Goal: Transaction & Acquisition: Purchase product/service

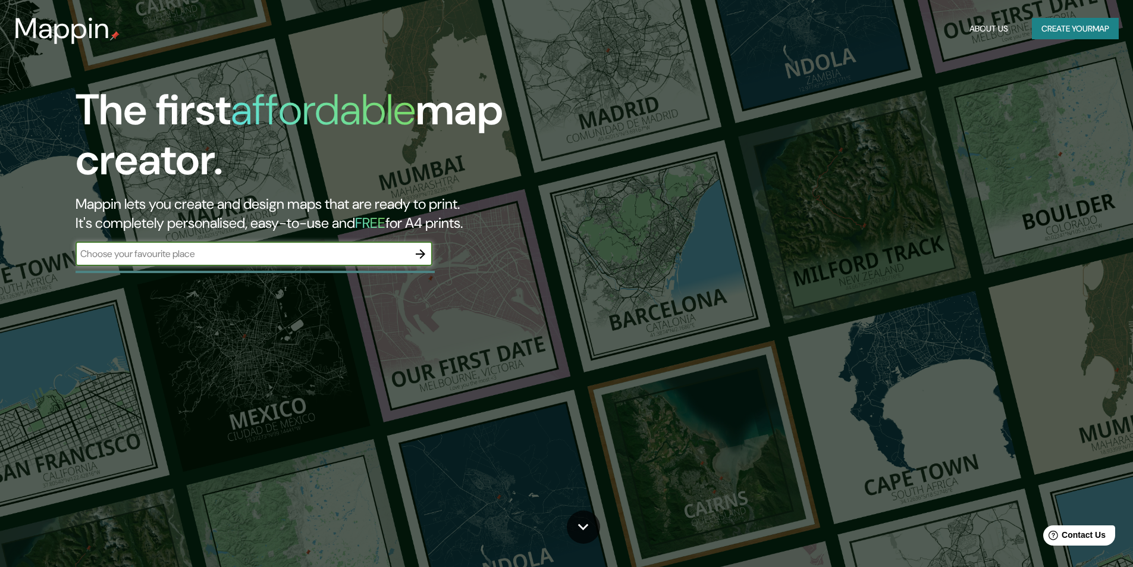
click at [209, 258] on input "text" at bounding box center [242, 254] width 333 height 14
type input "a"
type input "Arequipa"
click at [420, 255] on icon "button" at bounding box center [420, 254] width 14 height 14
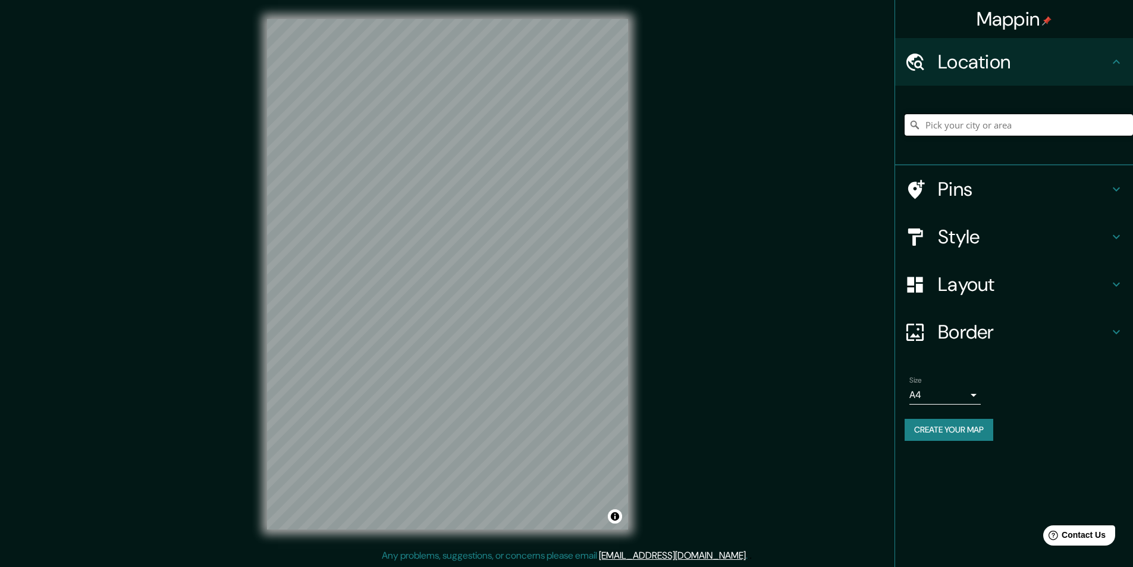
click at [989, 127] on input "Pick your city or area" at bounding box center [1019, 124] width 228 height 21
type input "[GEOGRAPHIC_DATA], [GEOGRAPHIC_DATA], [GEOGRAPHIC_DATA]"
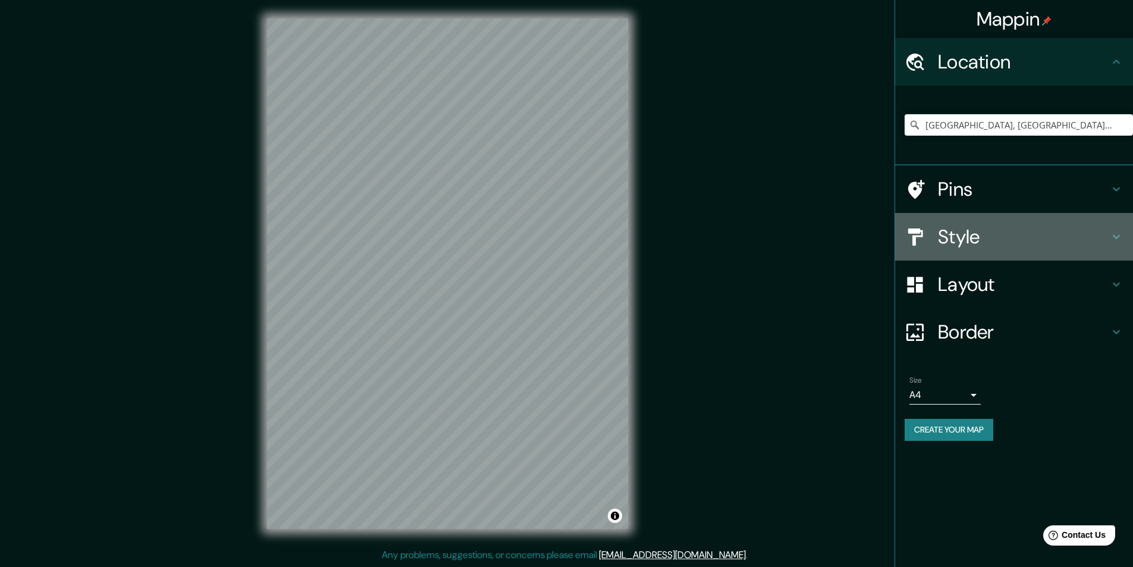
click at [976, 246] on h4 "Style" at bounding box center [1023, 237] width 171 height 24
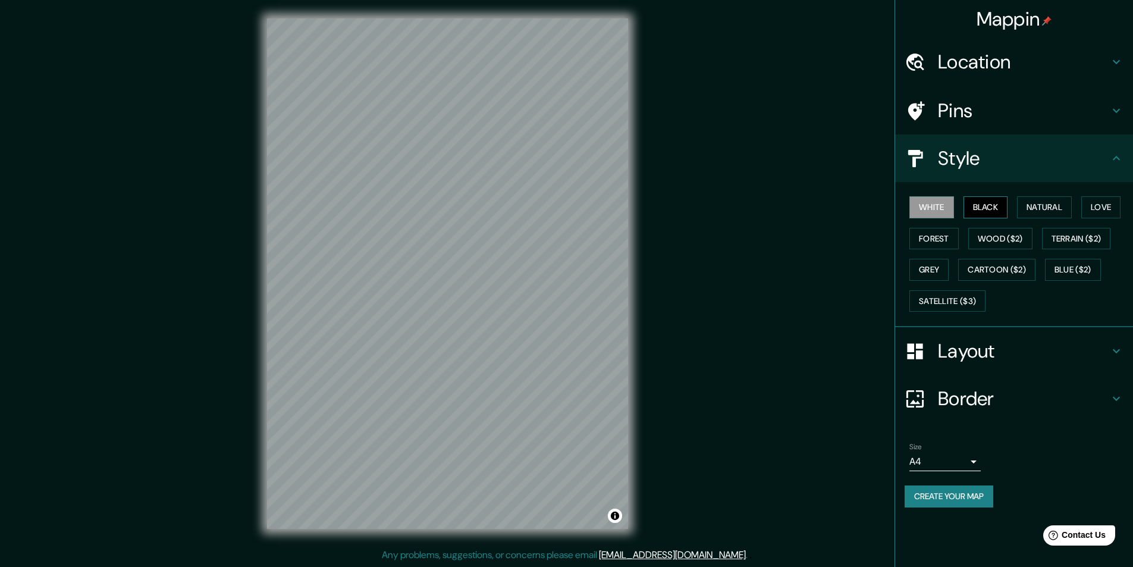
click at [977, 215] on button "Black" at bounding box center [985, 207] width 45 height 22
click at [930, 240] on button "Forest" at bounding box center [933, 239] width 49 height 22
click at [987, 241] on button "Wood ($2)" at bounding box center [1000, 239] width 64 height 22
click at [1065, 241] on button "Terrain ($2)" at bounding box center [1076, 239] width 69 height 22
click at [999, 211] on button "Black" at bounding box center [985, 207] width 45 height 22
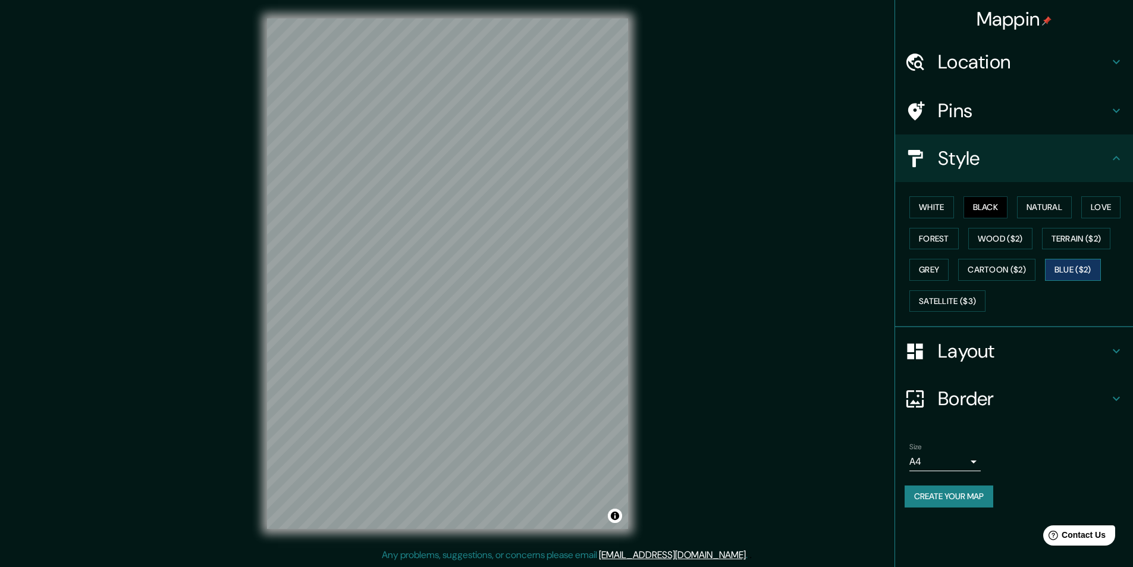
click at [1069, 266] on button "Blue ($2)" at bounding box center [1073, 270] width 56 height 22
click at [1023, 279] on button "Cartoon ($2)" at bounding box center [996, 270] width 77 height 22
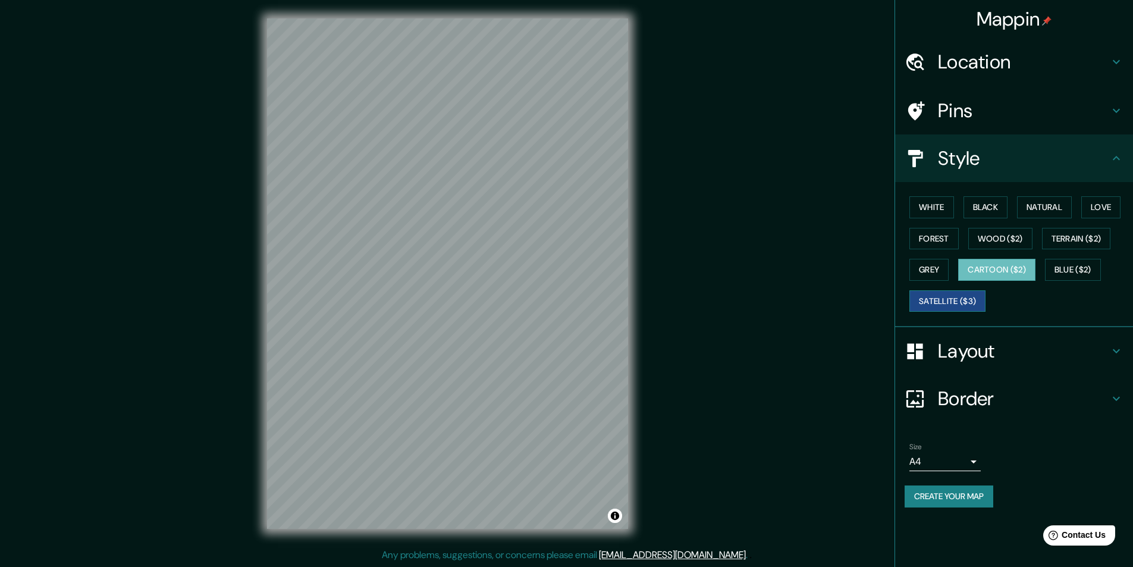
click at [972, 301] on button "Satellite ($3)" at bounding box center [947, 301] width 76 height 22
click at [986, 209] on button "Black" at bounding box center [985, 207] width 45 height 22
click at [983, 353] on h4 "Layout" at bounding box center [1023, 351] width 171 height 24
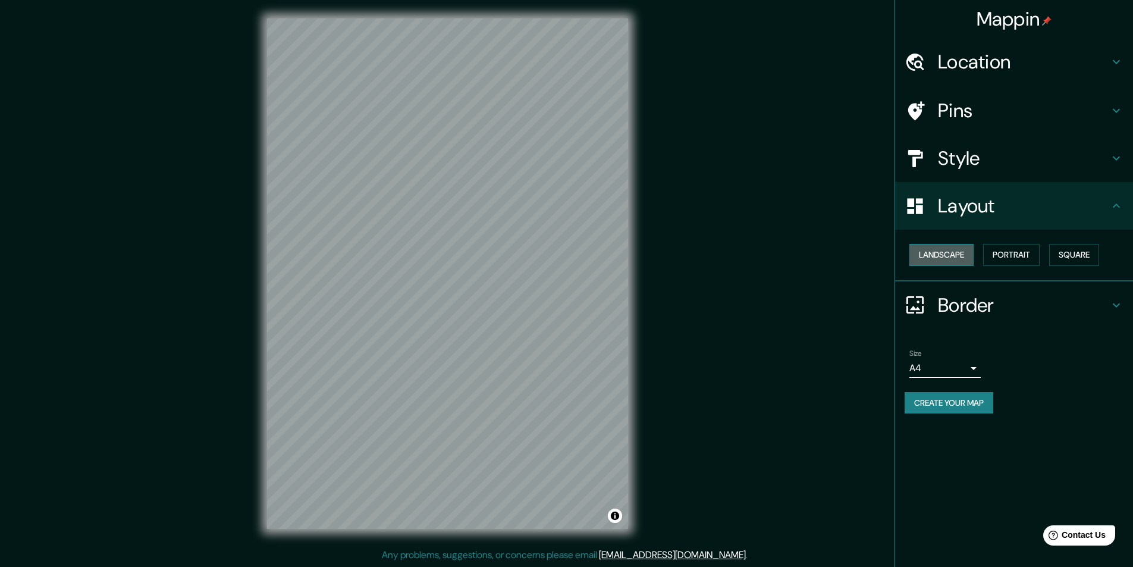
click at [950, 258] on button "Landscape" at bounding box center [941, 255] width 64 height 22
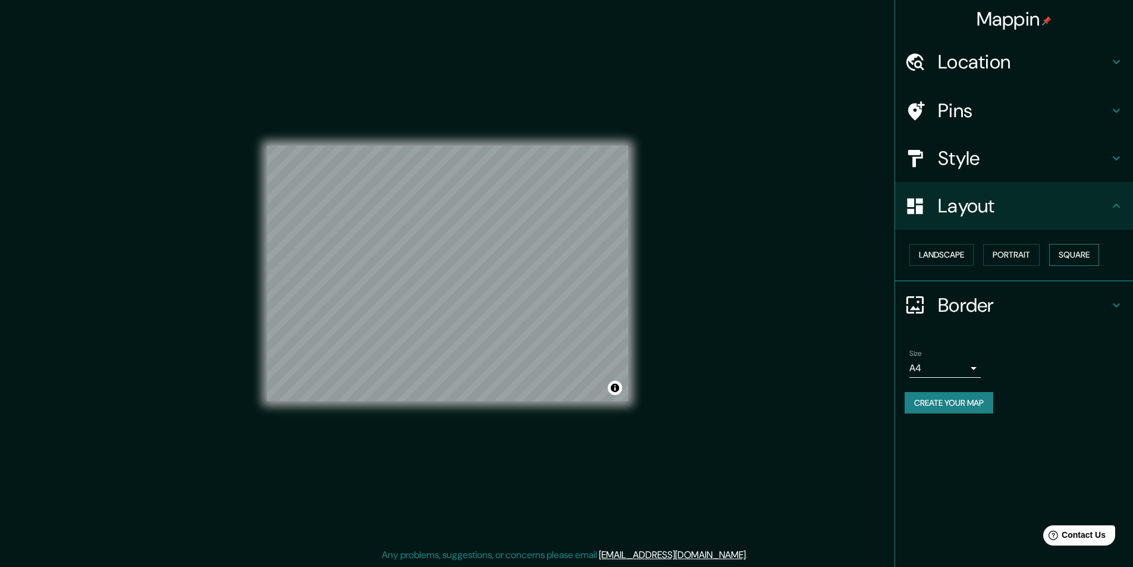
click at [1081, 259] on button "Square" at bounding box center [1074, 255] width 50 height 22
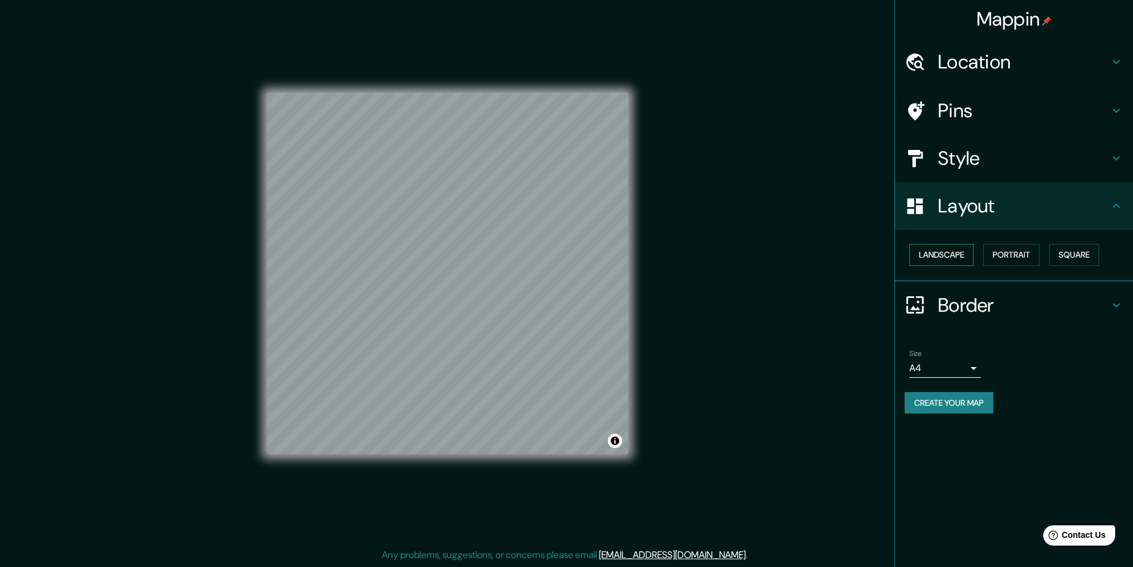
click at [950, 260] on button "Landscape" at bounding box center [941, 255] width 64 height 22
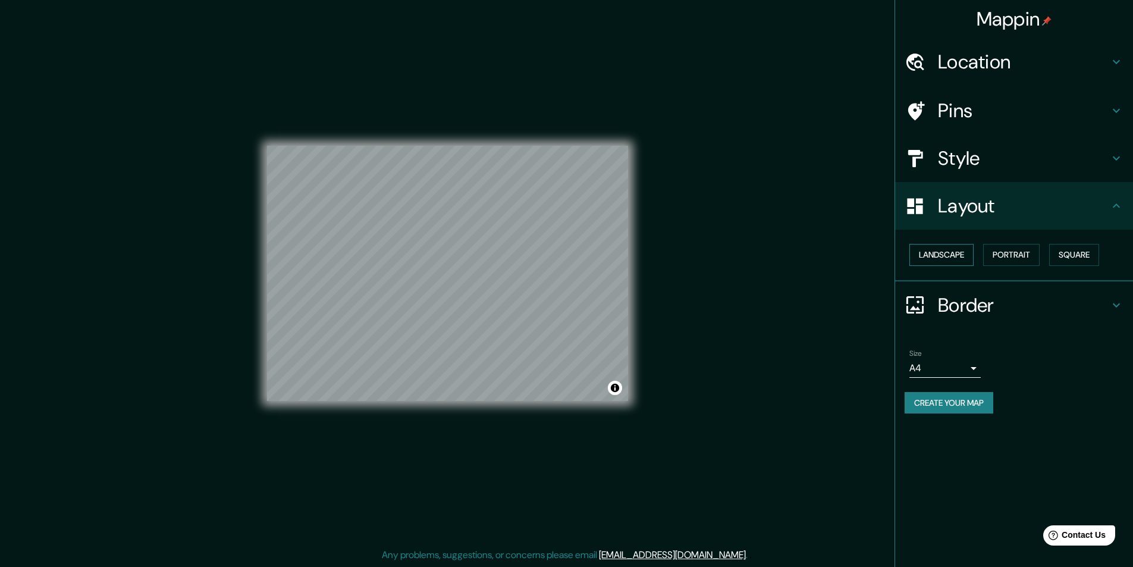
click at [950, 260] on button "Landscape" at bounding box center [941, 255] width 64 height 22
click at [990, 259] on button "Portrait" at bounding box center [1011, 255] width 56 height 22
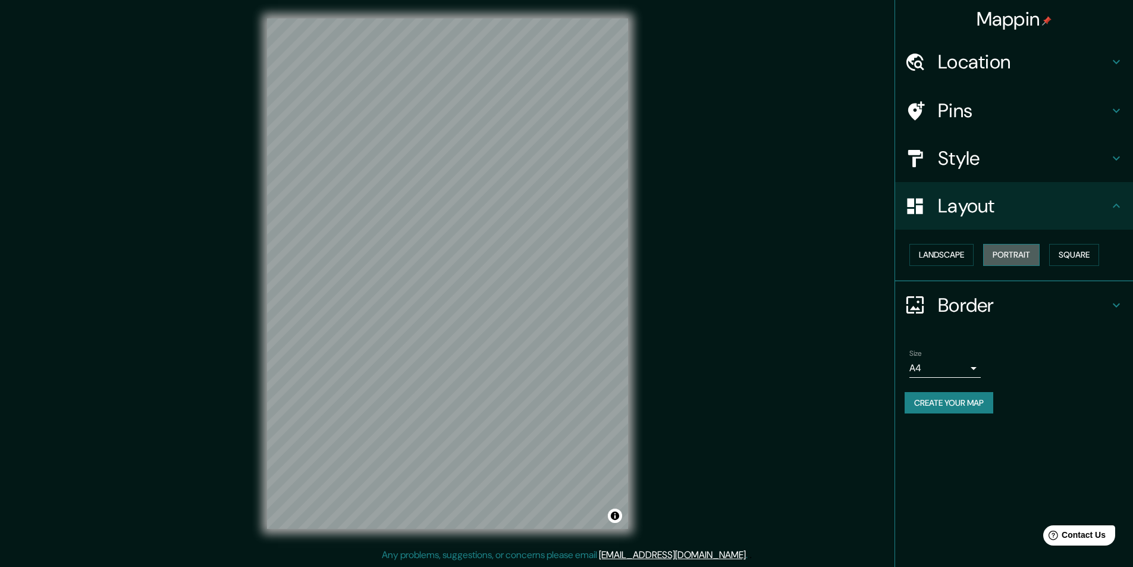
click at [1008, 260] on button "Portrait" at bounding box center [1011, 255] width 56 height 22
click at [1087, 257] on button "Square" at bounding box center [1074, 255] width 50 height 22
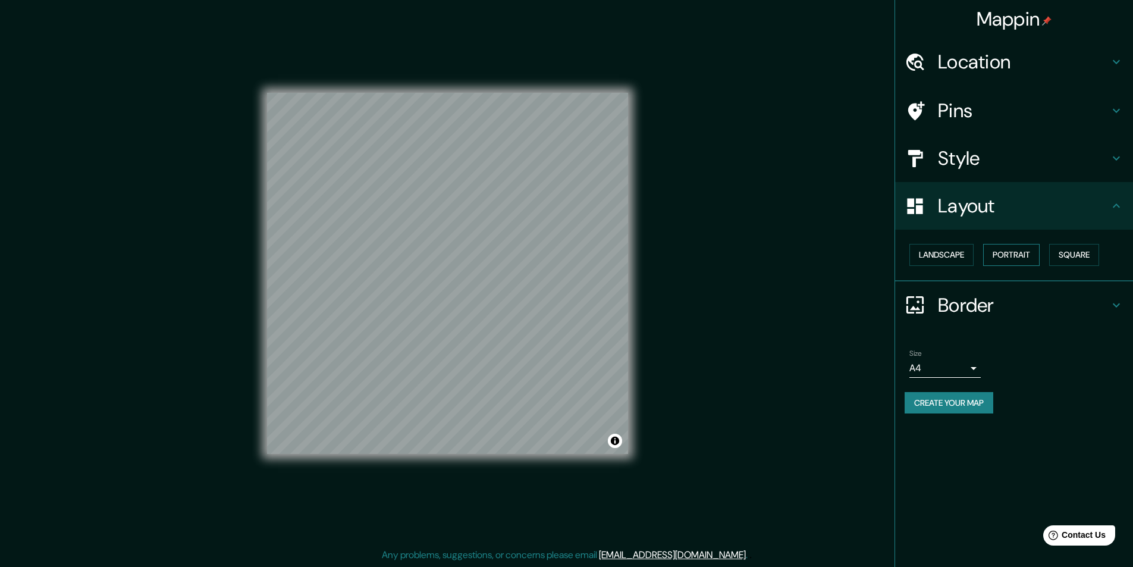
click at [1016, 259] on button "Portrait" at bounding box center [1011, 255] width 56 height 22
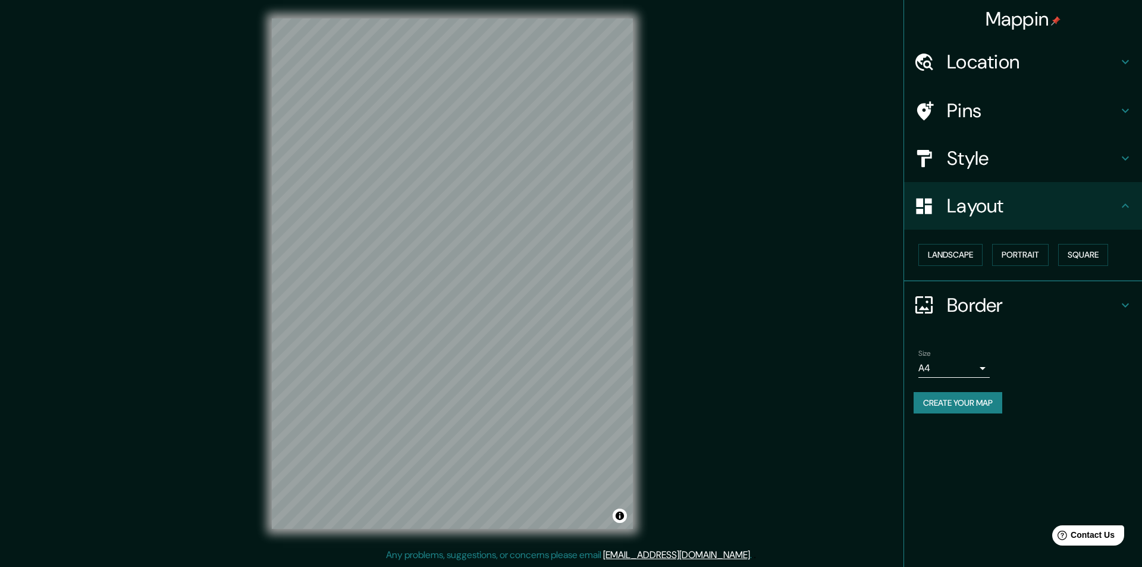
click at [973, 368] on body "Mappin Location Arequipa, Departamento de Arequipa, Perú Arequipa Departamento …" at bounding box center [571, 282] width 1142 height 567
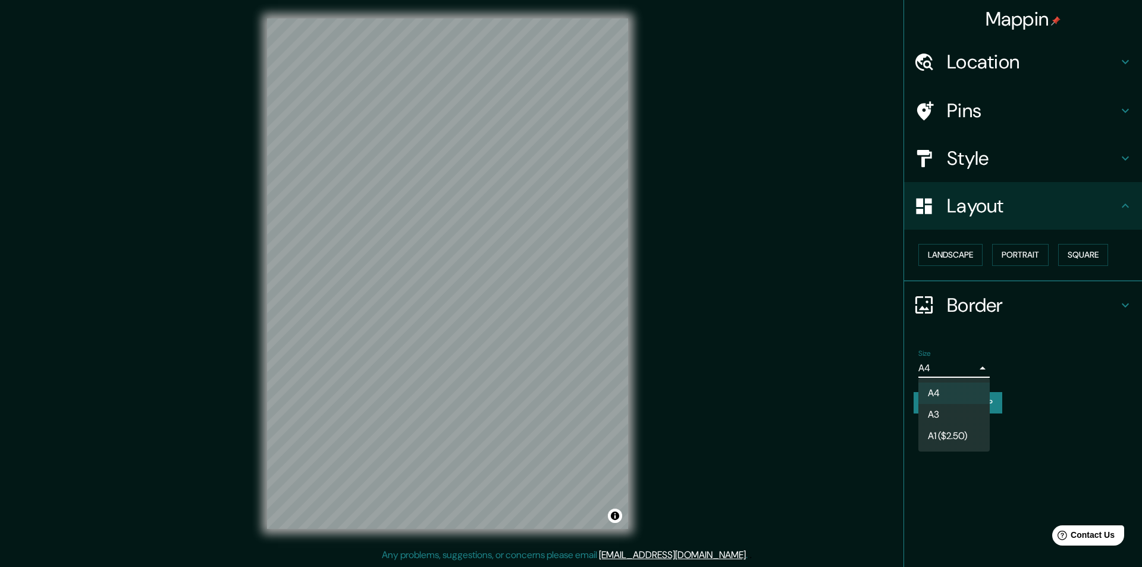
click at [947, 414] on li "A3" at bounding box center [953, 414] width 71 height 21
type input "a4"
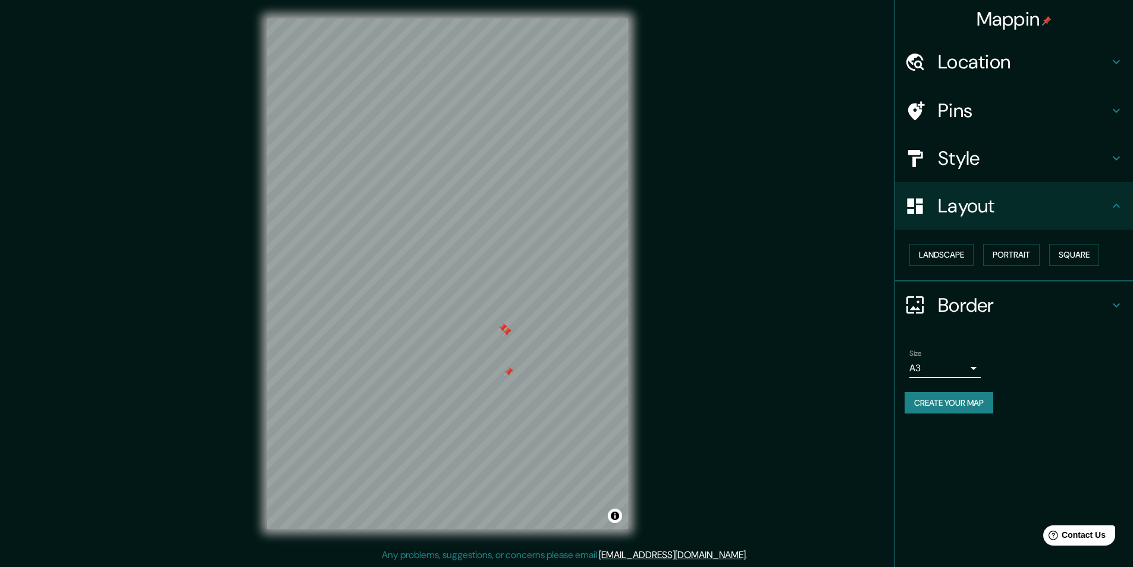
click at [742, 360] on div "Mappin Location Arequipa, Departamento de Arequipa, Perú Arequipa Departamento …" at bounding box center [566, 282] width 1133 height 567
click at [498, 340] on div at bounding box center [497, 336] width 10 height 10
click at [973, 407] on button "Create your map" at bounding box center [949, 403] width 89 height 22
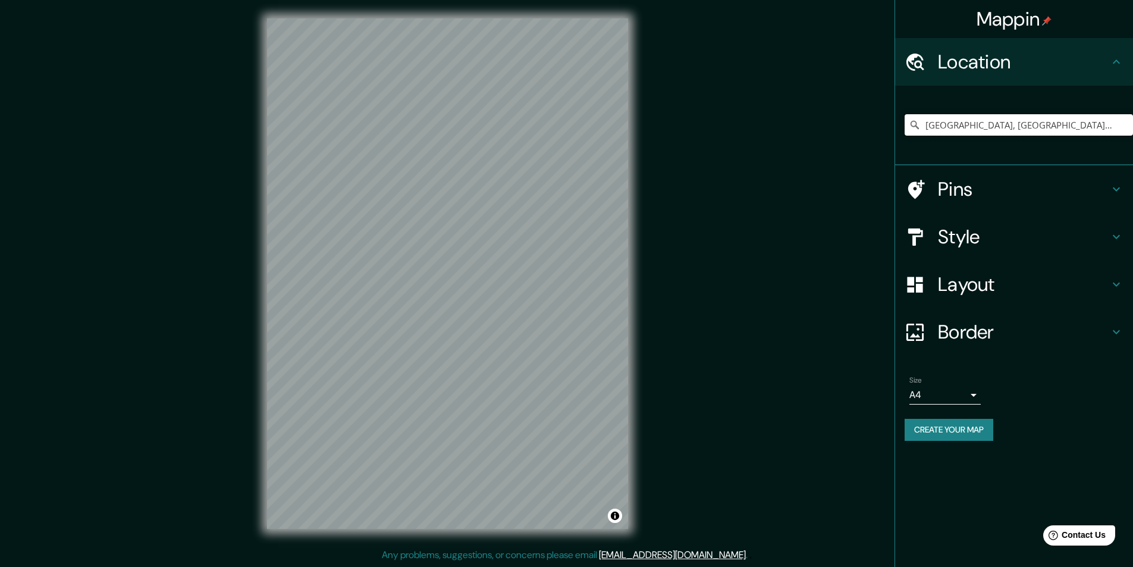
click at [982, 131] on input "Arequipa, Departamento de Arequipa, Perú" at bounding box center [1019, 124] width 228 height 21
click at [1085, 131] on input "Arequipa, Departamento de Arequipa, Perú" at bounding box center [1019, 124] width 228 height 21
click at [1119, 126] on input "Arequipa, Departamento de Arequipa, Perú" at bounding box center [1019, 124] width 228 height 21
drag, startPoint x: 1110, startPoint y: 127, endPoint x: 963, endPoint y: 136, distance: 146.6
click at [963, 136] on div "Arequipa, Departamento de Arequipa, Perú" at bounding box center [1019, 124] width 228 height 59
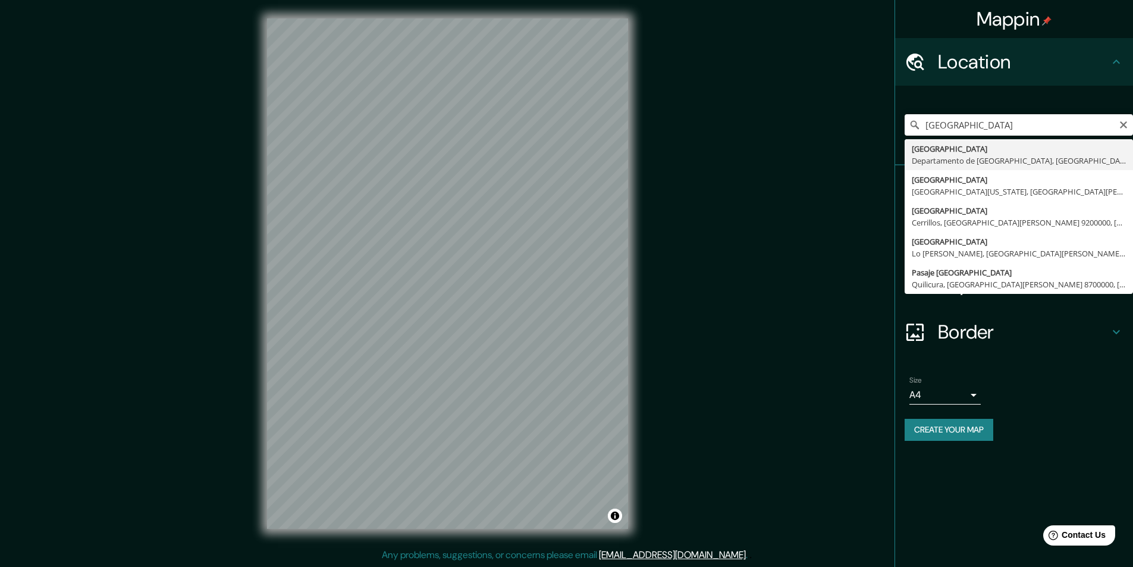
type input "Arequipa, Departamento de Arequipa, Perú"
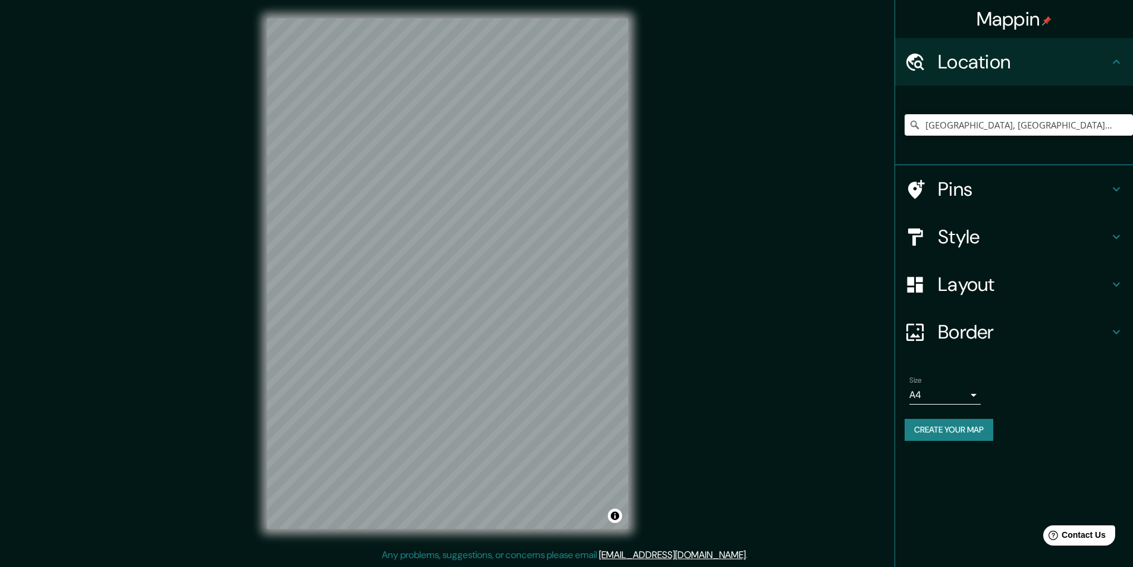
click at [974, 230] on h4 "Style" at bounding box center [1023, 237] width 171 height 24
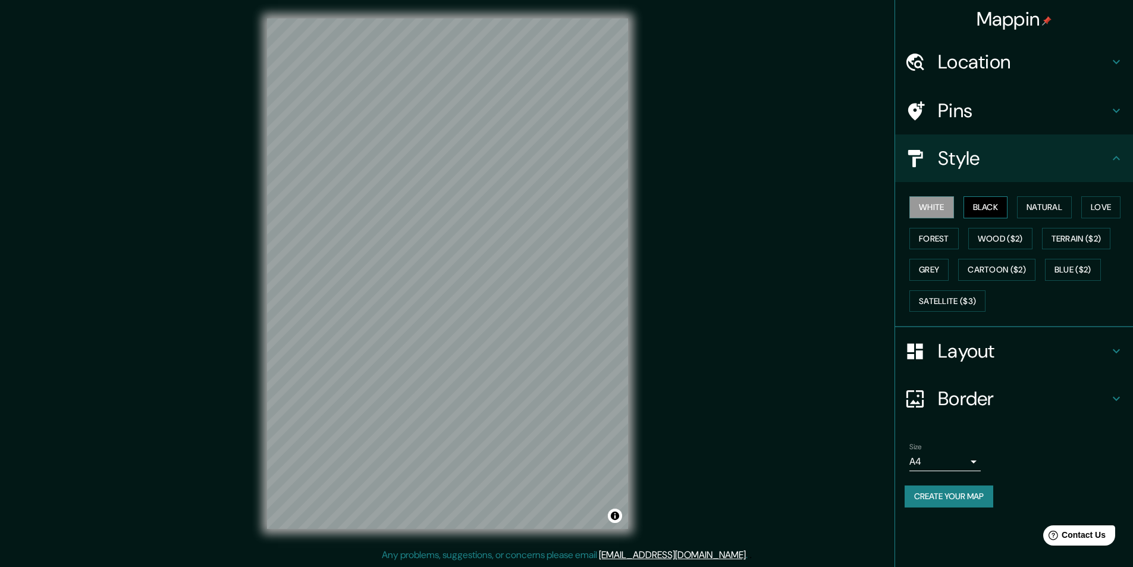
click at [982, 209] on button "Black" at bounding box center [985, 207] width 45 height 22
click at [971, 463] on body "Mappin Location Arequipa, Departamento de Arequipa, Perú Pins Style White Black…" at bounding box center [566, 282] width 1133 height 567
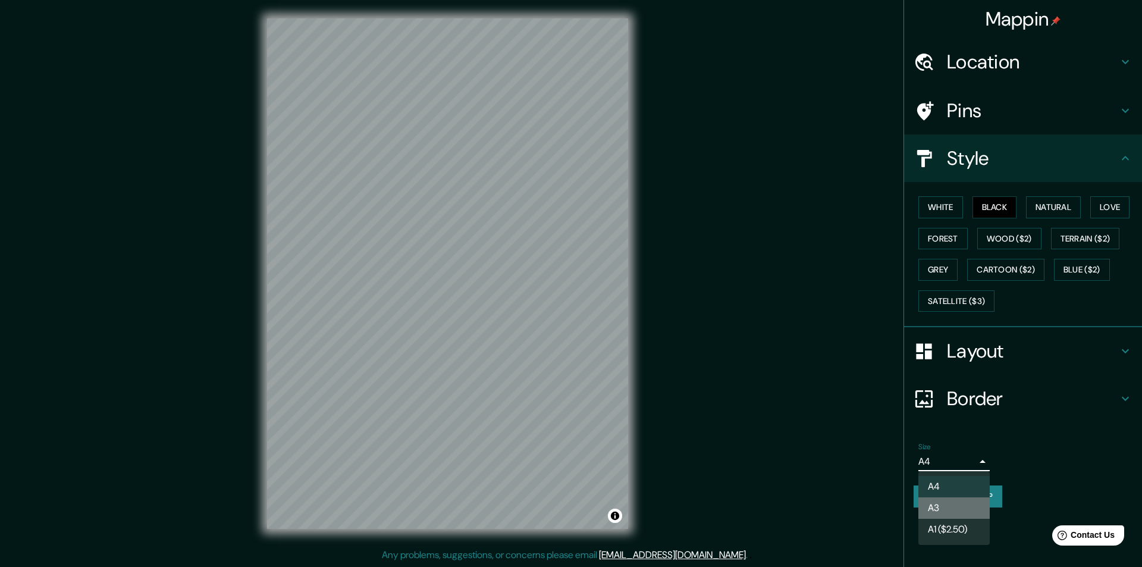
click at [959, 507] on li "A3" at bounding box center [953, 507] width 71 height 21
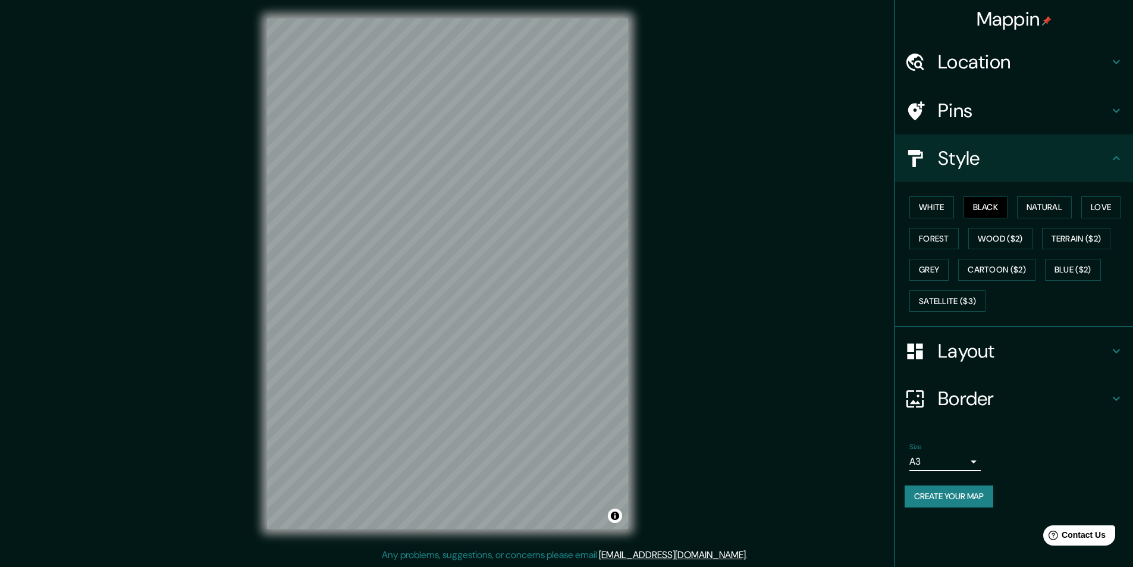
click at [954, 497] on button "Create your map" at bounding box center [949, 496] width 89 height 22
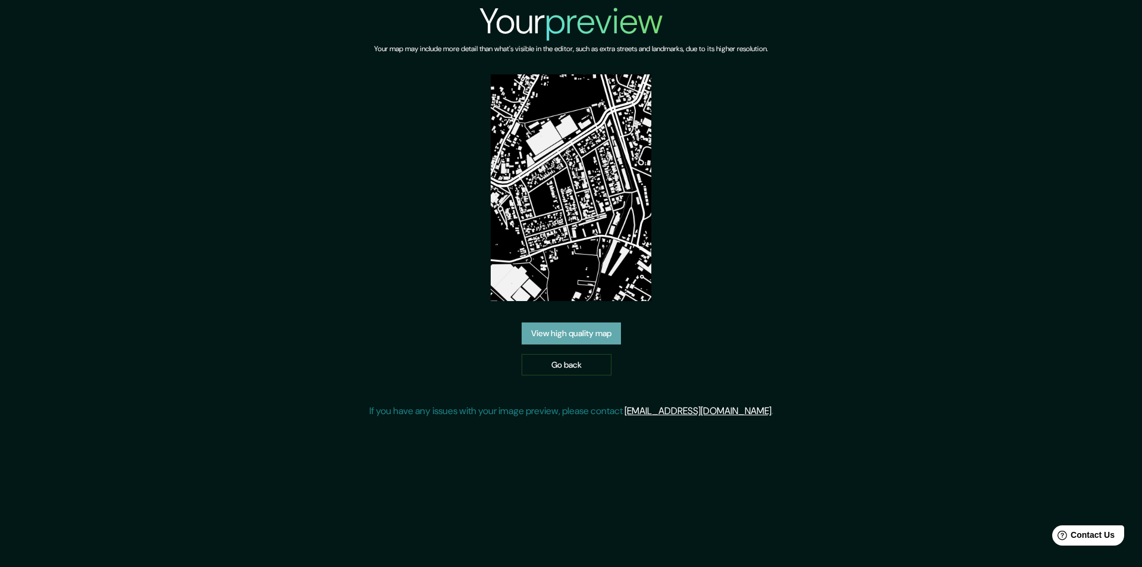
click at [581, 339] on link "View high quality map" at bounding box center [571, 333] width 99 height 22
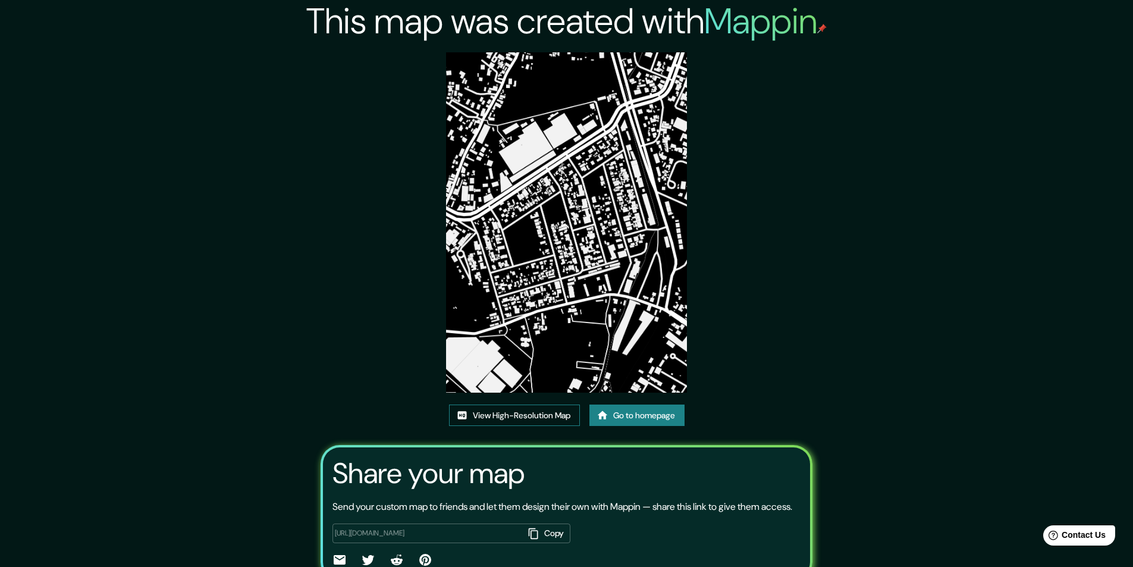
click at [520, 420] on link "View High-Resolution Map" at bounding box center [514, 415] width 131 height 22
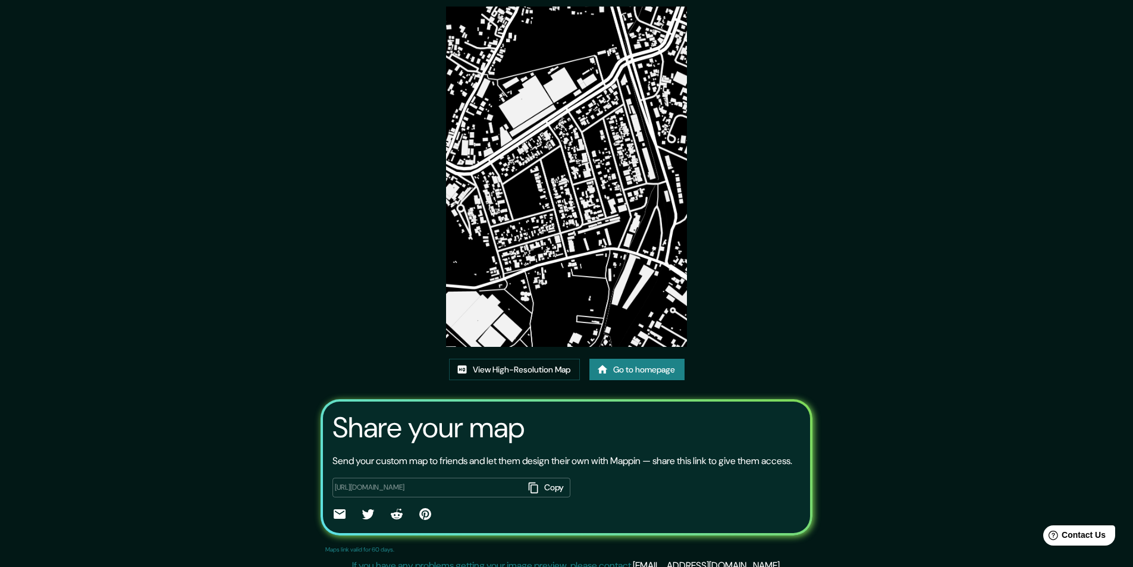
scroll to position [71, 0]
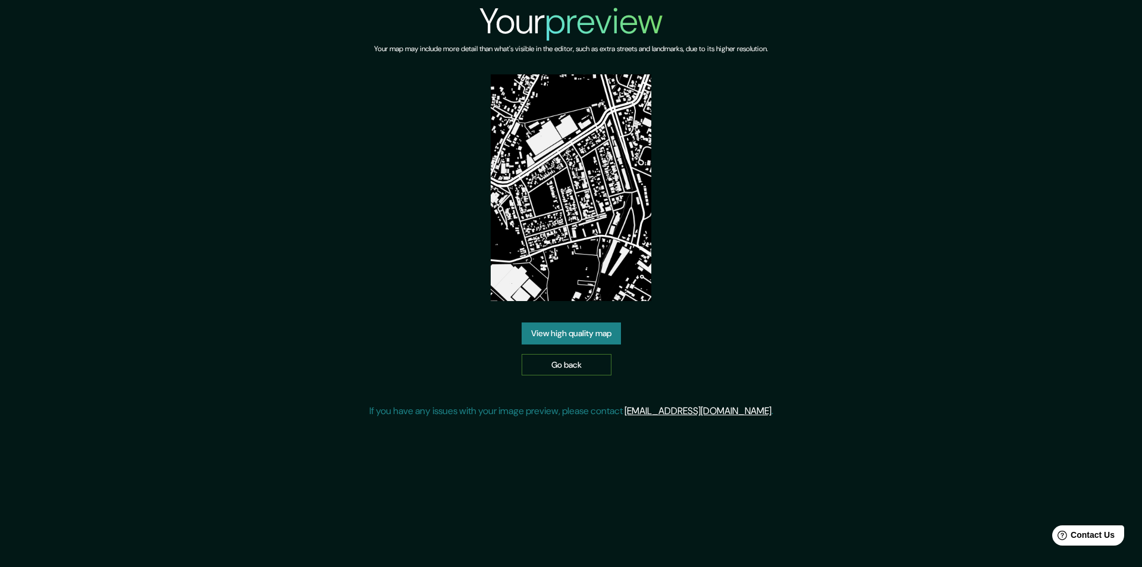
click at [568, 373] on link "Go back" at bounding box center [567, 365] width 90 height 22
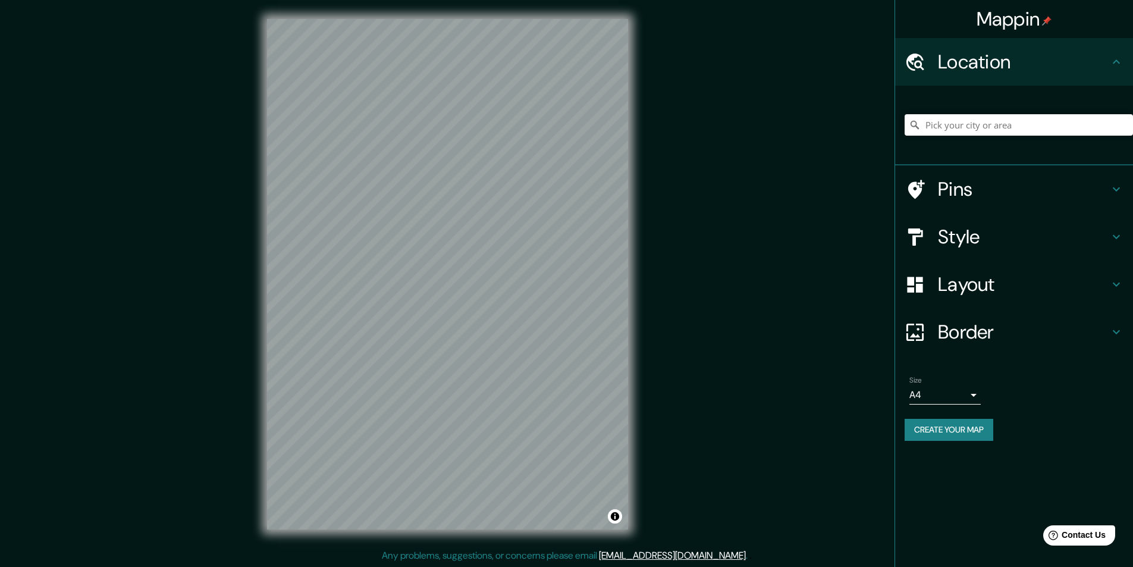
drag, startPoint x: 1070, startPoint y: 1, endPoint x: 809, endPoint y: 363, distance: 446.0
click at [807, 365] on div "Mappin Location Pins Style Layout Border Choose a border. Hint : you can make l…" at bounding box center [566, 283] width 1133 height 567
click at [967, 126] on input "Pick your city or area" at bounding box center [1019, 124] width 228 height 21
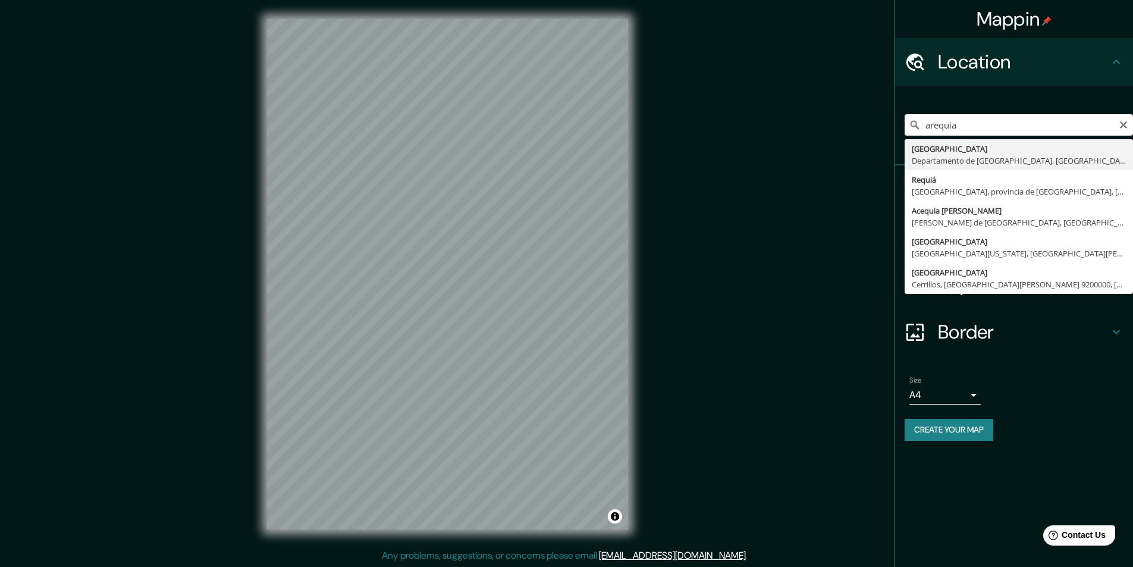
type input "Arequipa, Departamento de Arequipa, Perú"
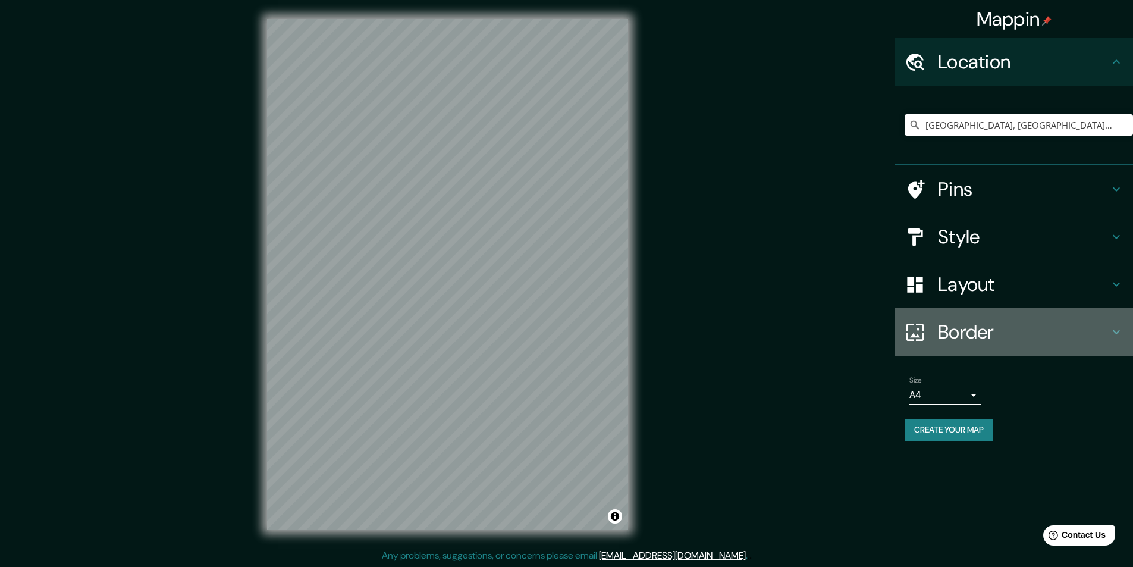
click at [970, 338] on h4 "Border" at bounding box center [1023, 332] width 171 height 24
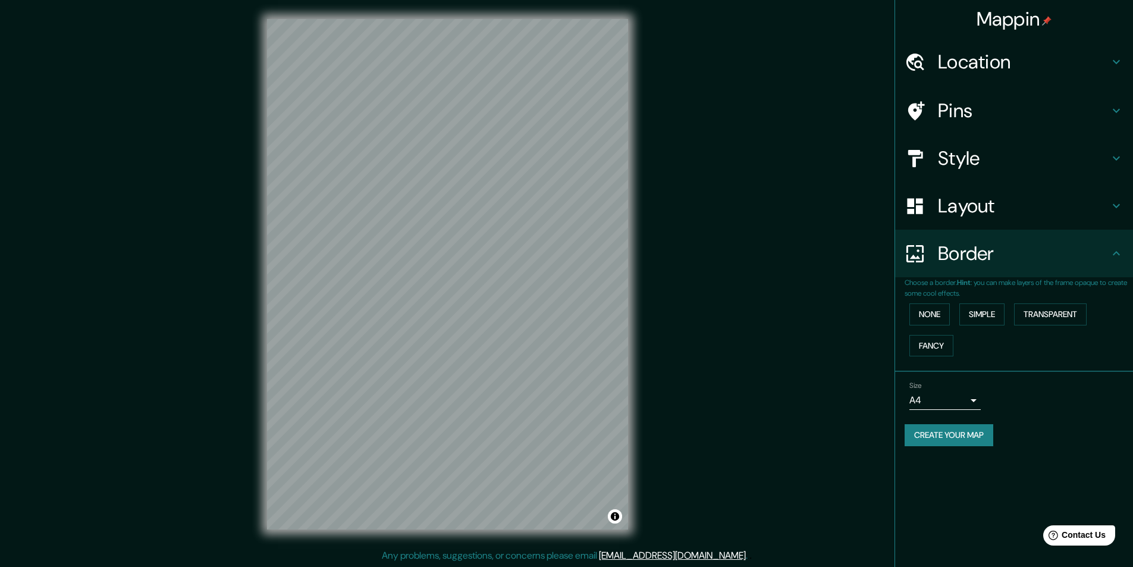
click at [976, 260] on h4 "Border" at bounding box center [1023, 253] width 171 height 24
click at [984, 211] on h4 "Layout" at bounding box center [1023, 206] width 171 height 24
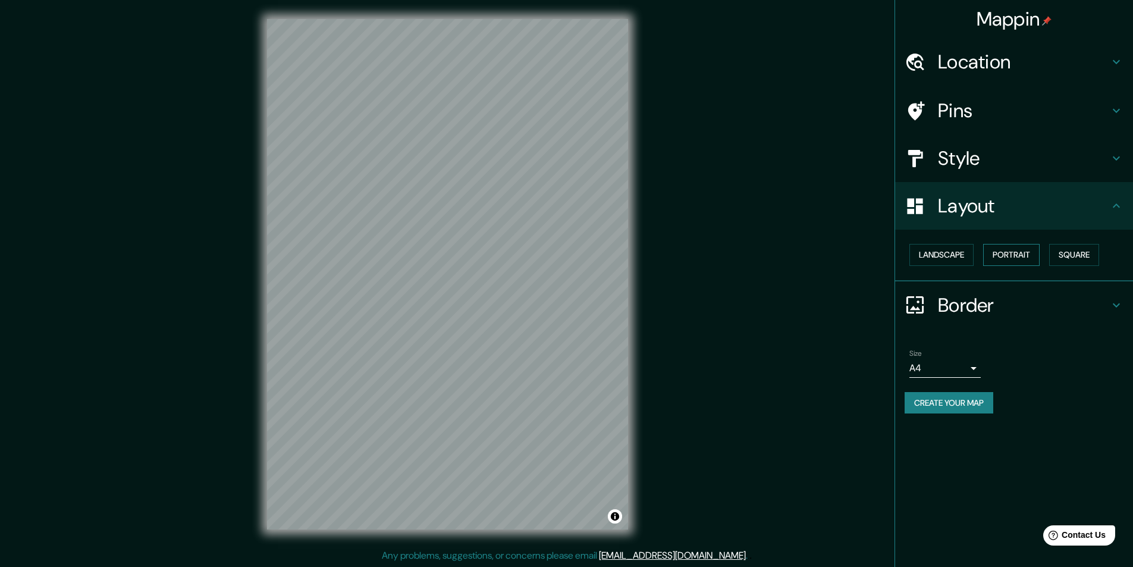
click at [1001, 258] on button "Portrait" at bounding box center [1011, 255] width 56 height 22
click at [938, 260] on button "Landscape" at bounding box center [941, 255] width 64 height 22
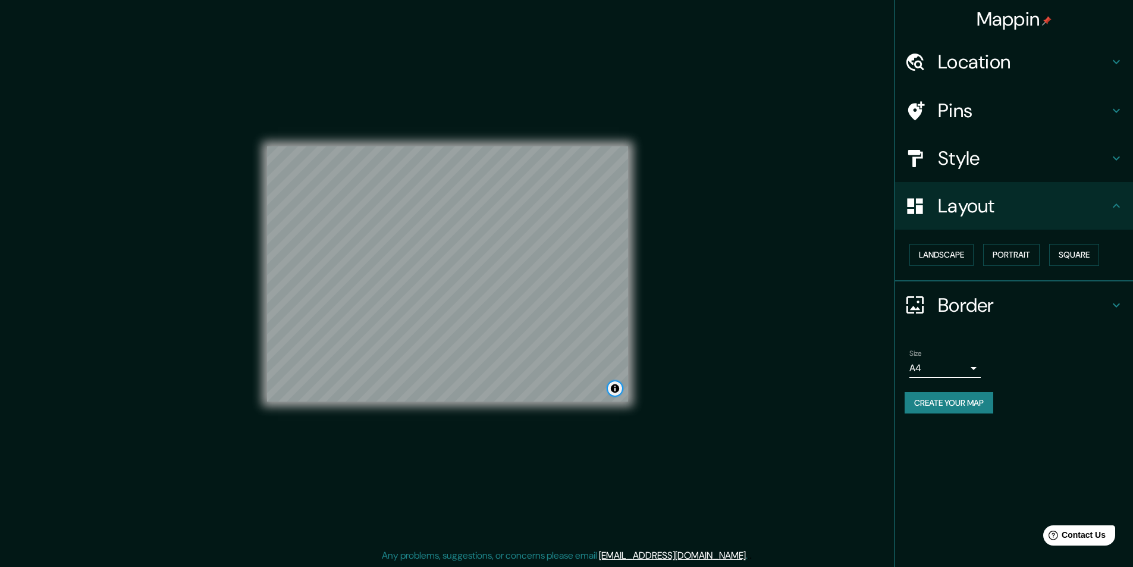
click at [613, 393] on button "Toggle attribution" at bounding box center [615, 388] width 14 height 14
click at [1002, 258] on button "Portrait" at bounding box center [1011, 255] width 56 height 22
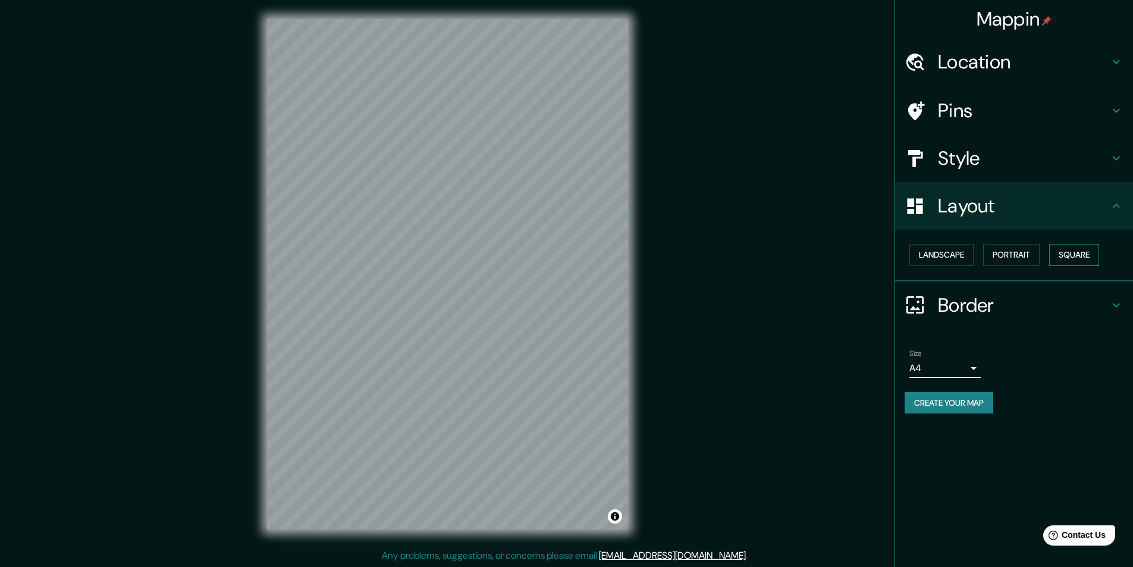
click at [1059, 256] on button "Square" at bounding box center [1074, 255] width 50 height 22
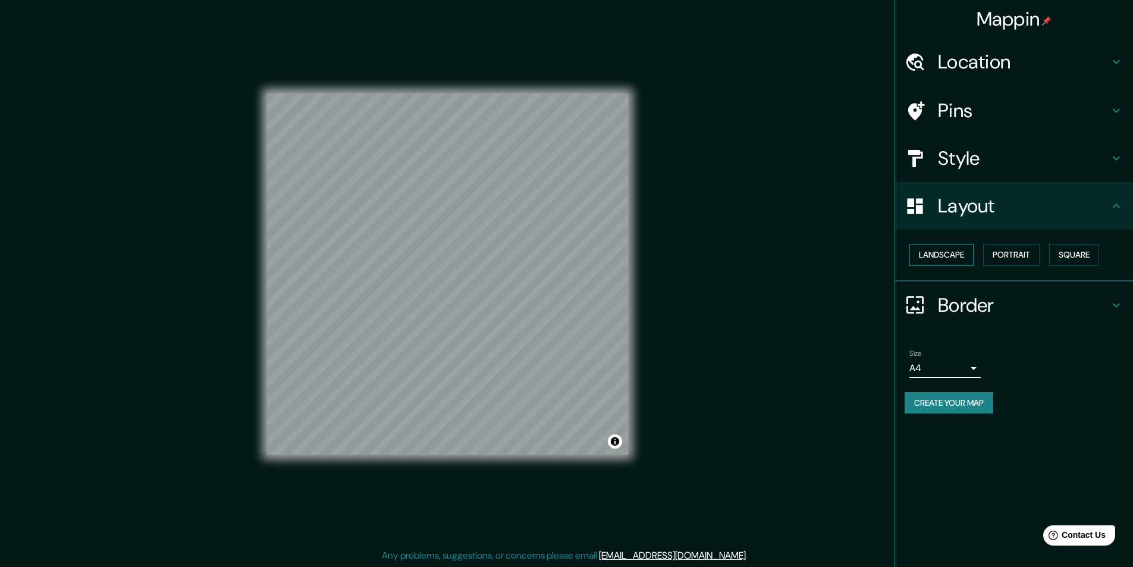
click at [939, 263] on button "Landscape" at bounding box center [941, 255] width 64 height 22
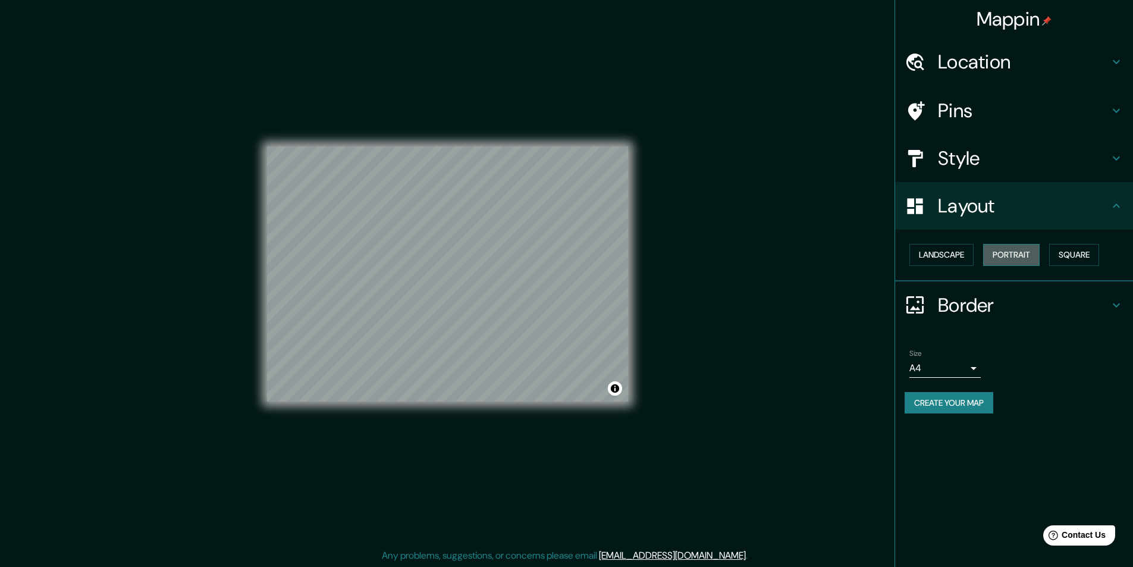
click at [993, 262] on button "Portrait" at bounding box center [1011, 255] width 56 height 22
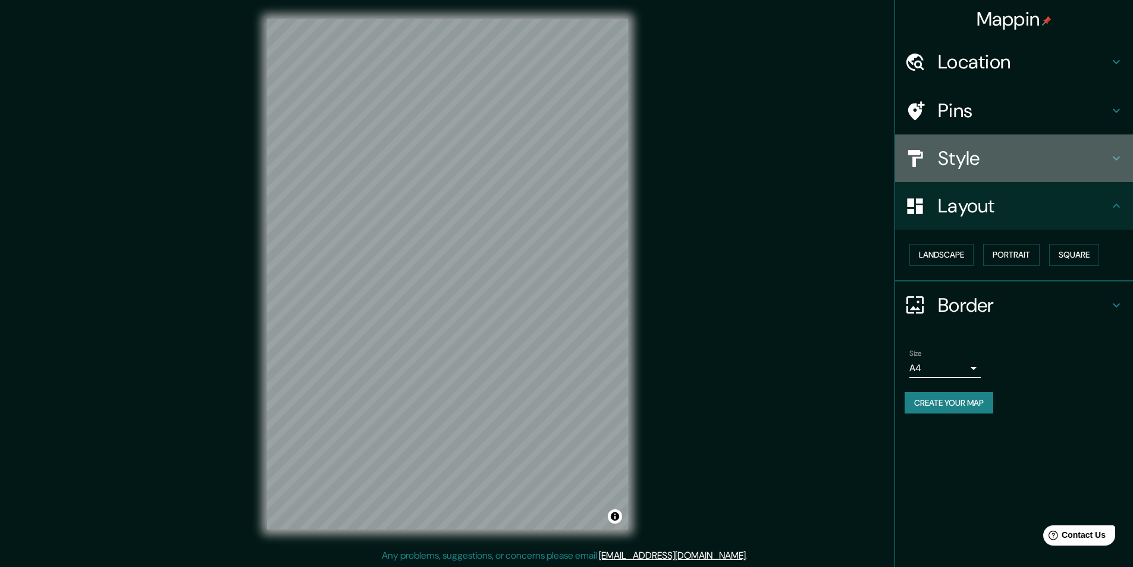
click at [980, 162] on h4 "Style" at bounding box center [1023, 158] width 171 height 24
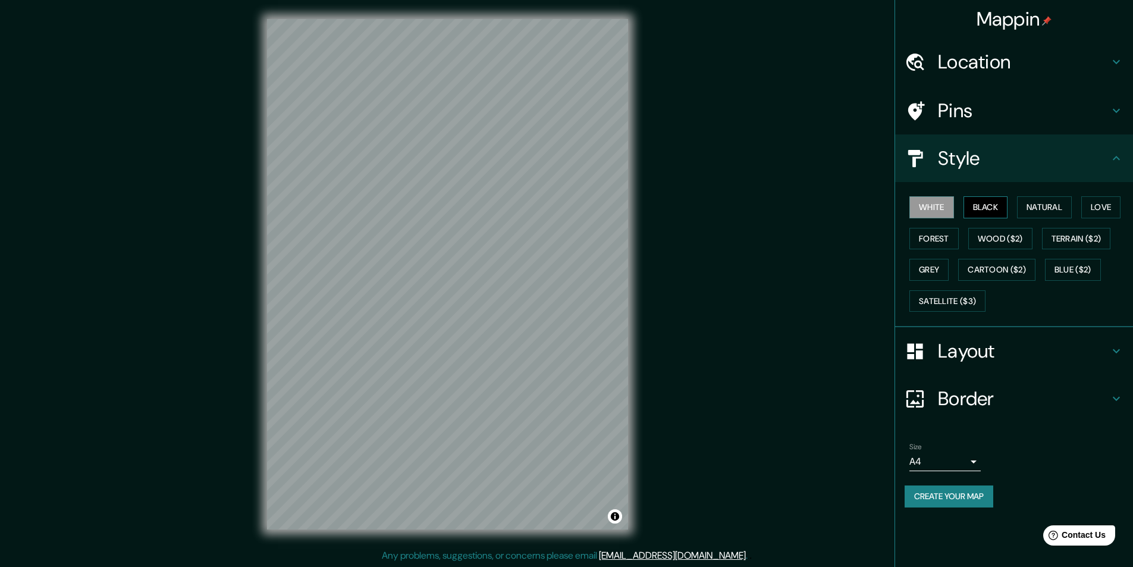
click at [994, 204] on button "Black" at bounding box center [985, 207] width 45 height 22
click at [1008, 174] on div "Style" at bounding box center [1014, 158] width 238 height 48
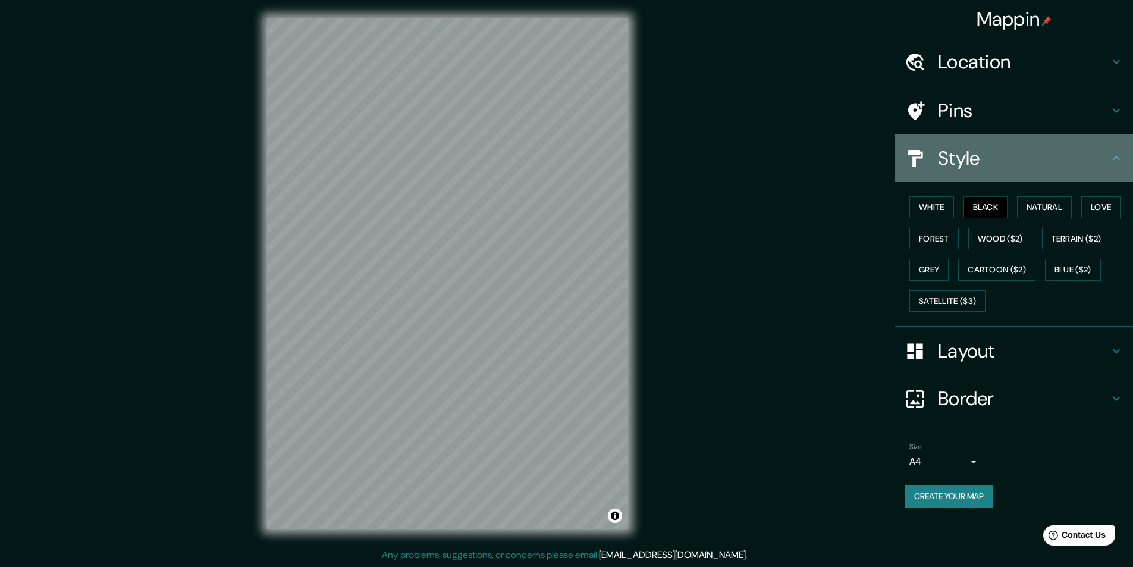
click at [1119, 165] on icon at bounding box center [1116, 158] width 14 height 14
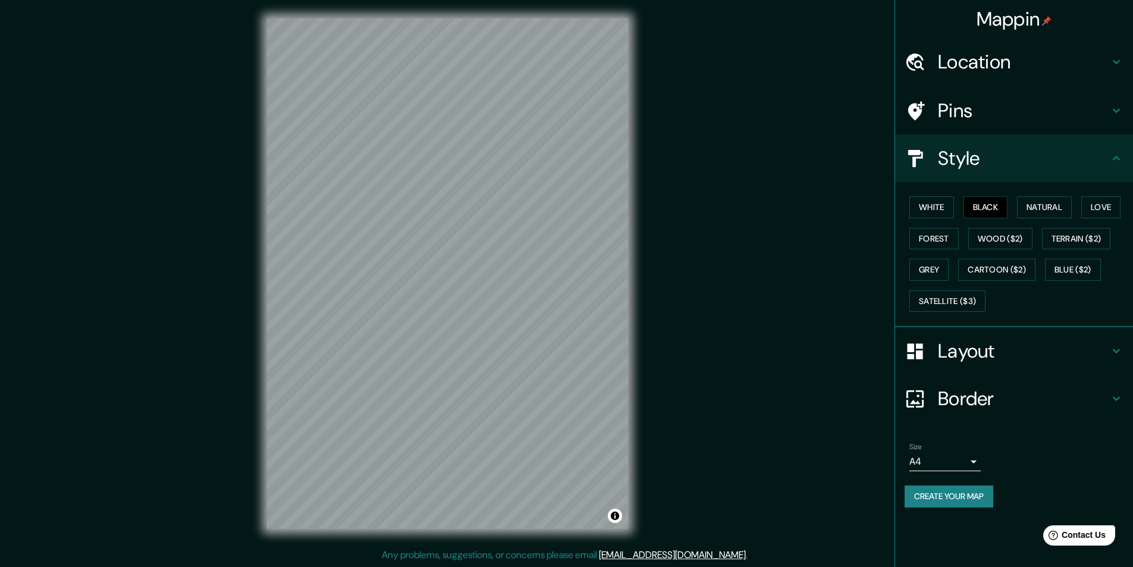
click at [1004, 350] on h4 "Layout" at bounding box center [1023, 351] width 171 height 24
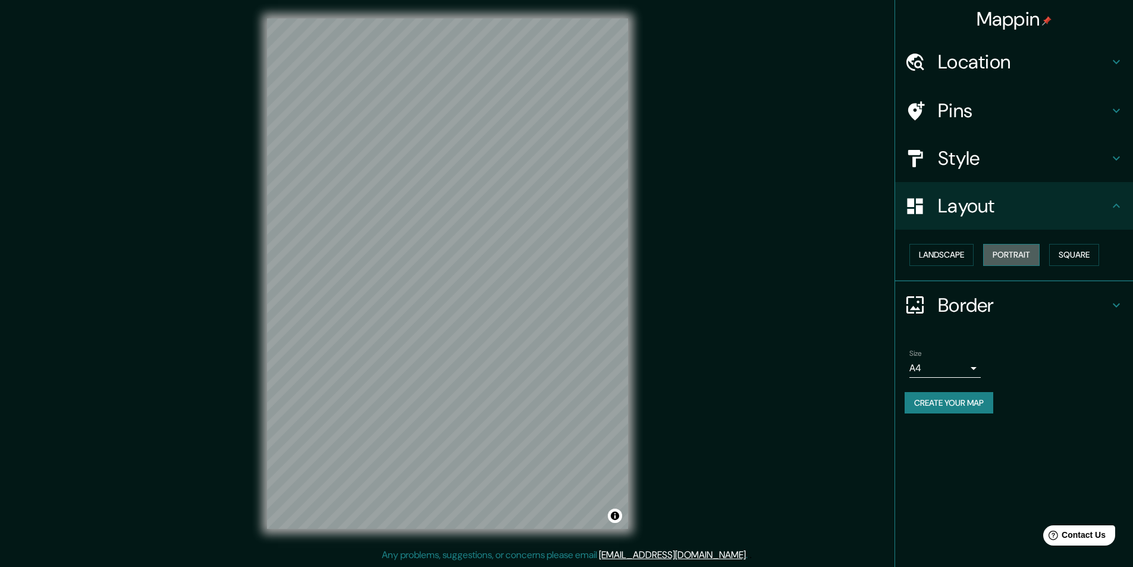
click at [1013, 256] on button "Portrait" at bounding box center [1011, 255] width 56 height 22
click at [958, 257] on button "Landscape" at bounding box center [941, 255] width 64 height 22
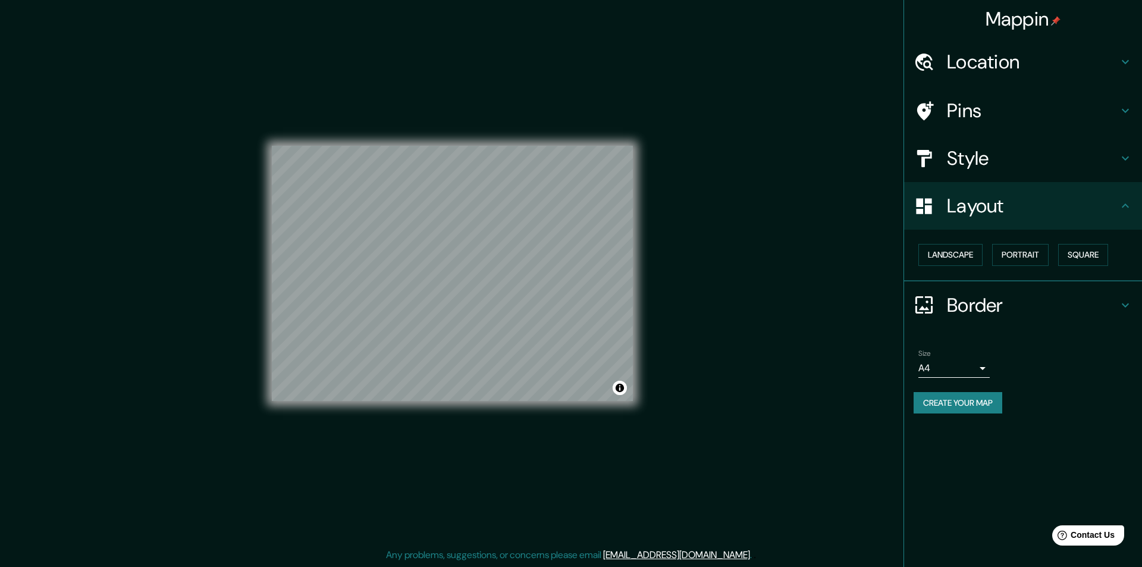
click at [940, 366] on body "Mappin Location Arequipa, Departamento de Arequipa, Perú Pins Style Layout Land…" at bounding box center [571, 282] width 1142 height 567
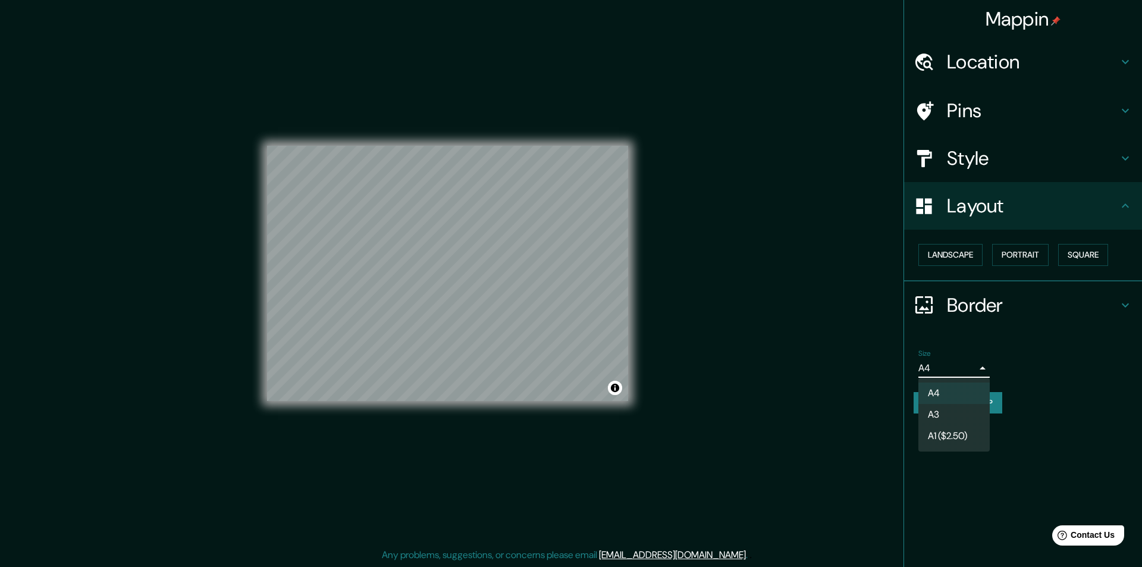
click at [941, 413] on li "A3" at bounding box center [953, 414] width 71 height 21
type input "a4"
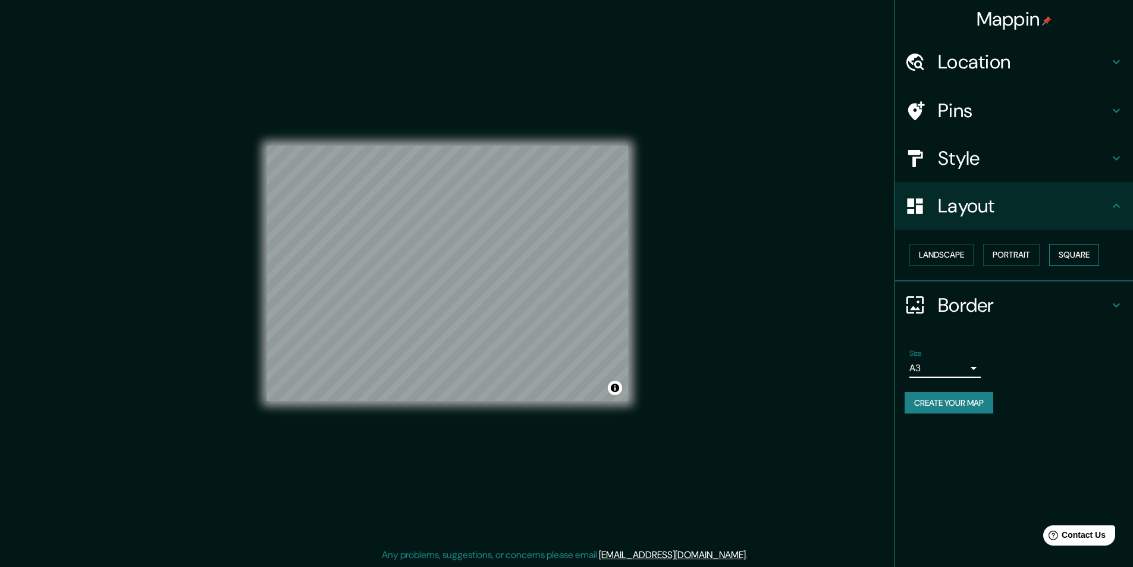
click at [1074, 260] on button "Square" at bounding box center [1074, 255] width 50 height 22
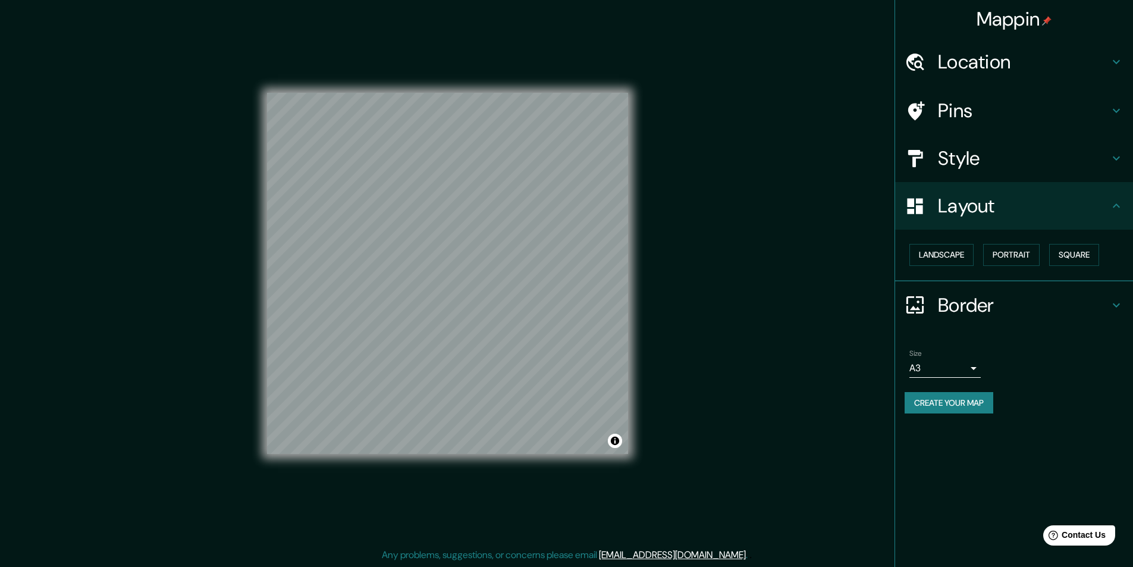
click at [1007, 309] on h4 "Border" at bounding box center [1023, 305] width 171 height 24
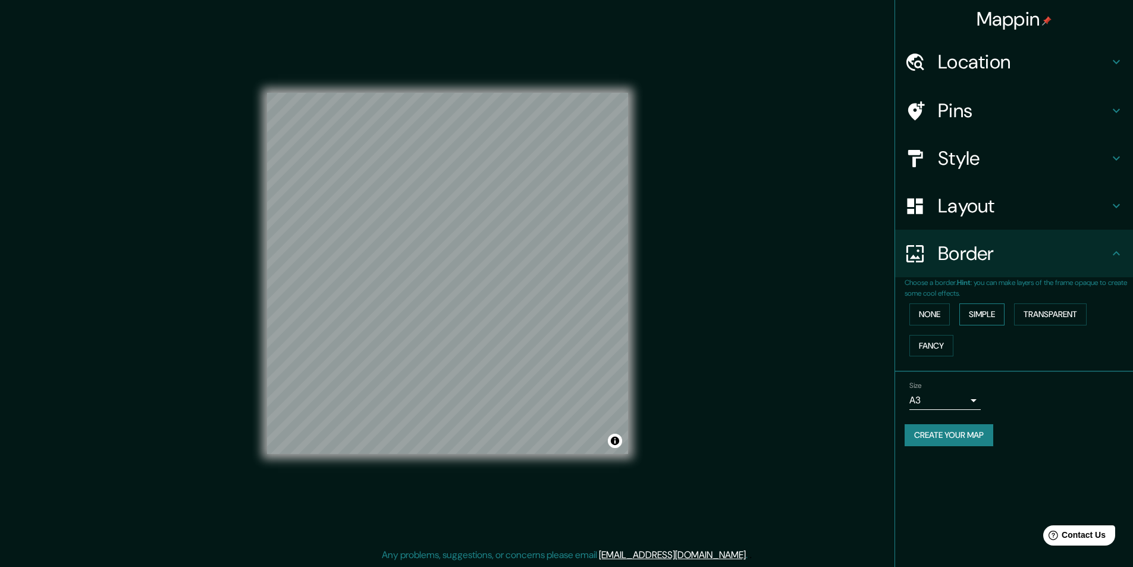
click at [977, 315] on button "Simple" at bounding box center [981, 314] width 45 height 22
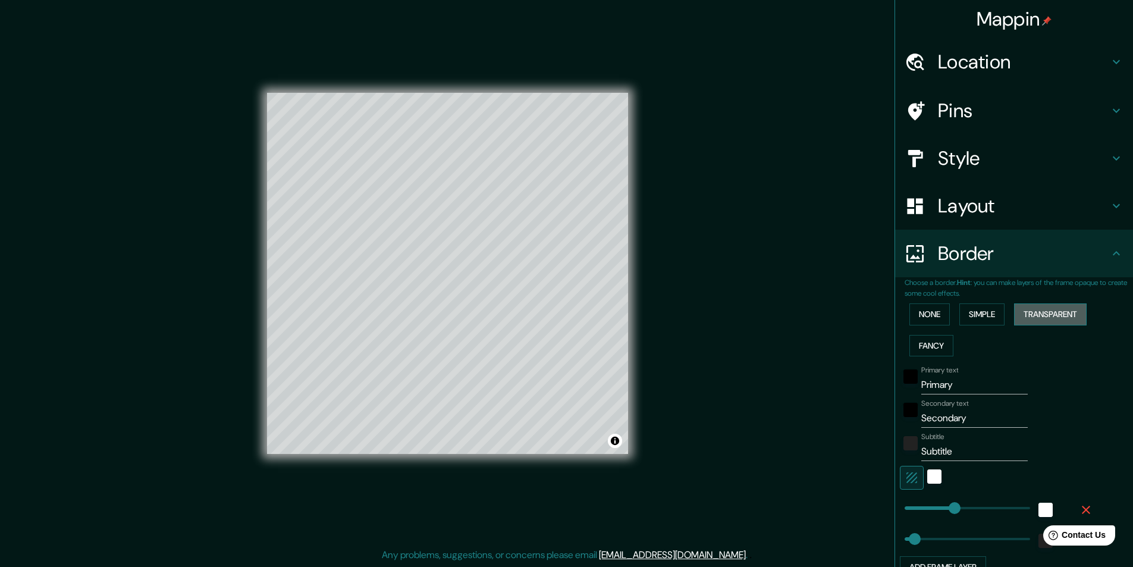
click at [1052, 324] on button "Transparent" at bounding box center [1050, 314] width 73 height 22
click at [925, 345] on button "Fancy" at bounding box center [931, 346] width 44 height 22
click at [931, 314] on button "None" at bounding box center [929, 314] width 40 height 22
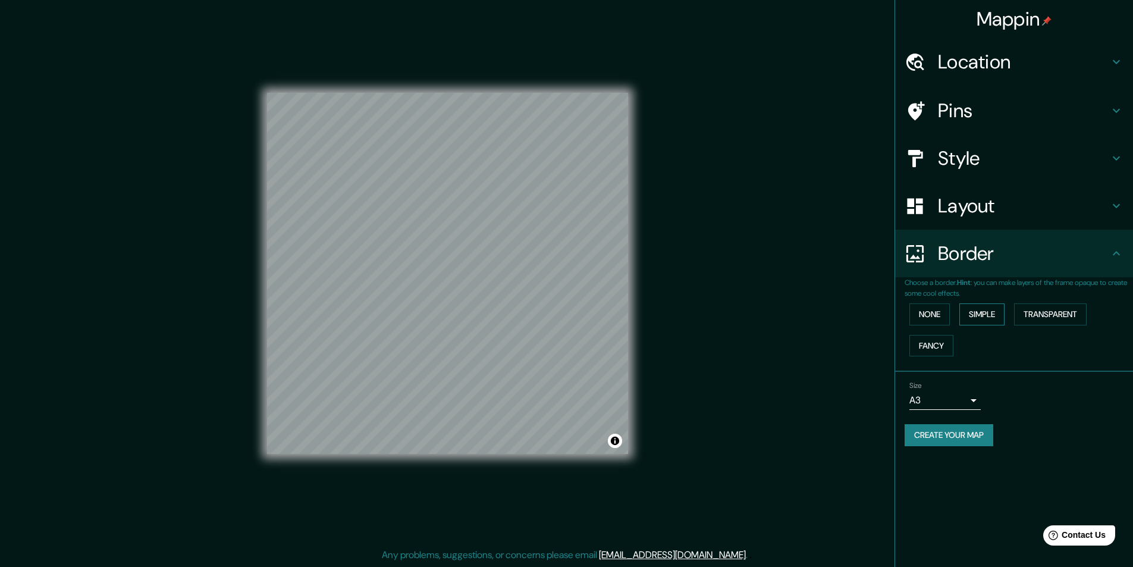
click at [970, 316] on button "Simple" at bounding box center [981, 314] width 45 height 22
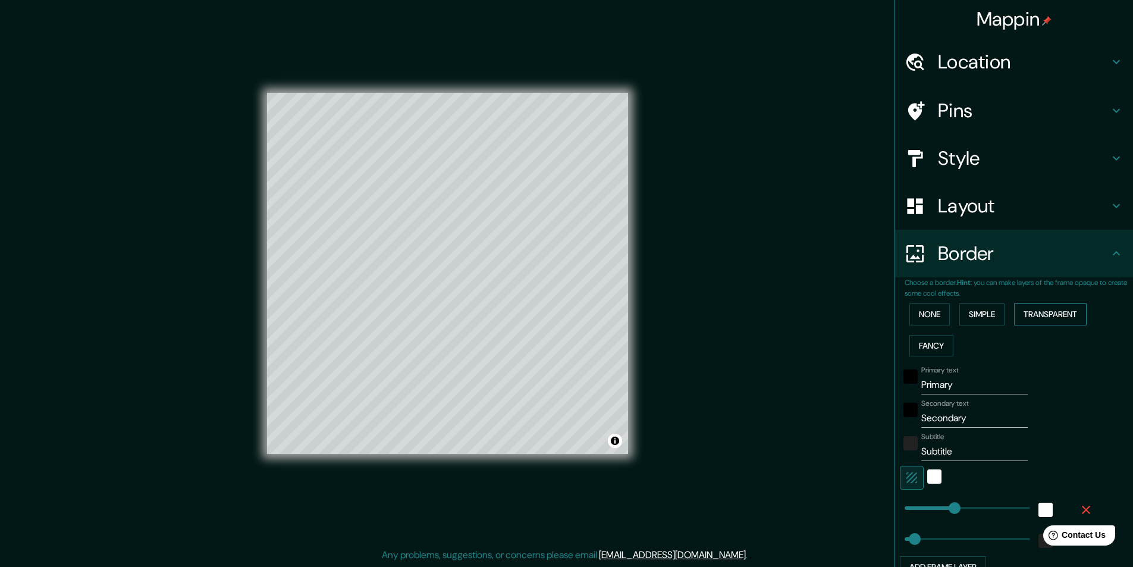
click at [1031, 319] on button "Transparent" at bounding box center [1050, 314] width 73 height 22
click at [930, 345] on button "Fancy" at bounding box center [931, 346] width 44 height 22
click at [1050, 318] on button "Transparent" at bounding box center [1050, 314] width 73 height 22
click at [957, 390] on input "Primary" at bounding box center [974, 384] width 106 height 19
click at [956, 388] on input "Primary" at bounding box center [974, 384] width 106 height 19
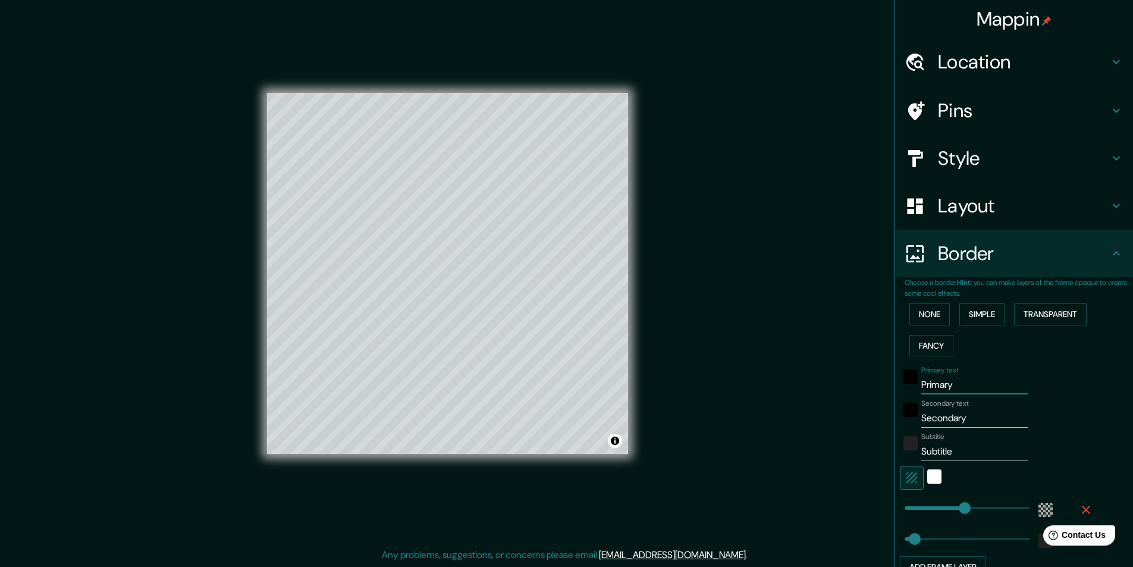
click at [956, 388] on input "Primary" at bounding box center [974, 384] width 106 height 19
type input "T"
type input "291"
type input "49"
type input "Ta"
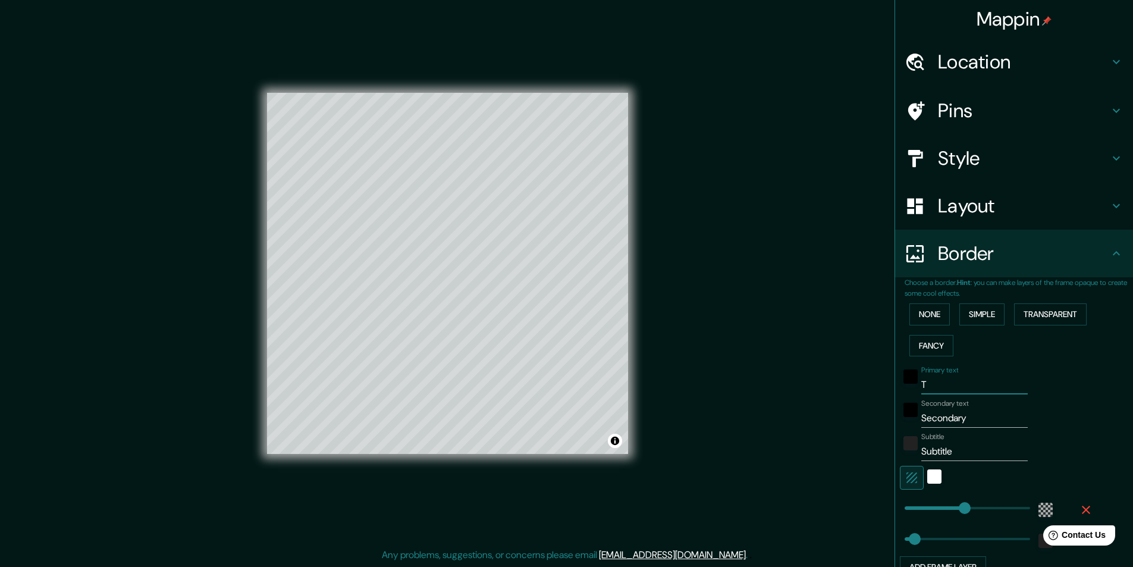
type input "291"
type input "49"
type input "Tah"
type input "291"
type input "49"
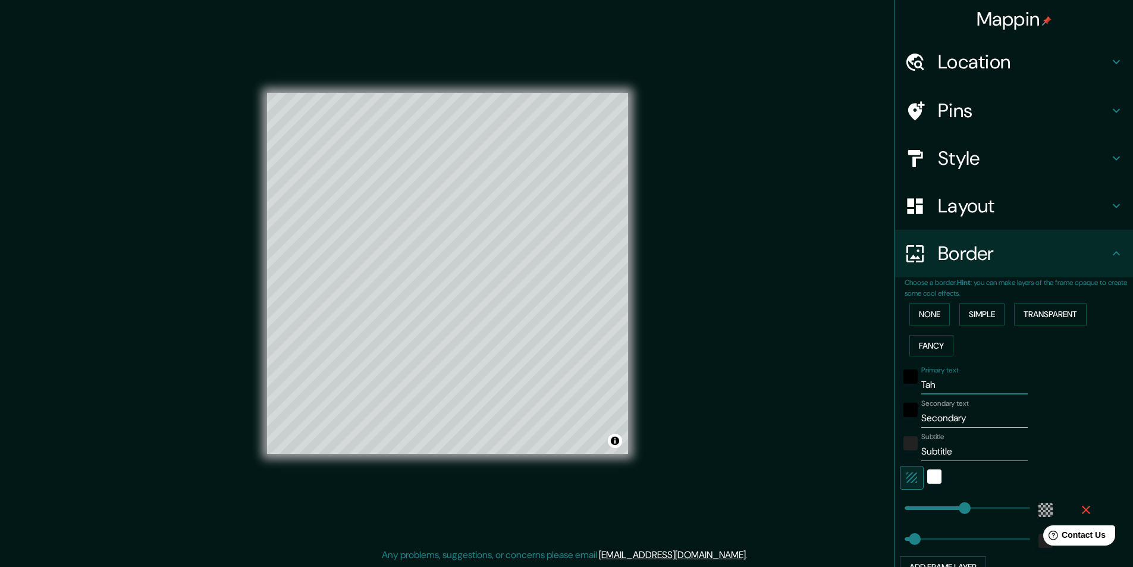
type input "Tahu"
type input "291"
type input "49"
type input "Tahua"
type input "291"
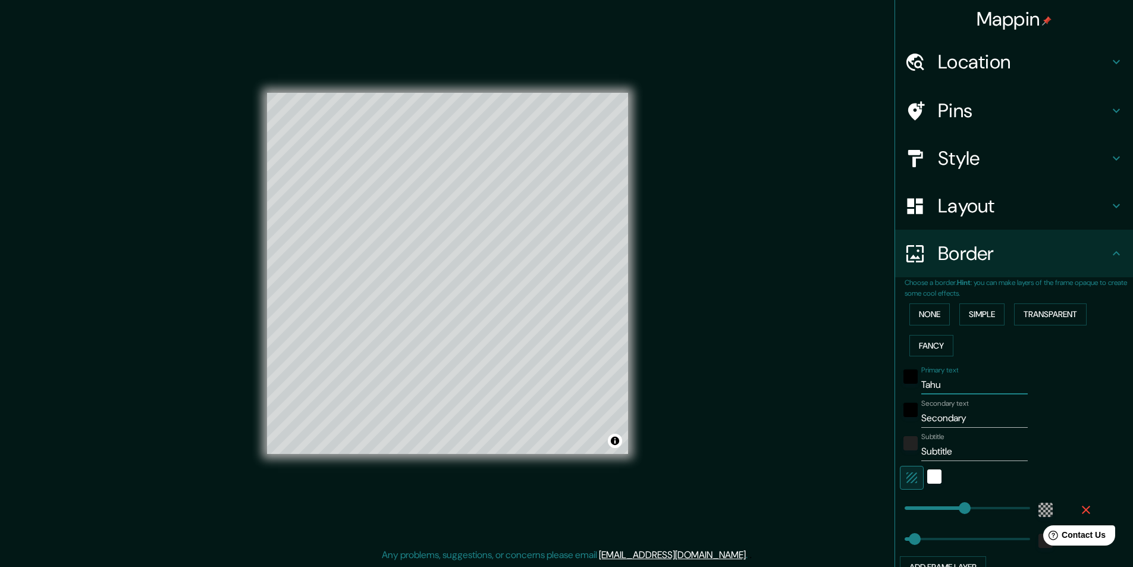
type input "49"
type input "Tahu"
type input "291"
type input "49"
type input "Tahuy"
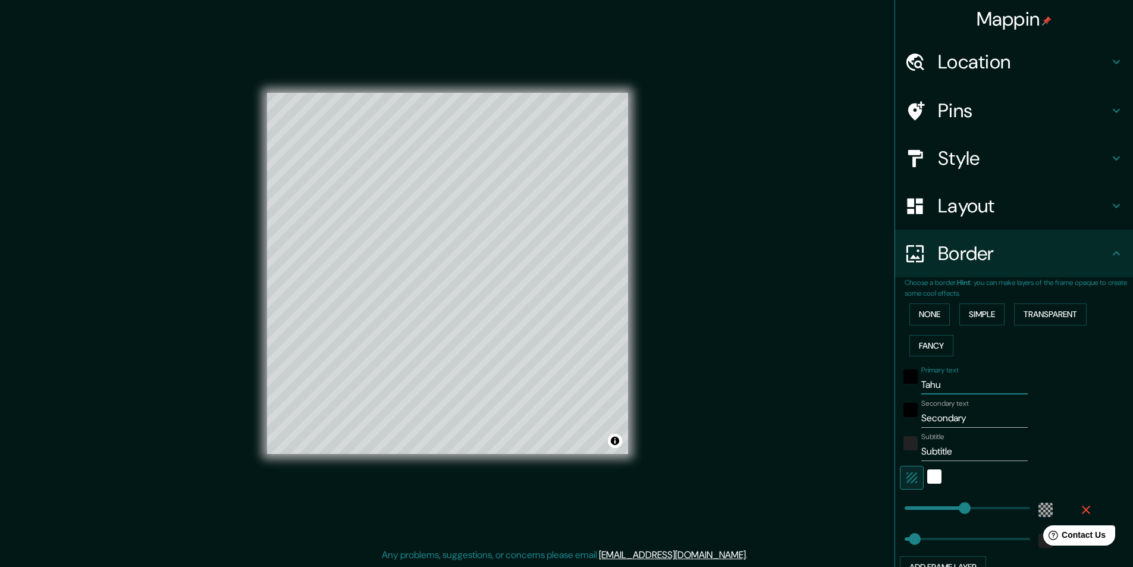
type input "291"
type input "49"
type input "Tahuyca"
type input "291"
type input "49"
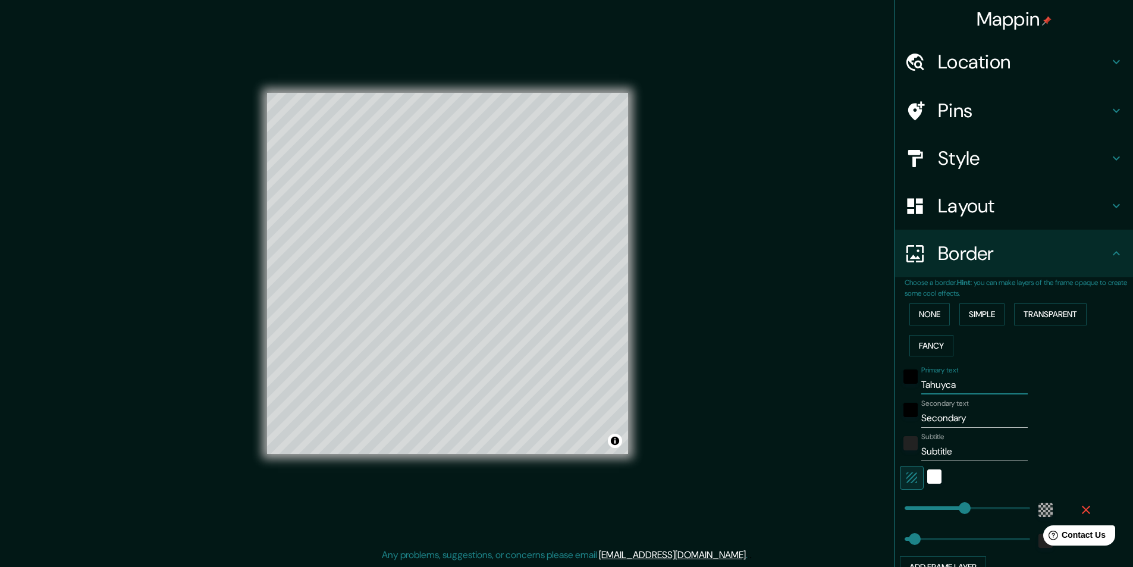
type input "Tahuycan"
type input "291"
type input "49"
type input "Tahuycani"
type input "291"
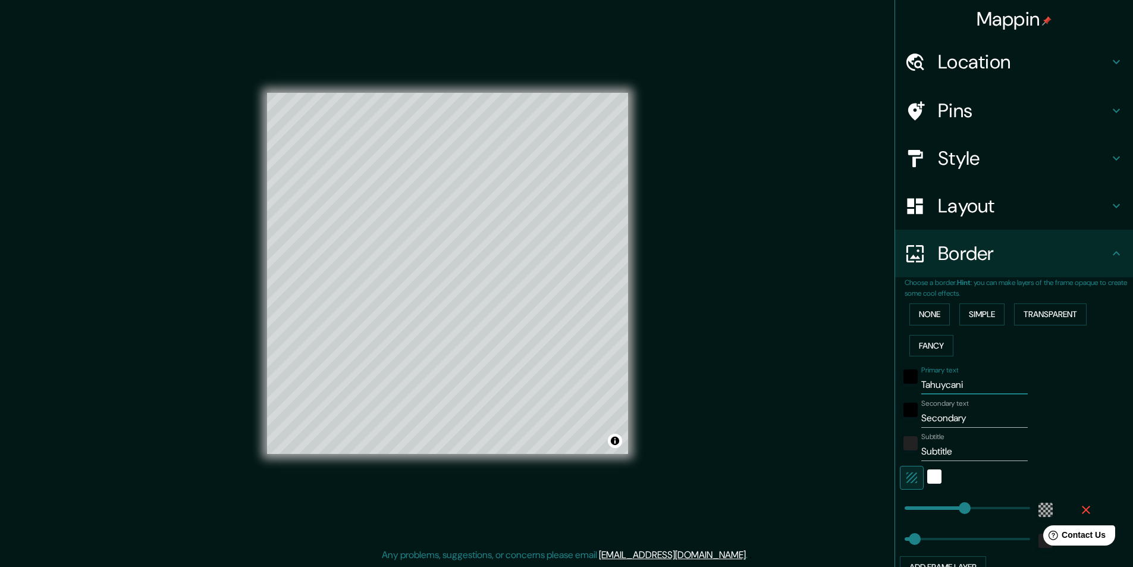
type input "49"
type input "Tahuycani"
click at [952, 423] on input "Secondary" at bounding box center [974, 418] width 106 height 19
click at [941, 451] on input "Subtitle" at bounding box center [974, 451] width 106 height 19
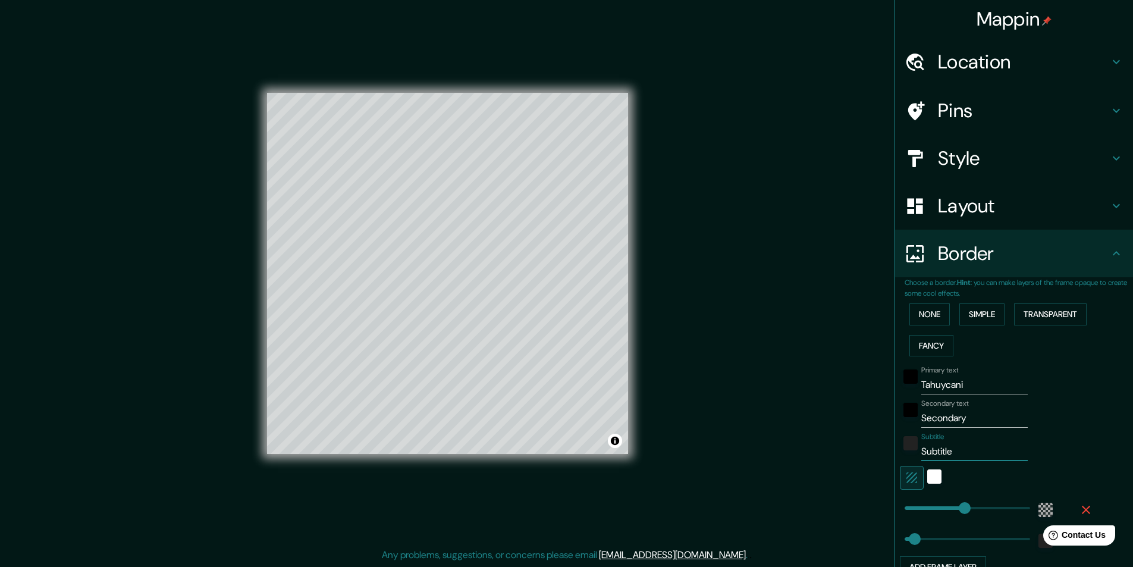
click at [941, 451] on input "Subtitle" at bounding box center [974, 451] width 106 height 19
click at [945, 427] on input "Secondary" at bounding box center [974, 418] width 106 height 19
click at [945, 426] on input "Secondary" at bounding box center [974, 418] width 106 height 19
type input "P"
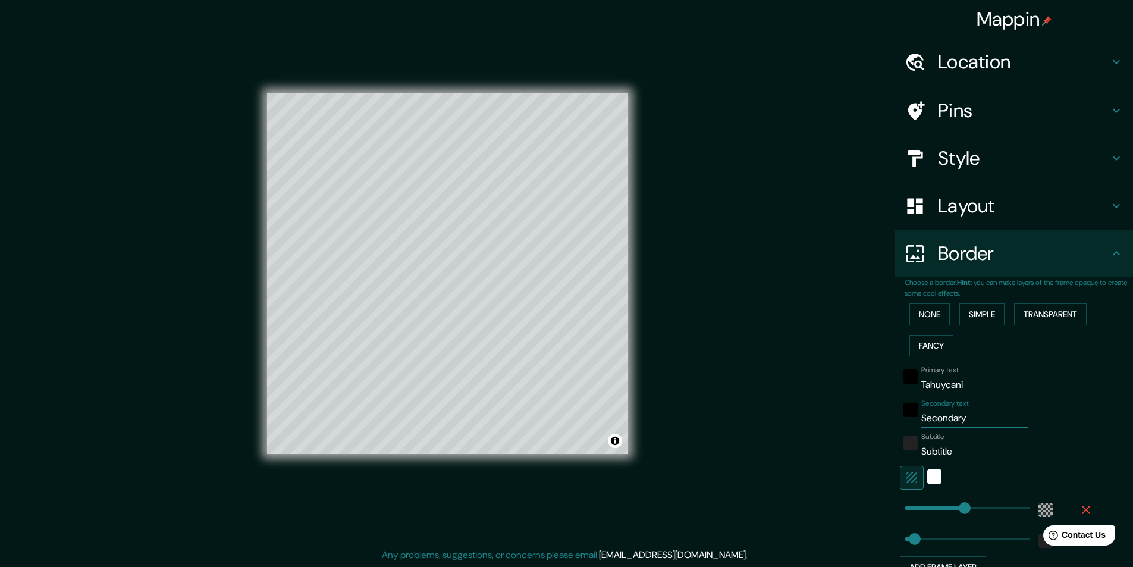
type input "291"
type input "49"
type input "291"
type input "49"
type input "M"
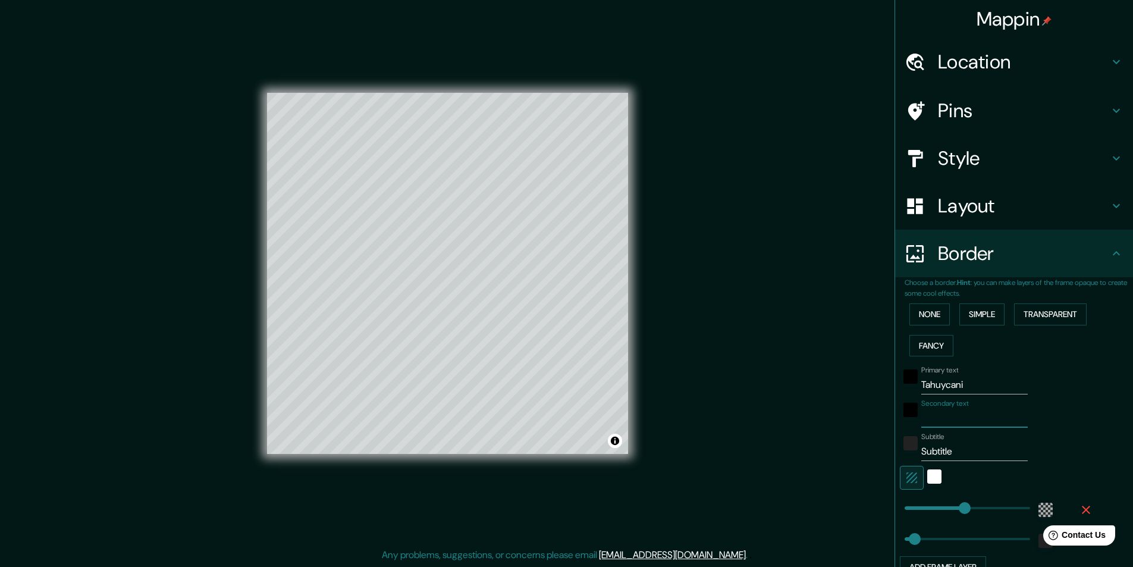
type input "291"
type input "49"
type input "Ma"
type input "291"
type input "49"
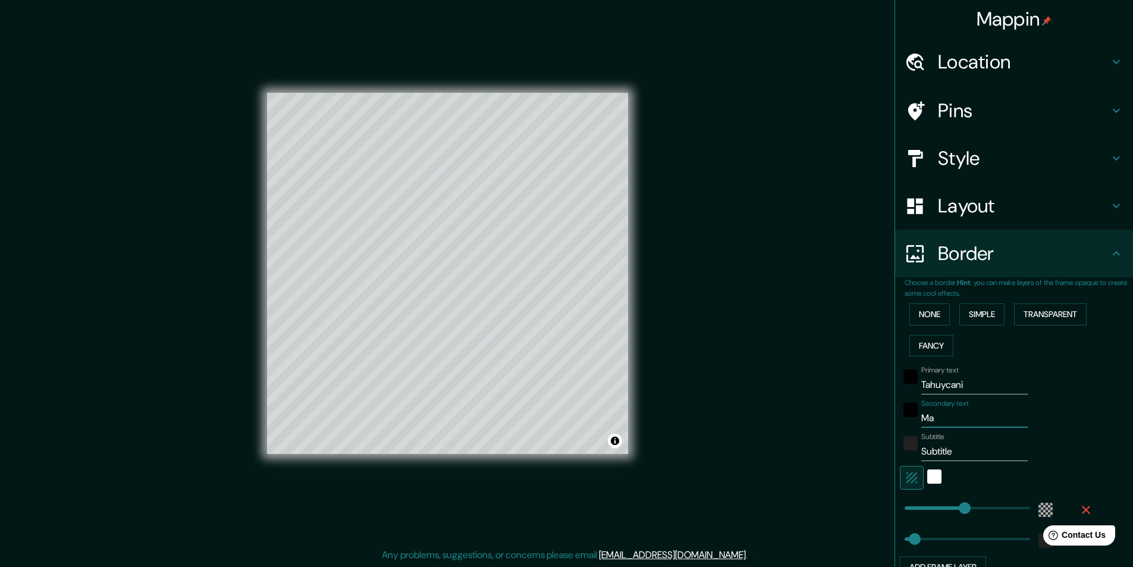
type input "Map"
type input "291"
type input "49"
type input "Mapa"
type input "291"
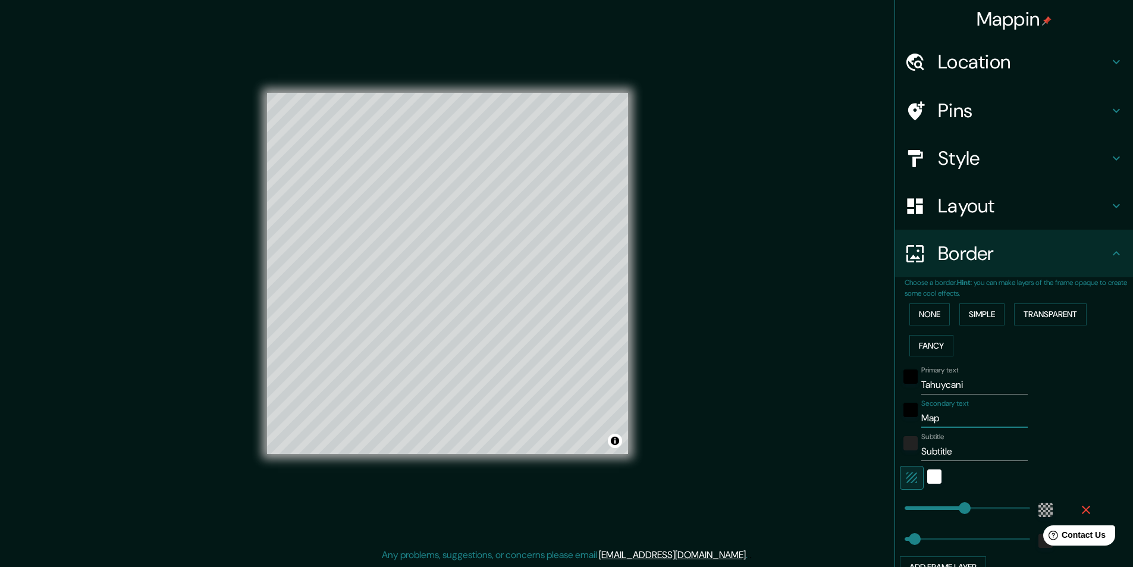
type input "49"
type input "Mapa"
type input "291"
type input "49"
type input "Mapa n"
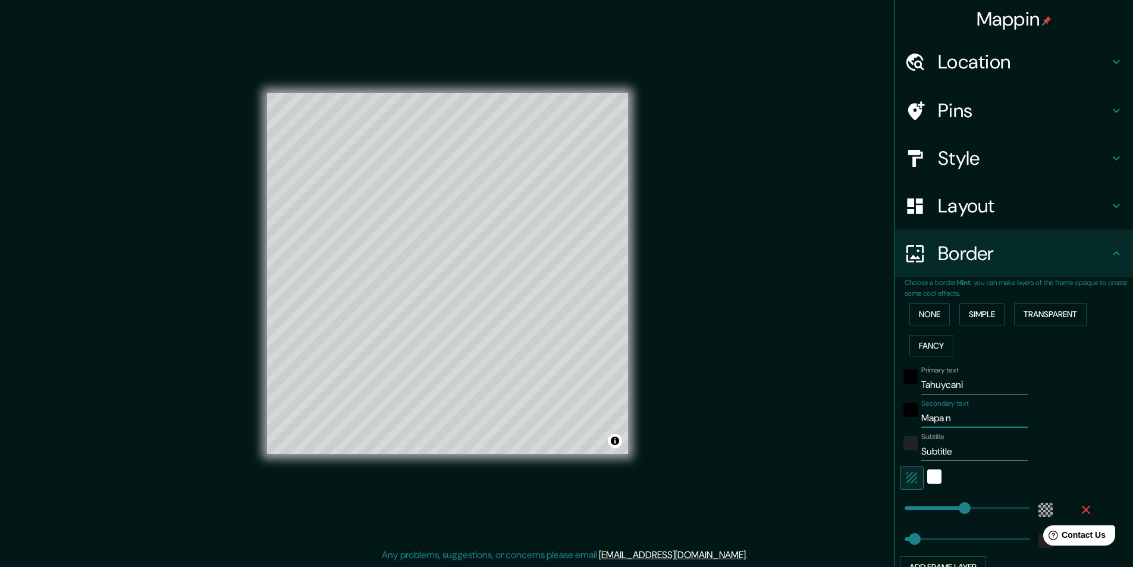
type input "291"
type input "49"
type input "Mapa no"
type input "291"
type input "49"
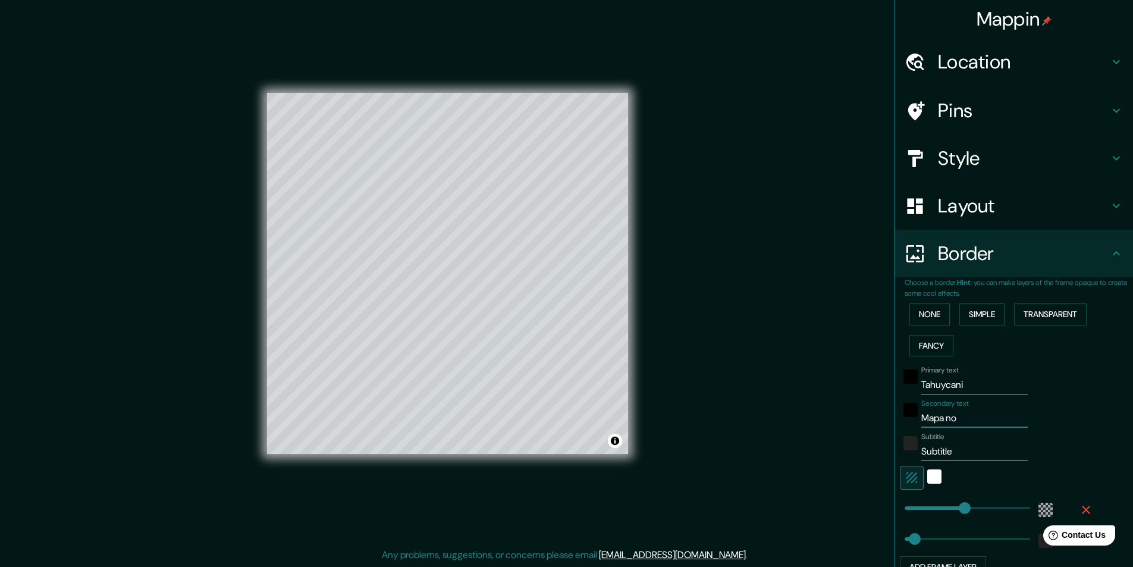
type input "Mapa nol"
type input "291"
type input "49"
type input "Mapa noll"
type input "291"
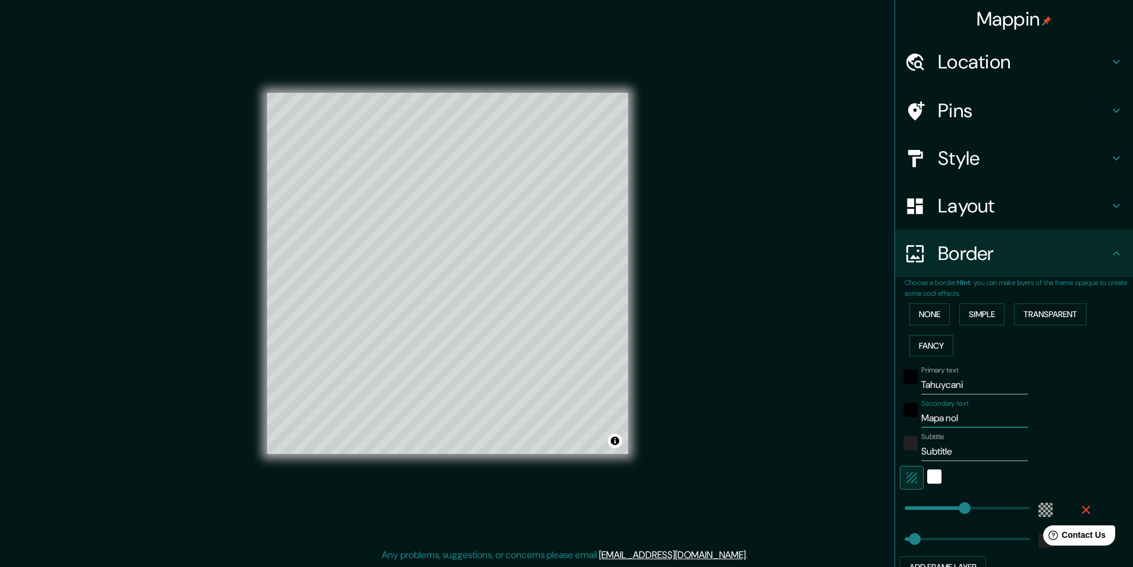
type input "49"
type input "Mapa nolli"
type input "291"
type input "49"
type input "Mapa nolli"
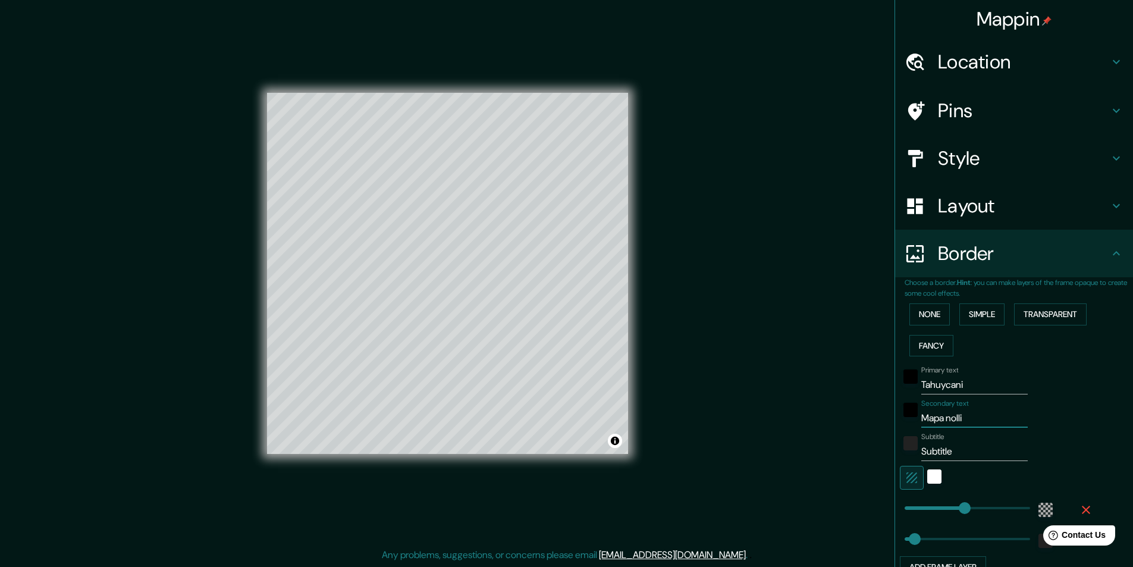
click at [940, 454] on input "Subtitle" at bounding box center [974, 451] width 106 height 19
click at [940, 388] on input "Tahuycani" at bounding box center [974, 384] width 106 height 19
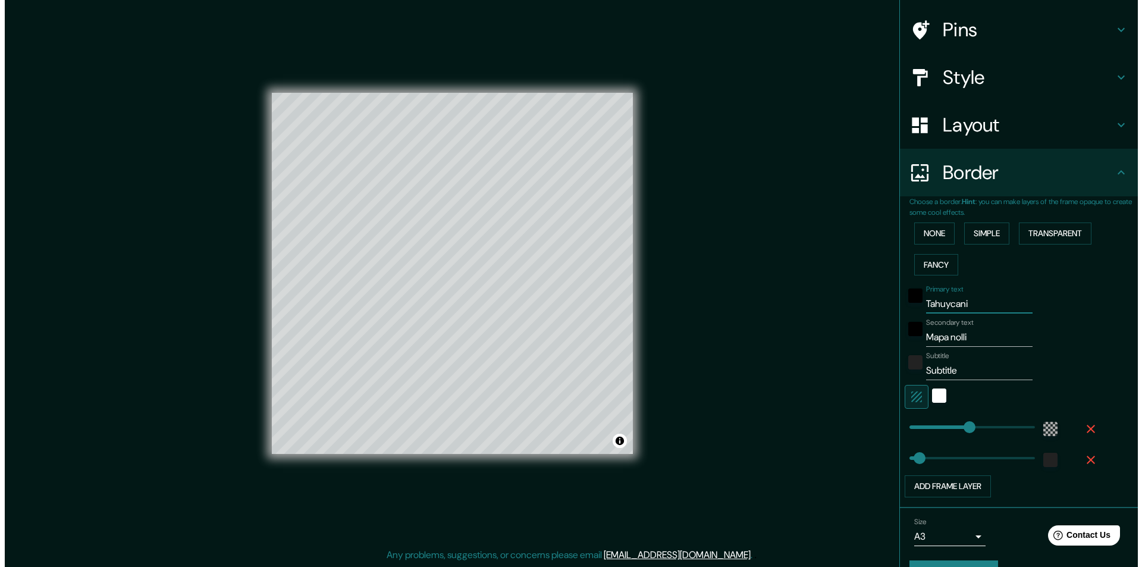
scroll to position [110, 0]
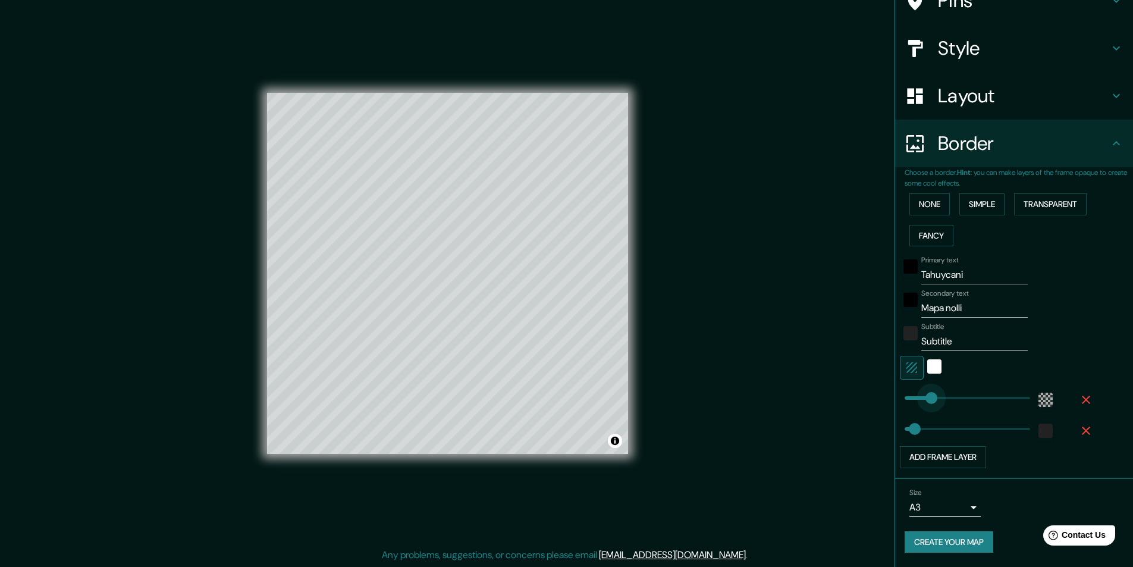
type input "66"
drag, startPoint x: 954, startPoint y: 397, endPoint x: 909, endPoint y: 416, distance: 49.0
type input "49"
type input "92"
type input "294"
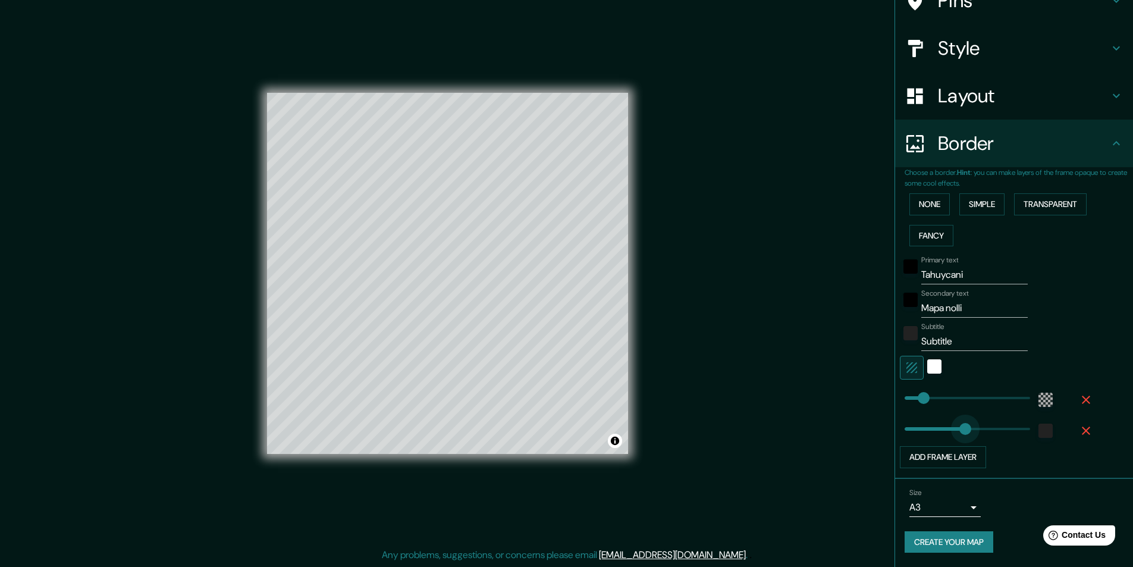
drag, startPoint x: 902, startPoint y: 426, endPoint x: 956, endPoint y: 426, distance: 54.1
type input "29"
drag, startPoint x: 957, startPoint y: 427, endPoint x: 902, endPoint y: 439, distance: 57.2
type input "40"
type input "37"
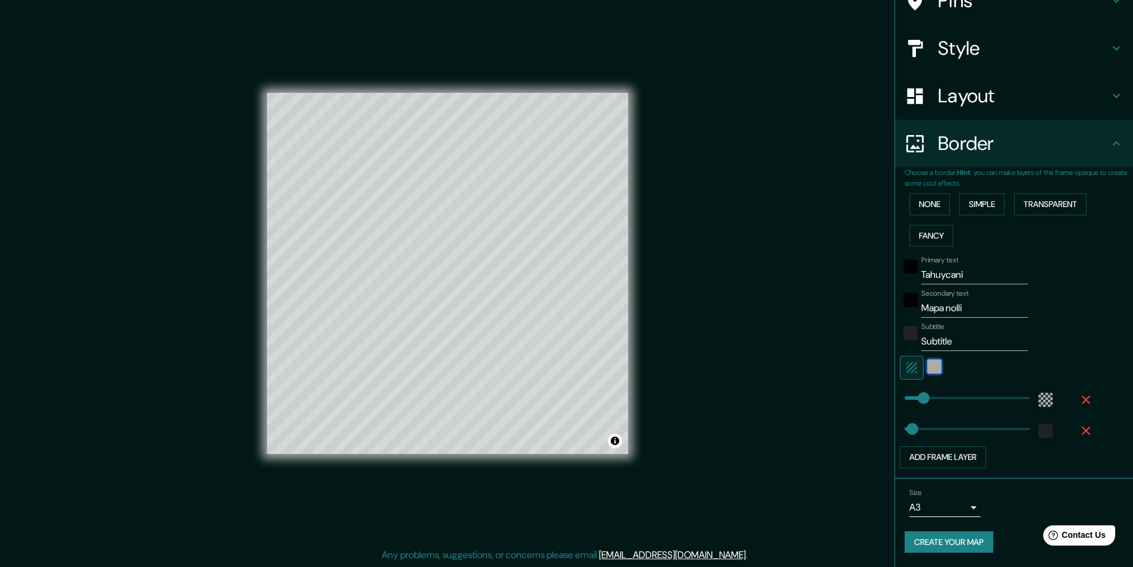
click at [927, 371] on div "white" at bounding box center [934, 366] width 14 height 14
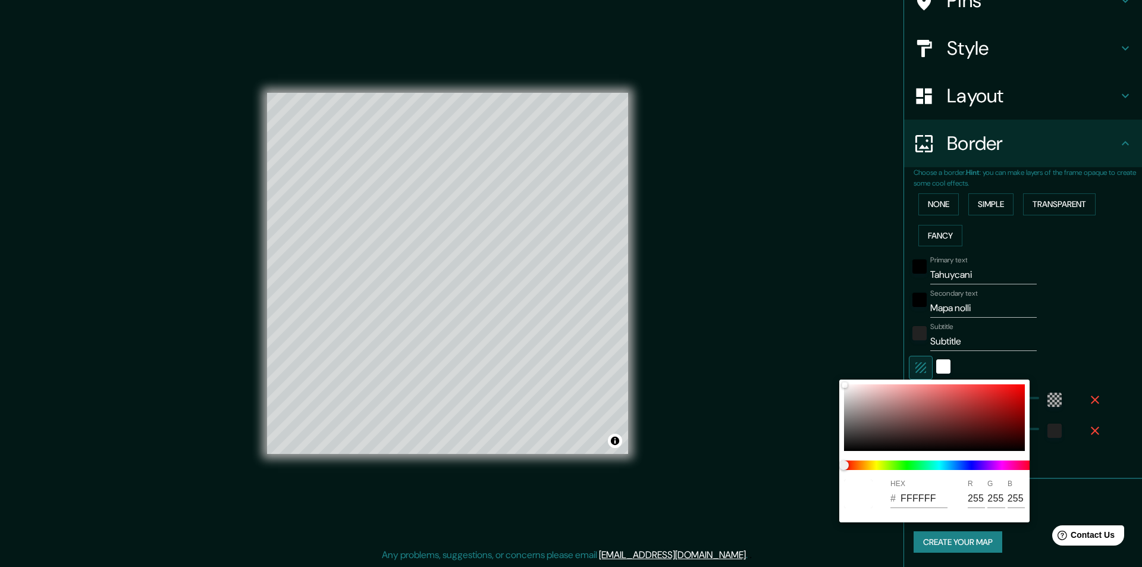
click at [913, 359] on div at bounding box center [571, 283] width 1142 height 567
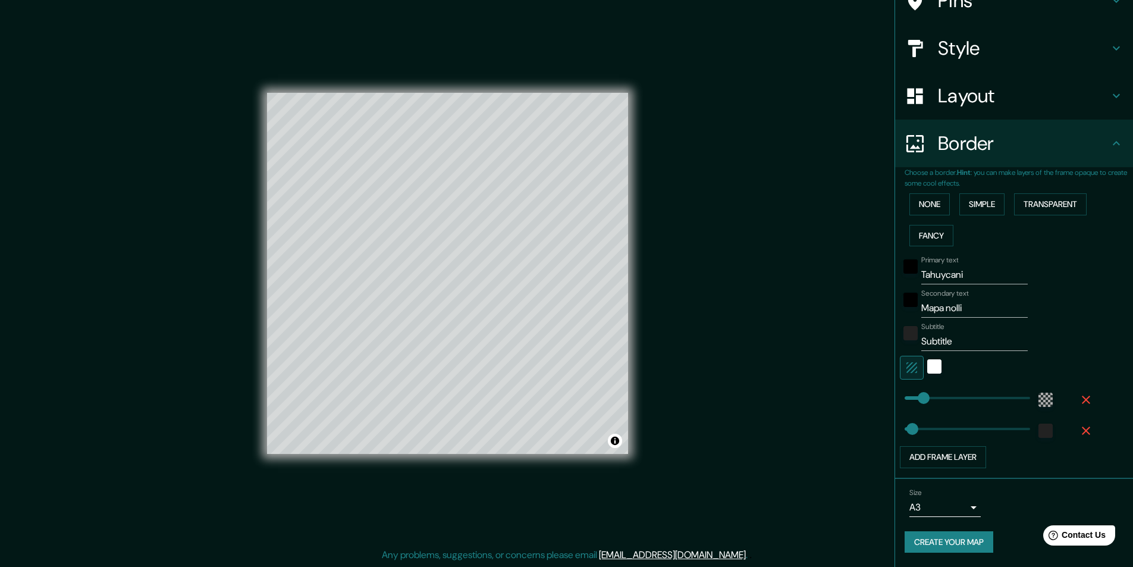
click at [905, 369] on icon "button" at bounding box center [912, 367] width 14 height 14
click at [906, 371] on icon "button" at bounding box center [911, 367] width 11 height 11
click at [939, 279] on input "Tahuycani" at bounding box center [974, 274] width 106 height 19
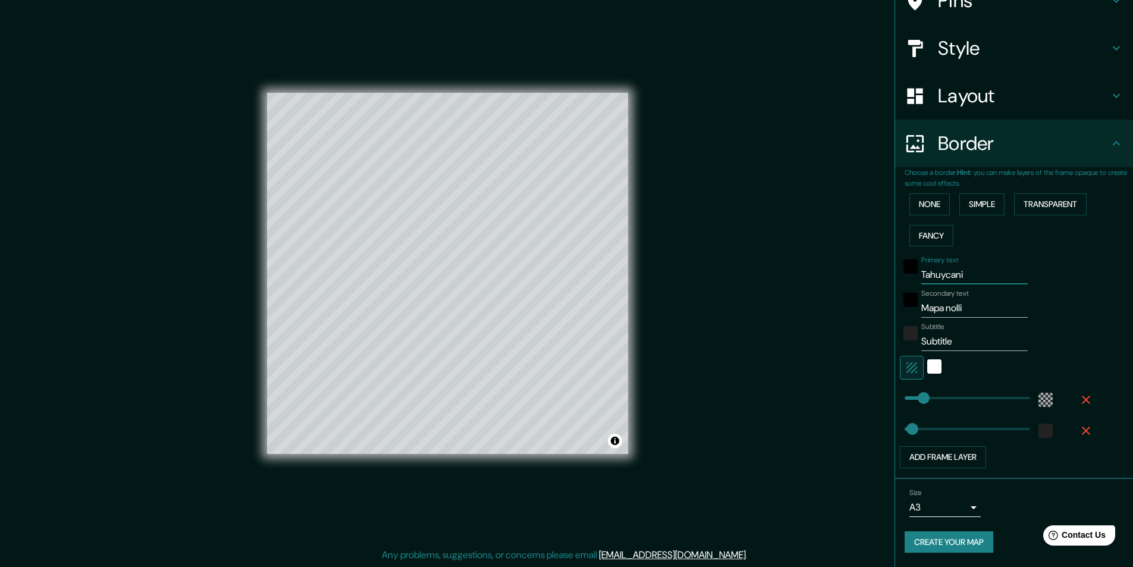
click at [939, 279] on input "Tahuycani" at bounding box center [974, 274] width 106 height 19
click at [904, 269] on div "black" at bounding box center [910, 266] width 14 height 14
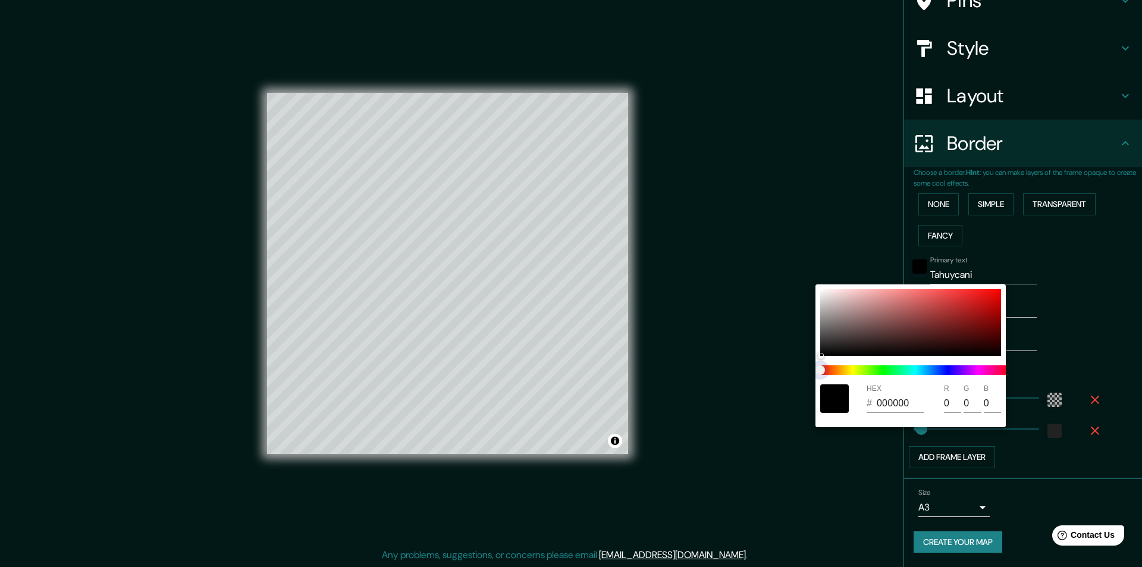
drag, startPoint x: 823, startPoint y: 369, endPoint x: 839, endPoint y: 369, distance: 16.1
click at [839, 369] on span at bounding box center [915, 370] width 190 height 10
type input "392424"
type input "57"
type input "36"
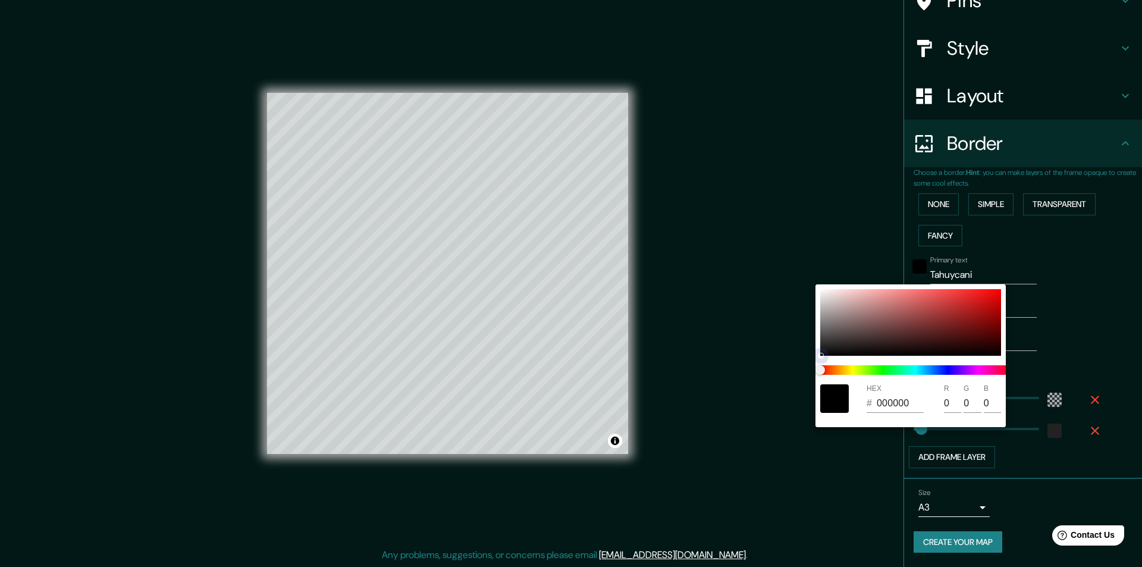
type input "36"
type input "3C2525"
type input "60"
type input "37"
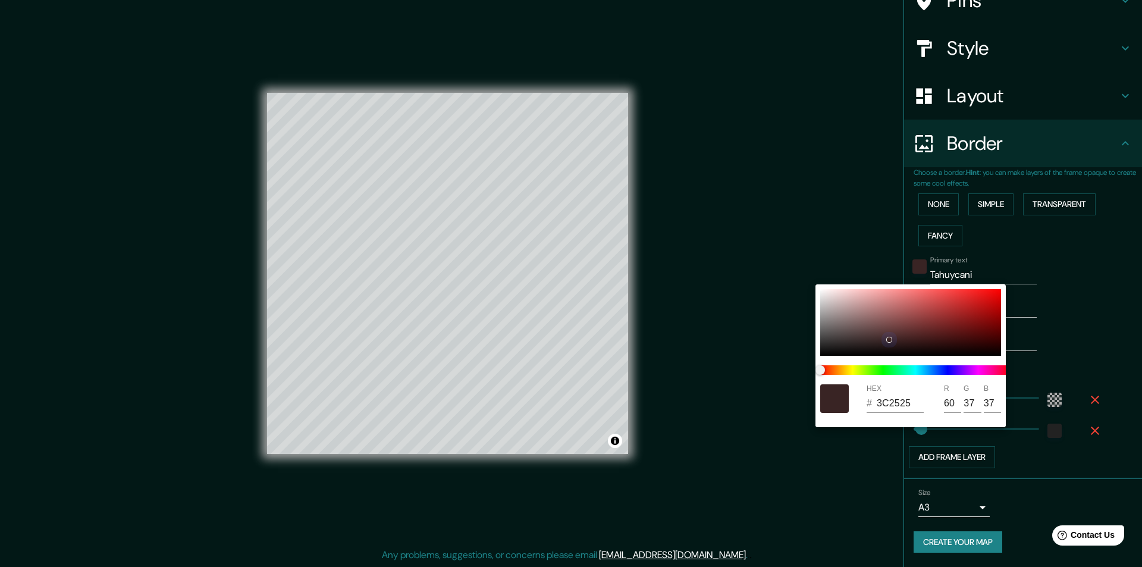
type input "4A2A2A"
type input "74"
type input "42"
type input "4E2525"
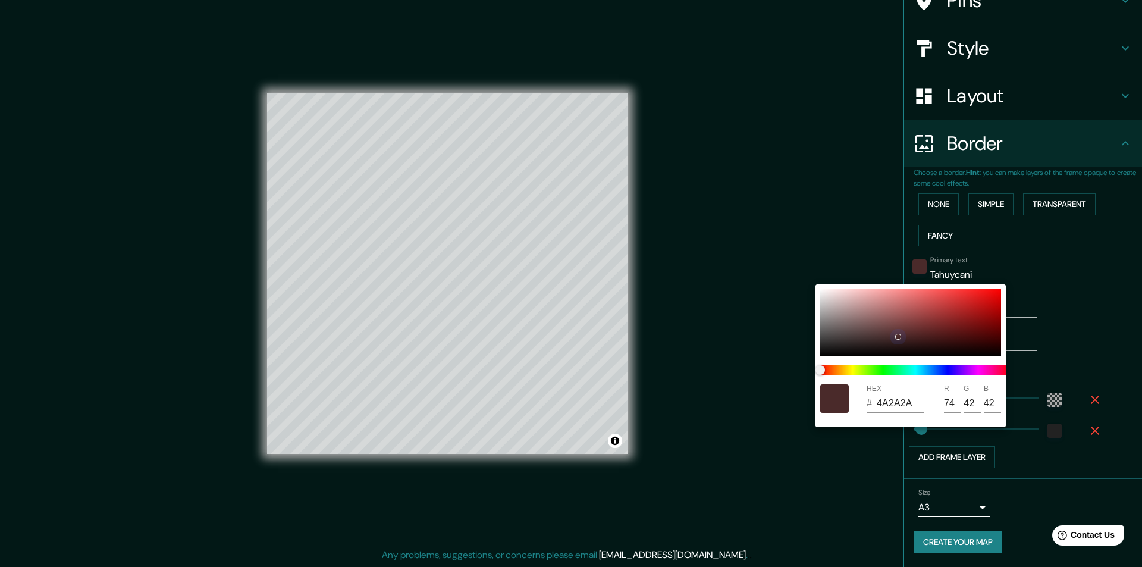
type input "78"
type input "37"
type input "4E1E1E"
type input "30"
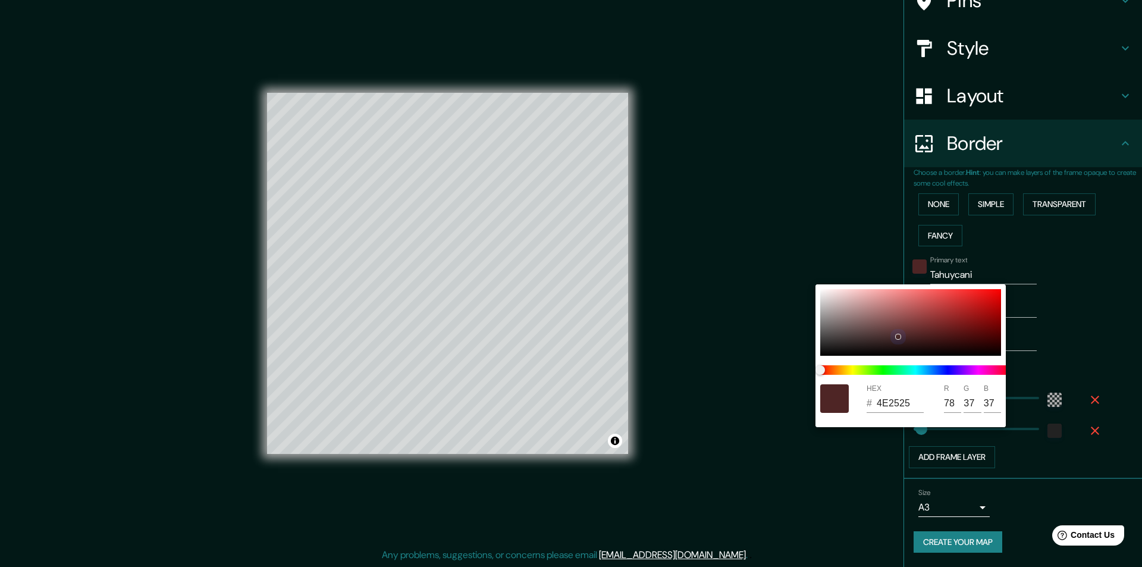
type input "30"
drag, startPoint x: 823, startPoint y: 347, endPoint x: 941, endPoint y: 335, distance: 119.0
click at [941, 335] on div at bounding box center [910, 322] width 181 height 67
type input "4E1A1A"
type input "26"
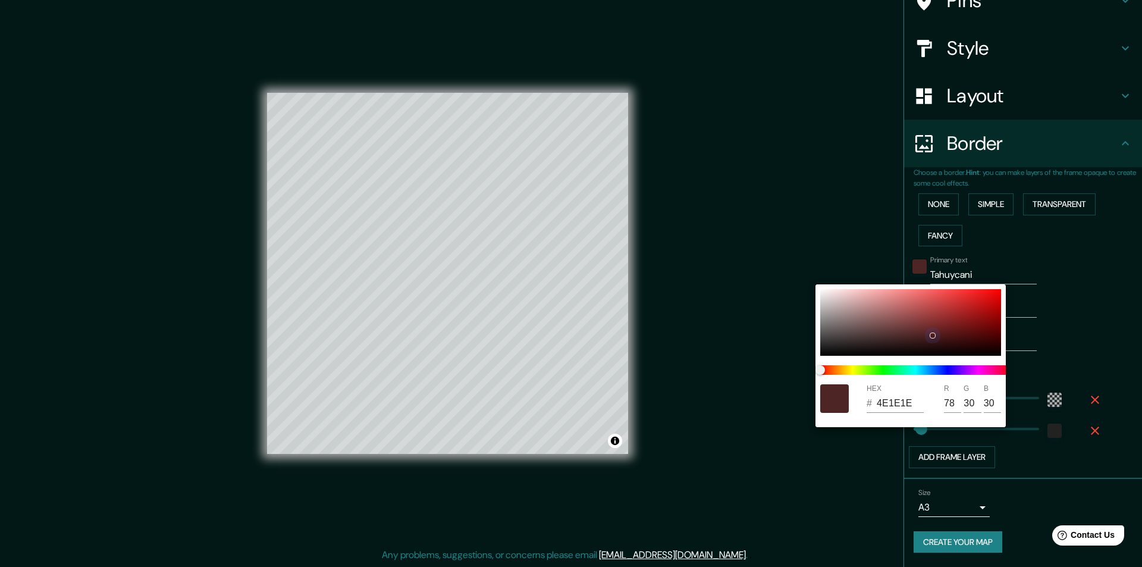
type input "26"
click at [1085, 375] on div at bounding box center [571, 283] width 1142 height 567
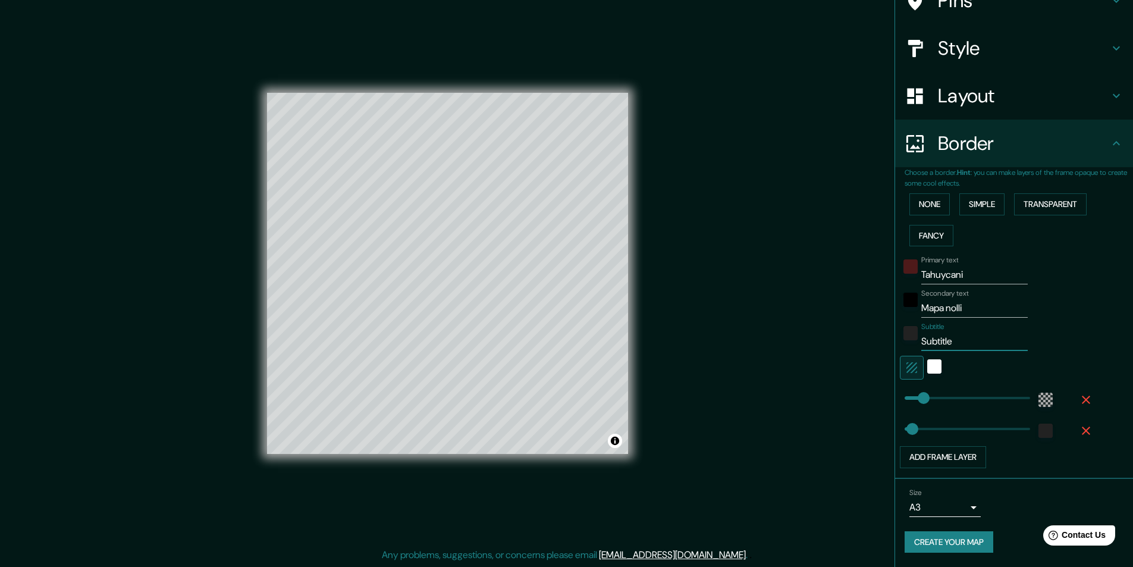
click at [960, 348] on input "Subtitle" at bounding box center [974, 341] width 106 height 19
click at [1072, 346] on div "Subtitle" at bounding box center [997, 336] width 195 height 29
click at [903, 301] on div "black" at bounding box center [910, 300] width 14 height 14
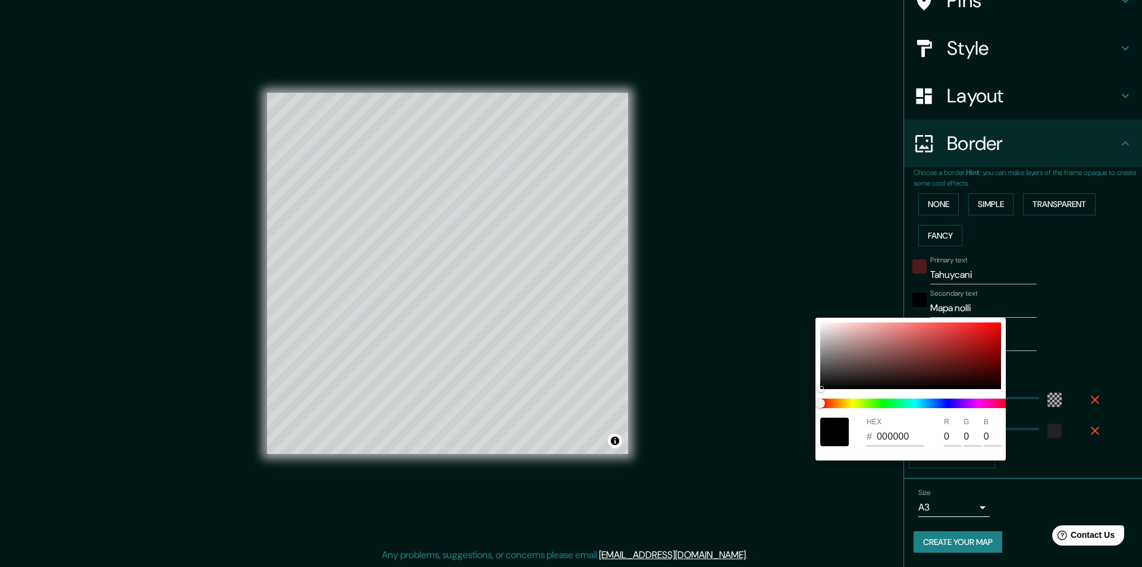
click at [1097, 321] on div at bounding box center [571, 283] width 1142 height 567
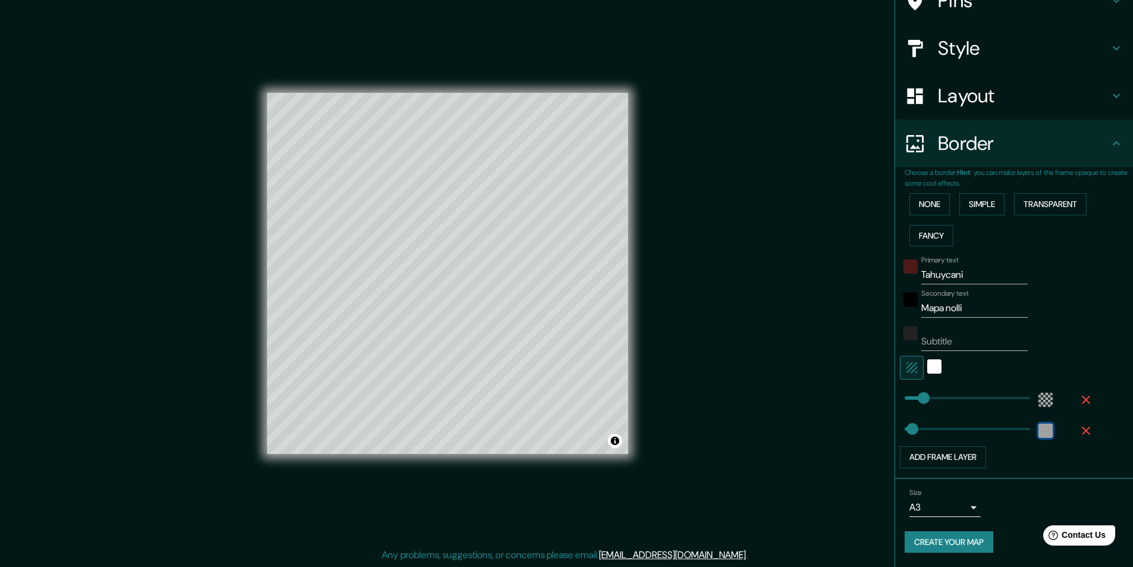
click at [1041, 432] on div "color-222222" at bounding box center [1045, 430] width 14 height 14
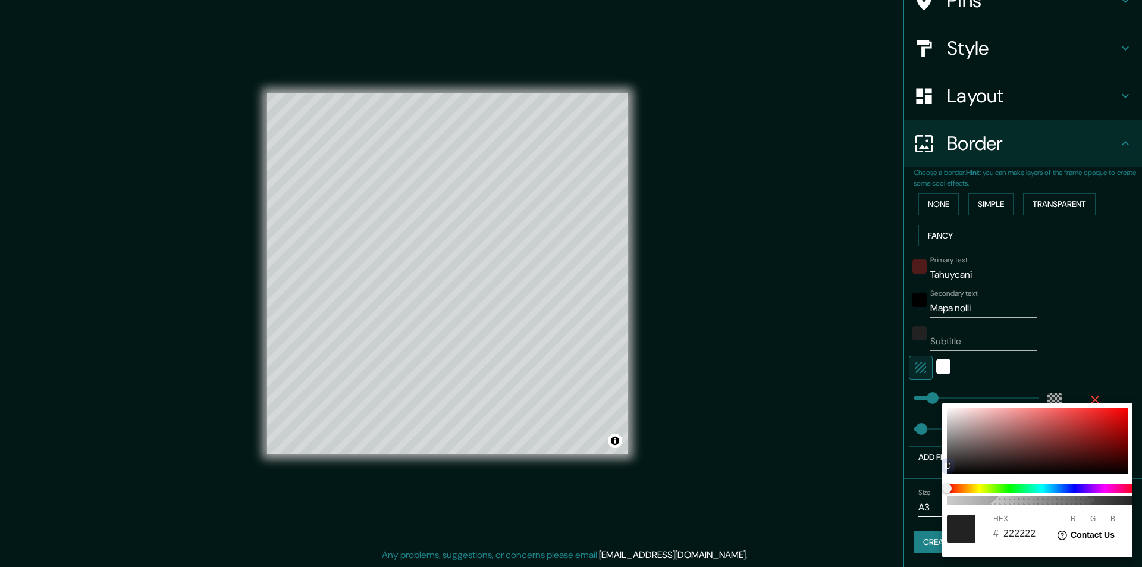
click at [1038, 448] on div at bounding box center [1037, 440] width 181 height 67
type input "633131"
type input "99"
type input "49"
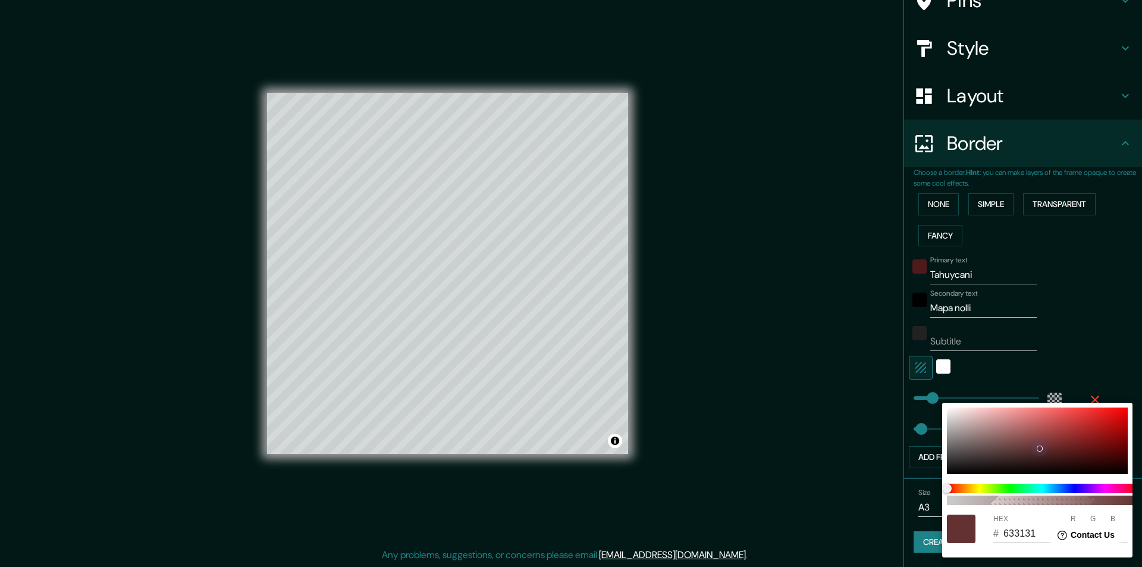
type input "1E1E1E"
type input "30"
drag, startPoint x: 965, startPoint y: 459, endPoint x: 950, endPoint y: 466, distance: 16.5
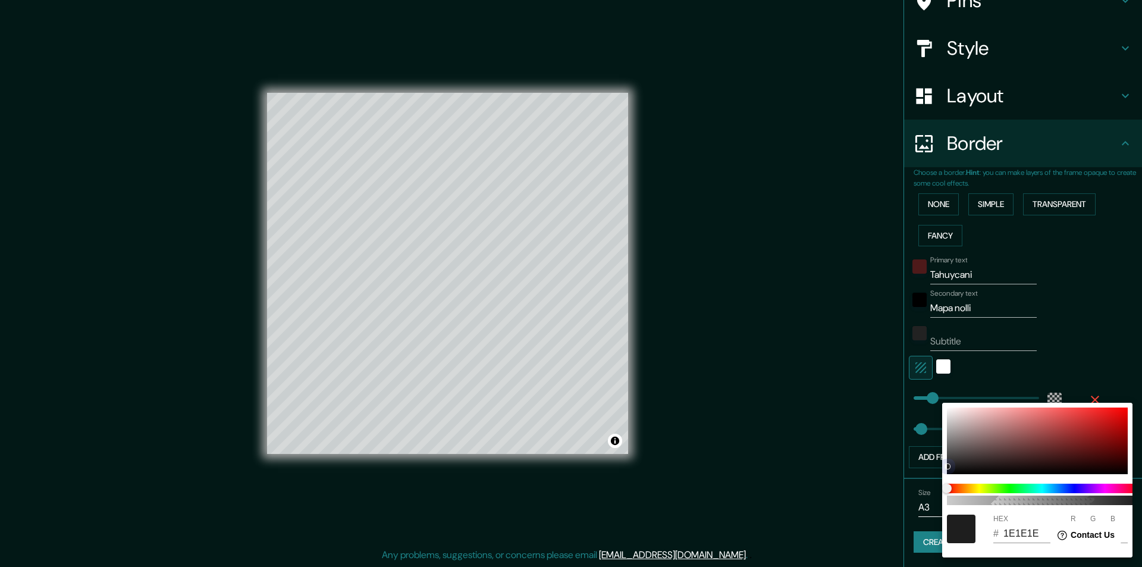
click at [951, 463] on div at bounding box center [1037, 440] width 181 height 67
type input "272626"
type input "39"
type input "38"
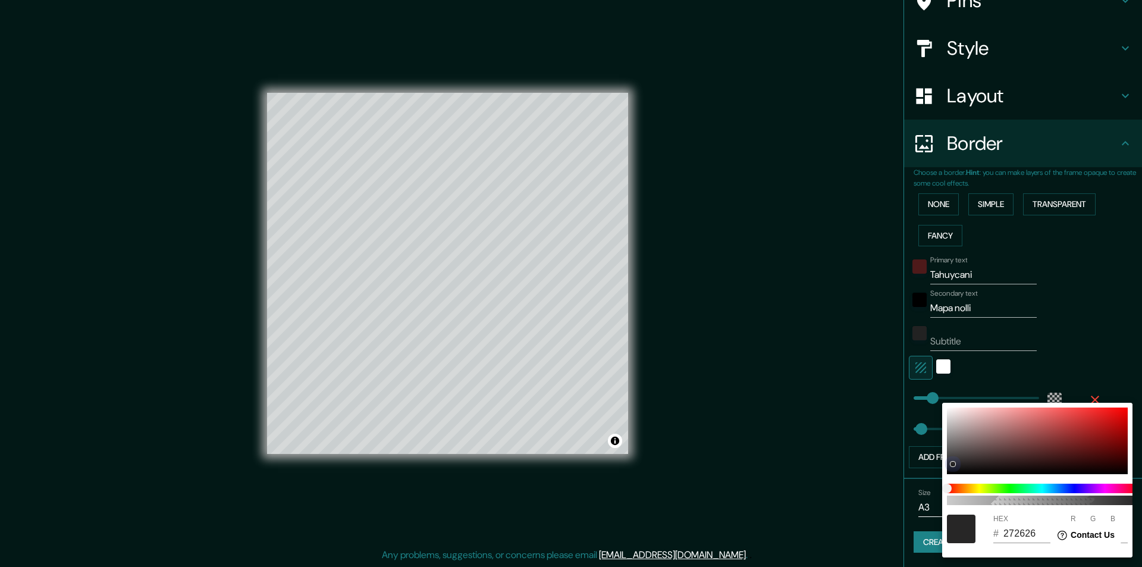
type input "101010"
type input "16"
drag, startPoint x: 949, startPoint y: 469, endPoint x: 940, endPoint y: 479, distance: 14.3
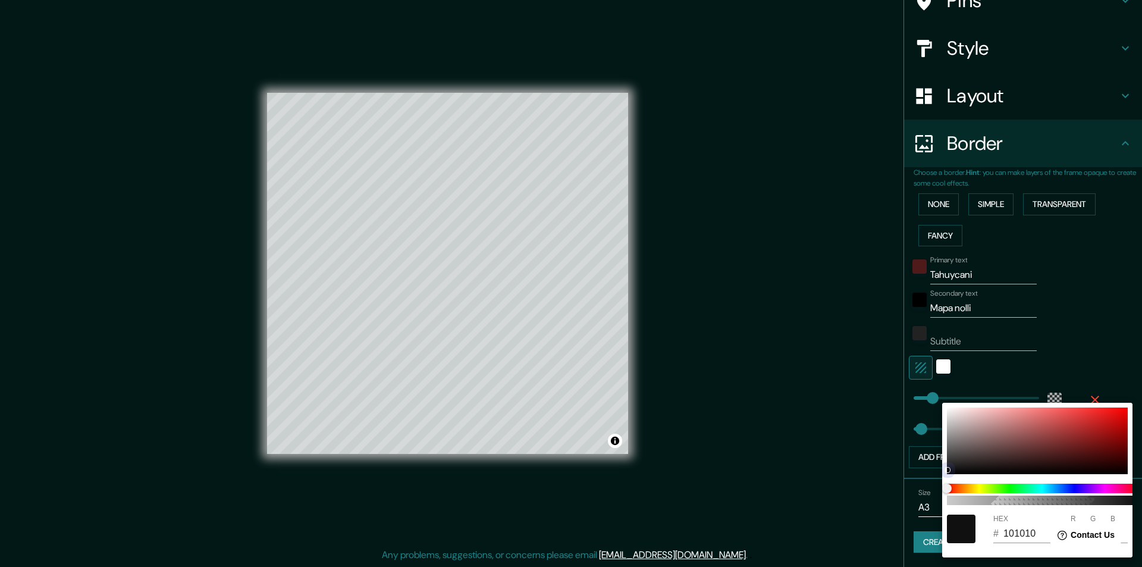
click at [940, 479] on div "100 HEX # 101010 R 16 G 16 B 16" at bounding box center [571, 283] width 1142 height 567
click at [1101, 366] on div at bounding box center [571, 283] width 1142 height 567
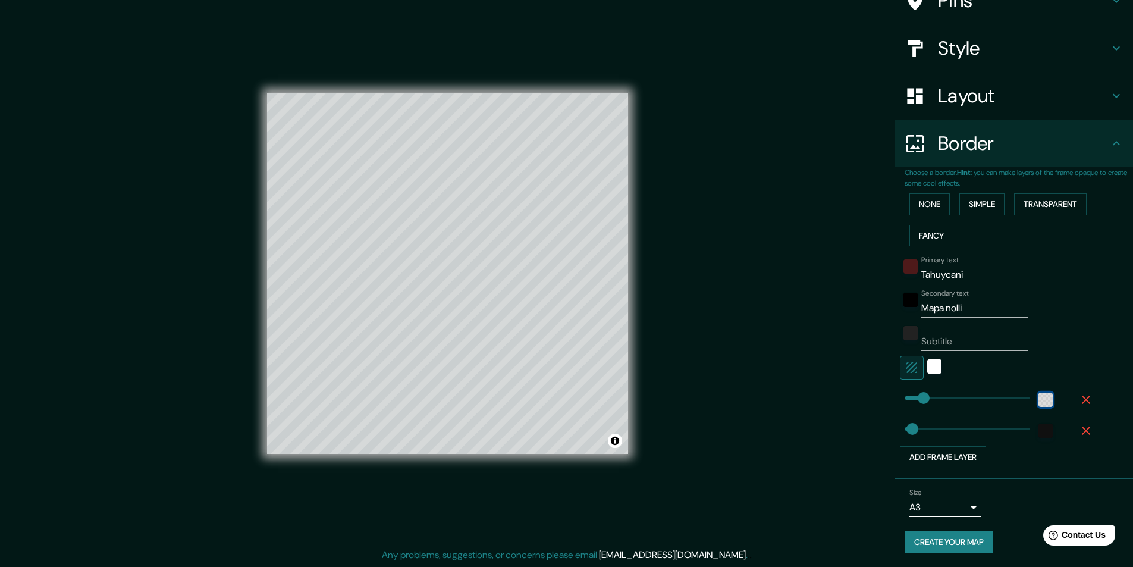
click at [1038, 403] on div "color-55555544" at bounding box center [1045, 400] width 14 height 14
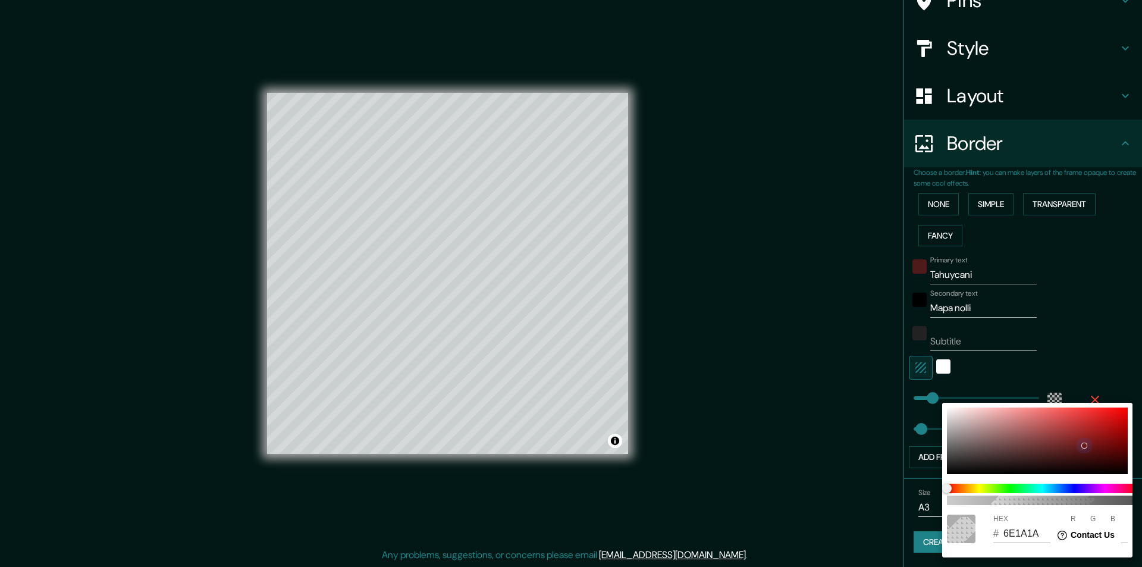
type input "6E1A1A"
type input "110"
type input "26"
click at [1085, 445] on div at bounding box center [1037, 440] width 181 height 67
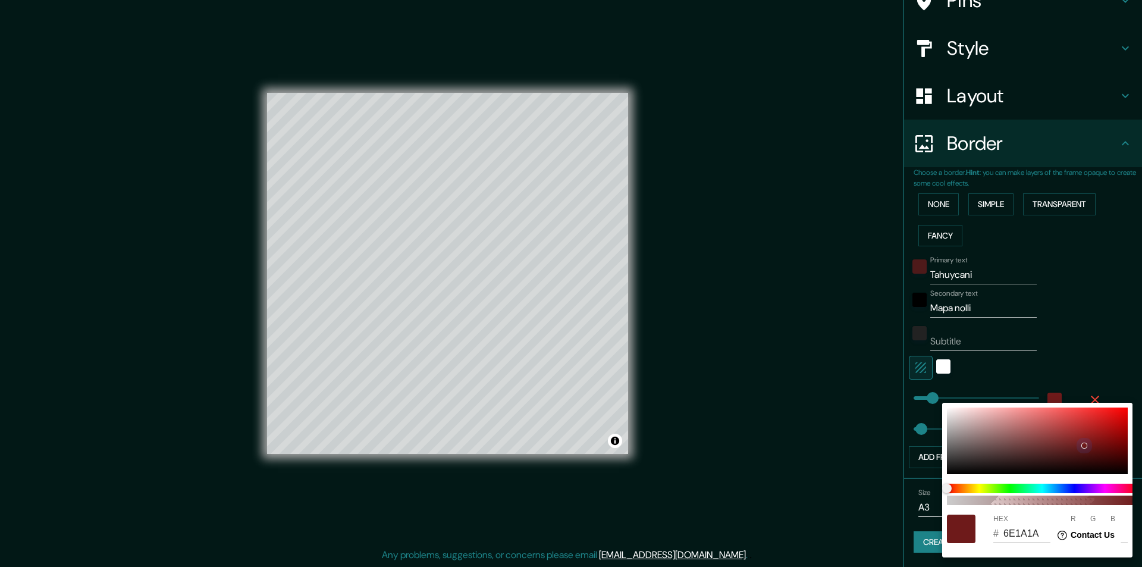
type input "733535"
type input "115"
type input "53"
type input "BA9D9D"
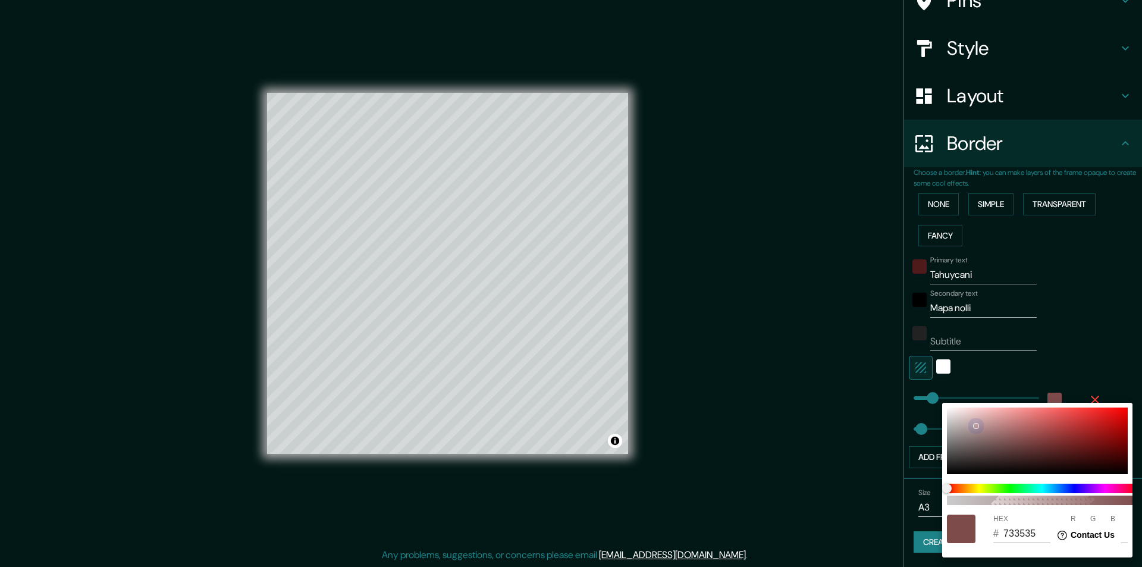
type input "186"
type input "157"
type input "735E5E"
type input "115"
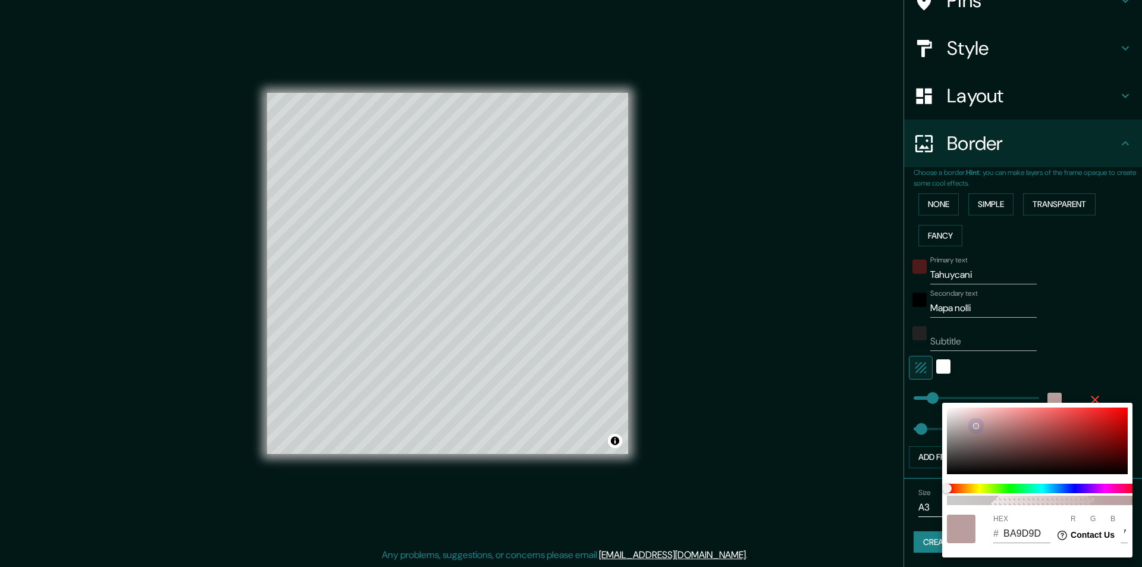
type input "94"
type input "715C5C"
type input "113"
type input "92"
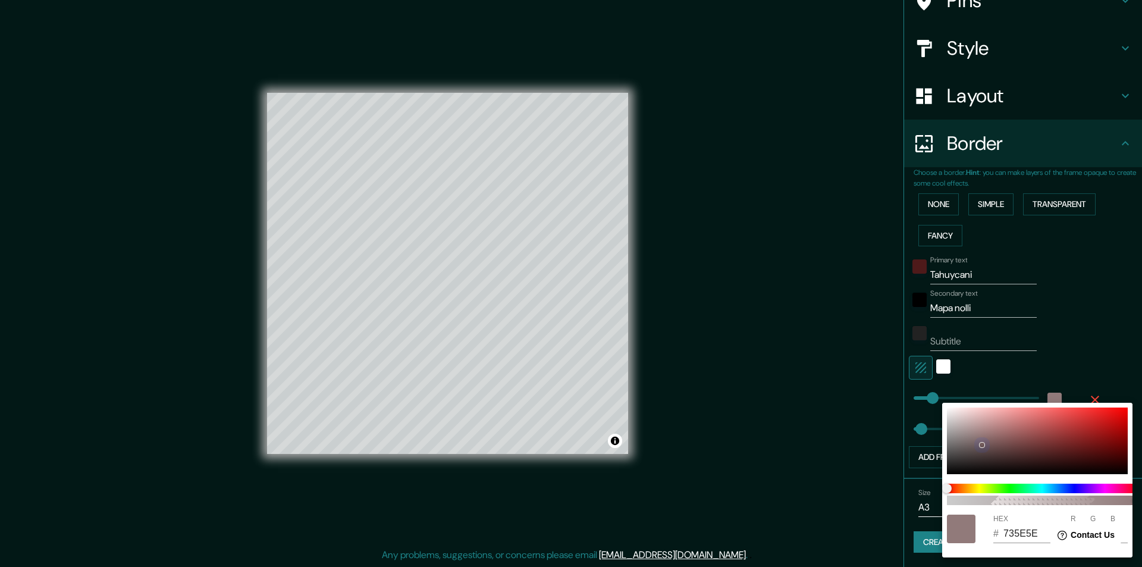
type input "92"
type input "504343"
type input "80"
type input "67"
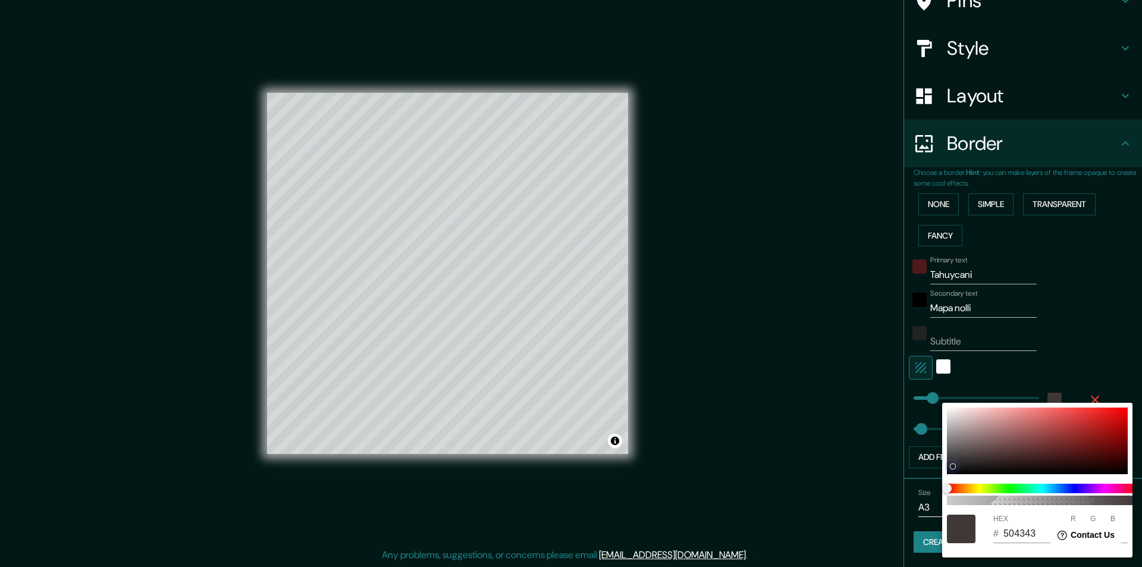
type input "1E1D1D"
type input "30"
type input "29"
type input "171717"
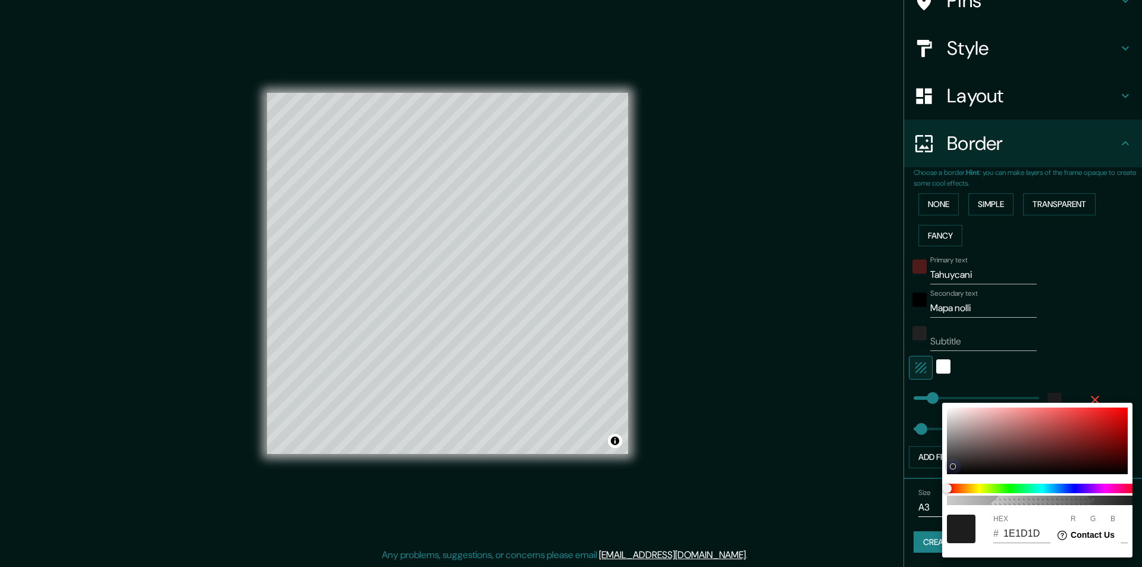
type input "23"
type input "151414"
type input "21"
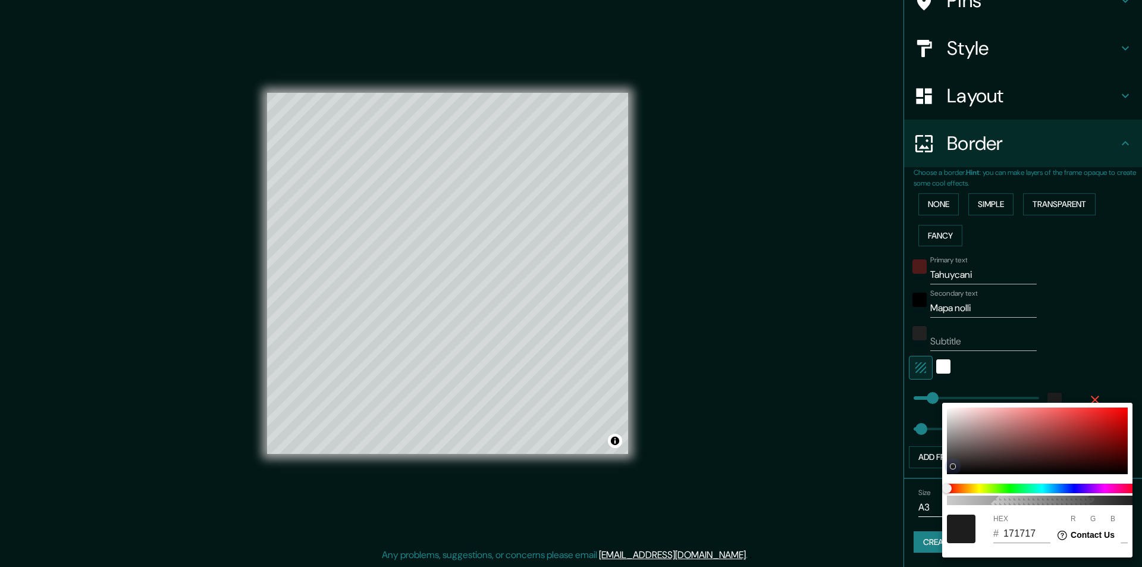
type input "20"
type input "121212"
type input "18"
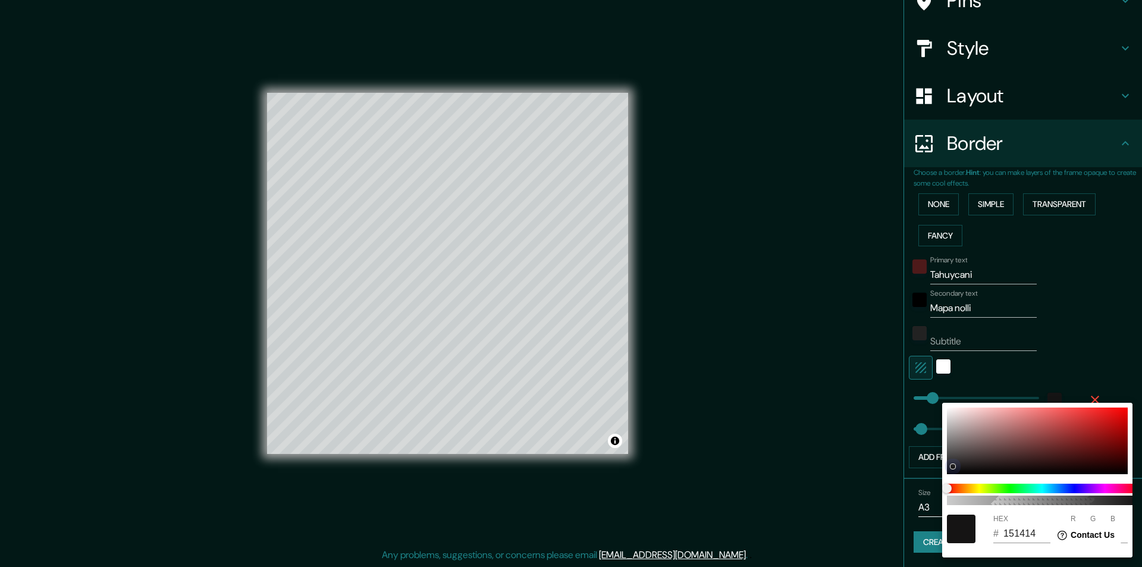
type input "18"
type input "191919"
type input "25"
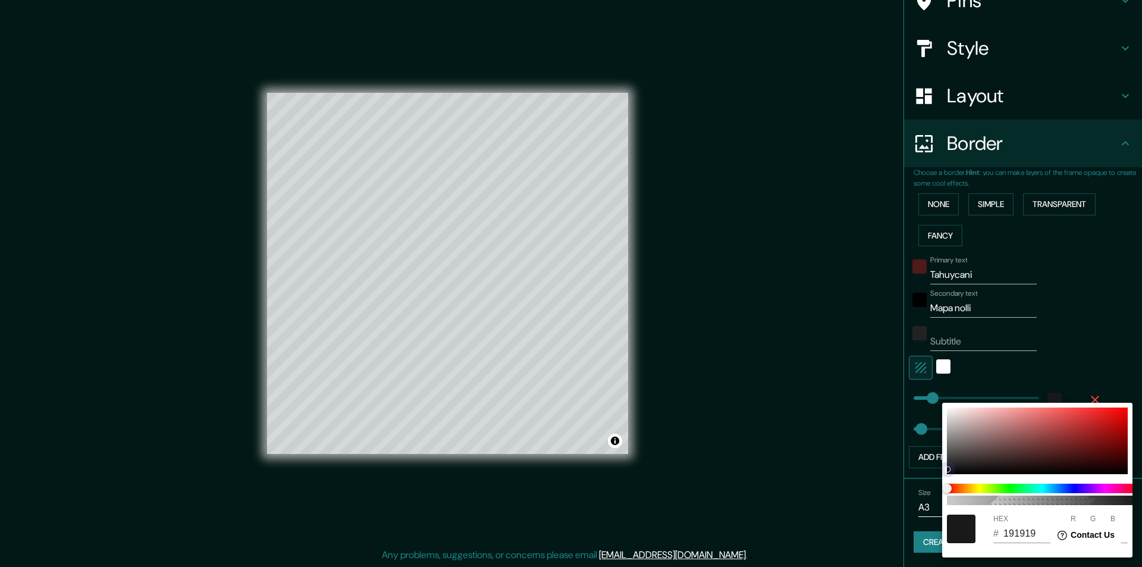
type input "302B2B"
type input "48"
type input "43"
type input "857171"
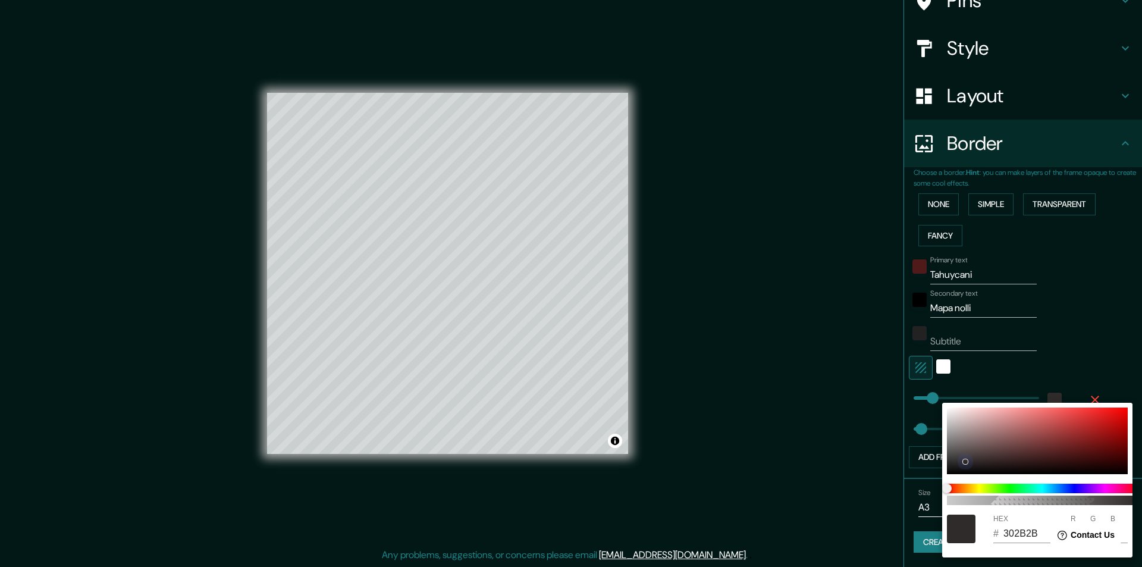
type input "133"
type input "113"
type input "937F7F"
type input "147"
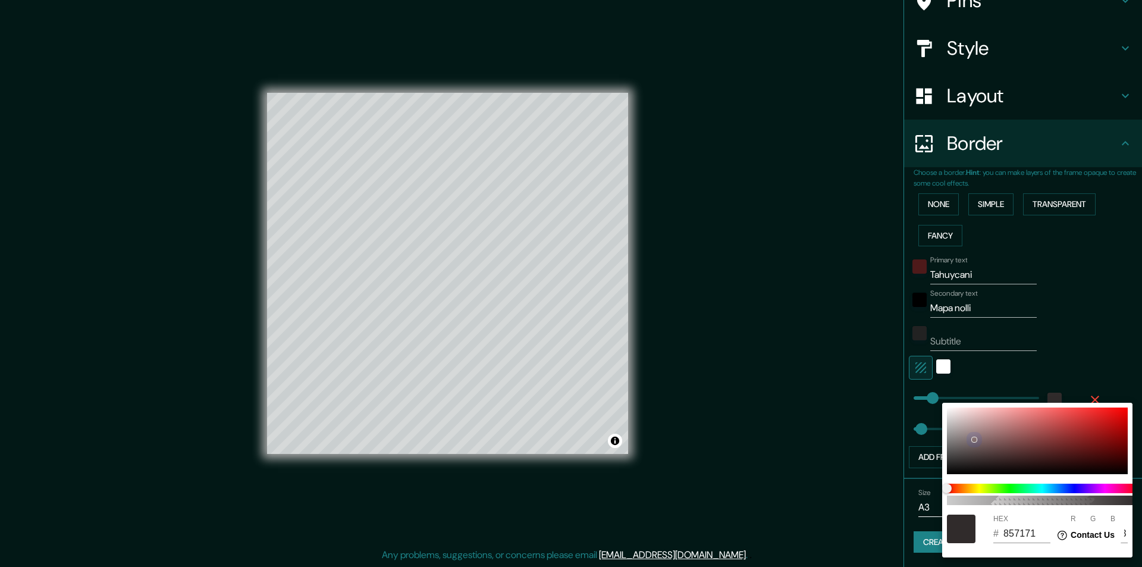
type input "127"
type input "958282"
type input "149"
type input "130"
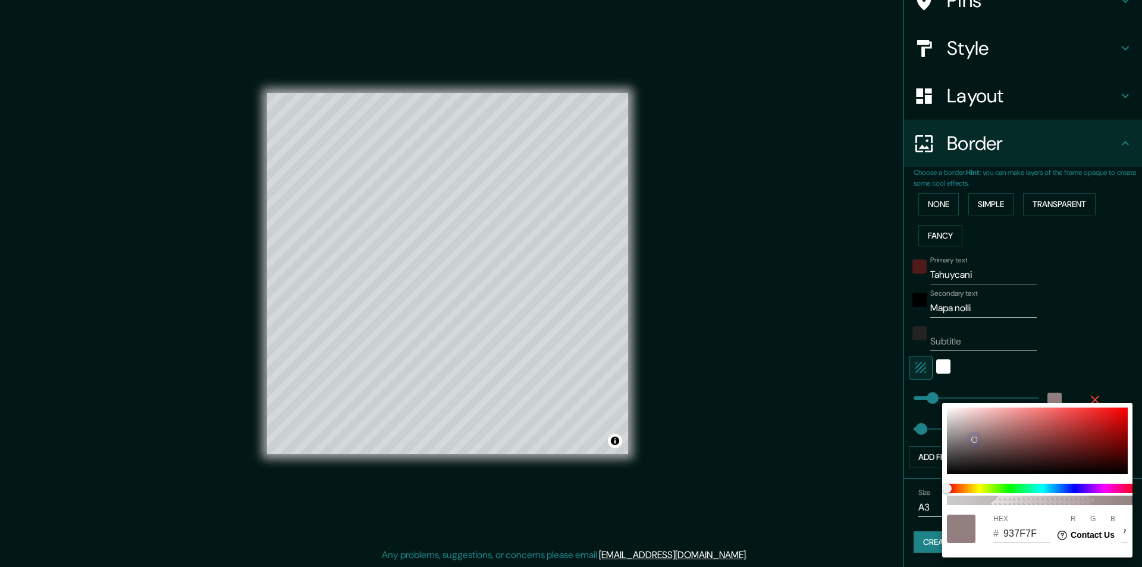
type input "130"
type input "988585"
type input "152"
type input "133"
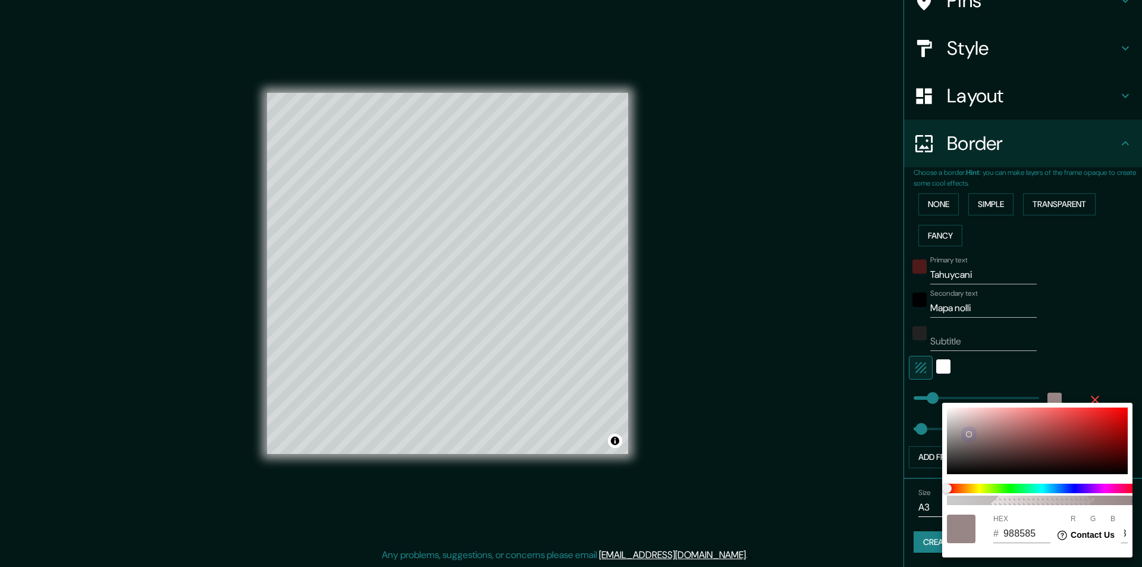
type input "856060"
type input "133"
type input "96"
type input "8A6262"
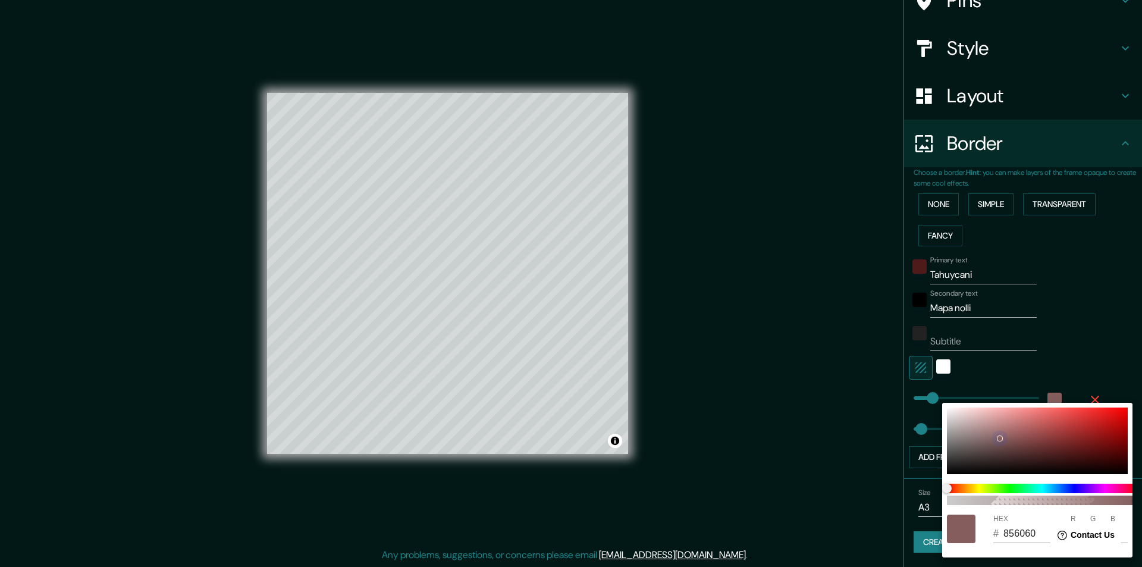
type input "138"
type input "98"
type input "B1A3A3"
type input "177"
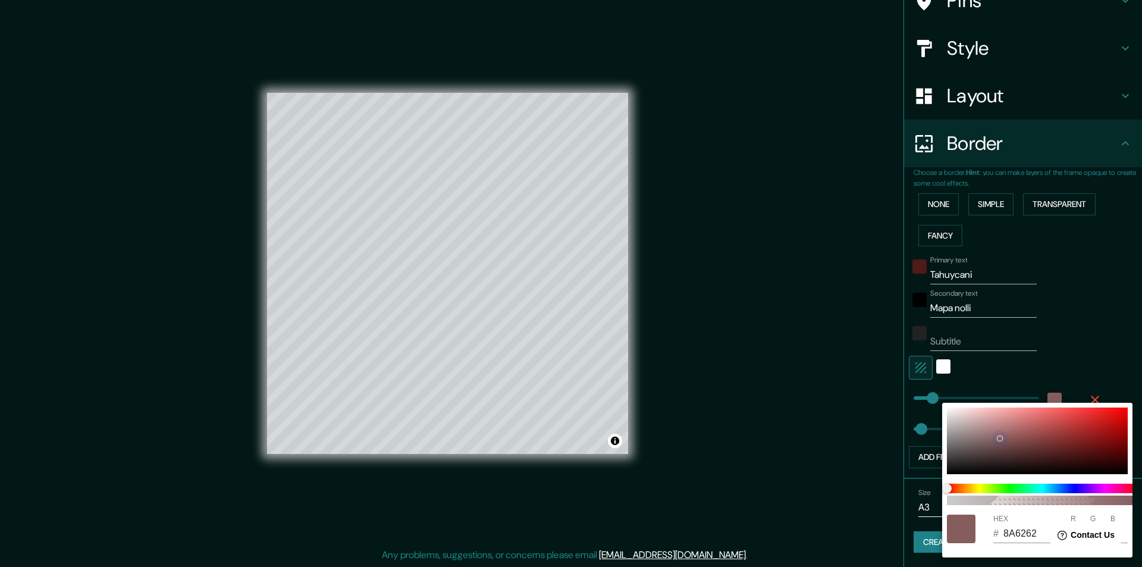
type input "163"
type input "957D7D"
type input "149"
type input "125"
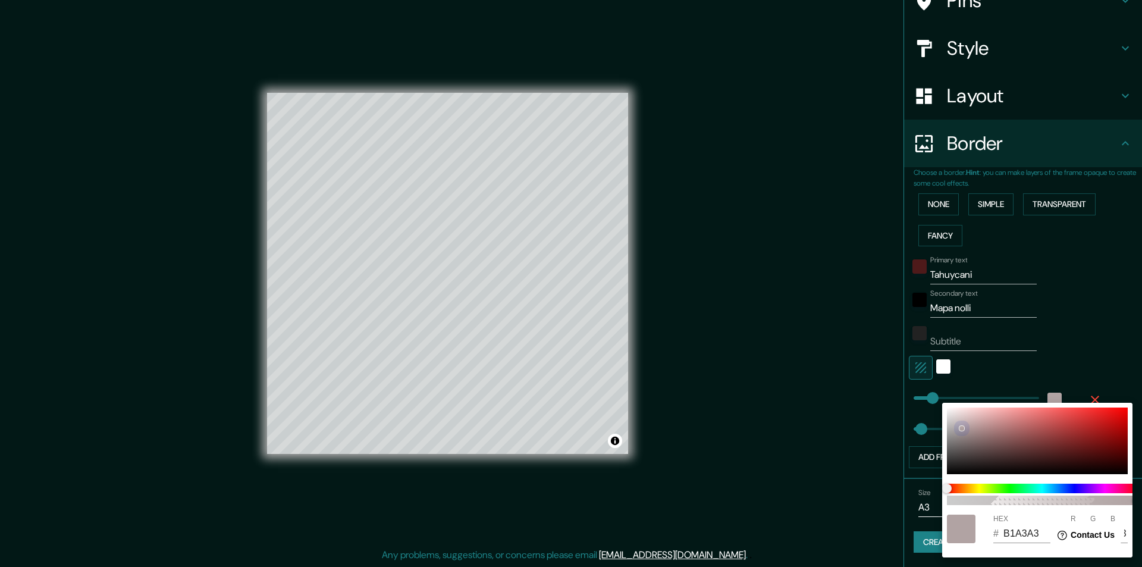
type input "125"
type input "7E6B6B"
type input "126"
type input "107"
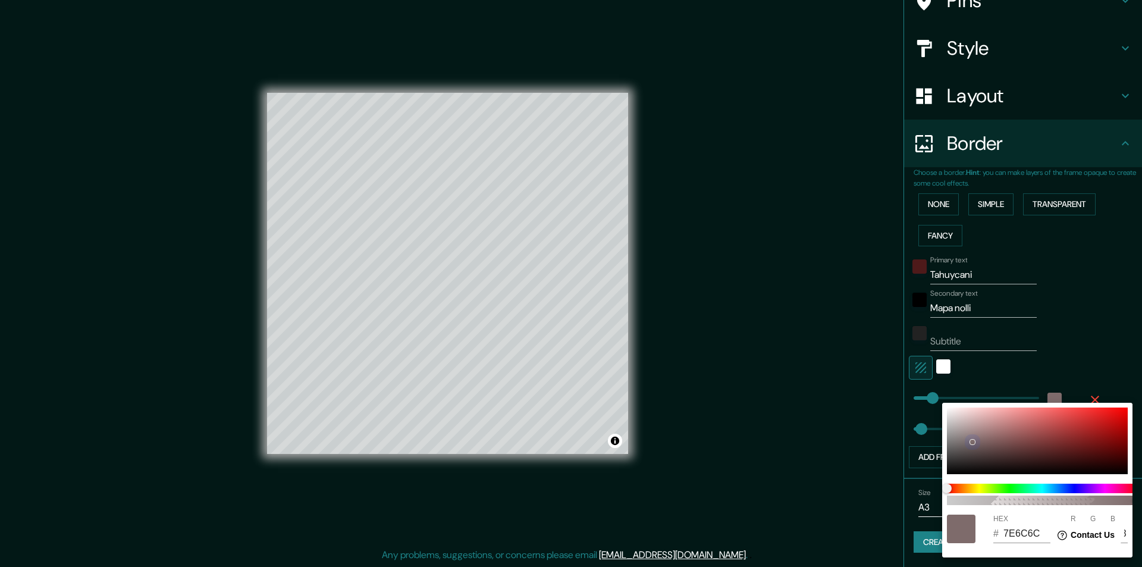
drag, startPoint x: 1082, startPoint y: 446, endPoint x: 1070, endPoint y: 386, distance: 61.2
click at [973, 439] on div at bounding box center [972, 441] width 5 height 5
click at [1084, 356] on div at bounding box center [571, 283] width 1142 height 567
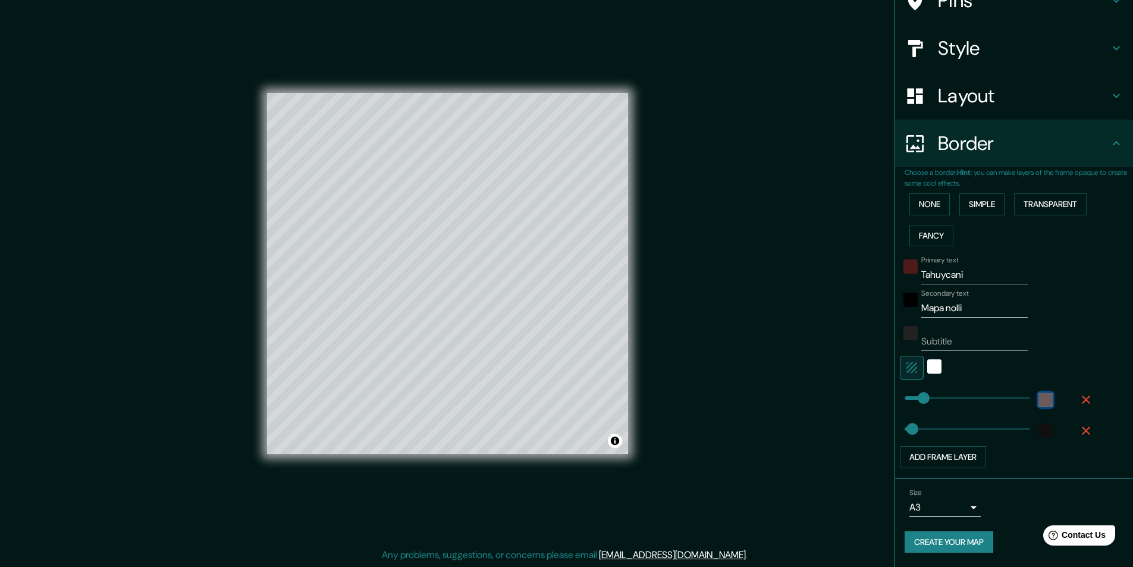
click at [1038, 400] on div "color-857272" at bounding box center [1045, 400] width 14 height 14
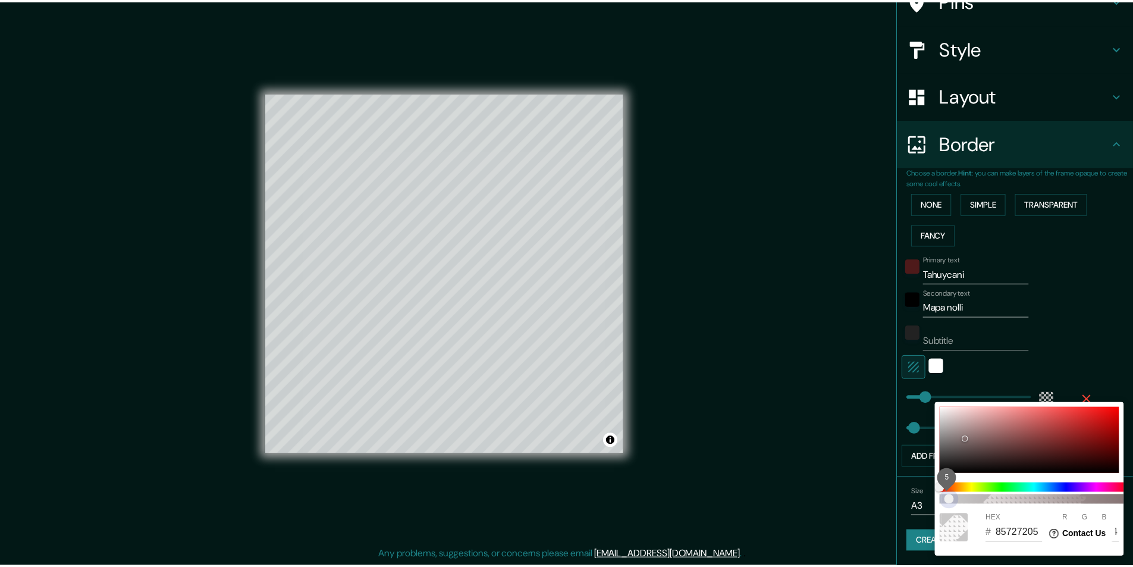
scroll to position [0, 10]
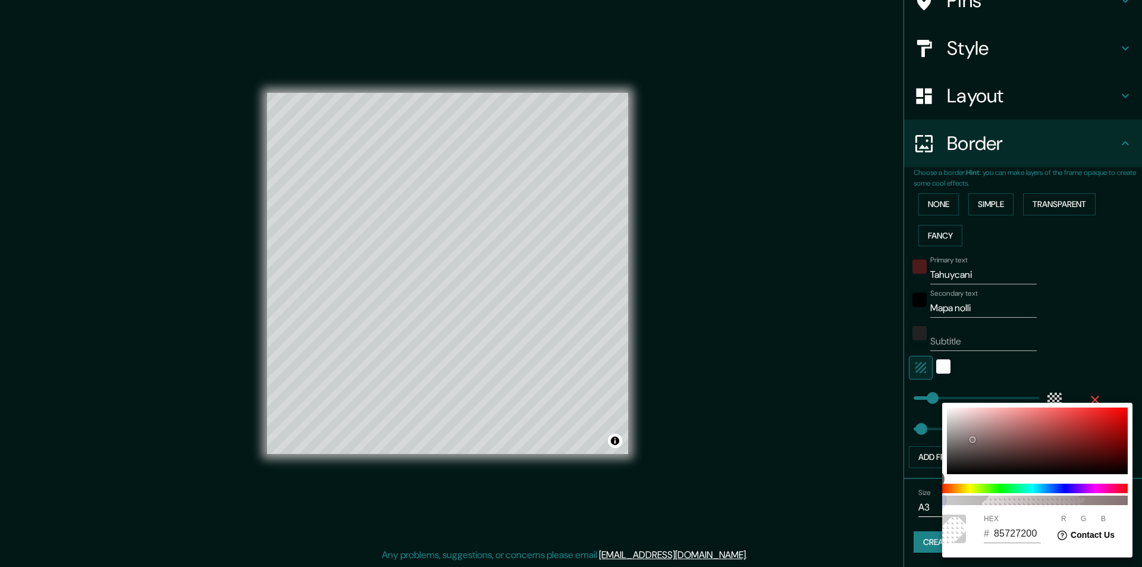
drag, startPoint x: 957, startPoint y: 503, endPoint x: 878, endPoint y: 510, distance: 79.4
click at [895, 510] on div "0 HEX # 85727200 R 133 G 114 B 114" at bounding box center [571, 283] width 1142 height 567
drag, startPoint x: 962, startPoint y: 447, endPoint x: 949, endPoint y: 459, distance: 17.2
click at [949, 459] on div at bounding box center [951, 459] width 5 height 5
click at [953, 500] on span "7" at bounding box center [1032, 500] width 190 height 10
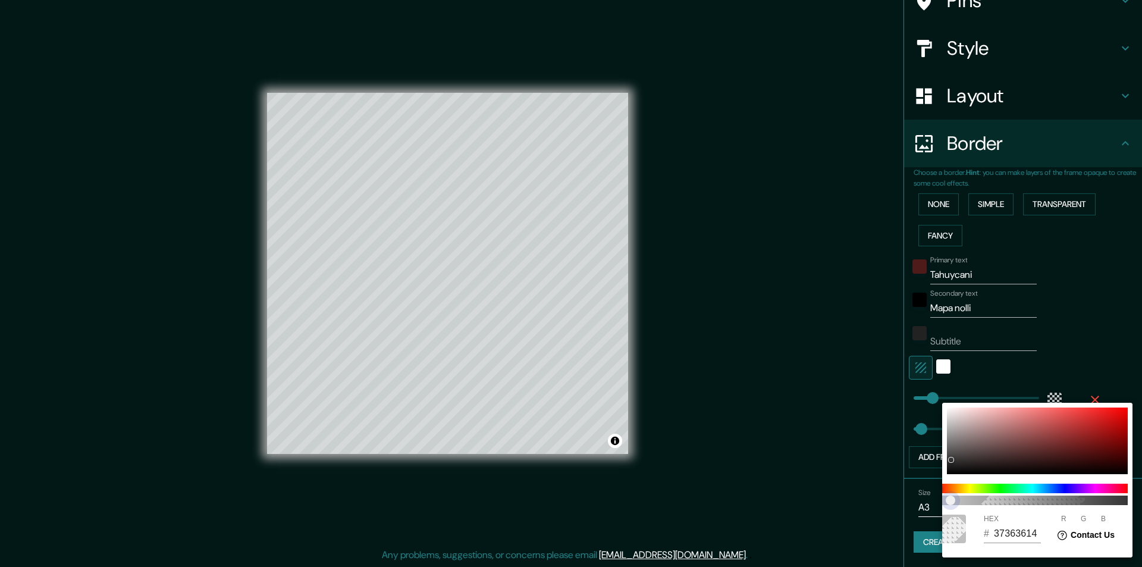
click at [967, 500] on span "7" at bounding box center [1032, 500] width 190 height 10
click at [971, 500] on span "16" at bounding box center [968, 500] width 10 height 10
click at [991, 500] on span "27" at bounding box center [1032, 500] width 190 height 10
drag, startPoint x: 1037, startPoint y: 500, endPoint x: 1054, endPoint y: 500, distance: 17.3
click at [1038, 500] on span "52" at bounding box center [1032, 500] width 190 height 10
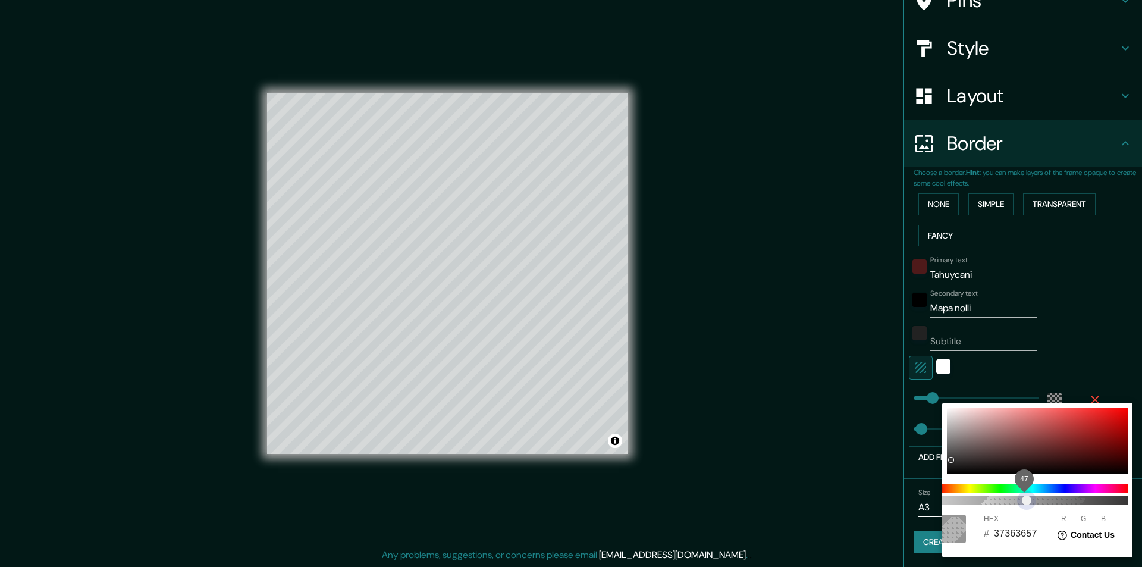
drag, startPoint x: 1026, startPoint y: 503, endPoint x: 1001, endPoint y: 501, distance: 25.0
click at [1022, 504] on span "47" at bounding box center [1027, 500] width 10 height 10
drag, startPoint x: 1091, startPoint y: 337, endPoint x: 1091, endPoint y: 368, distance: 30.3
click at [1091, 337] on div at bounding box center [571, 283] width 1142 height 567
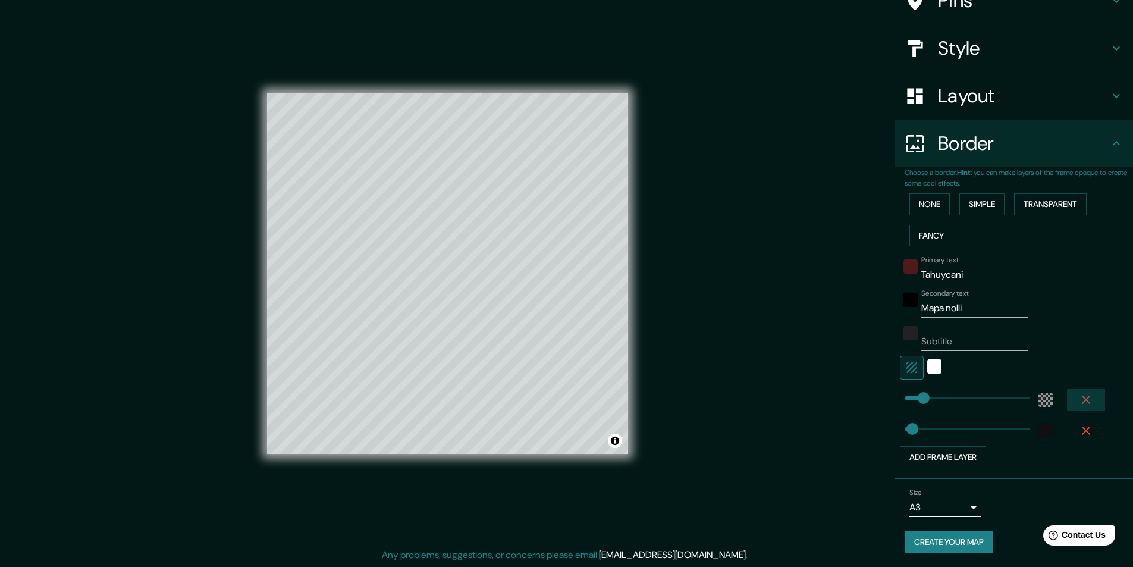
click at [1080, 404] on icon "button" at bounding box center [1086, 400] width 14 height 14
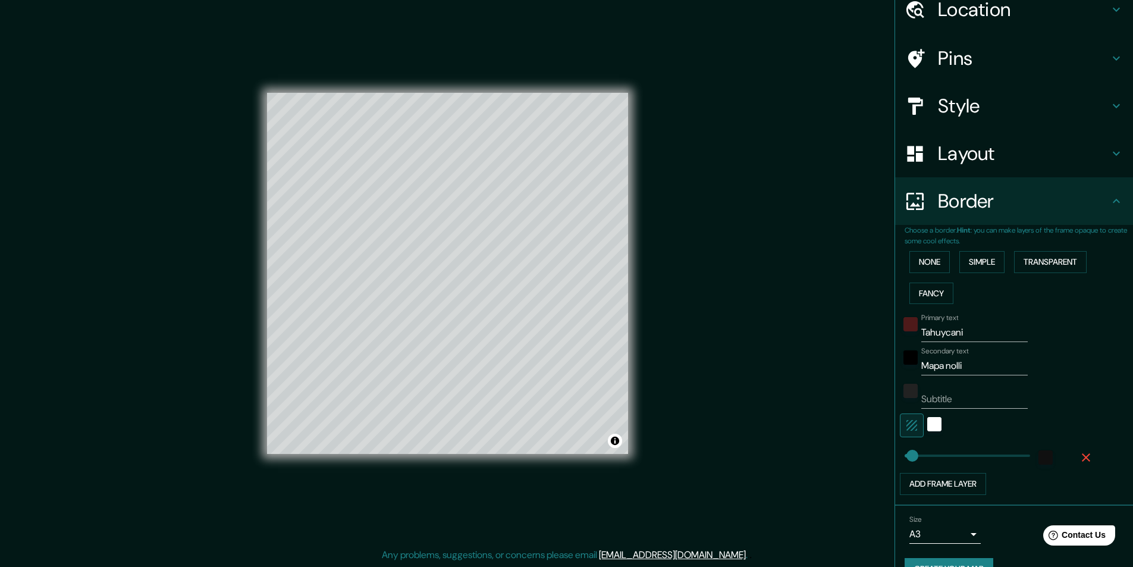
scroll to position [79, 0]
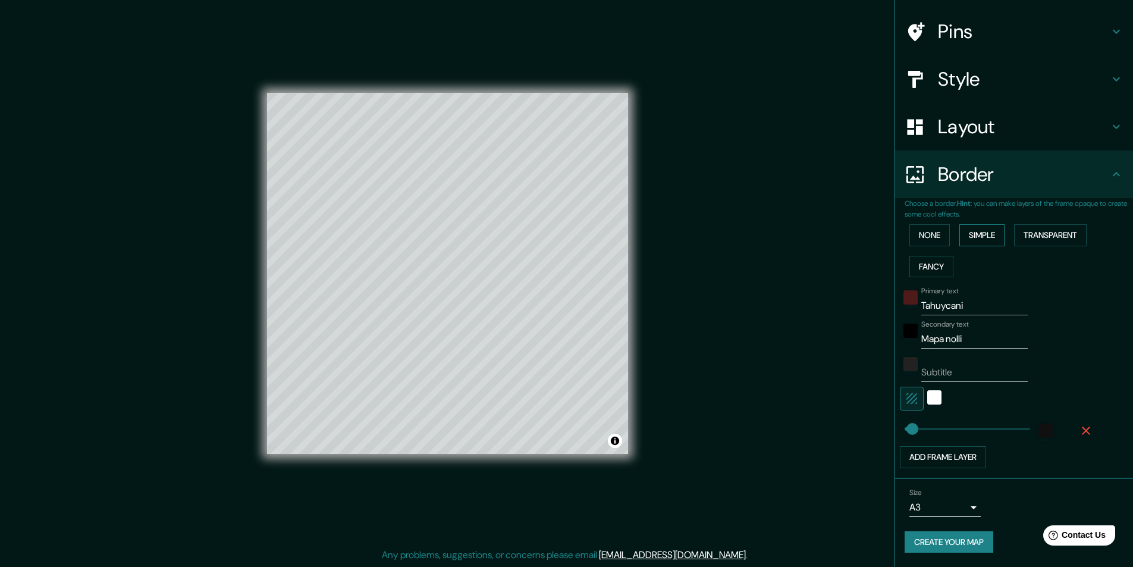
click at [976, 241] on button "Simple" at bounding box center [981, 235] width 45 height 22
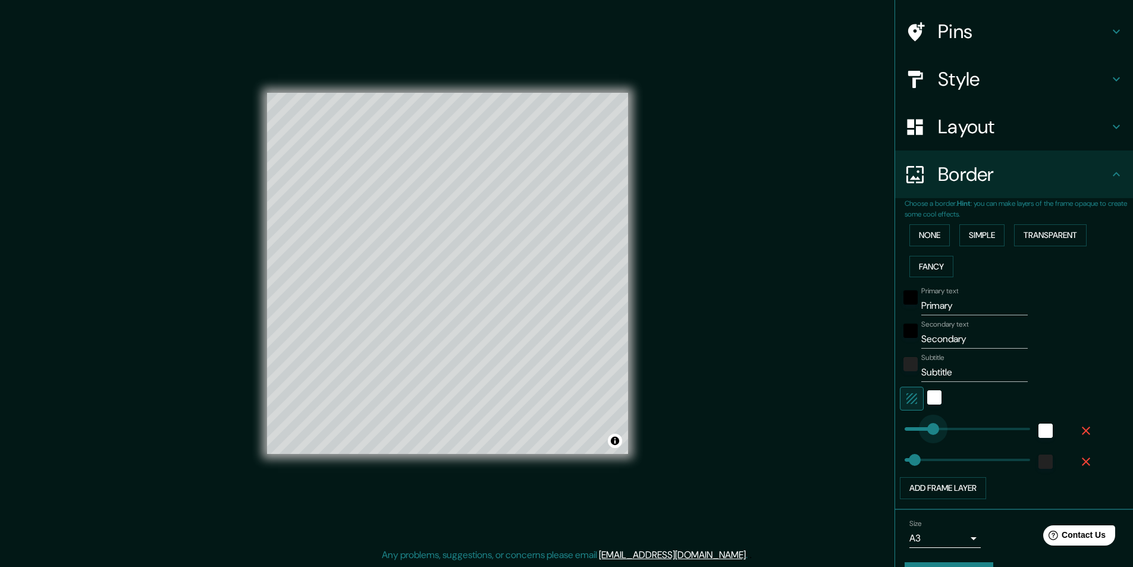
drag, startPoint x: 947, startPoint y: 433, endPoint x: 921, endPoint y: 438, distance: 27.2
click at [932, 299] on input "Primary" at bounding box center [974, 305] width 106 height 19
click at [928, 337] on input "Secondary" at bounding box center [974, 338] width 106 height 19
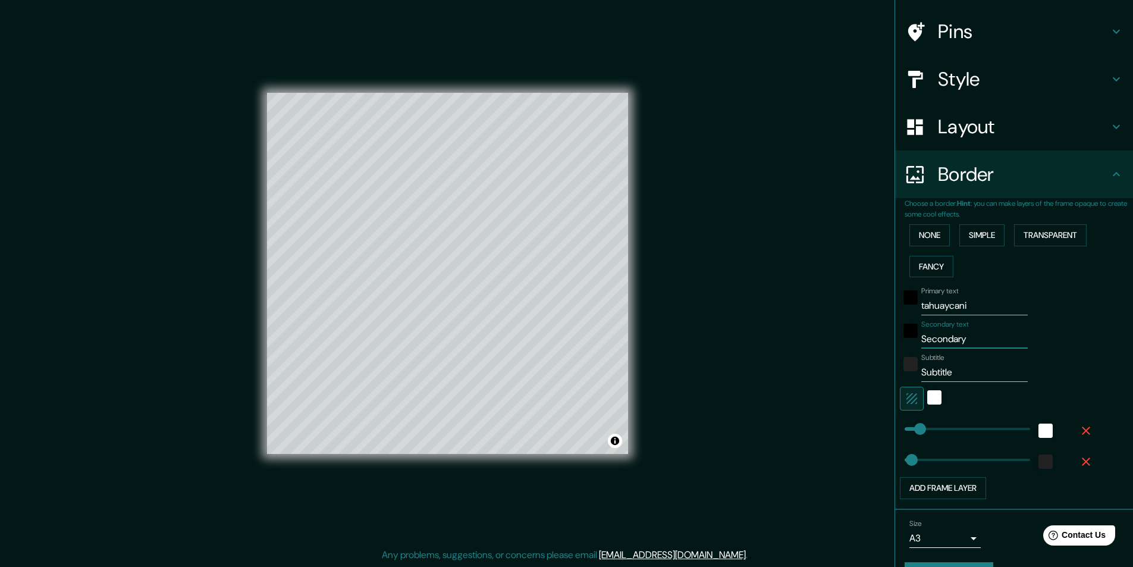
click at [928, 337] on input "Secondary" at bounding box center [974, 338] width 106 height 19
click at [937, 375] on input "Subtitle" at bounding box center [974, 372] width 106 height 19
click at [959, 137] on h4 "Layout" at bounding box center [1023, 127] width 171 height 24
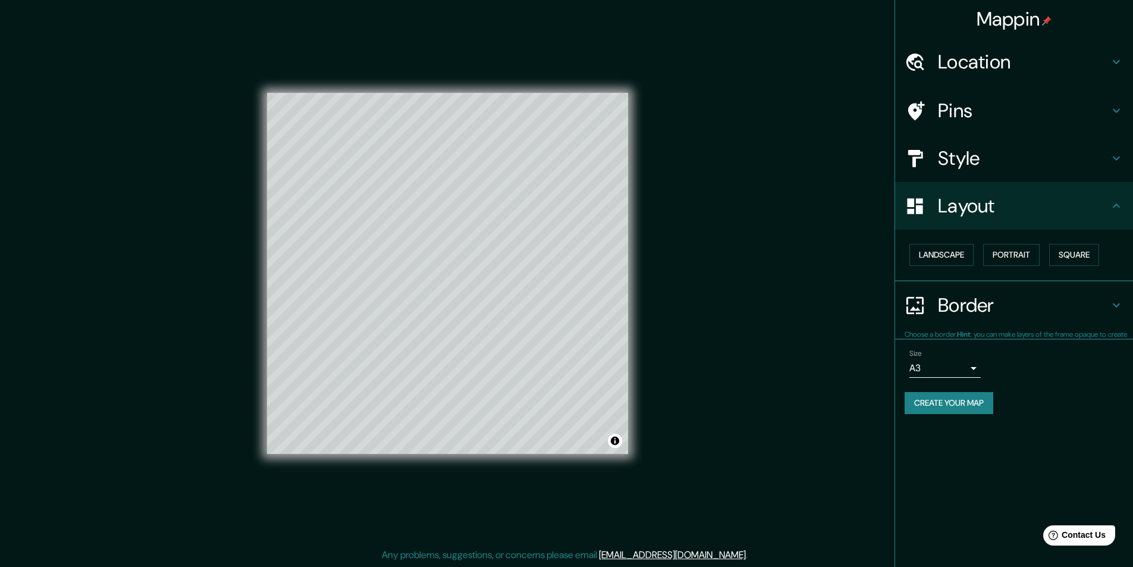
scroll to position [0, 0]
click at [1009, 255] on button "Portrait" at bounding box center [1011, 255] width 56 height 22
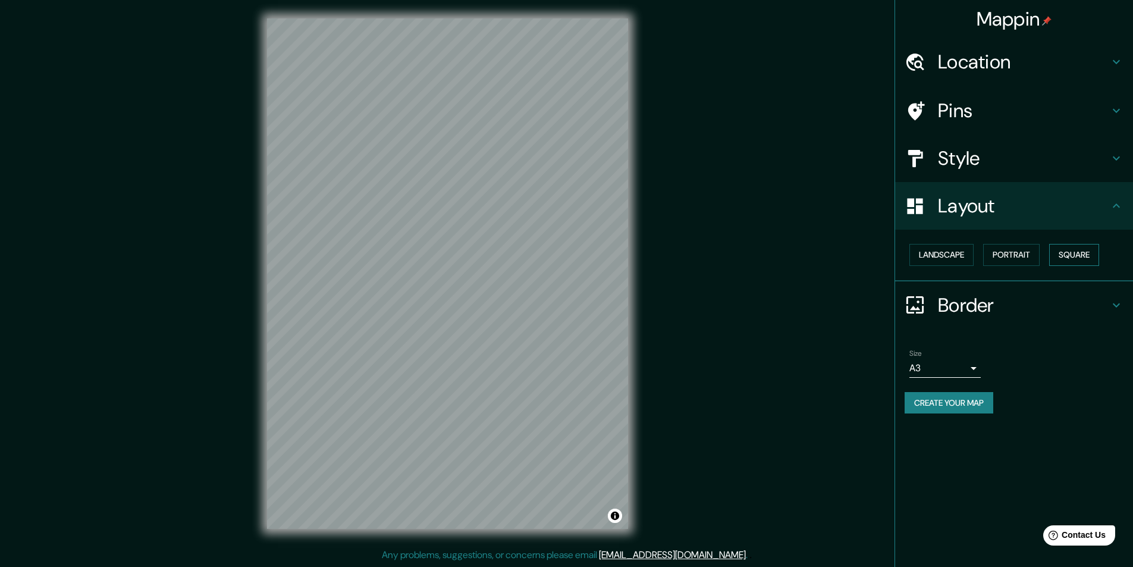
click at [1070, 254] on button "Square" at bounding box center [1074, 255] width 50 height 22
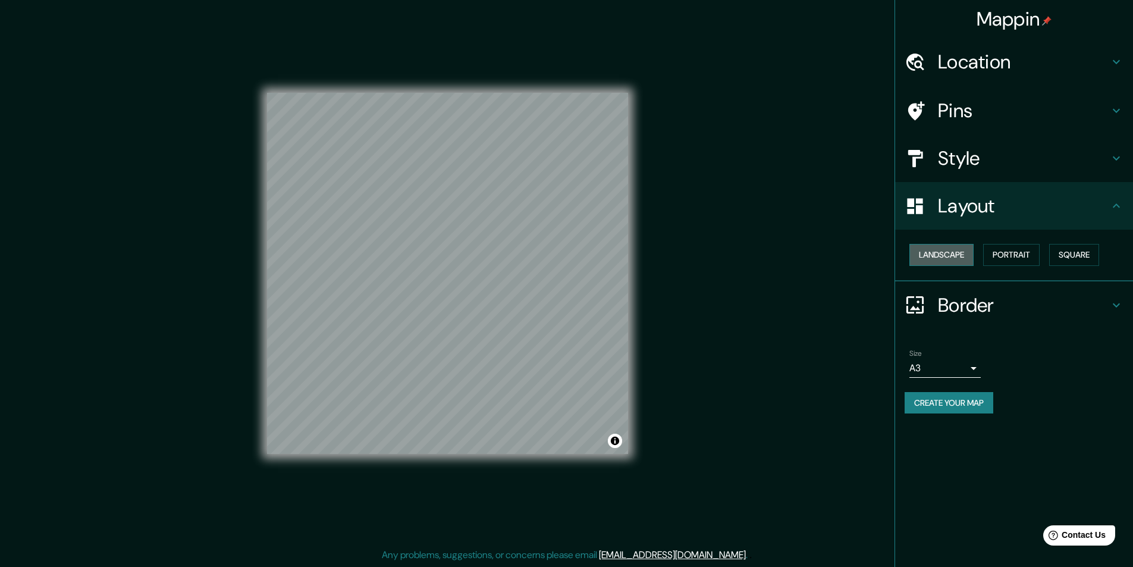
click at [941, 258] on button "Landscape" at bounding box center [941, 255] width 64 height 22
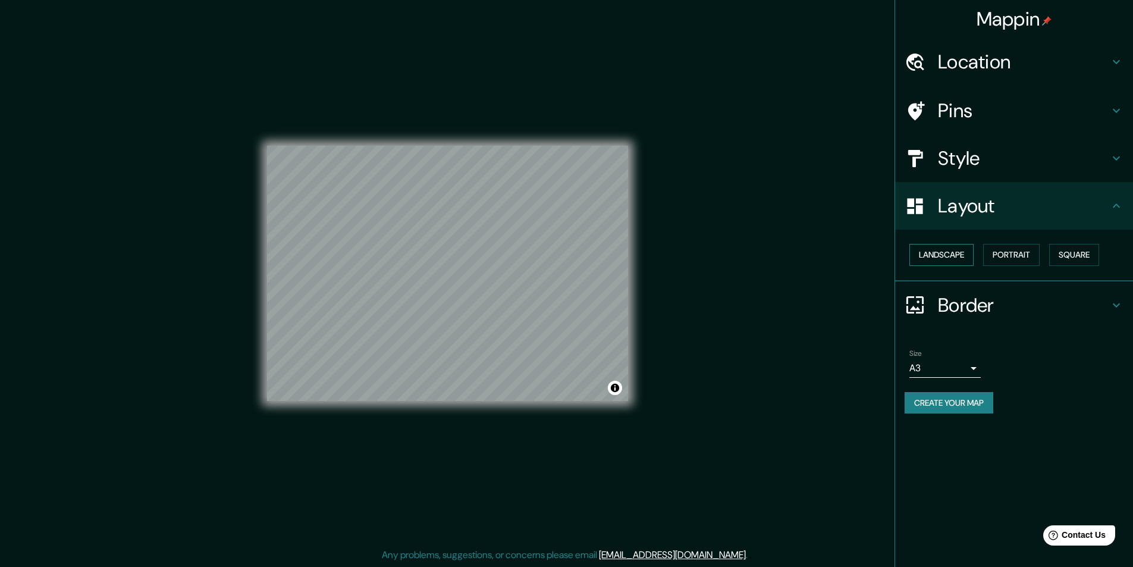
click at [962, 259] on button "Landscape" at bounding box center [941, 255] width 64 height 22
click at [1066, 259] on button "Square" at bounding box center [1074, 255] width 50 height 22
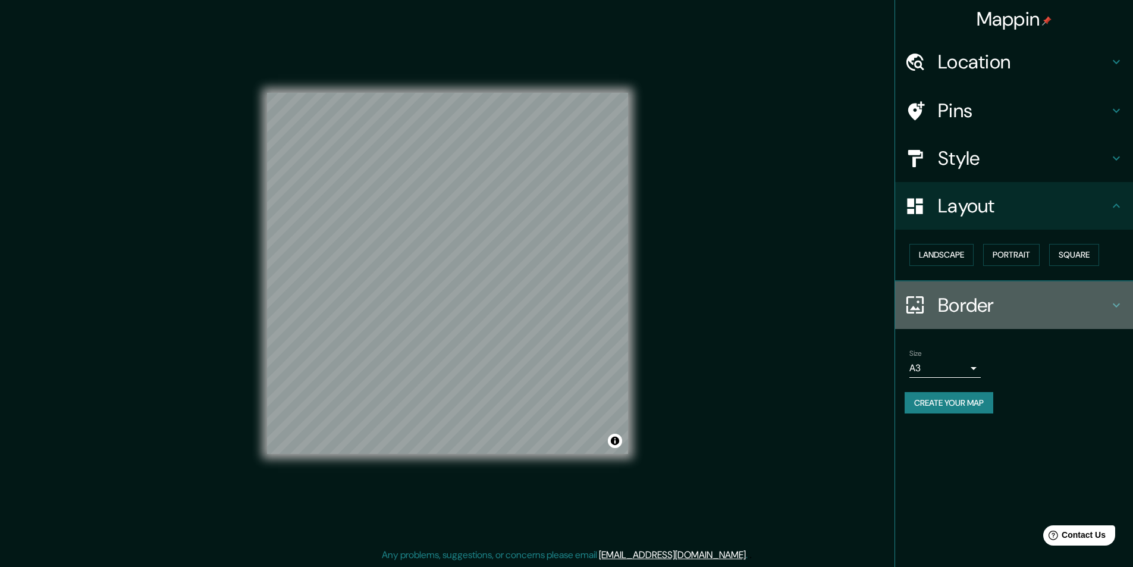
click at [1011, 309] on h4 "Border" at bounding box center [1023, 305] width 171 height 24
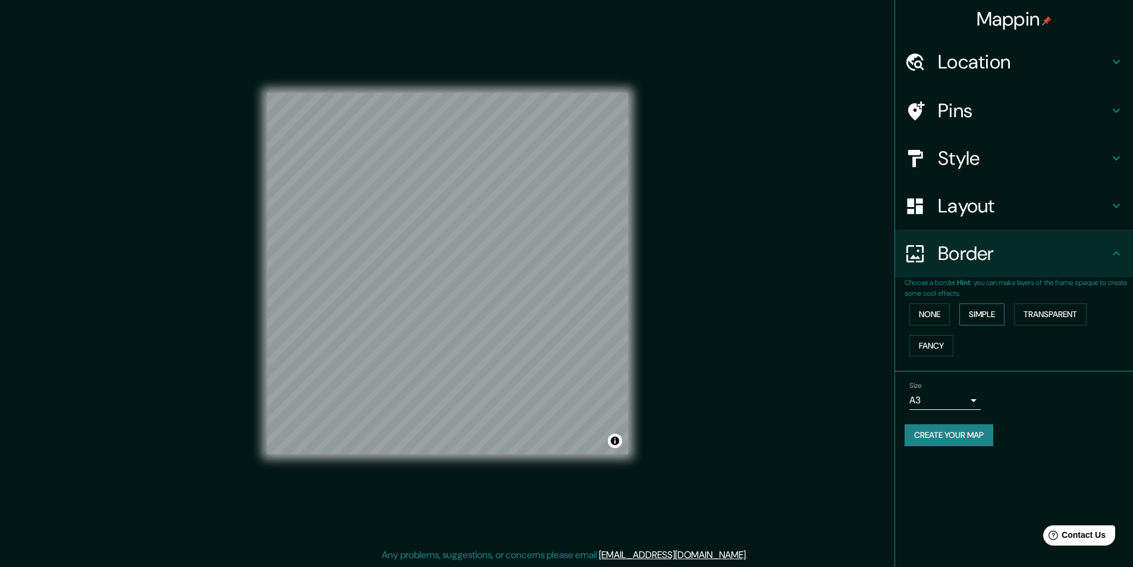
click at [978, 318] on button "Simple" at bounding box center [981, 314] width 45 height 22
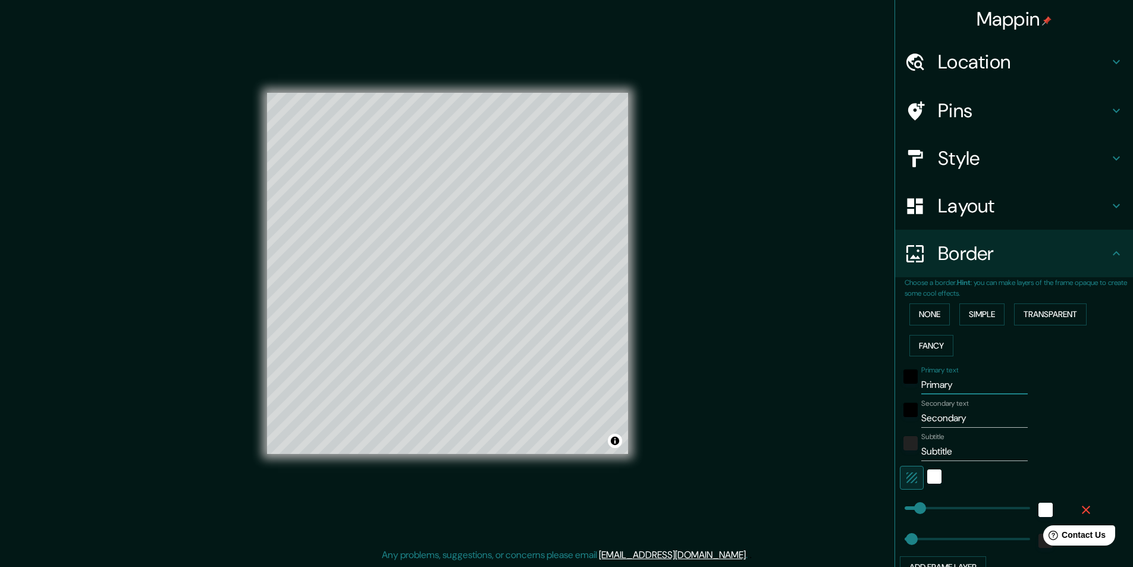
click at [939, 388] on input "Primary" at bounding box center [974, 384] width 106 height 19
click at [944, 419] on input "Secondary" at bounding box center [974, 418] width 106 height 19
click at [945, 419] on input "Secondary" at bounding box center [974, 418] width 106 height 19
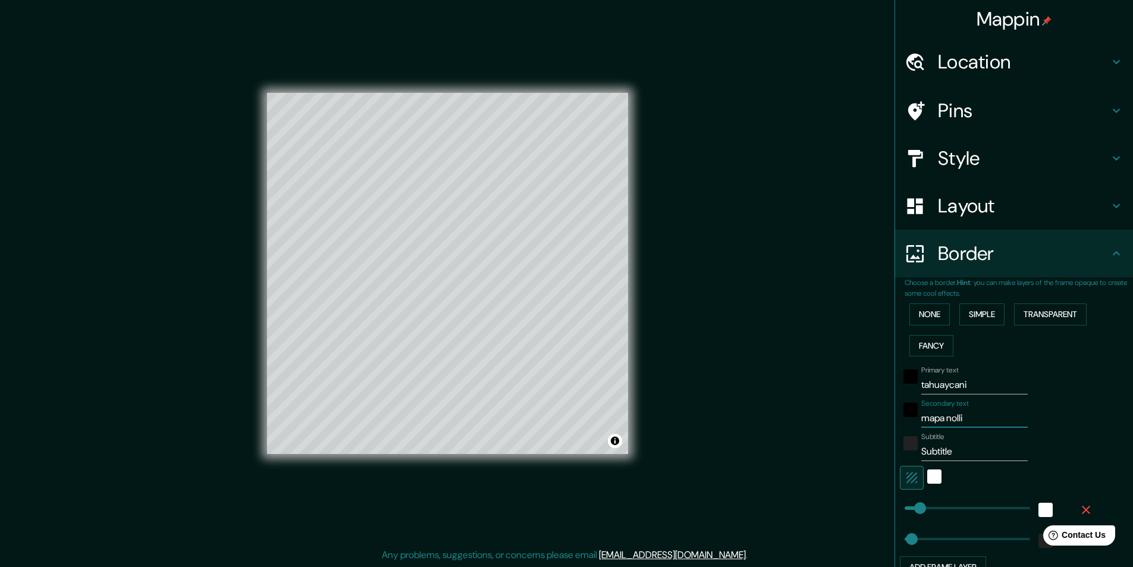
click at [935, 456] on input "Subtitle" at bounding box center [974, 451] width 106 height 19
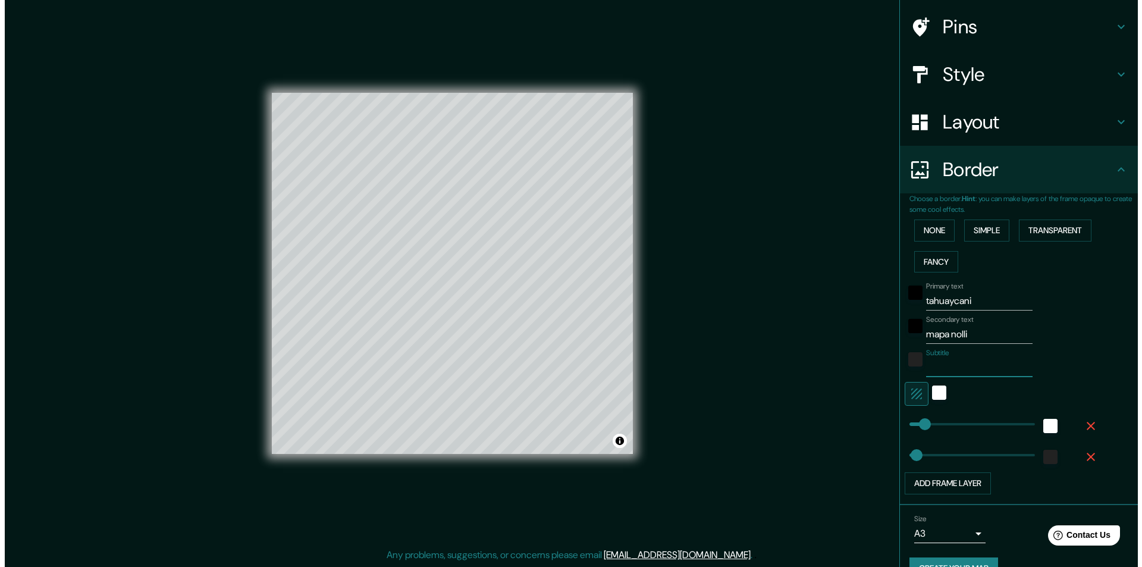
scroll to position [110, 0]
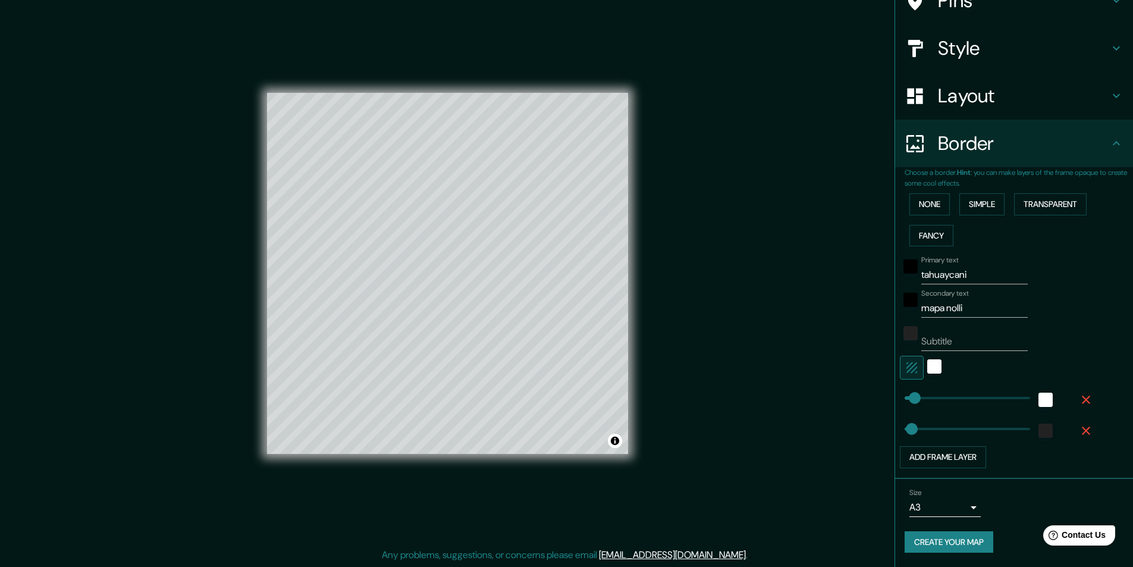
click at [906, 430] on span at bounding box center [912, 429] width 12 height 12
click at [915, 398] on span at bounding box center [921, 398] width 12 height 12
click at [1038, 401] on div "white" at bounding box center [1045, 400] width 14 height 14
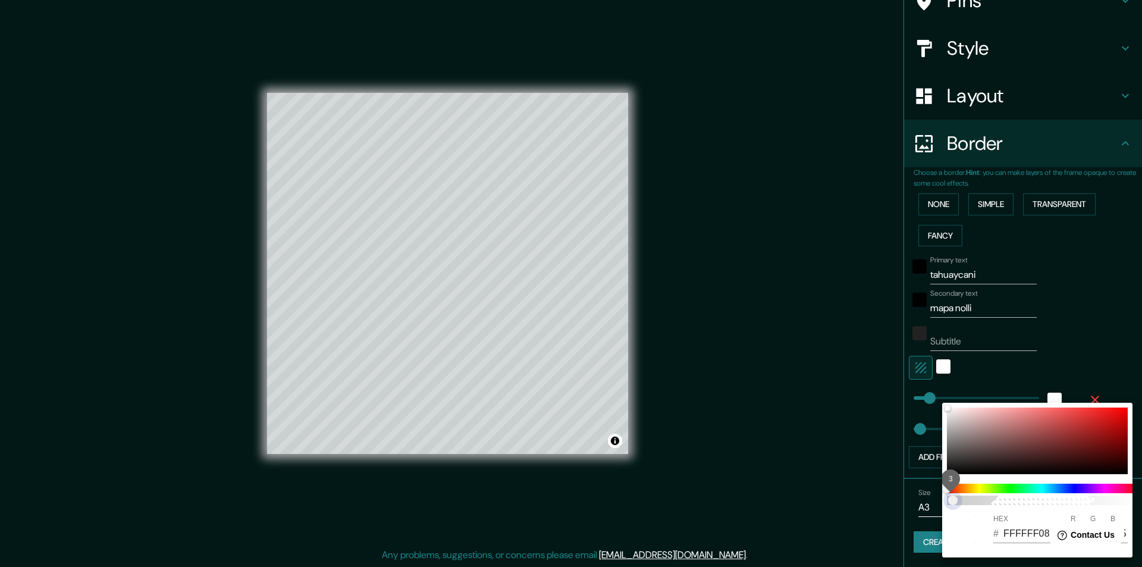
click at [953, 503] on span "3" at bounding box center [1042, 500] width 190 height 10
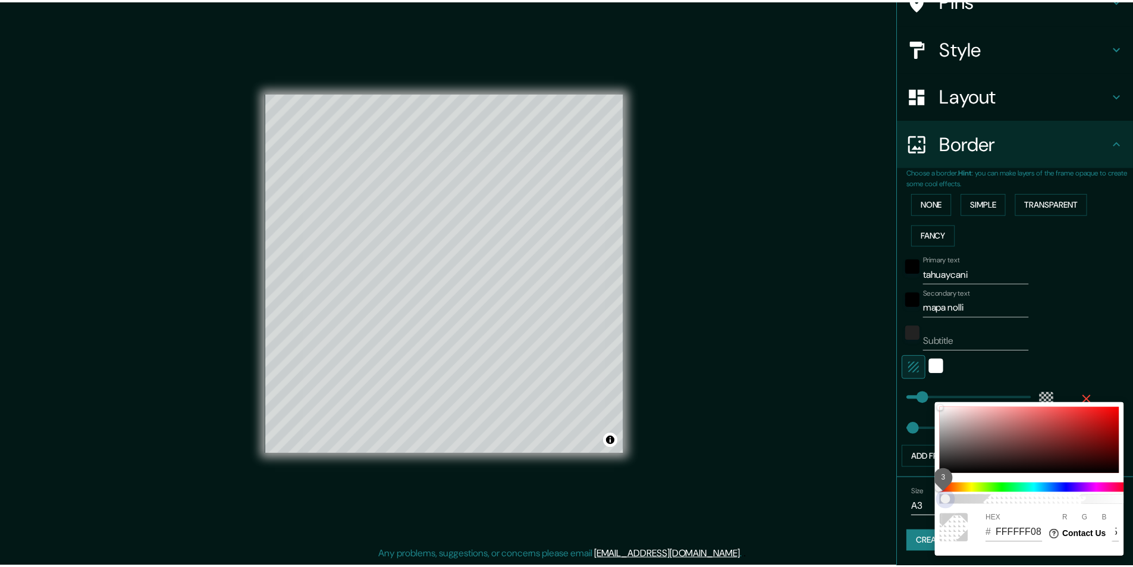
scroll to position [0, 10]
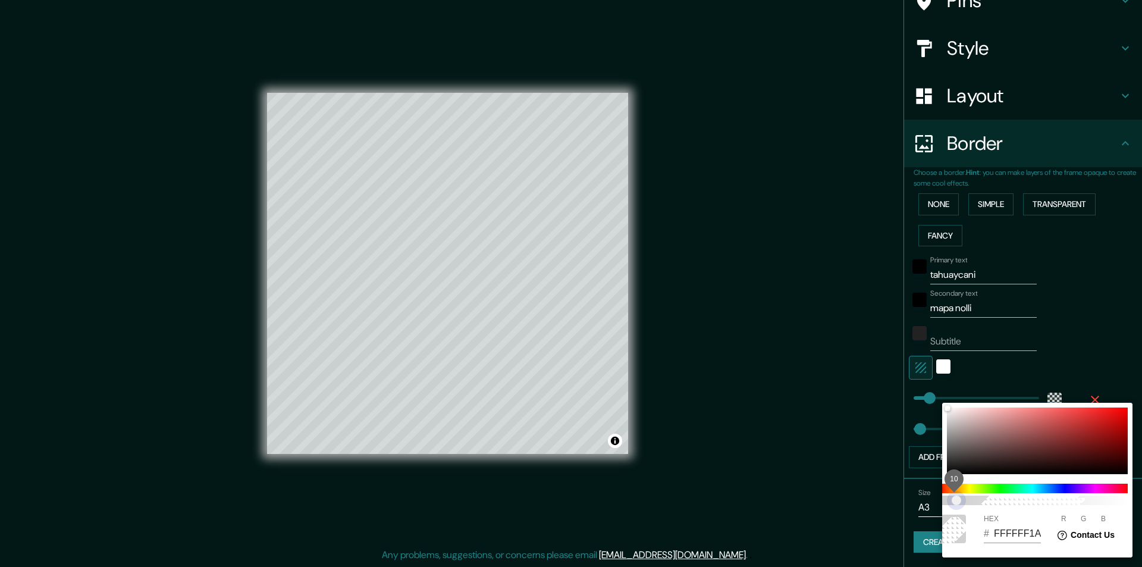
click at [957, 502] on span "10" at bounding box center [957, 500] width 10 height 10
click at [961, 502] on span "10" at bounding box center [957, 500] width 10 height 10
click at [1113, 326] on div at bounding box center [571, 283] width 1142 height 567
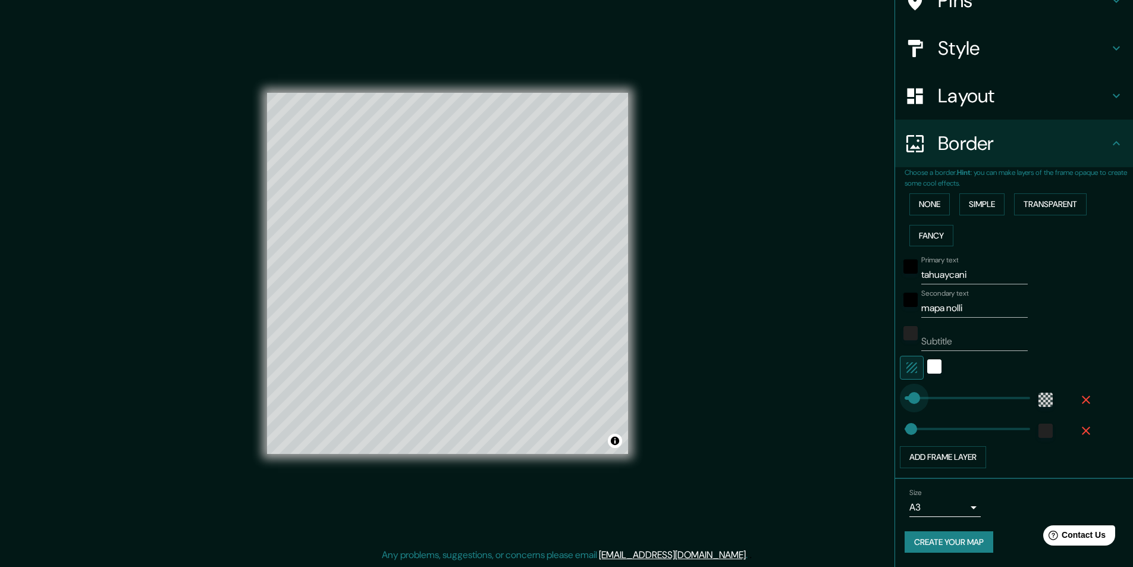
click at [908, 401] on span at bounding box center [914, 398] width 12 height 12
drag, startPoint x: 905, startPoint y: 401, endPoint x: 912, endPoint y: 401, distance: 6.5
drag, startPoint x: 910, startPoint y: 396, endPoint x: 903, endPoint y: 399, distance: 8.3
click at [909, 400] on span at bounding box center [915, 398] width 12 height 12
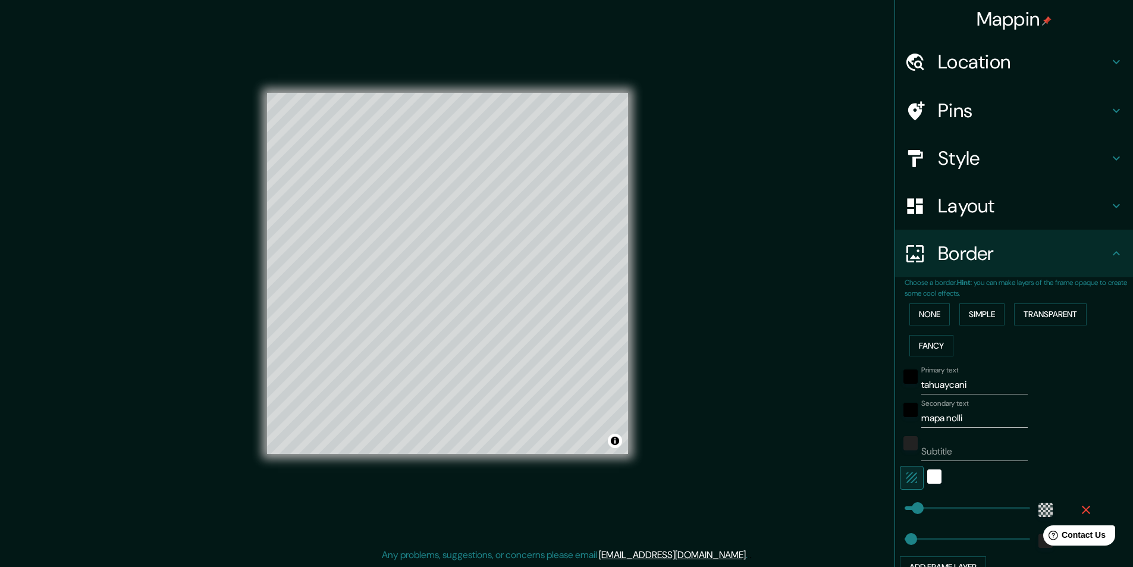
scroll to position [110, 0]
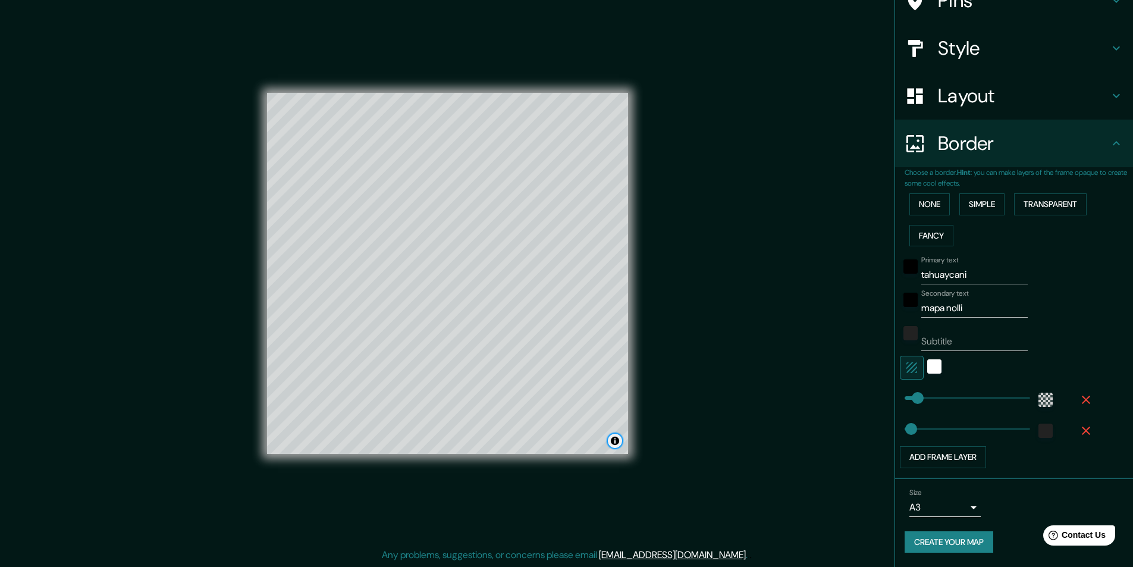
click at [617, 443] on button "Toggle attribution" at bounding box center [615, 441] width 14 height 14
click at [671, 428] on div "Mappin Location Arequipa, Departamento de Arequipa, Perú Pins Style Layout Bord…" at bounding box center [566, 282] width 1133 height 567
click at [1051, 354] on div "Primary text tahuaycani Secondary text mapa nolli Subtitle Add frame layer" at bounding box center [1000, 359] width 190 height 217
drag, startPoint x: 906, startPoint y: 401, endPoint x: 934, endPoint y: 403, distance: 27.4
drag, startPoint x: 934, startPoint y: 403, endPoint x: 905, endPoint y: 404, distance: 28.6
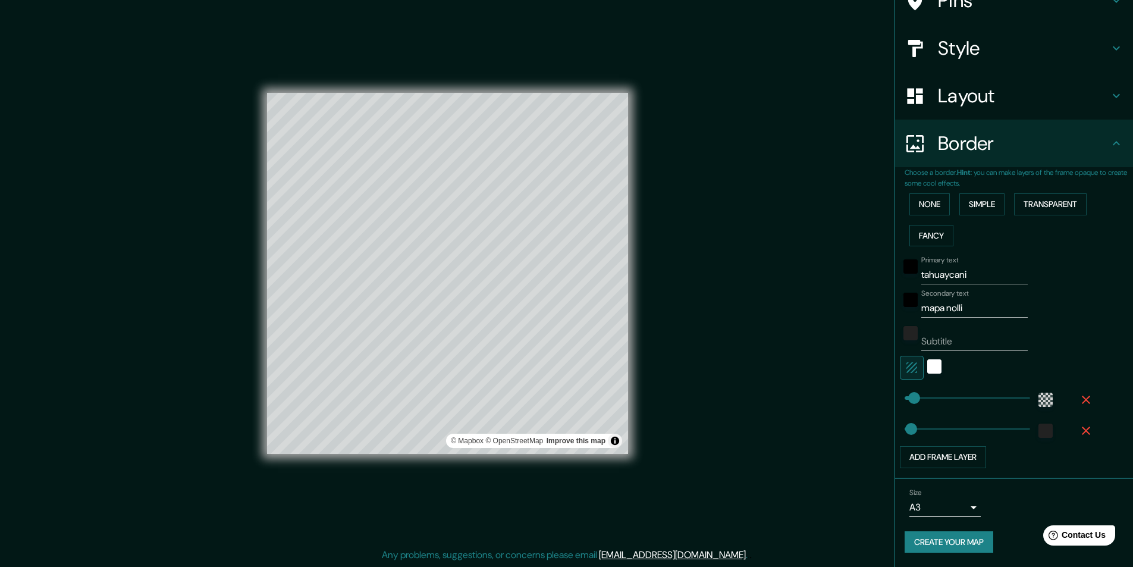
click at [978, 545] on button "Create your map" at bounding box center [949, 542] width 89 height 22
click at [745, 448] on div "Mappin Location Arequipa, Departamento de Arequipa, Perú Pins Style Layout Bord…" at bounding box center [566, 282] width 1133 height 567
click at [616, 447] on button "Toggle attribution" at bounding box center [615, 441] width 14 height 14
click at [919, 532] on button "Create your map" at bounding box center [949, 542] width 89 height 22
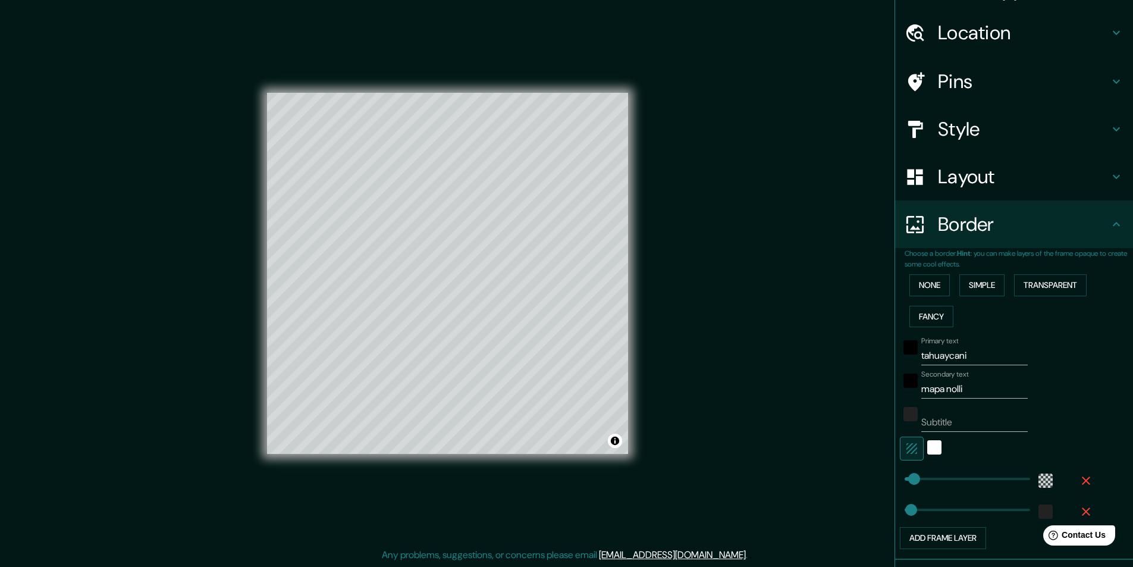
scroll to position [0, 0]
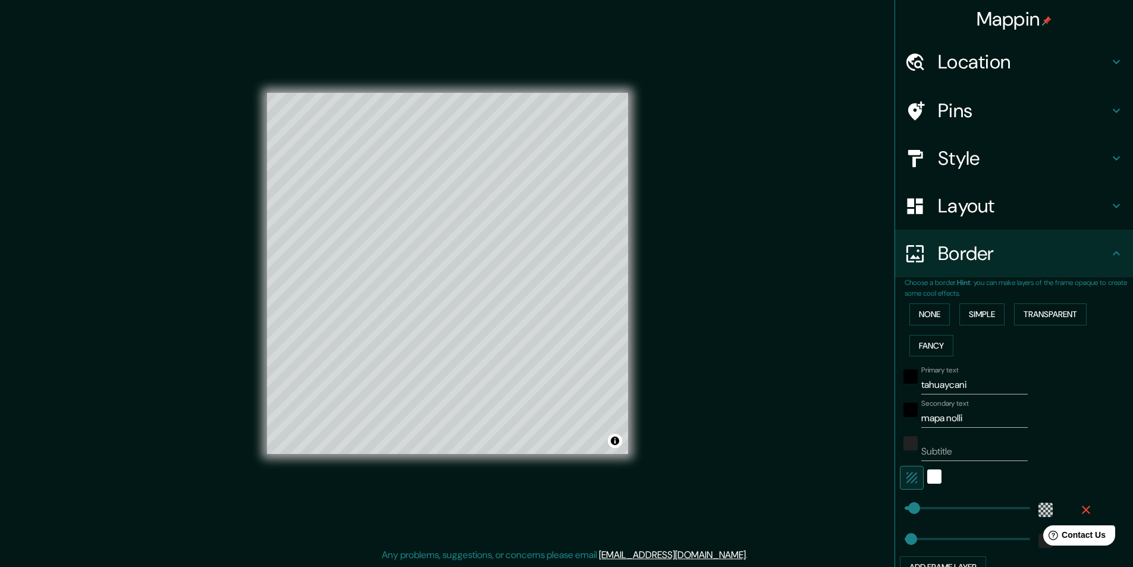
click at [1001, 26] on h4 "Mappin" at bounding box center [1015, 19] width 76 height 24
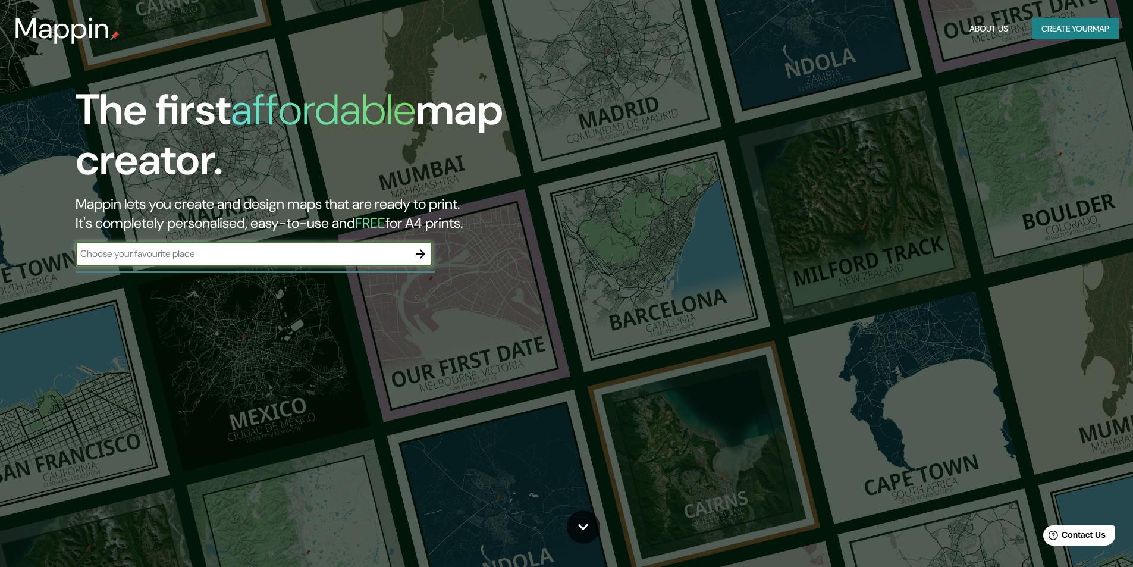
click at [174, 253] on input "text" at bounding box center [242, 254] width 333 height 14
click at [421, 258] on icon "button" at bounding box center [421, 254] width 10 height 10
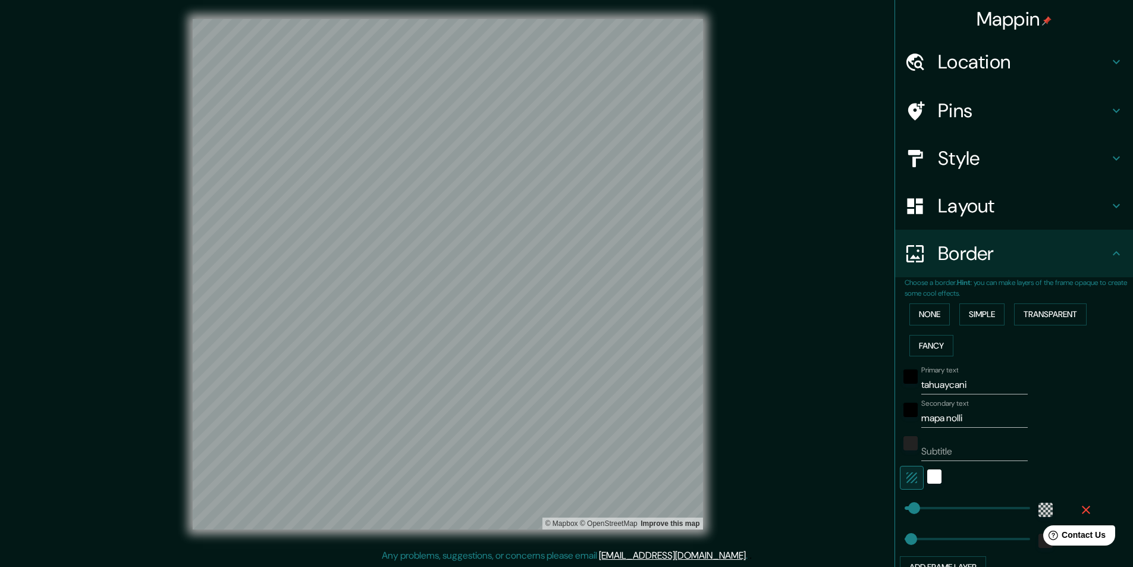
click at [970, 77] on div "Location" at bounding box center [1014, 62] width 238 height 48
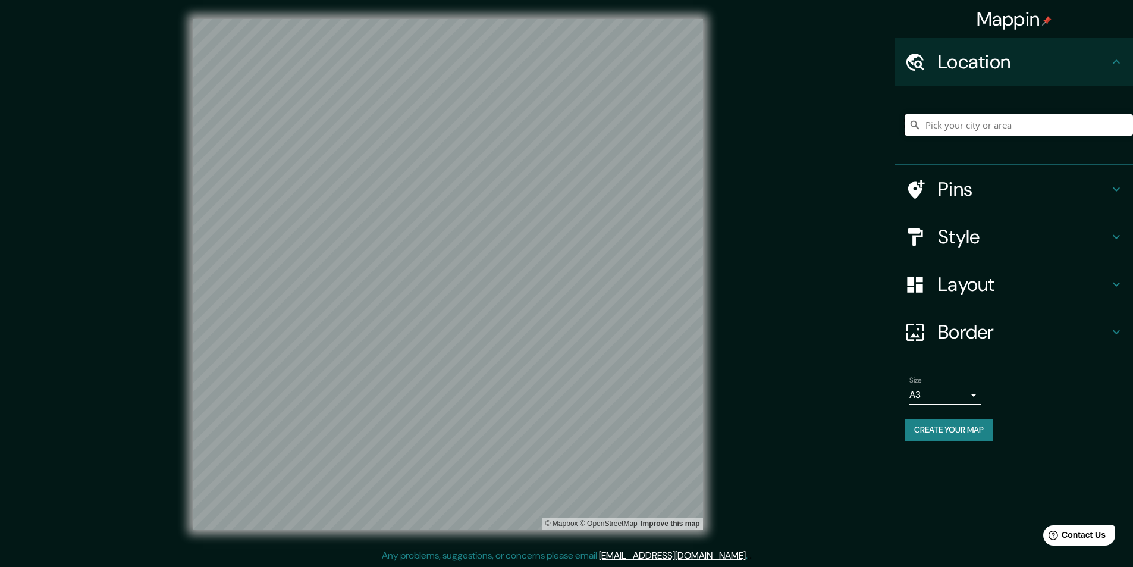
click at [970, 128] on input "Pick your city or area" at bounding box center [1019, 124] width 228 height 21
click at [969, 130] on input "Arequipa, La Florida, Región Metropolitana de Santiago 8240000, Chile" at bounding box center [1019, 124] width 228 height 21
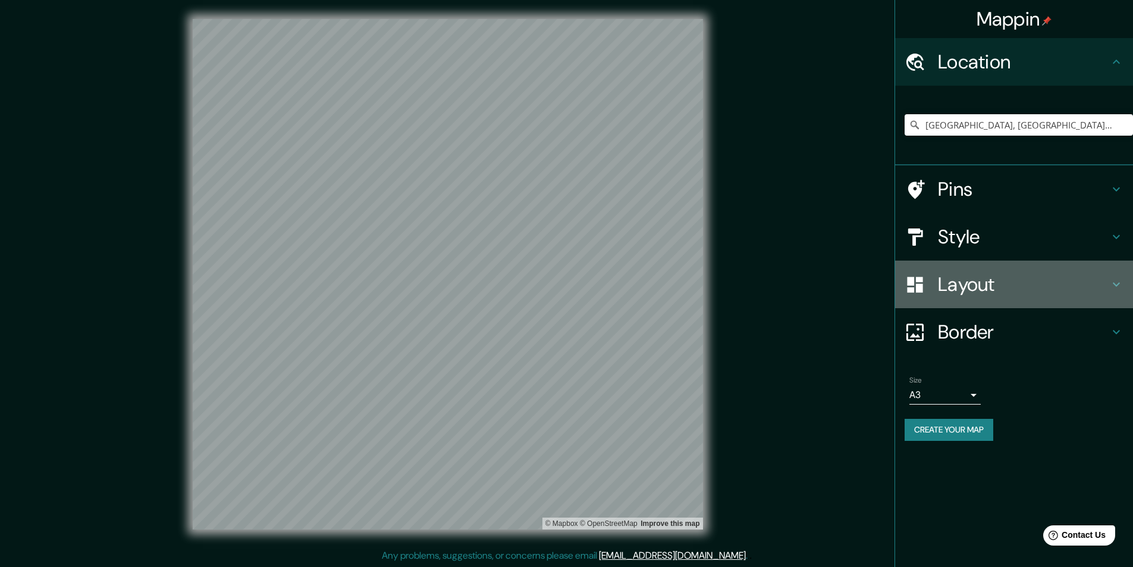
click at [982, 293] on h4 "Layout" at bounding box center [1023, 284] width 171 height 24
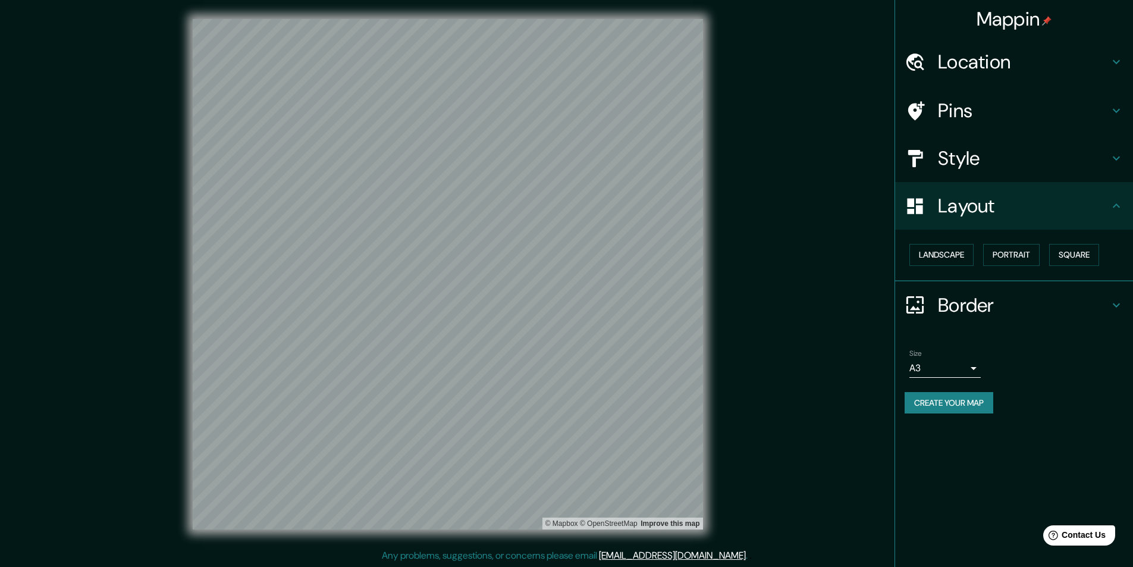
click at [957, 371] on body "Mappin Location Arequipa, Departamento de Arequipa, Perú Pins Style Layout Land…" at bounding box center [566, 283] width 1133 height 567
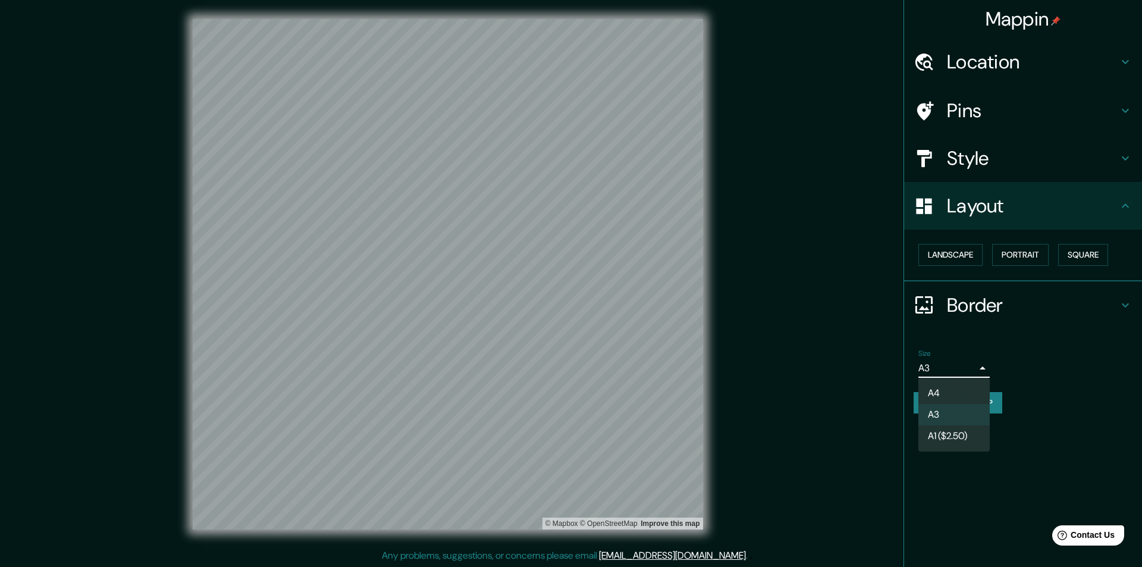
click at [961, 414] on li "A3" at bounding box center [953, 414] width 71 height 21
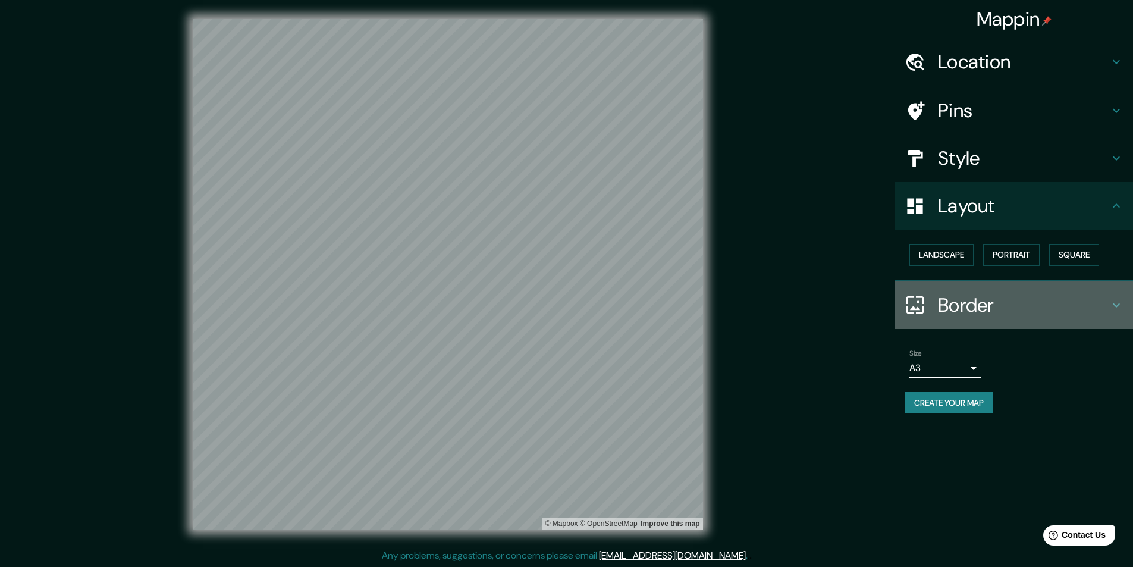
click at [1010, 299] on h4 "Border" at bounding box center [1023, 305] width 171 height 24
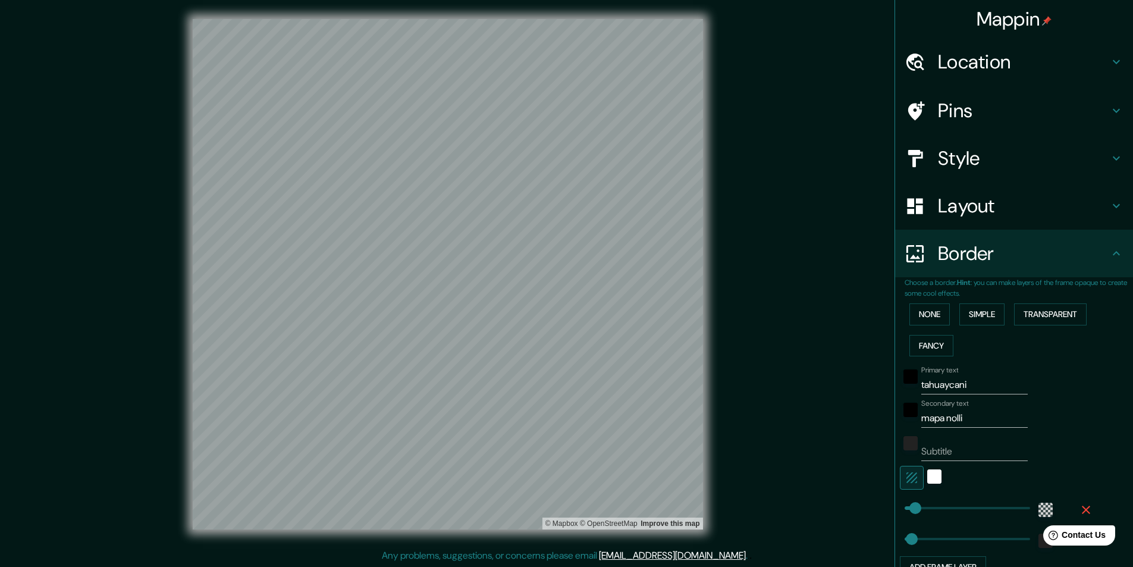
click at [961, 390] on input "tahuaycani" at bounding box center [974, 384] width 106 height 19
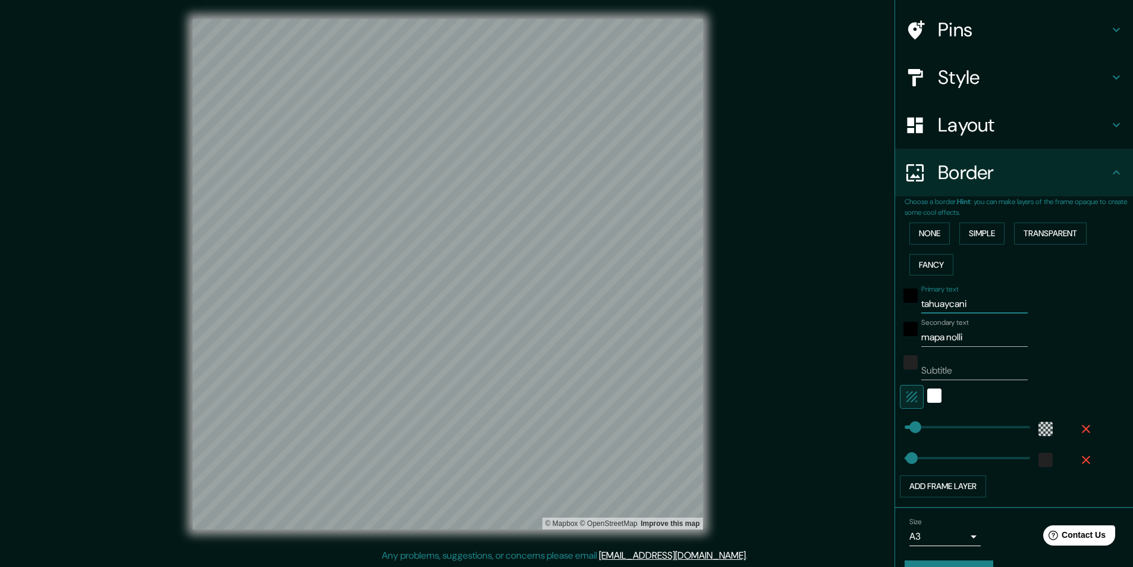
scroll to position [110, 0]
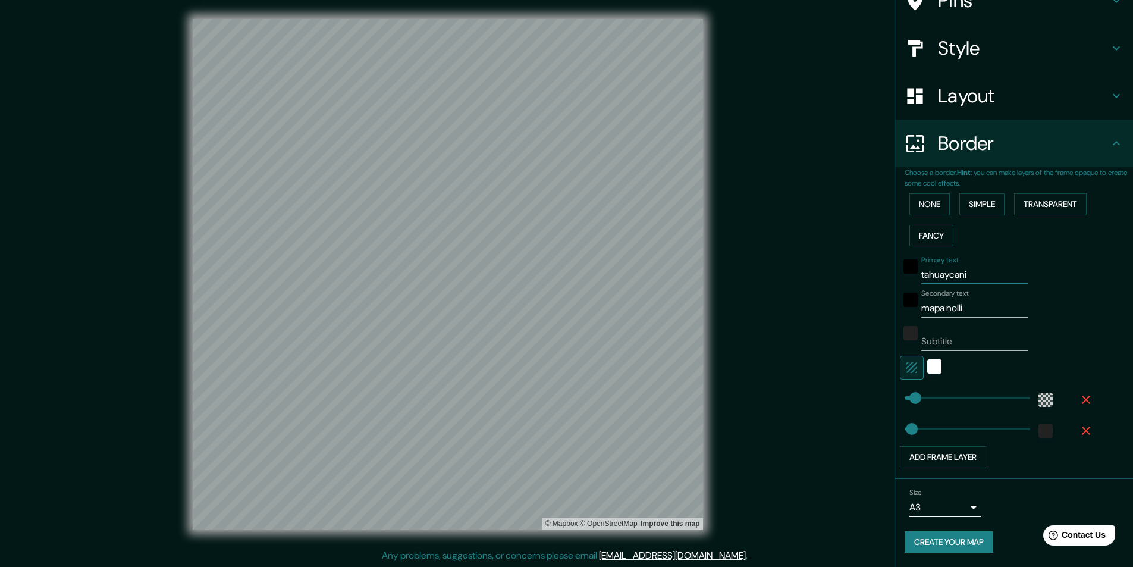
click at [977, 269] on input "tahuaycani" at bounding box center [974, 274] width 106 height 19
click at [1041, 287] on div "Primary text tahuaycani Secondary text mapa nolli Subtitle Add frame layer" at bounding box center [1000, 359] width 190 height 217
drag, startPoint x: 977, startPoint y: 186, endPoint x: 977, endPoint y: 196, distance: 10.1
click at [977, 185] on p "Choose a border. Hint : you can make layers of the frame opaque to create some …" at bounding box center [1019, 177] width 228 height 21
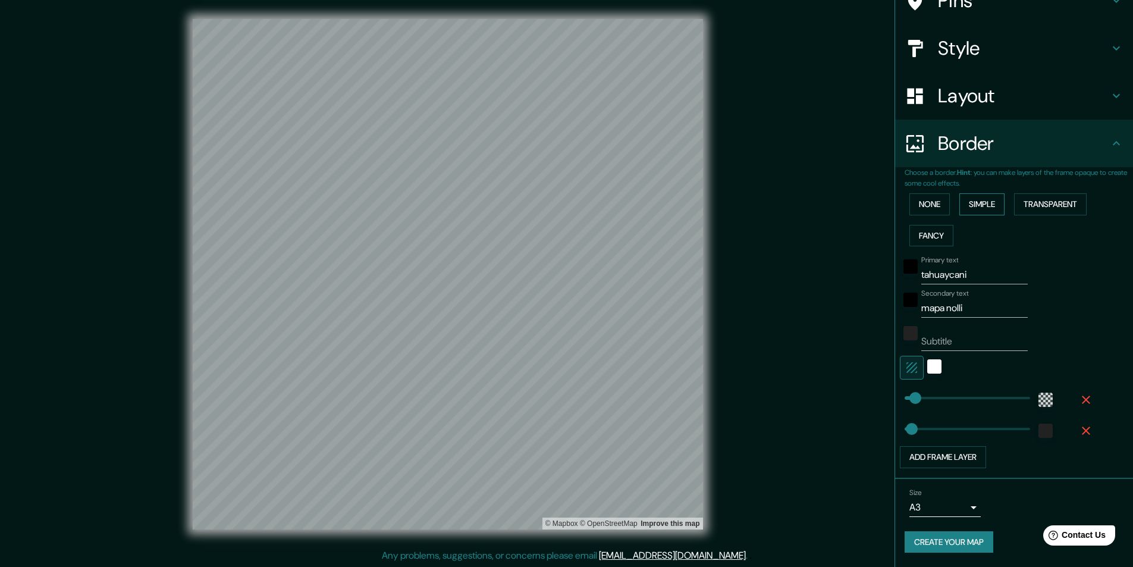
click at [977, 201] on button "Simple" at bounding box center [981, 204] width 45 height 22
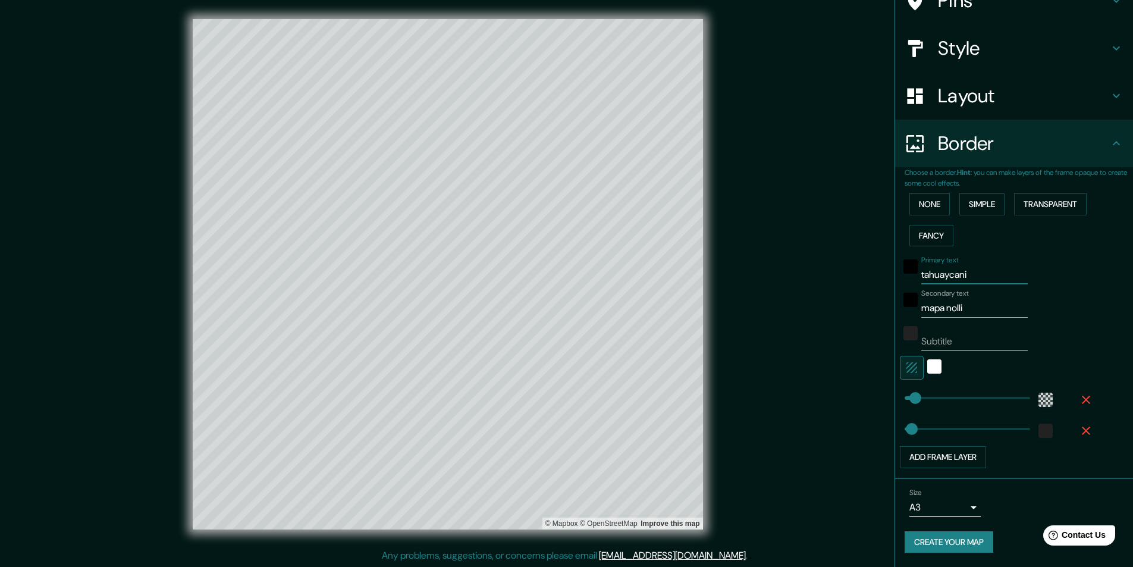
click at [977, 281] on input "tahuaycani" at bounding box center [974, 274] width 106 height 19
click at [1105, 297] on div "Primary text tahuaycani Secondary text mapa nolli Subtitle Add frame layer" at bounding box center [1019, 359] width 228 height 217
click at [945, 272] on input "tahuaycani" at bounding box center [974, 274] width 106 height 19
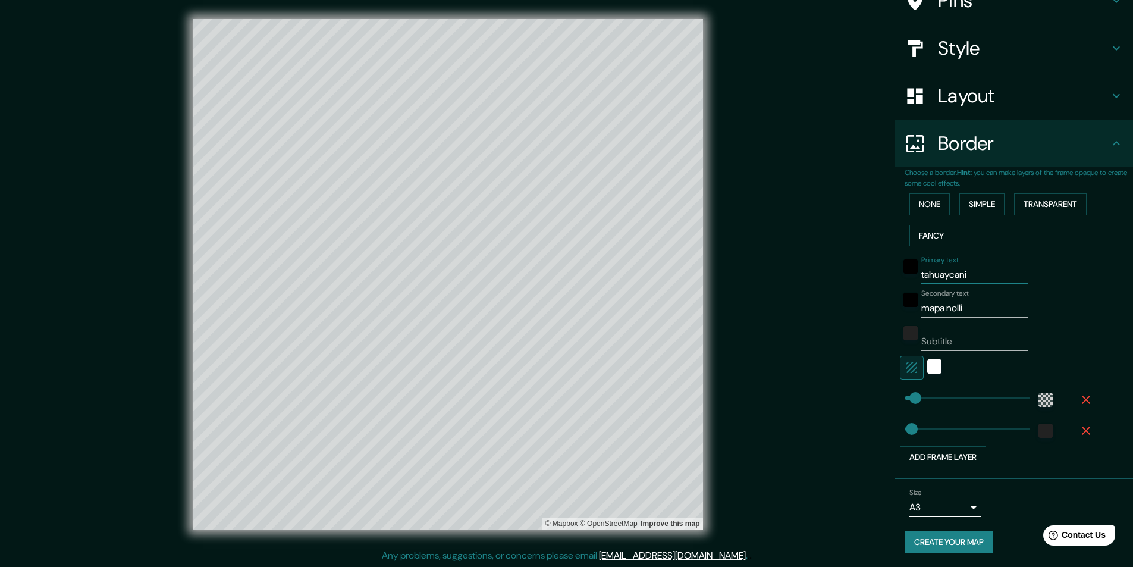
click at [971, 274] on input "tahuaycani" at bounding box center [974, 274] width 106 height 19
click at [966, 309] on input "mapa nolli" at bounding box center [974, 308] width 106 height 19
click at [954, 338] on input "Subtitle" at bounding box center [974, 341] width 106 height 19
click at [954, 338] on input "ii" at bounding box center [974, 341] width 106 height 19
click at [1074, 328] on div "Subtitle" at bounding box center [997, 336] width 195 height 29
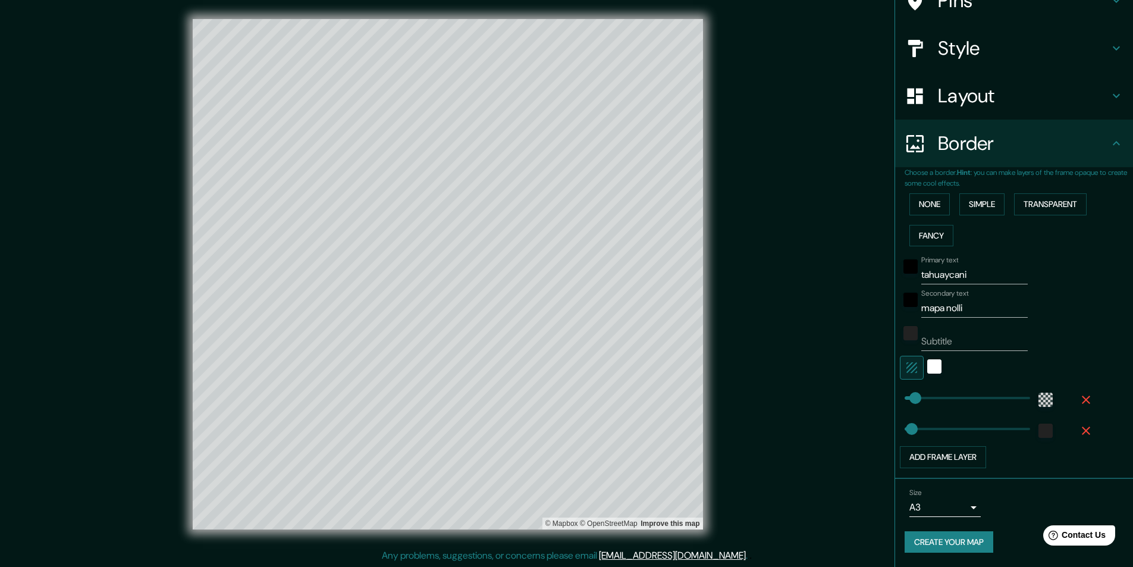
scroll to position [1, 0]
click at [953, 542] on button "Create your map" at bounding box center [949, 542] width 89 height 22
click at [916, 548] on button "Create your map" at bounding box center [949, 542] width 89 height 22
click at [957, 454] on button "Add frame layer" at bounding box center [943, 457] width 86 height 22
click at [949, 494] on button "Add frame layer" at bounding box center [943, 488] width 86 height 22
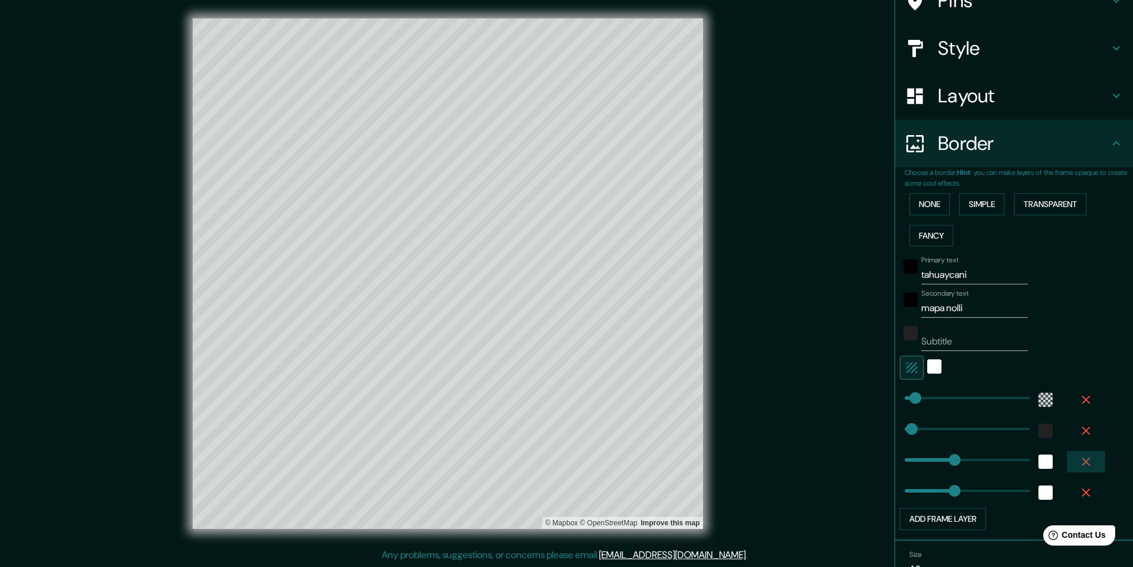
click at [1076, 470] on button "button" at bounding box center [1086, 461] width 38 height 21
click at [933, 545] on button "Create your map" at bounding box center [949, 542] width 89 height 22
click at [933, 544] on div "Create your map" at bounding box center [1014, 542] width 219 height 22
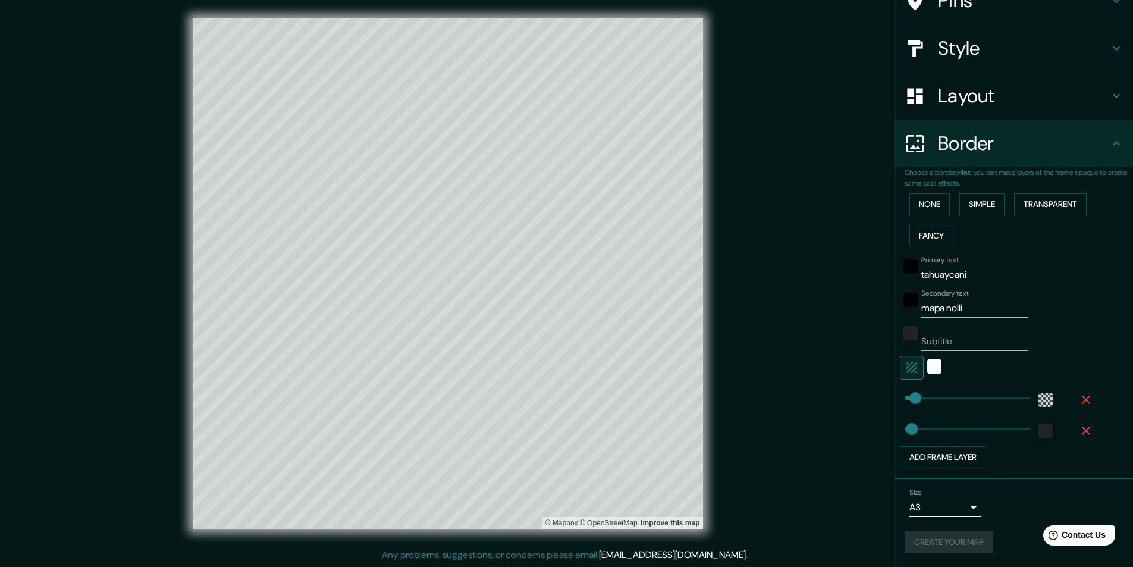
click at [933, 544] on div "Create your map" at bounding box center [1014, 542] width 219 height 22
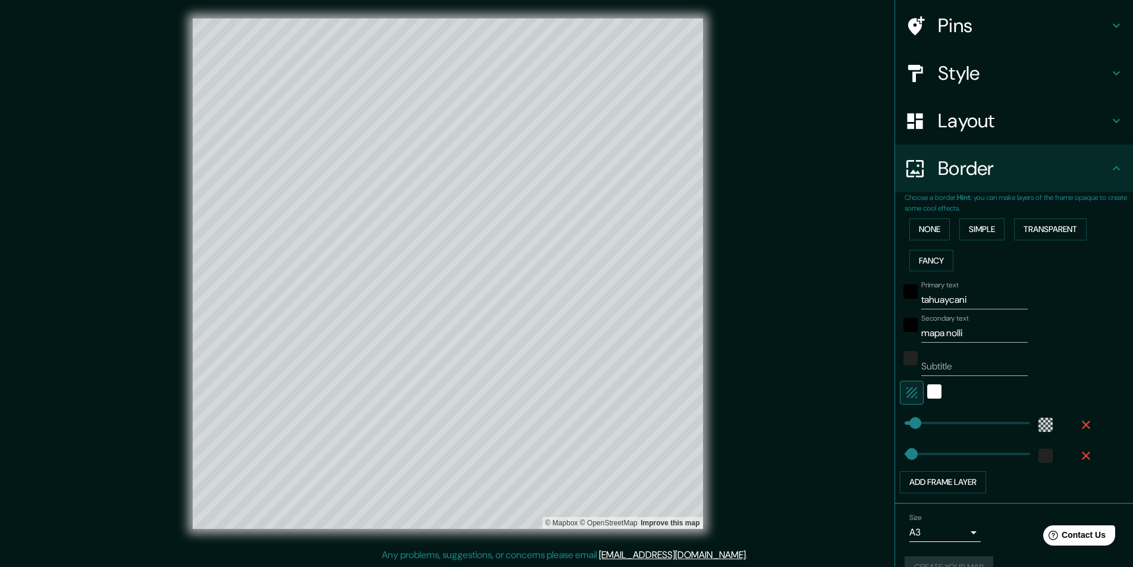
scroll to position [110, 0]
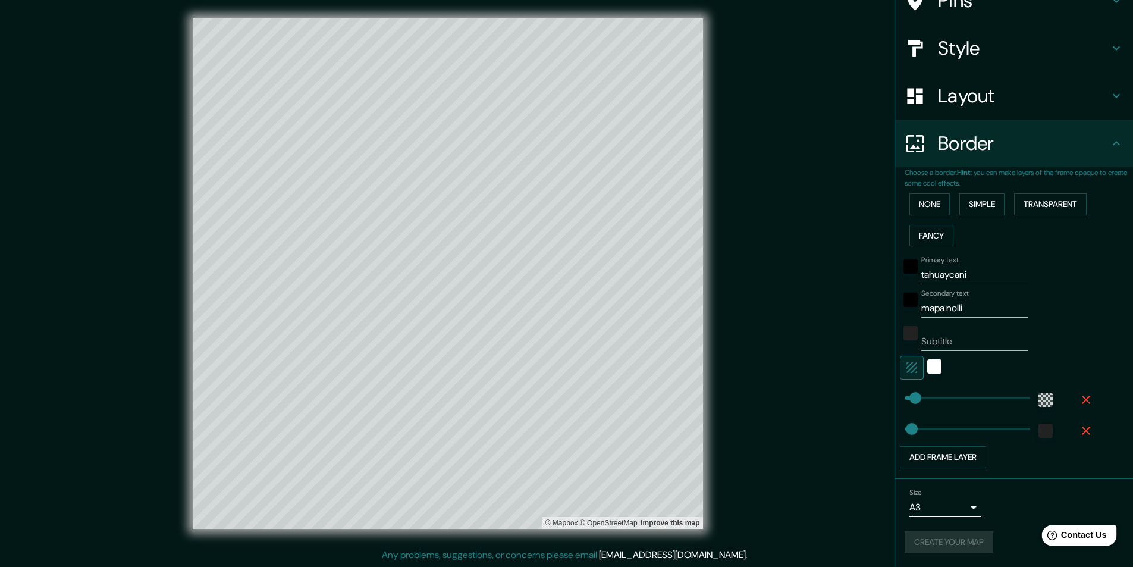
click at [1088, 540] on span "Contact Us" at bounding box center [1084, 535] width 46 height 10
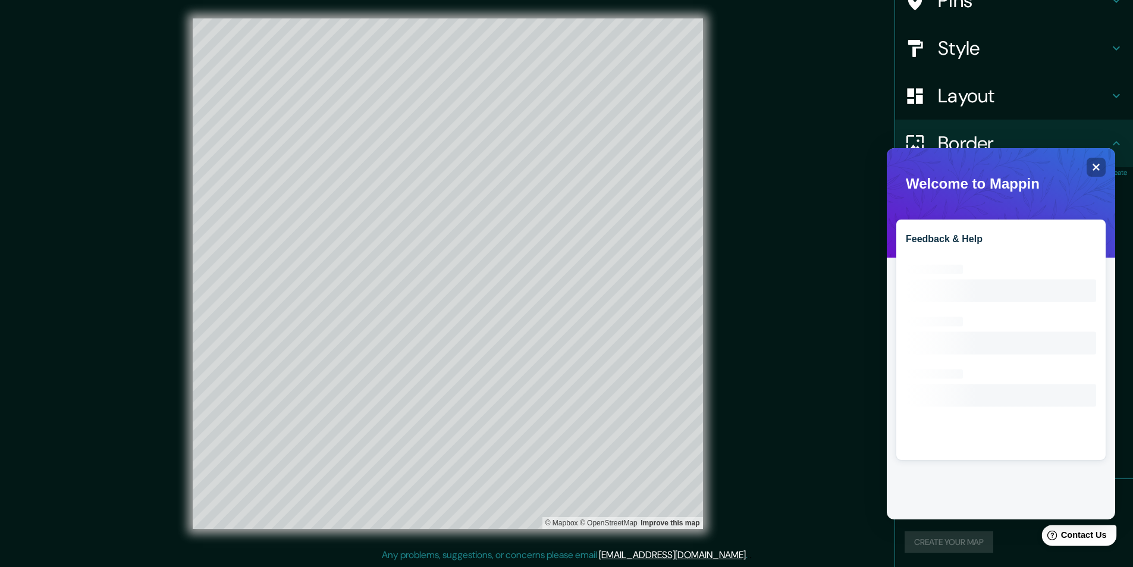
scroll to position [0, 0]
click at [1088, 540] on span "Contact Us" at bounding box center [1084, 535] width 46 height 10
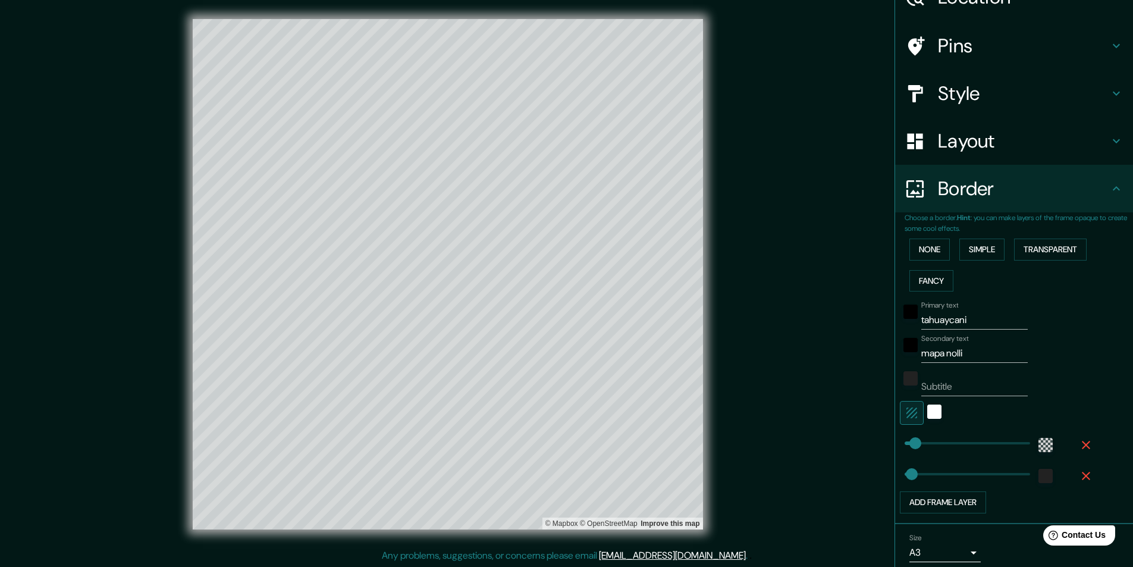
scroll to position [110, 0]
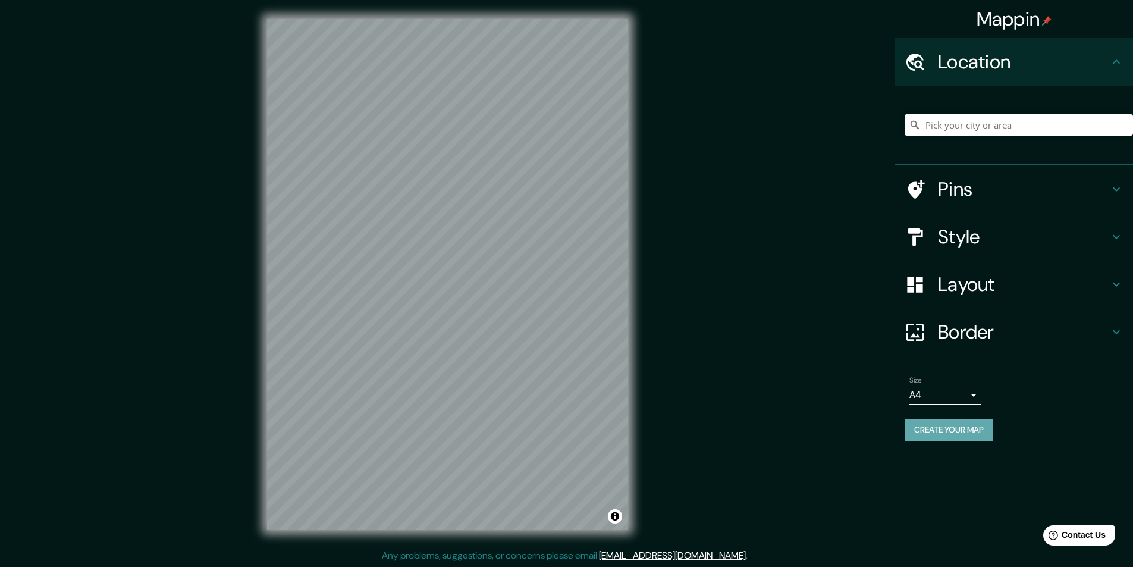
click at [971, 434] on button "Create your map" at bounding box center [949, 430] width 89 height 22
click at [914, 122] on icon at bounding box center [915, 125] width 12 height 12
click at [930, 123] on input "Pick your city or area" at bounding box center [1019, 124] width 228 height 21
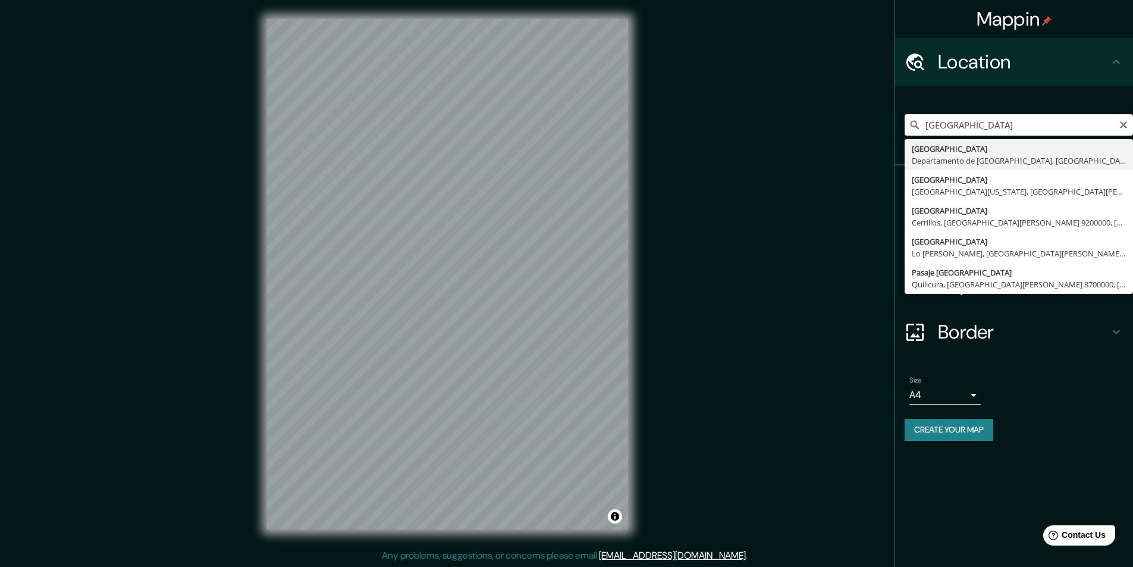
type input "[GEOGRAPHIC_DATA], [GEOGRAPHIC_DATA], [GEOGRAPHIC_DATA]"
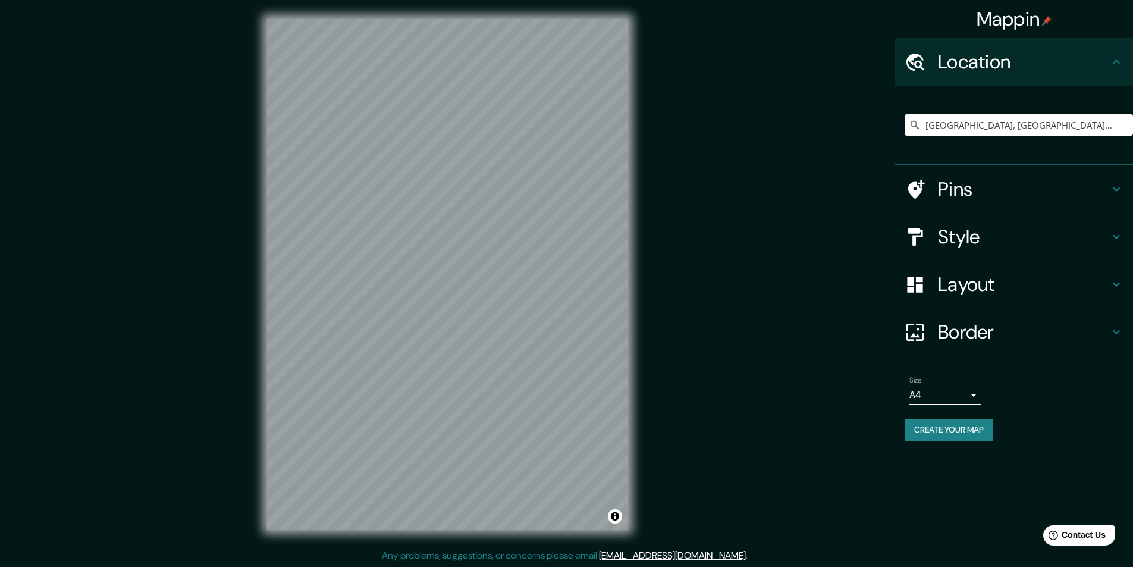
click at [968, 397] on body "Mappin Location [GEOGRAPHIC_DATA], [GEOGRAPHIC_DATA], [GEOGRAPHIC_DATA] Pins St…" at bounding box center [566, 283] width 1133 height 567
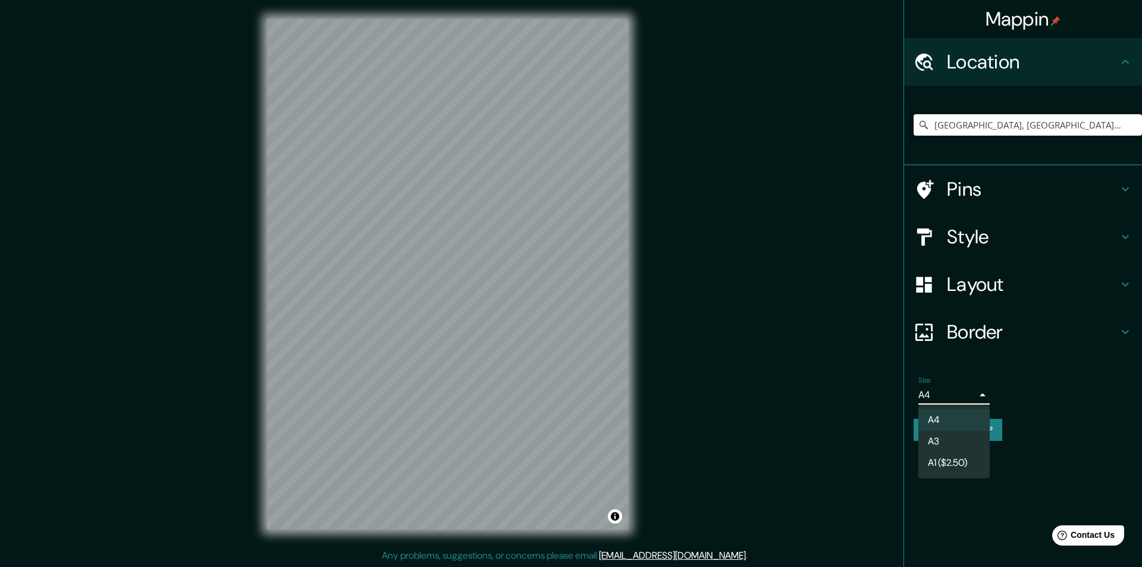
click at [941, 445] on li "A3" at bounding box center [953, 441] width 71 height 21
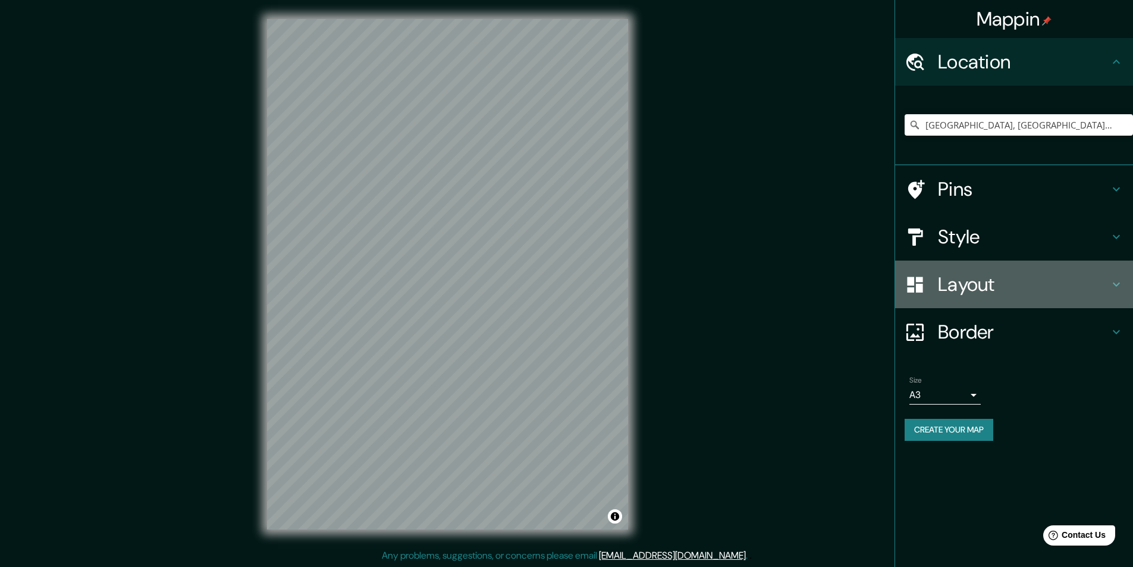
click at [989, 285] on h4 "Layout" at bounding box center [1023, 284] width 171 height 24
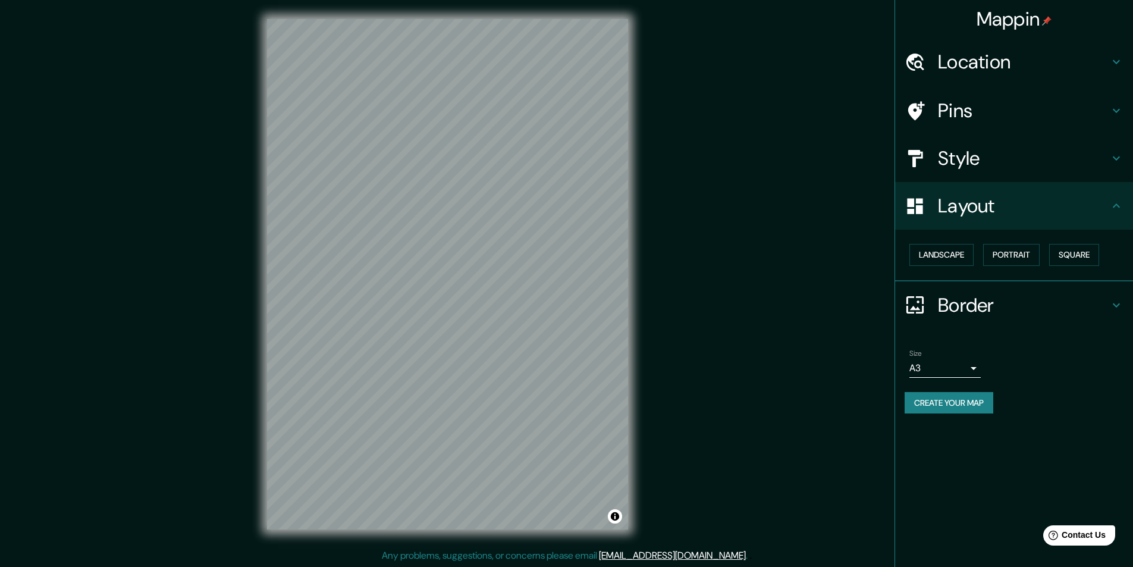
click at [979, 143] on div "Style" at bounding box center [1014, 158] width 238 height 48
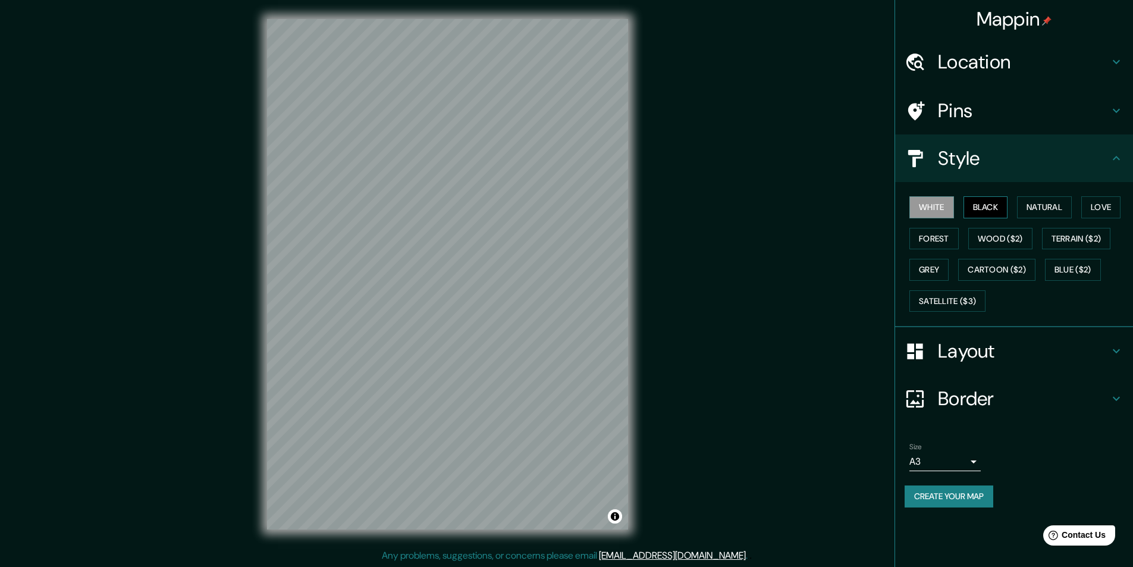
click at [1000, 211] on button "Black" at bounding box center [985, 207] width 45 height 22
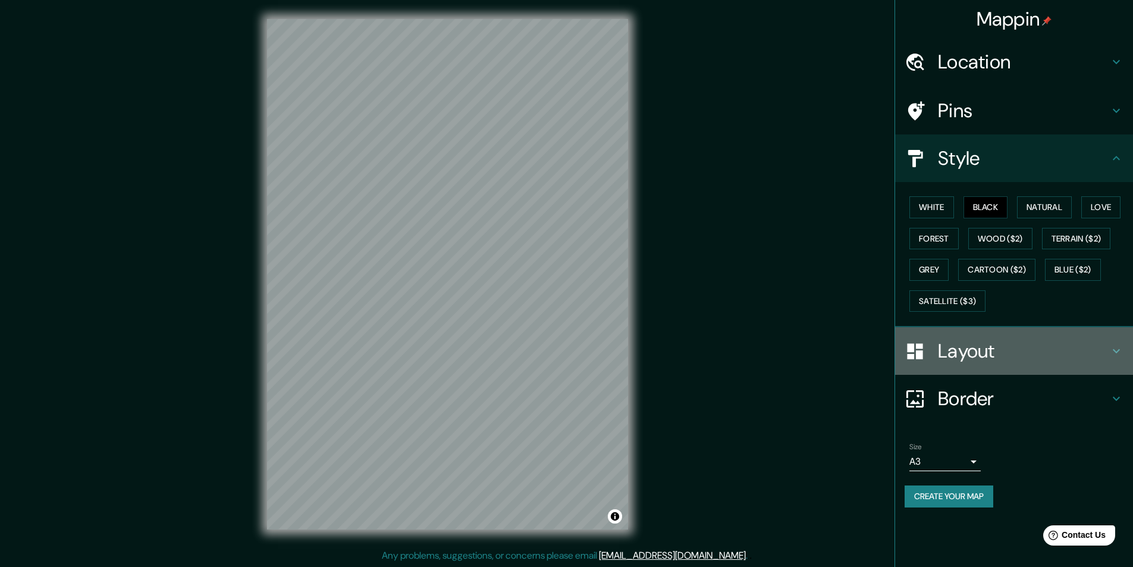
click at [991, 356] on h4 "Layout" at bounding box center [1023, 351] width 171 height 24
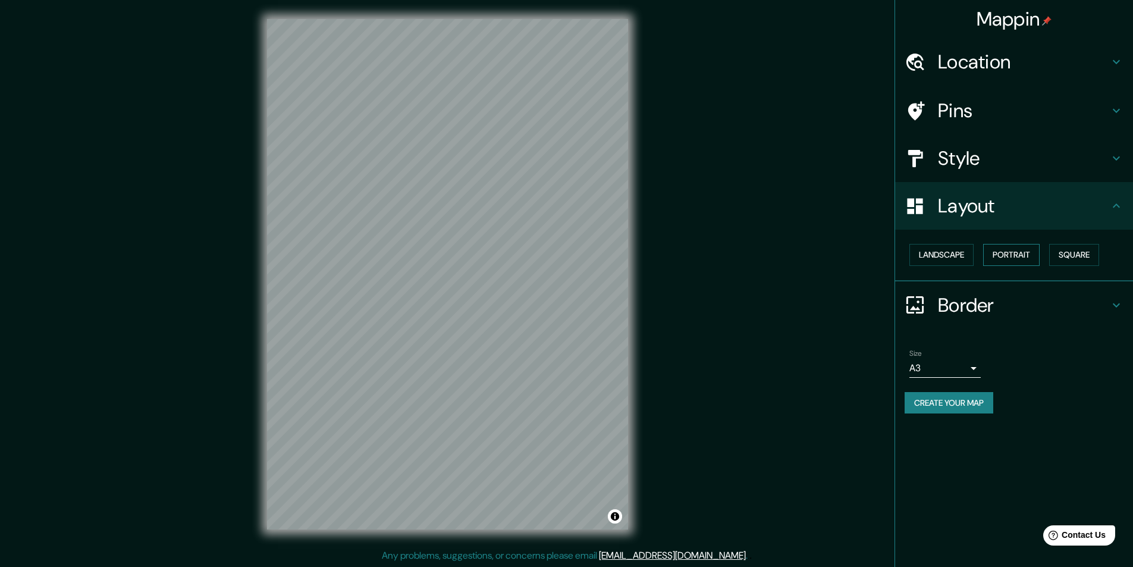
click at [1013, 255] on button "Portrait" at bounding box center [1011, 255] width 56 height 22
click at [1010, 260] on button "Portrait" at bounding box center [1011, 255] width 56 height 22
click at [1074, 259] on button "Square" at bounding box center [1074, 255] width 50 height 22
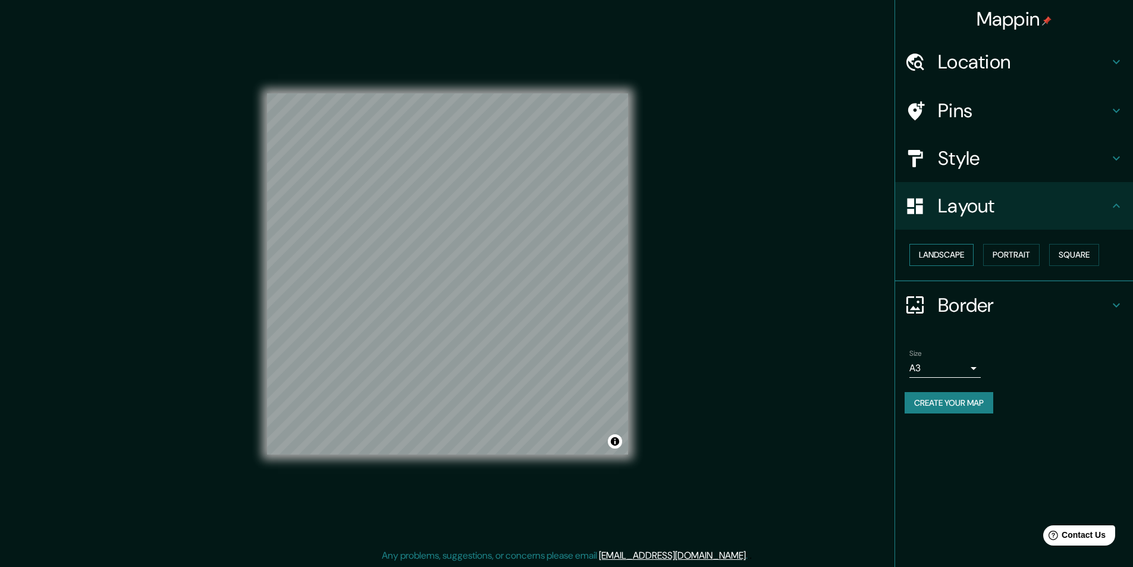
click at [966, 265] on button "Landscape" at bounding box center [941, 255] width 64 height 22
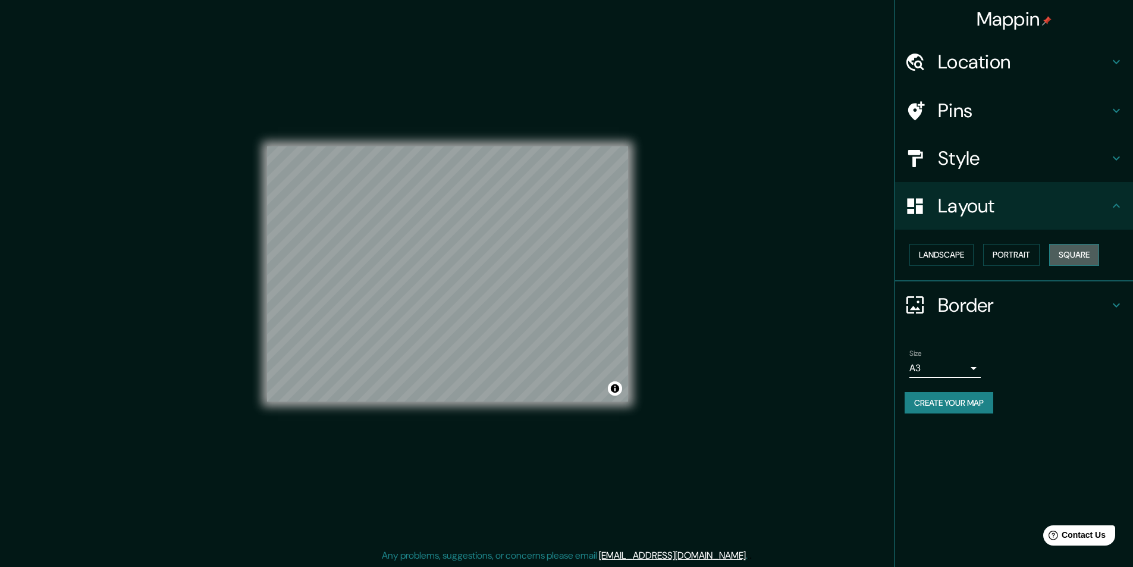
click at [1083, 265] on button "Square" at bounding box center [1074, 255] width 50 height 22
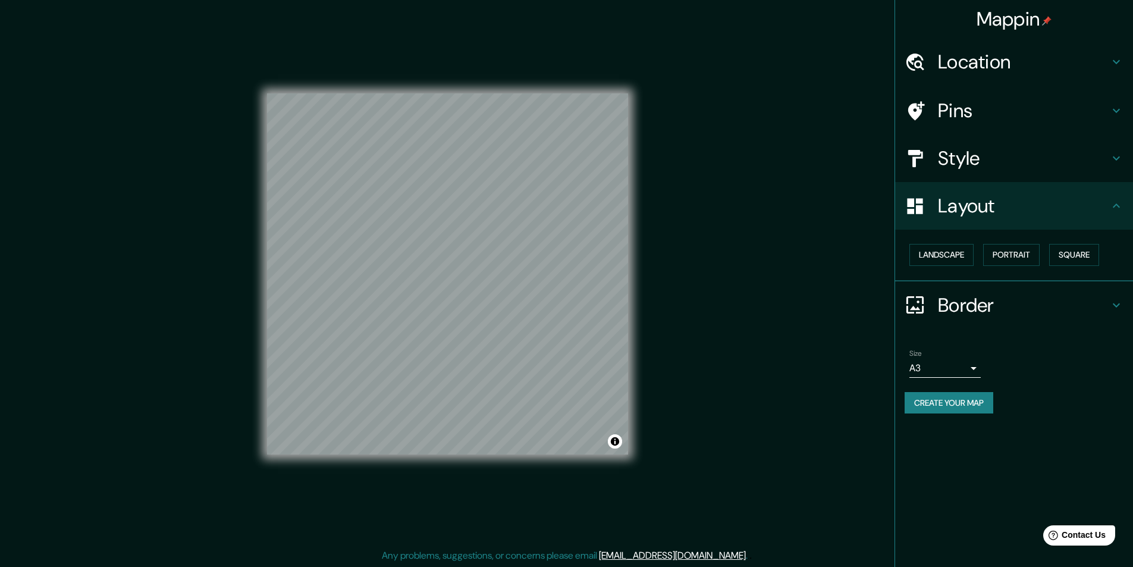
click at [993, 312] on h4 "Border" at bounding box center [1023, 305] width 171 height 24
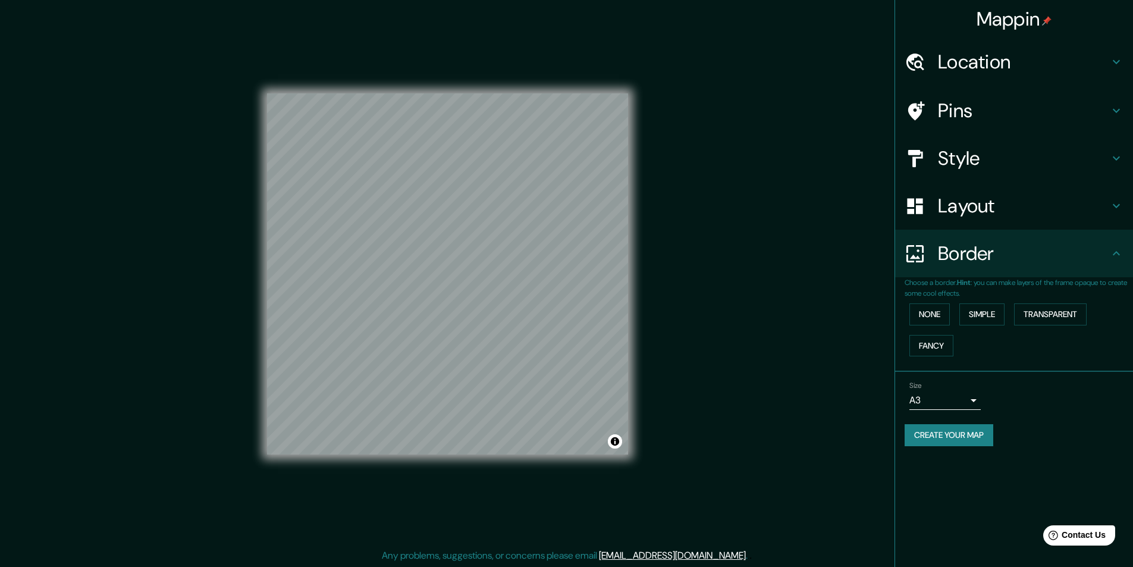
click at [994, 327] on div "None Simple Transparent Fancy" at bounding box center [1019, 330] width 228 height 62
click at [995, 323] on button "Simple" at bounding box center [981, 314] width 45 height 22
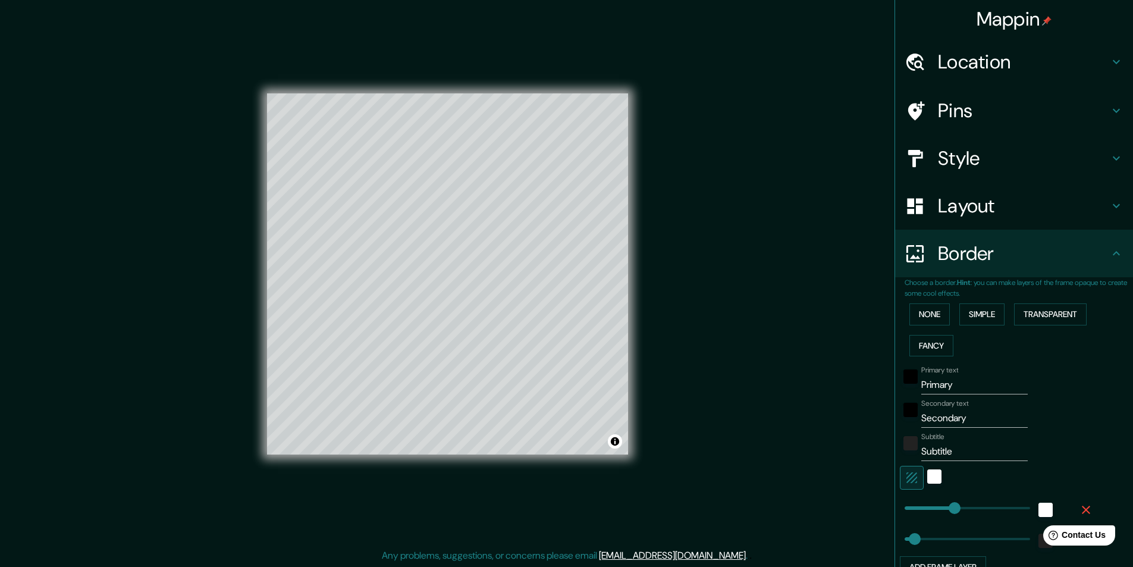
click at [954, 388] on input "Primary" at bounding box center [974, 384] width 106 height 19
click at [954, 387] on input "Primary" at bounding box center [974, 384] width 106 height 19
type input "T"
type input "243"
type input "49"
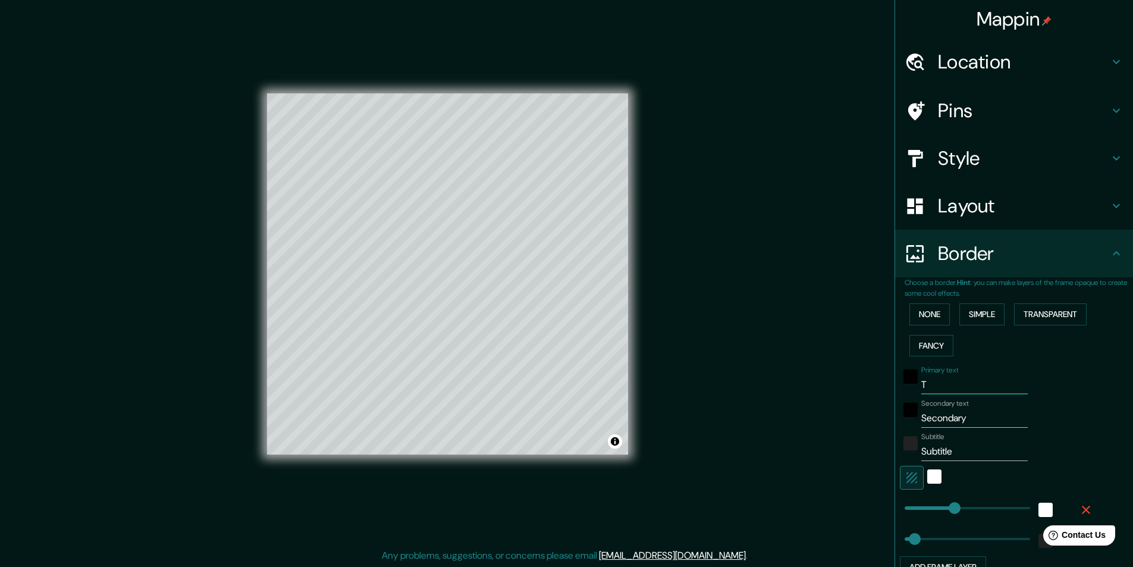
type input "Ta"
type input "243"
type input "49"
type input "Tah"
type input "243"
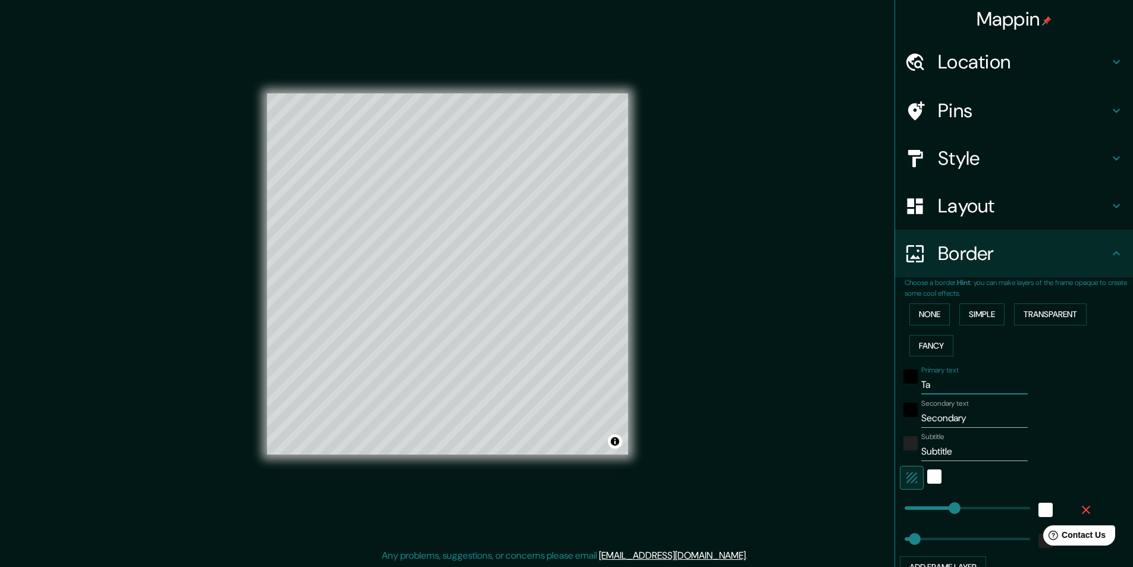
type input "49"
type input "Tahu"
type input "243"
type input "49"
type input "Tahua"
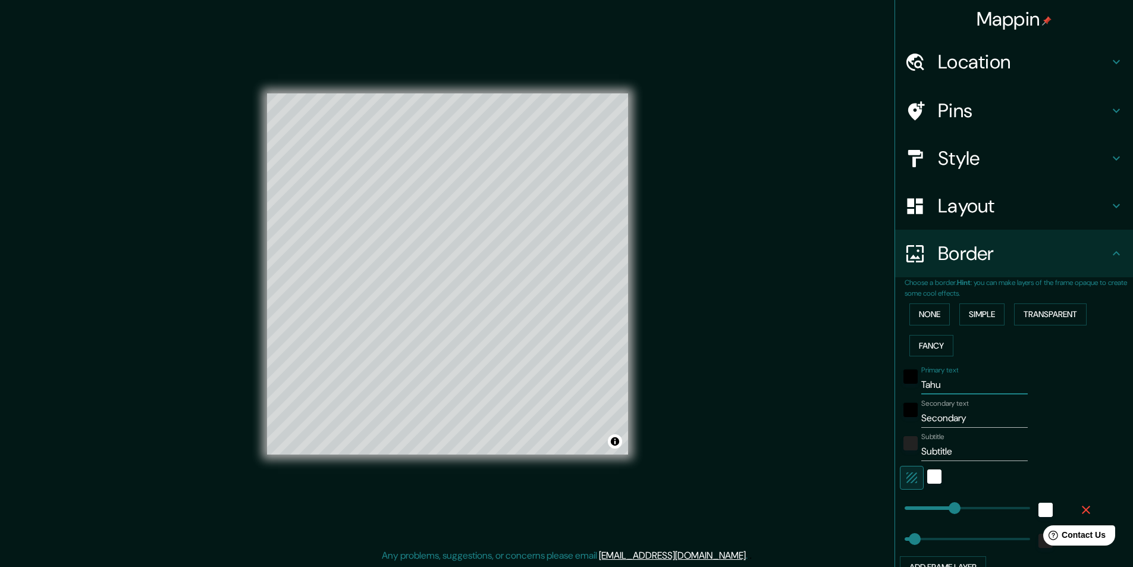
type input "243"
type input "49"
type input "Tahuay"
type input "243"
type input "49"
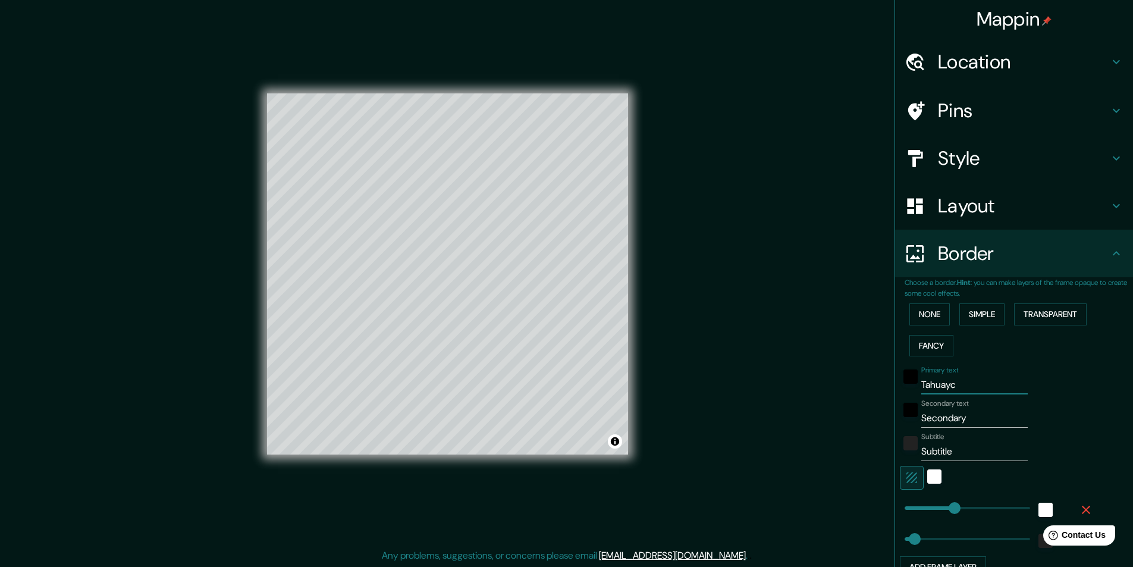
type input "Tahuayca"
type input "243"
type input "49"
type input "Tahuaycan"
type input "243"
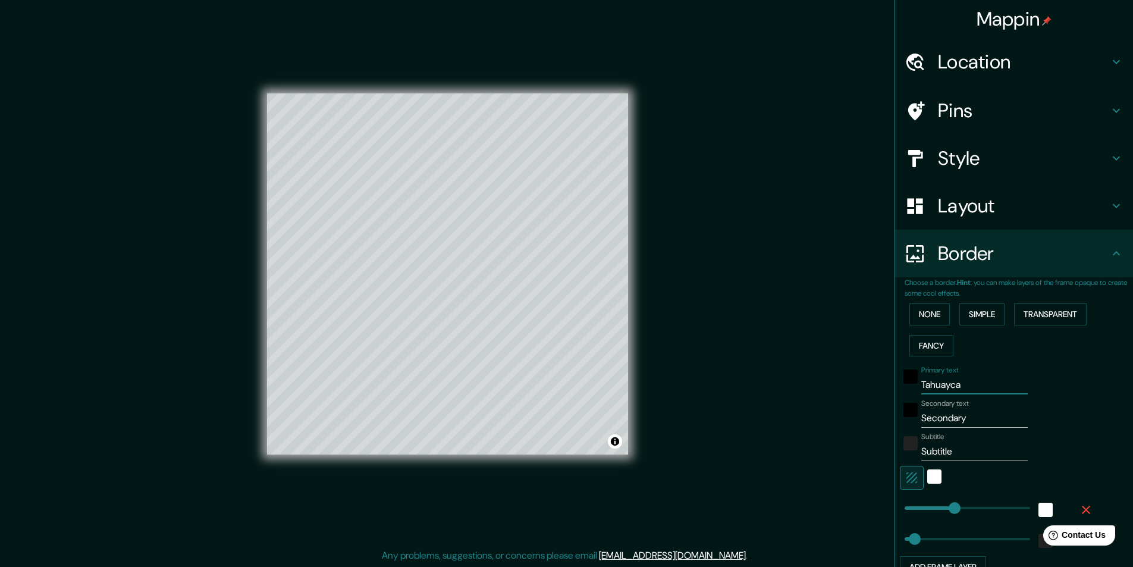
type input "49"
type input "Tahuaycani"
type input "243"
type input "49"
type input "Tahuaycani"
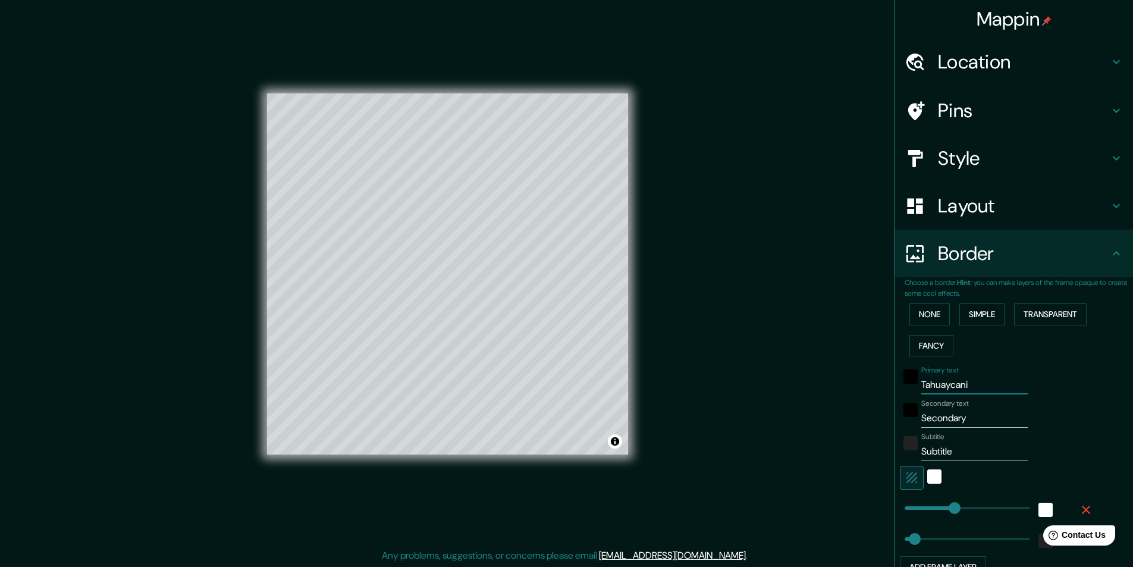
click at [964, 417] on input "Secondary" at bounding box center [974, 418] width 106 height 19
type input "m"
type input "243"
type input "49"
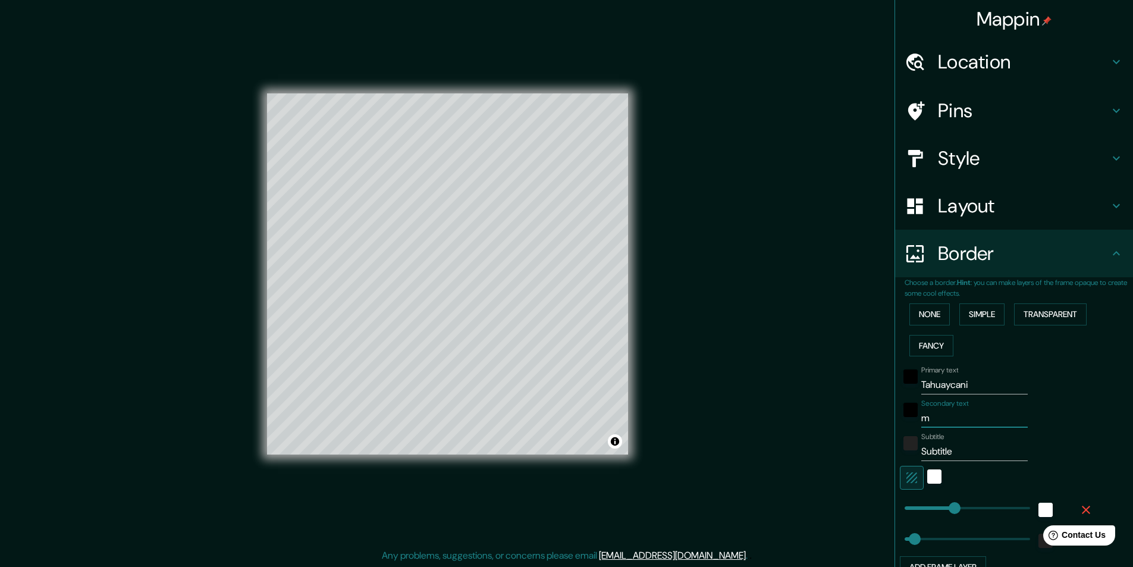
type input "ma"
type input "243"
type input "49"
type input "map"
type input "243"
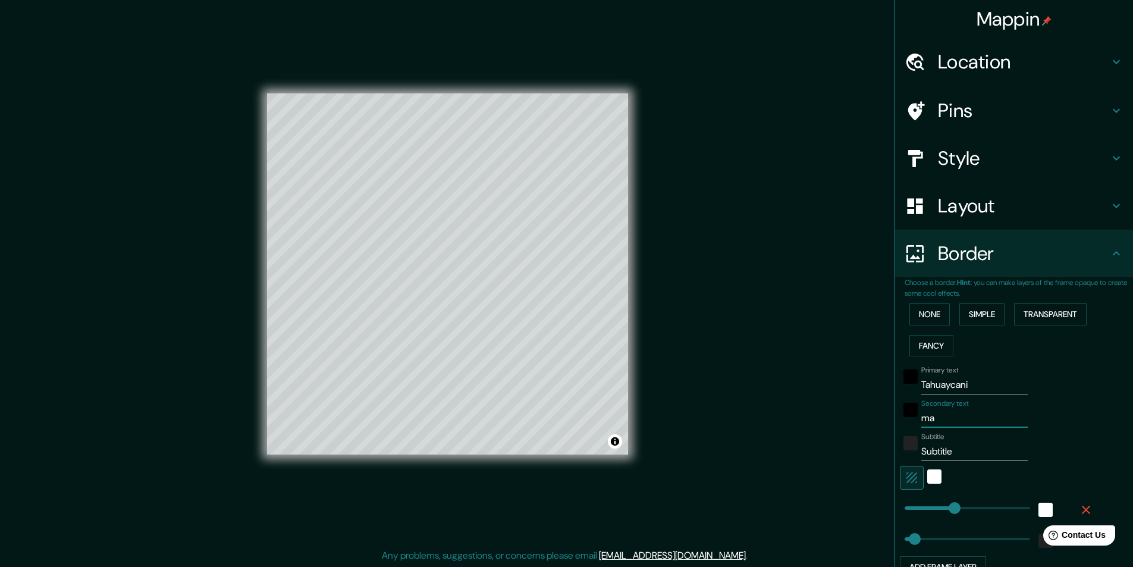
type input "49"
type input "mapa"
type input "243"
type input "49"
type input "mapa"
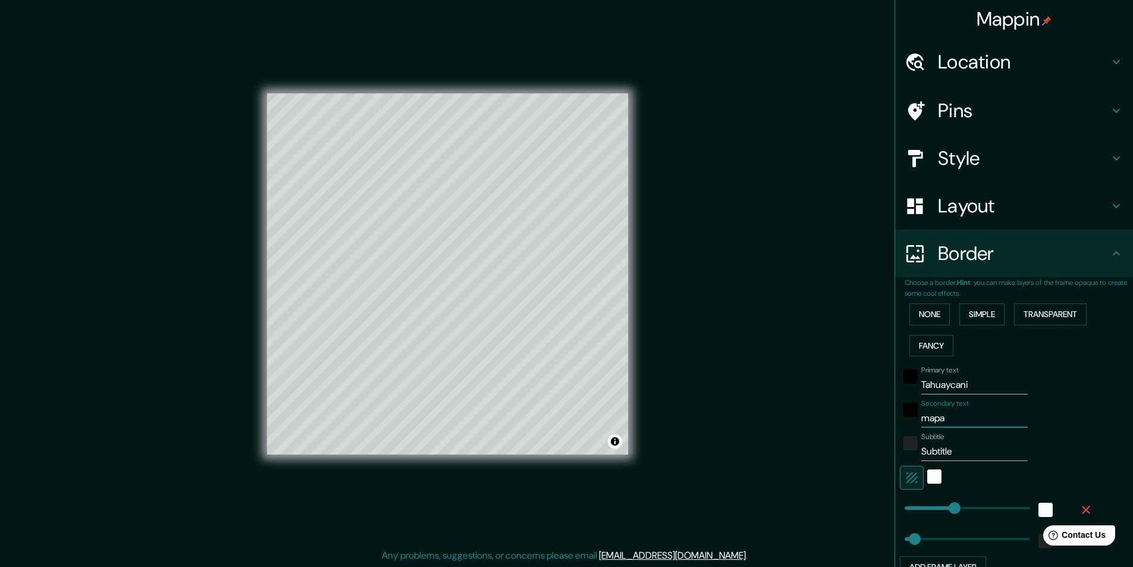
type input "243"
type input "49"
type input "mapa n"
type input "243"
type input "49"
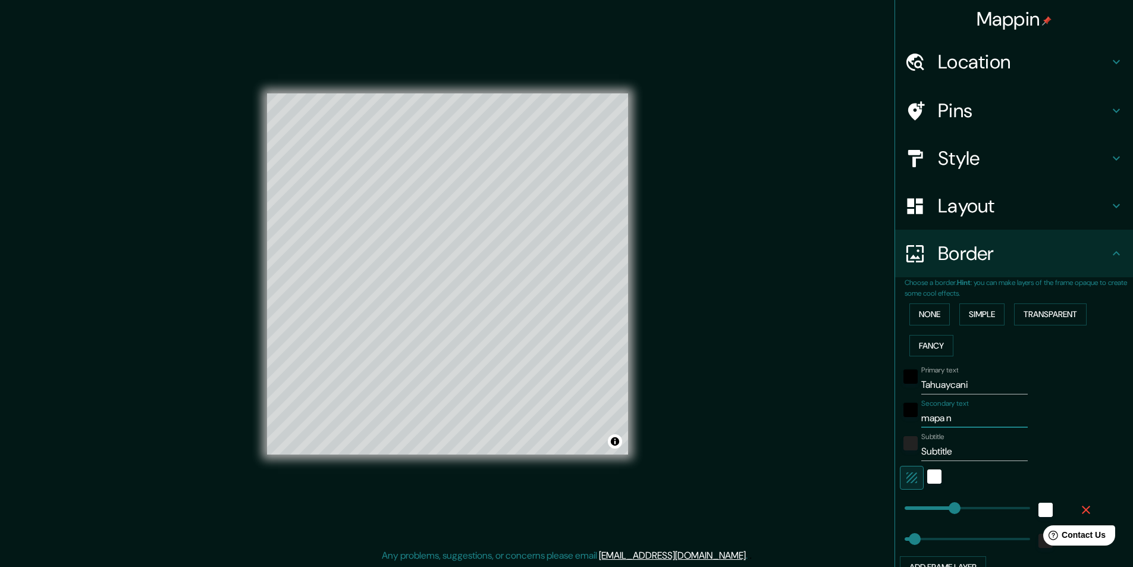
type input "mapa no"
type input "243"
type input "49"
type input "mapa nol"
type input "243"
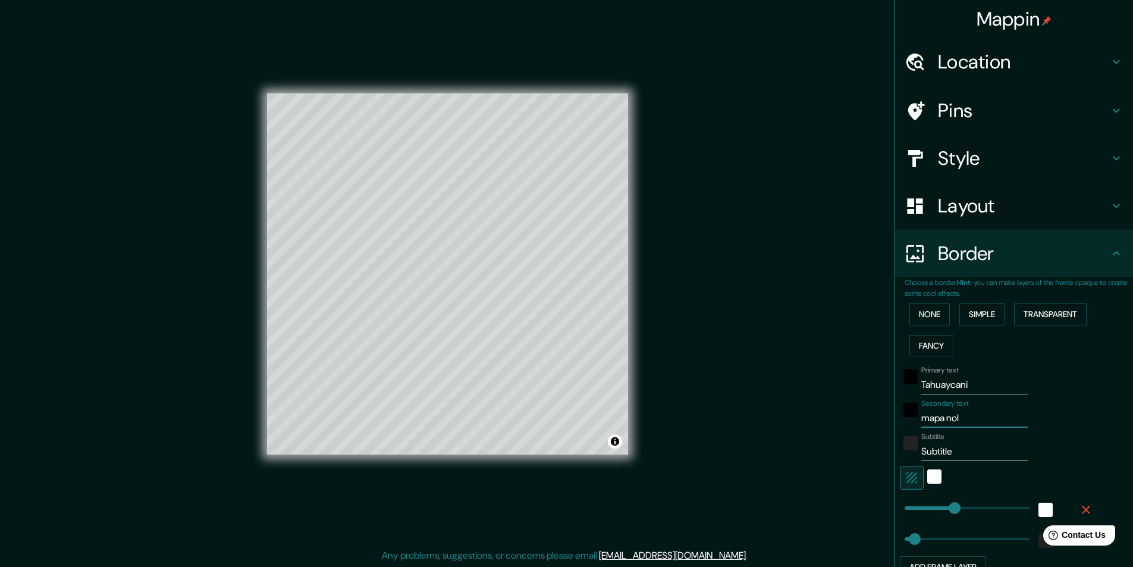
type input "49"
type input "mapa noll"
type input "243"
type input "49"
type input "mapa nolli"
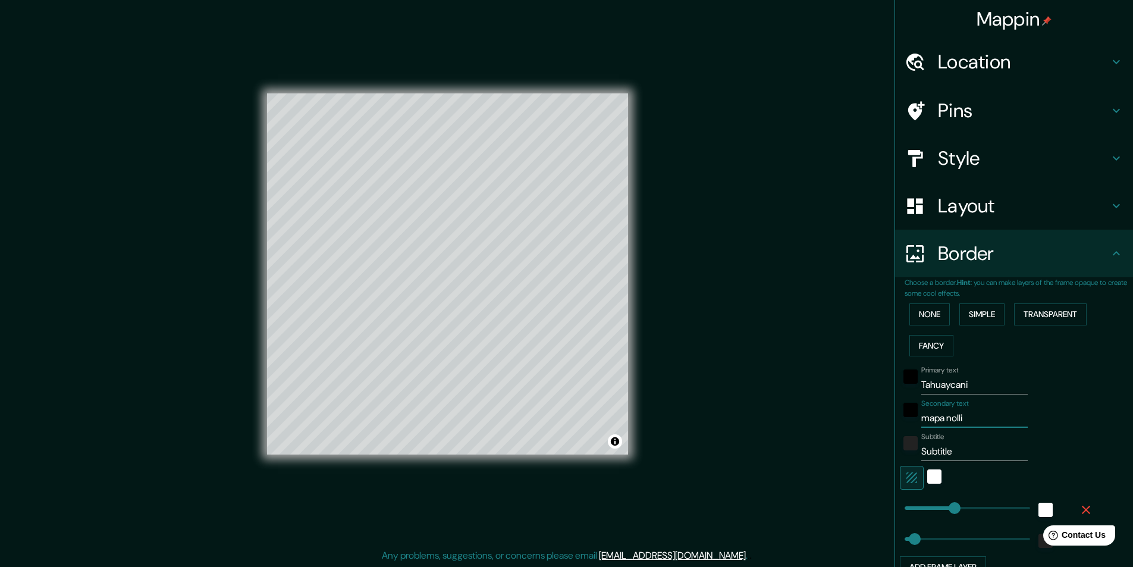
type input "243"
type input "49"
type input "mapa nolli"
click at [954, 445] on input "Subtitle" at bounding box center [974, 451] width 106 height 19
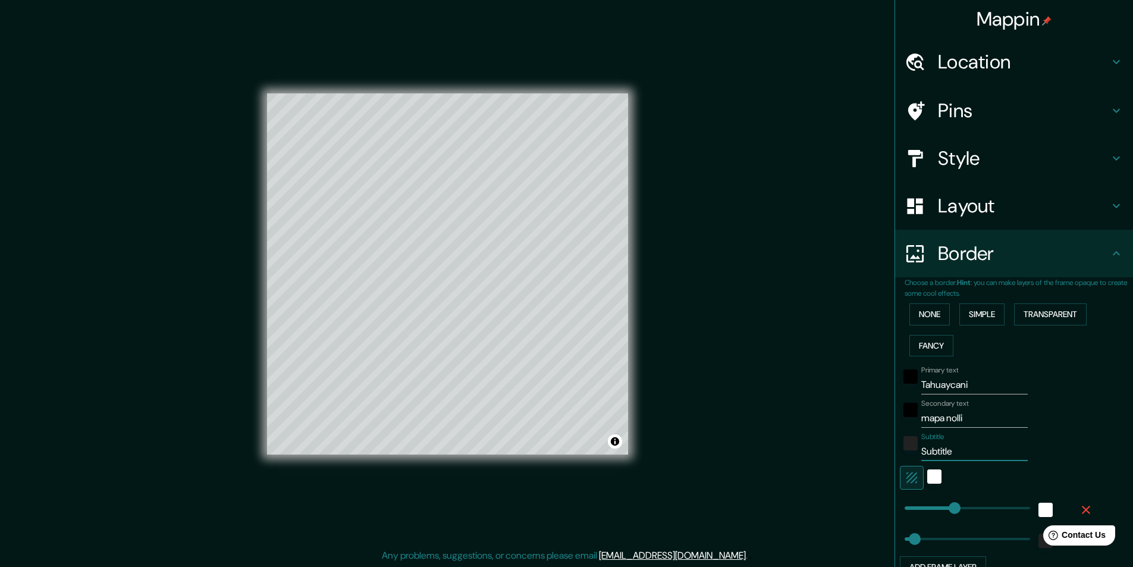
click at [954, 445] on input "Subtitle" at bounding box center [974, 451] width 106 height 19
type input "243"
type input "49"
type input "."
type input "243"
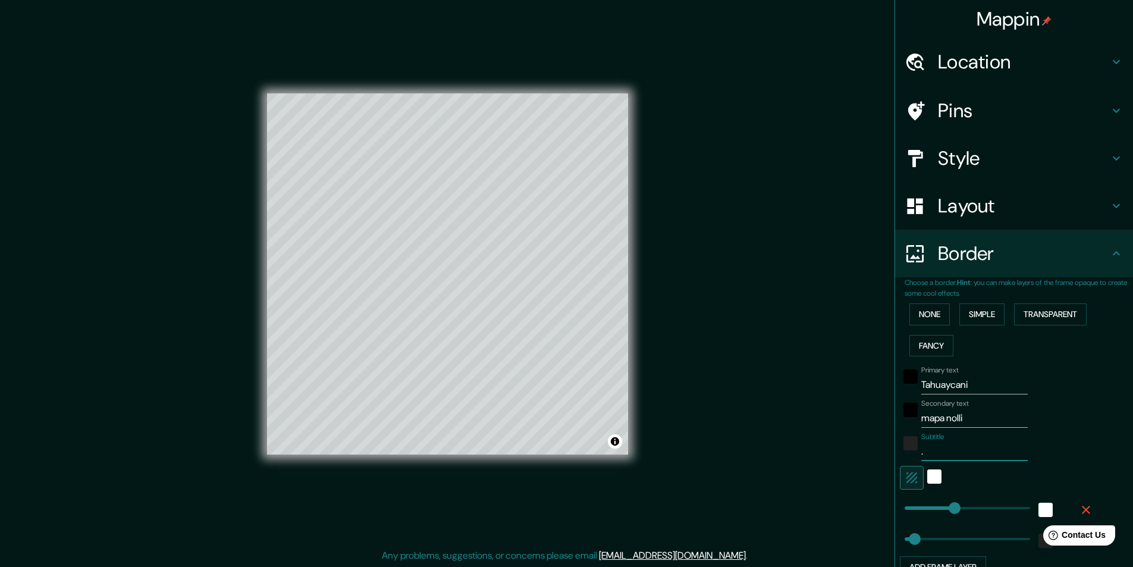
type input "49"
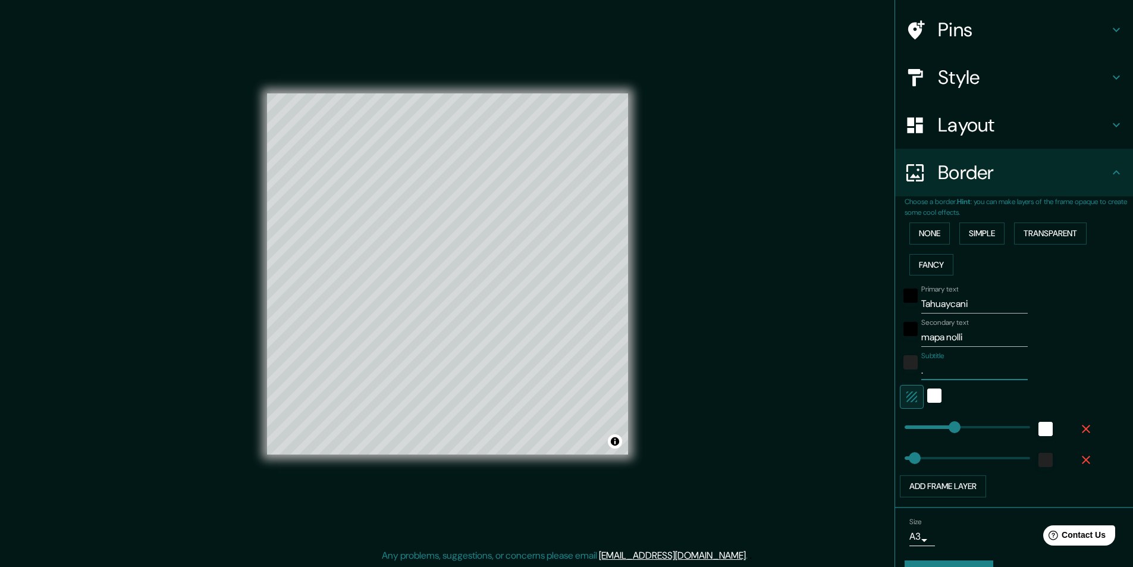
scroll to position [110, 0]
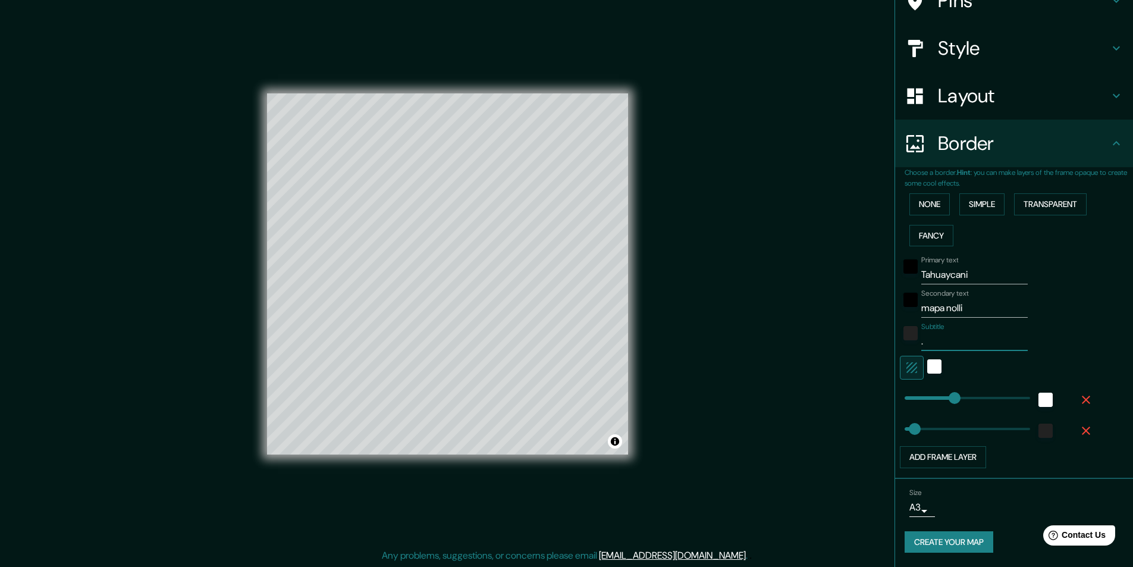
type input "243"
type input "."
type input "55"
drag, startPoint x: 938, startPoint y: 399, endPoint x: 907, endPoint y: 403, distance: 31.8
type input "49"
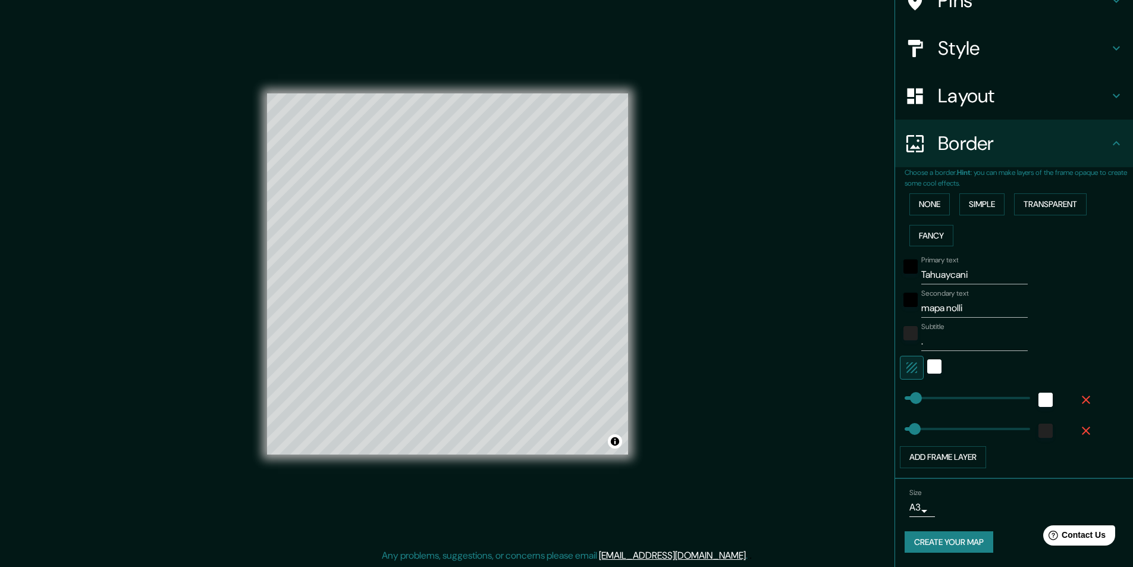
type input "43"
click at [943, 547] on button "Create your map" at bounding box center [949, 542] width 89 height 22
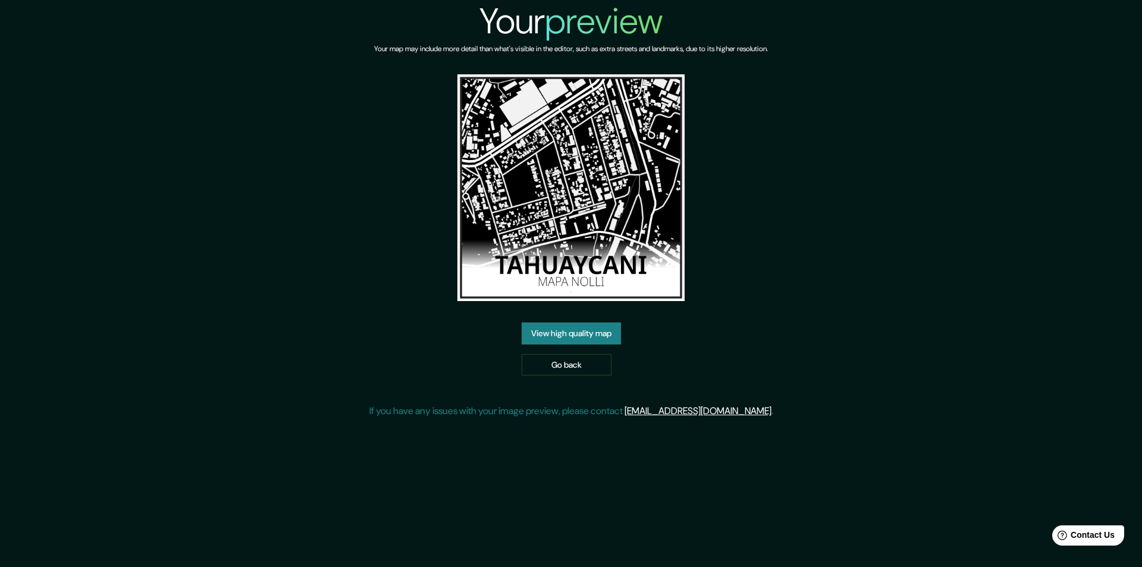
click at [591, 331] on link "View high quality map" at bounding box center [571, 333] width 99 height 22
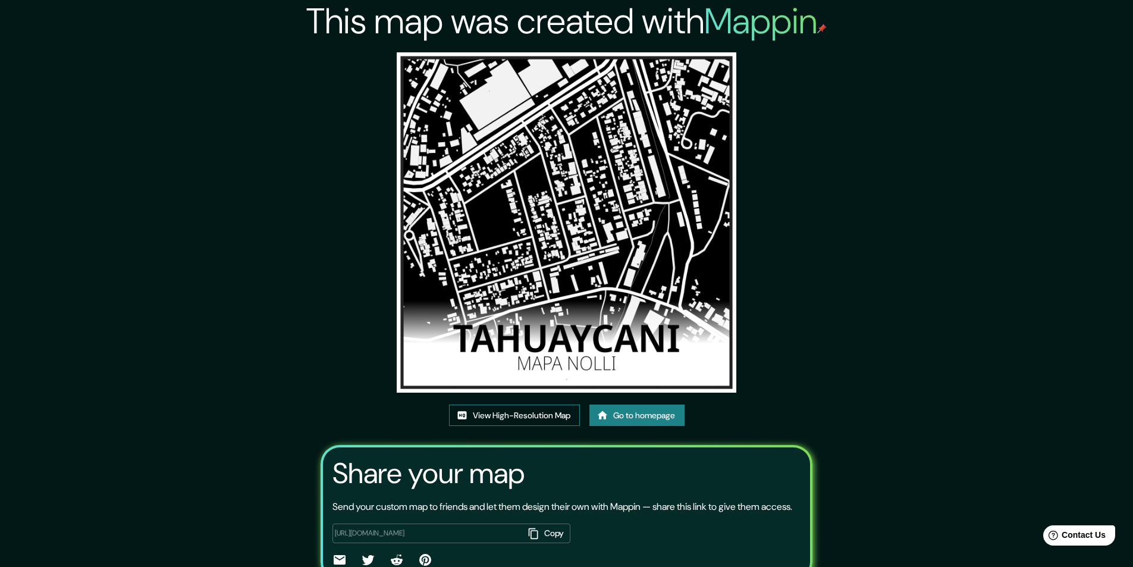
click at [504, 419] on link "View High-Resolution Map" at bounding box center [514, 415] width 131 height 22
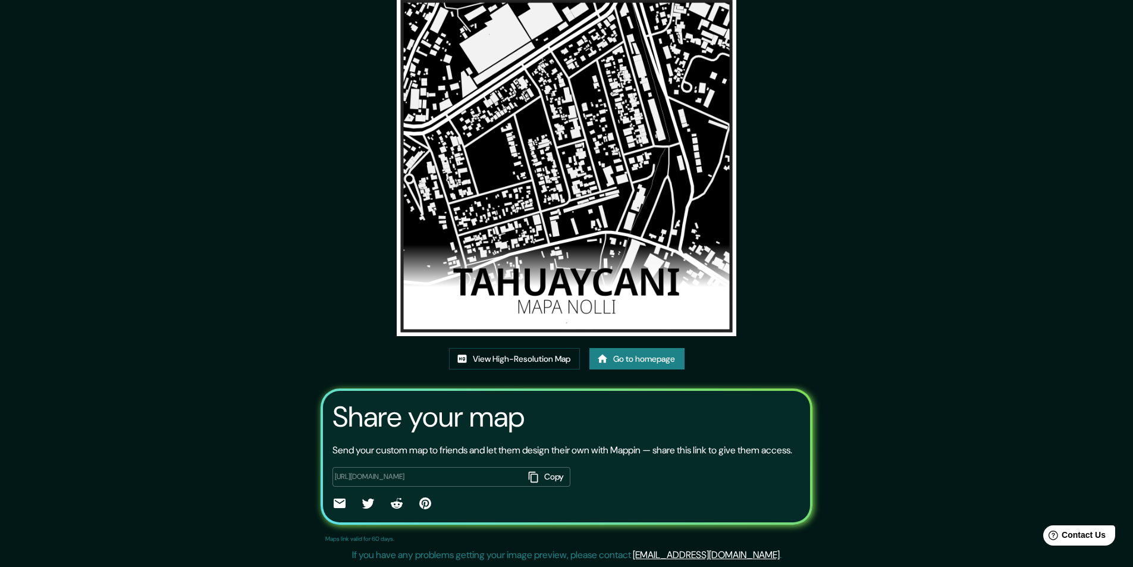
scroll to position [71, 0]
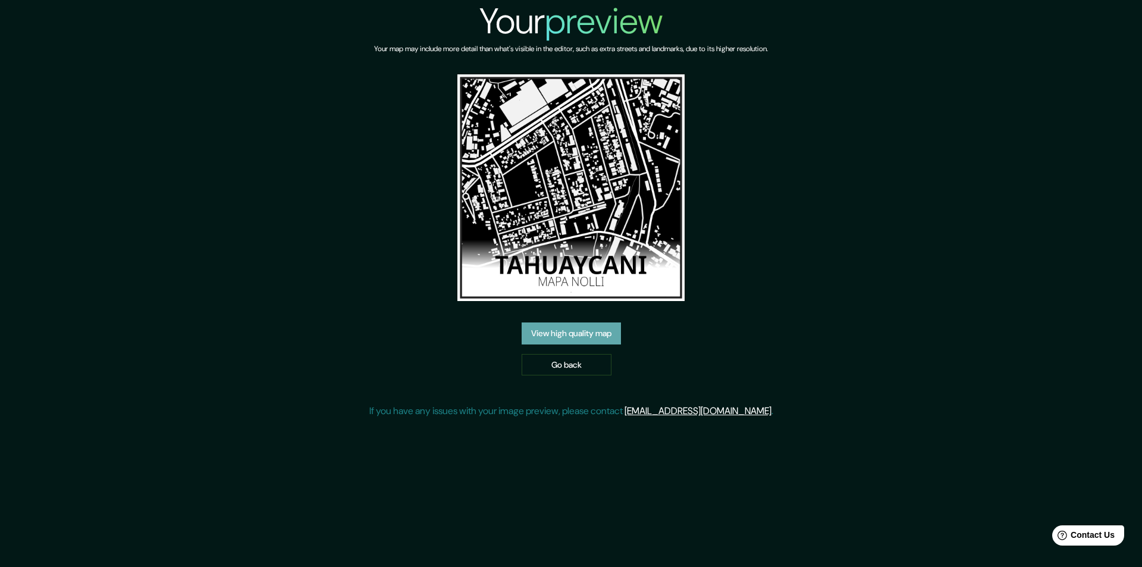
click at [594, 337] on link "View high quality map" at bounding box center [571, 333] width 99 height 22
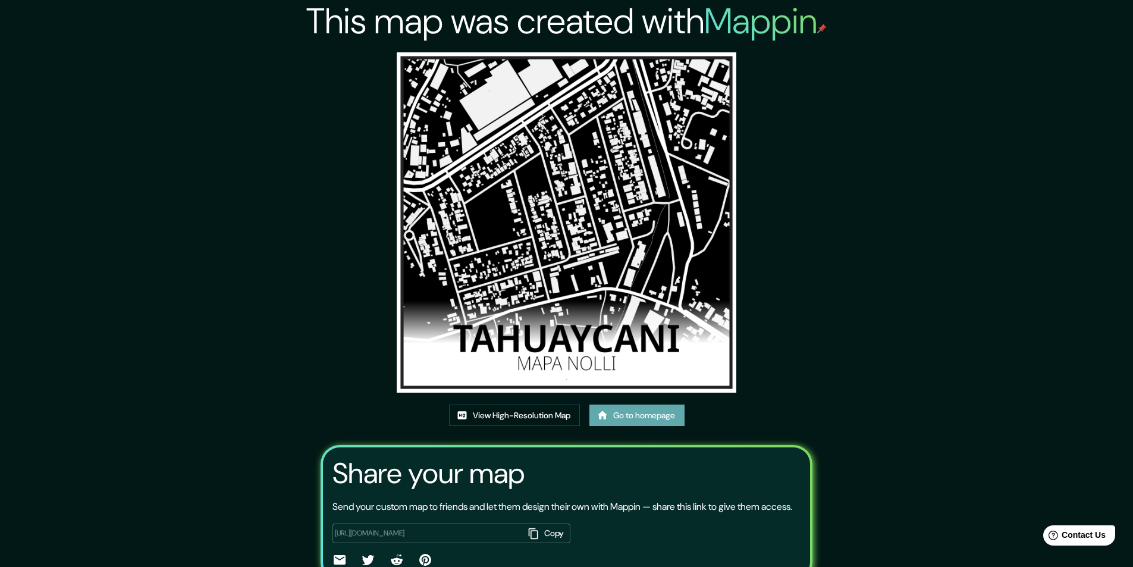
click at [626, 409] on link "Go to homepage" at bounding box center [636, 415] width 95 height 22
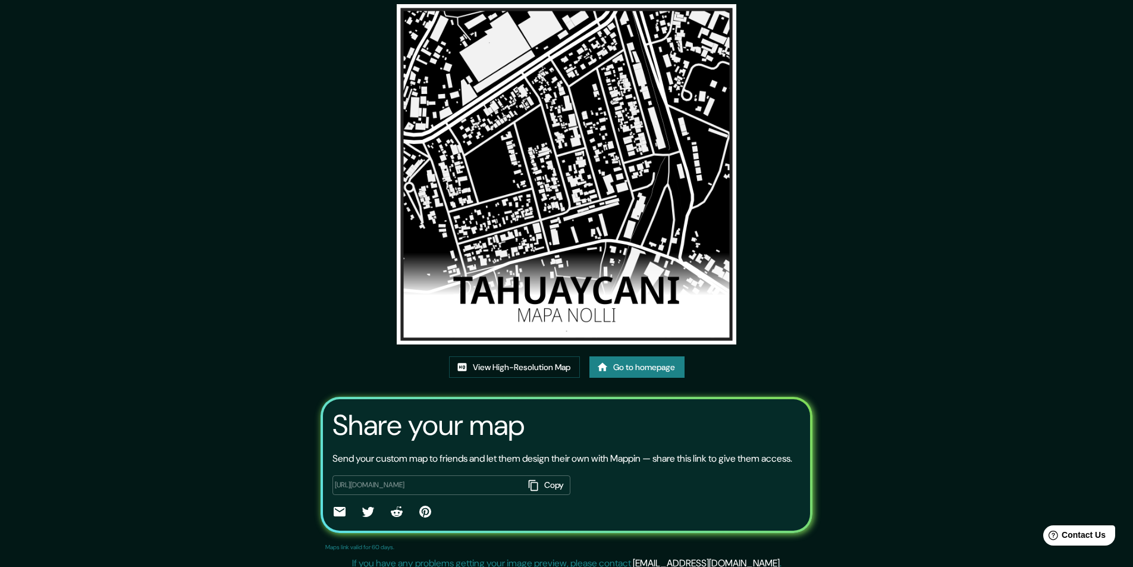
scroll to position [71, 0]
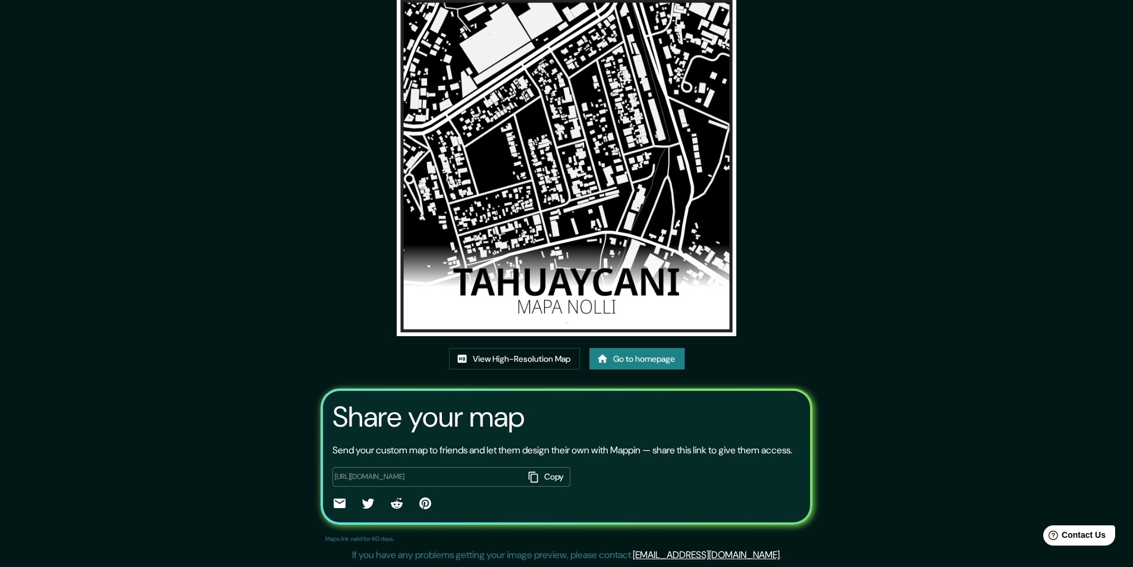
click at [532, 473] on icon "button" at bounding box center [534, 477] width 12 height 12
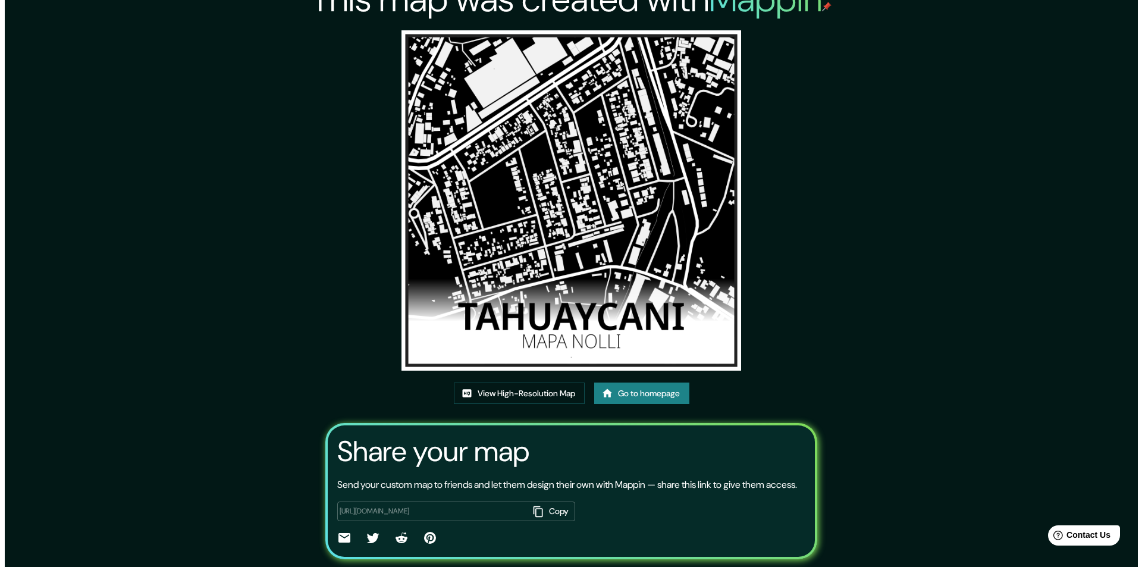
scroll to position [0, 0]
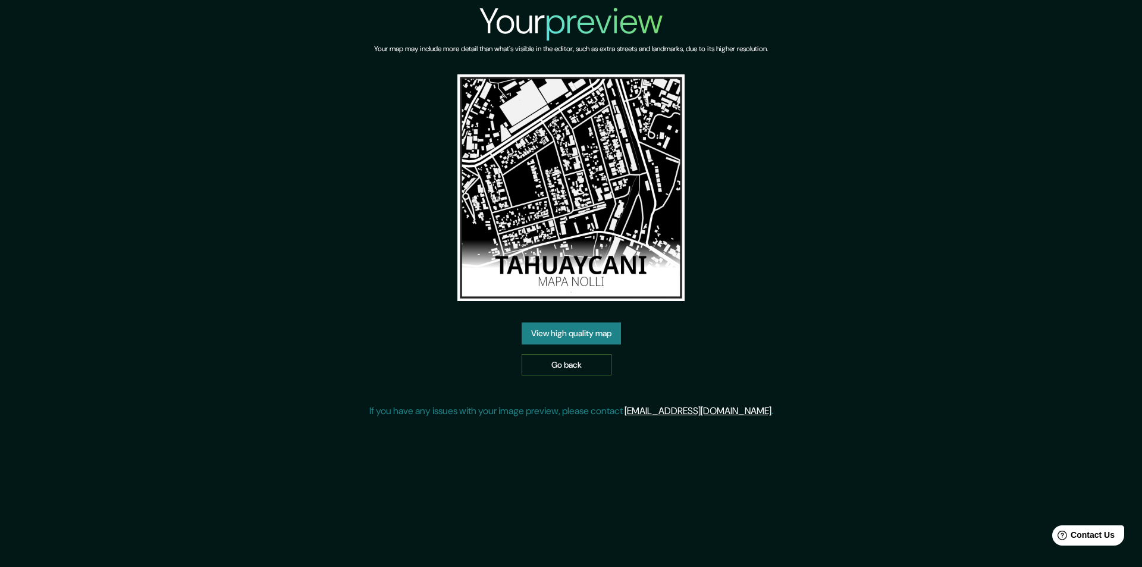
click at [537, 365] on link "Go back" at bounding box center [567, 365] width 90 height 22
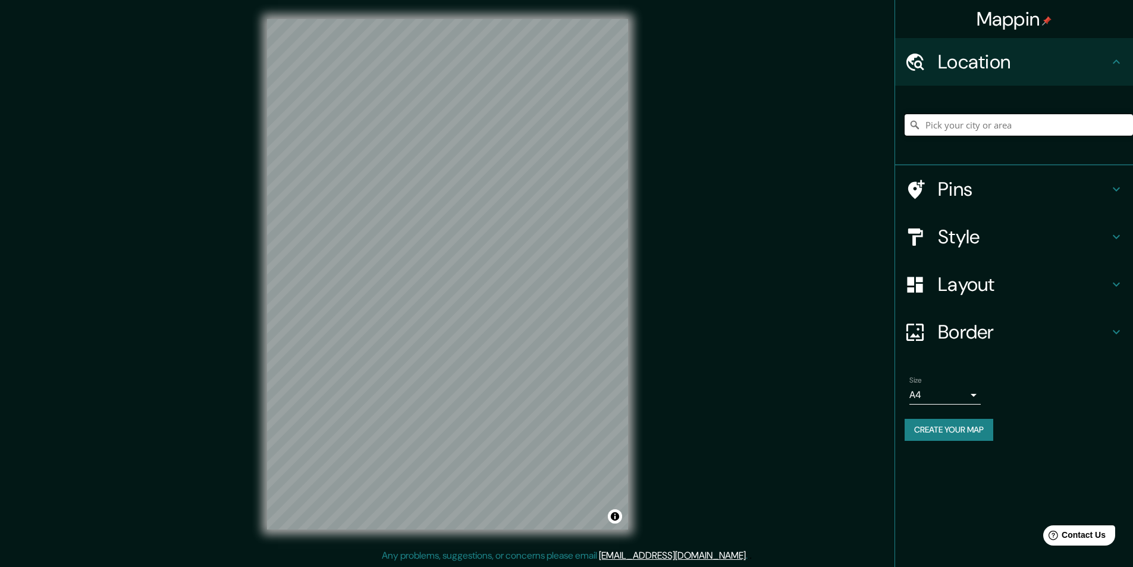
click at [968, 134] on input "Pick your city or area" at bounding box center [1019, 124] width 228 height 21
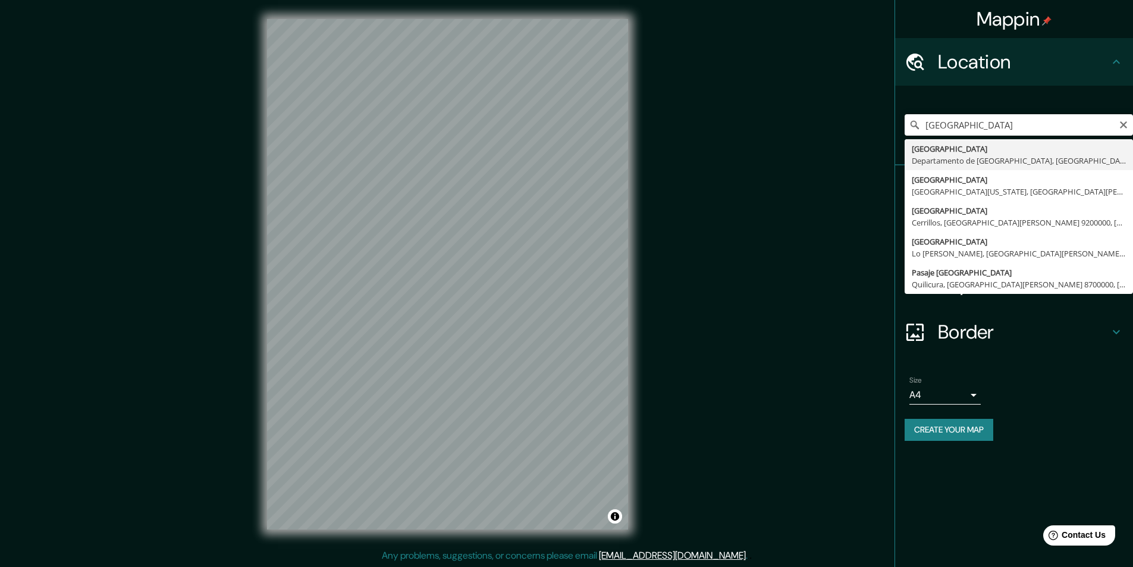
type input "[GEOGRAPHIC_DATA], [GEOGRAPHIC_DATA], [GEOGRAPHIC_DATA]"
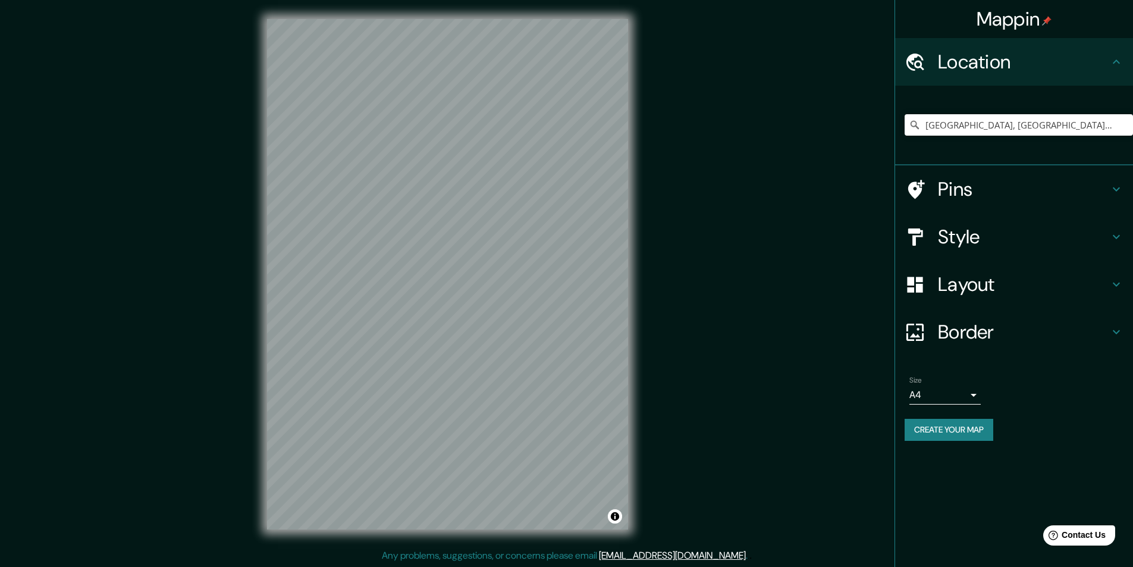
drag, startPoint x: 1020, startPoint y: 247, endPoint x: 895, endPoint y: 281, distance: 129.6
click at [1019, 247] on h4 "Style" at bounding box center [1023, 237] width 171 height 24
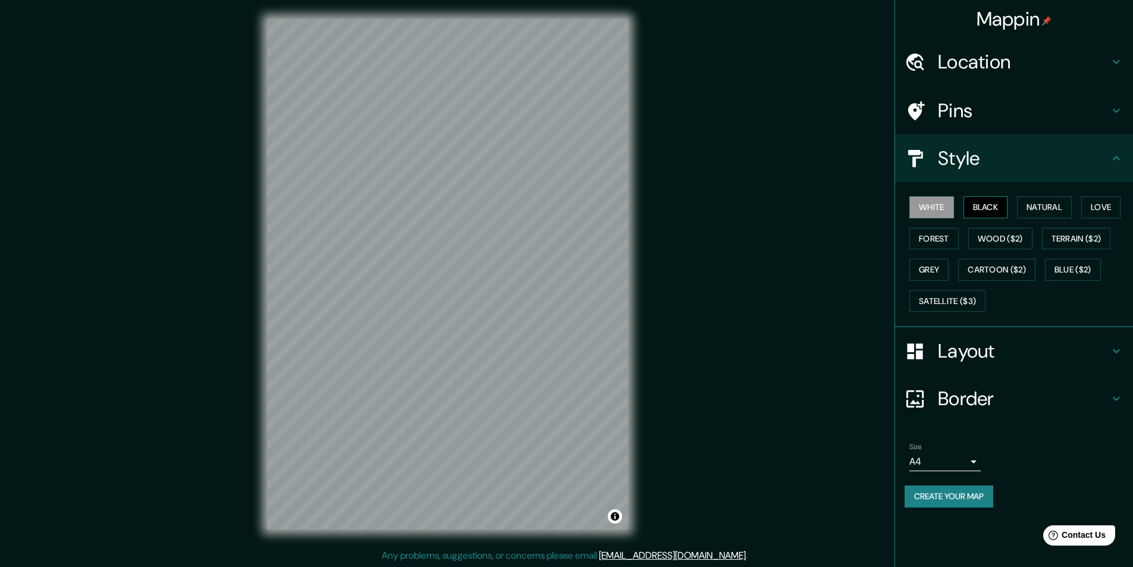
click at [993, 204] on button "Black" at bounding box center [985, 207] width 45 height 22
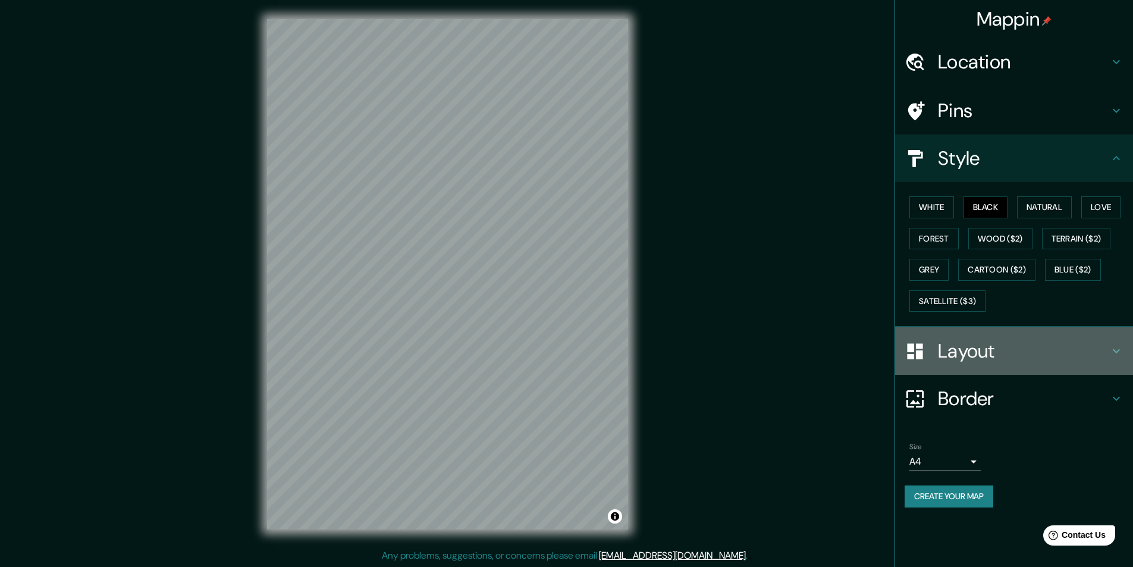
click at [976, 349] on h4 "Layout" at bounding box center [1023, 351] width 171 height 24
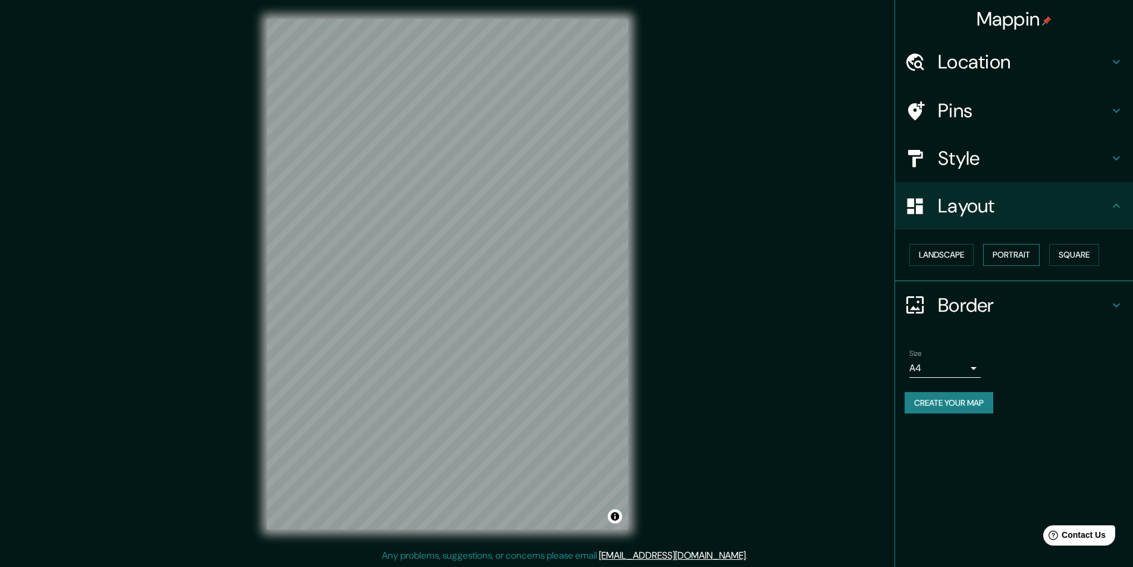
click at [1004, 259] on button "Portrait" at bounding box center [1011, 255] width 56 height 22
click at [959, 255] on button "Landscape" at bounding box center [941, 255] width 64 height 22
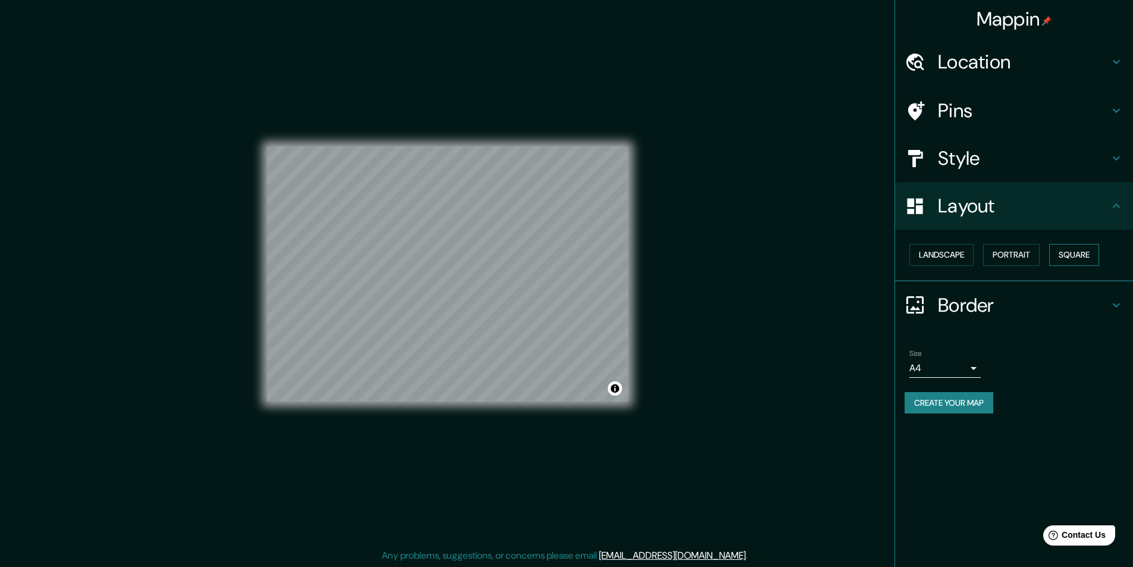
click at [1064, 262] on button "Square" at bounding box center [1074, 255] width 50 height 22
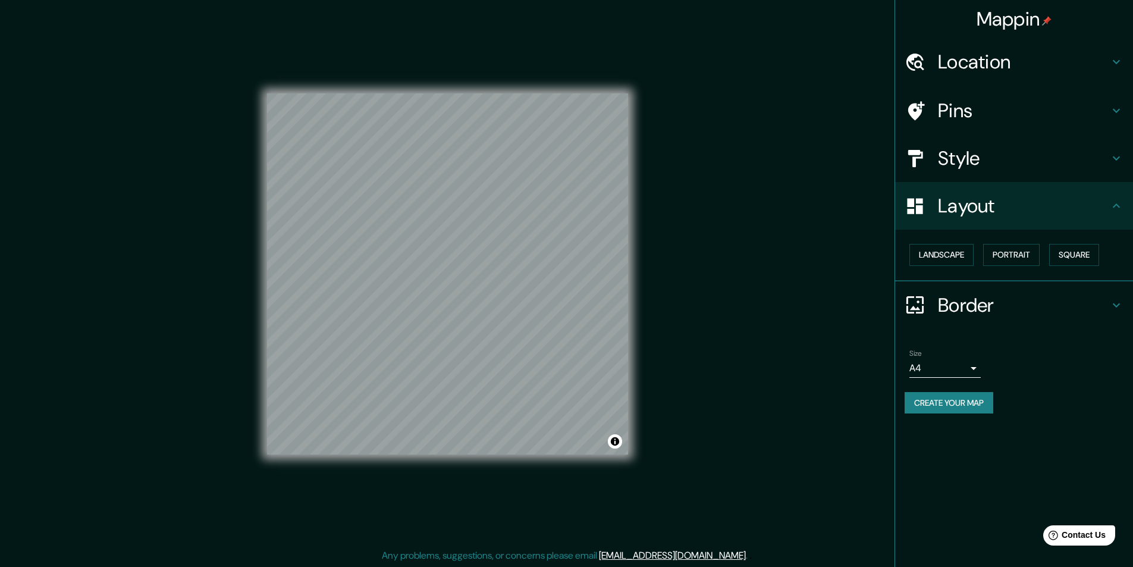
click at [1030, 310] on h4 "Border" at bounding box center [1023, 305] width 171 height 24
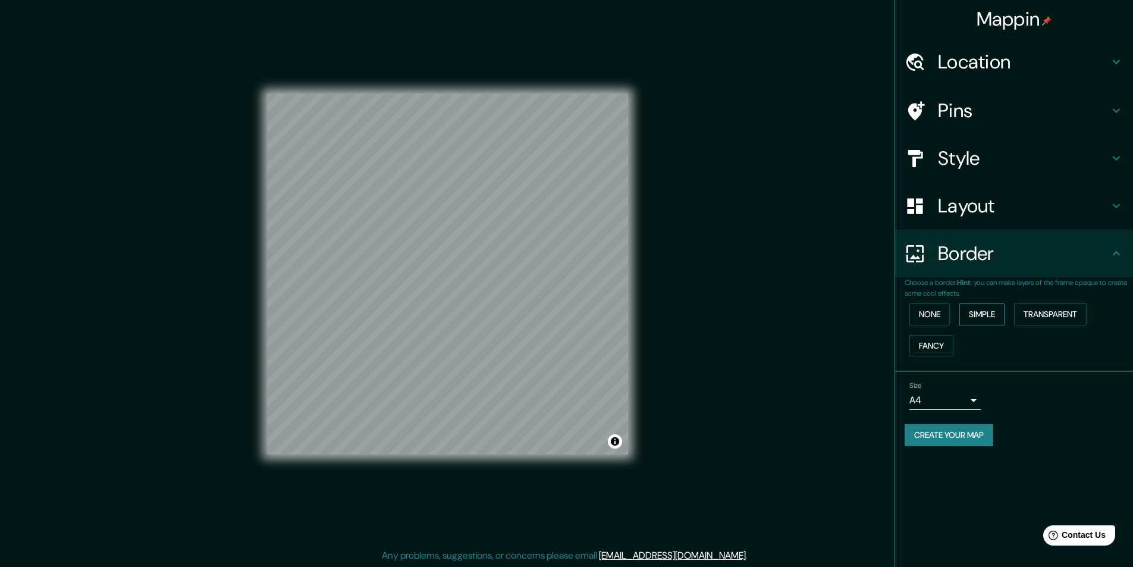
click at [981, 323] on button "Simple" at bounding box center [981, 314] width 45 height 22
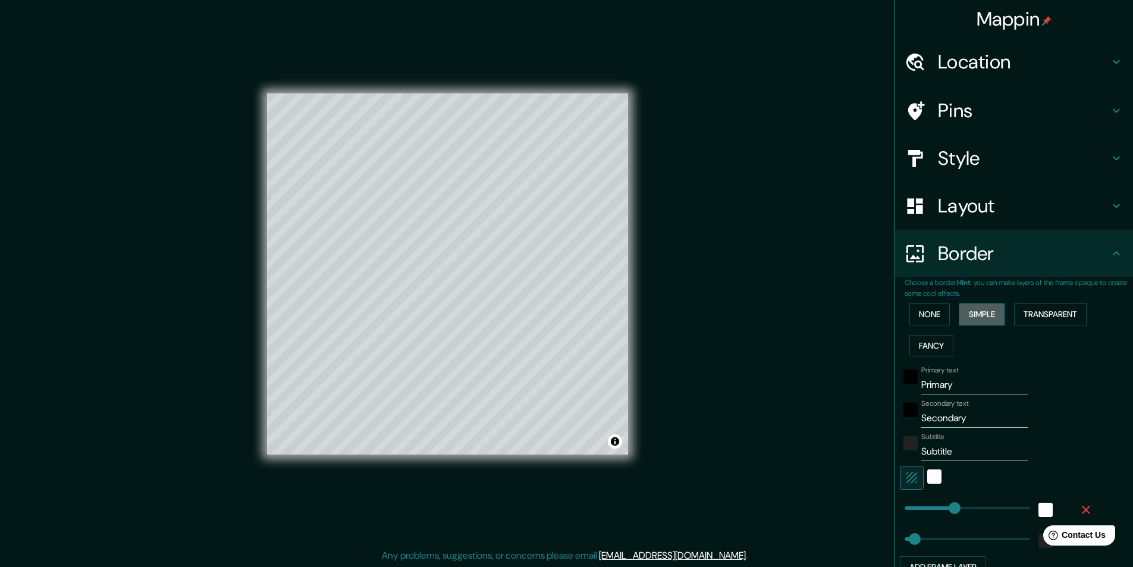
click at [967, 322] on button "Simple" at bounding box center [981, 314] width 45 height 22
type input "243"
type input "49"
click at [935, 316] on button "None" at bounding box center [929, 314] width 40 height 22
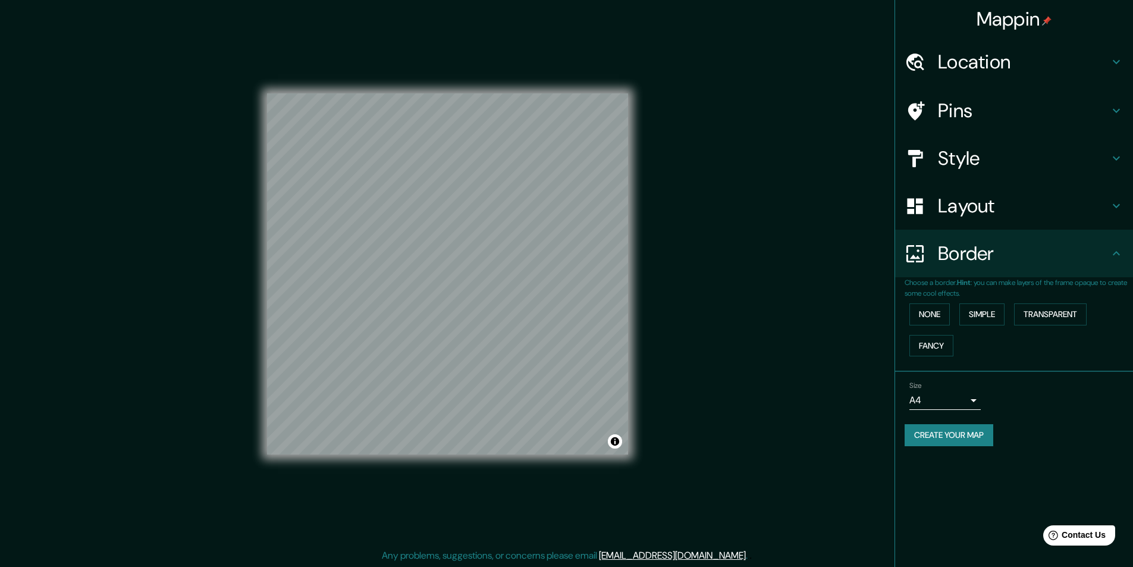
click at [927, 392] on body "Mappin Location Arequipa, Departamento de Arequipa, Perú Pins Style Layout Bord…" at bounding box center [566, 283] width 1133 height 567
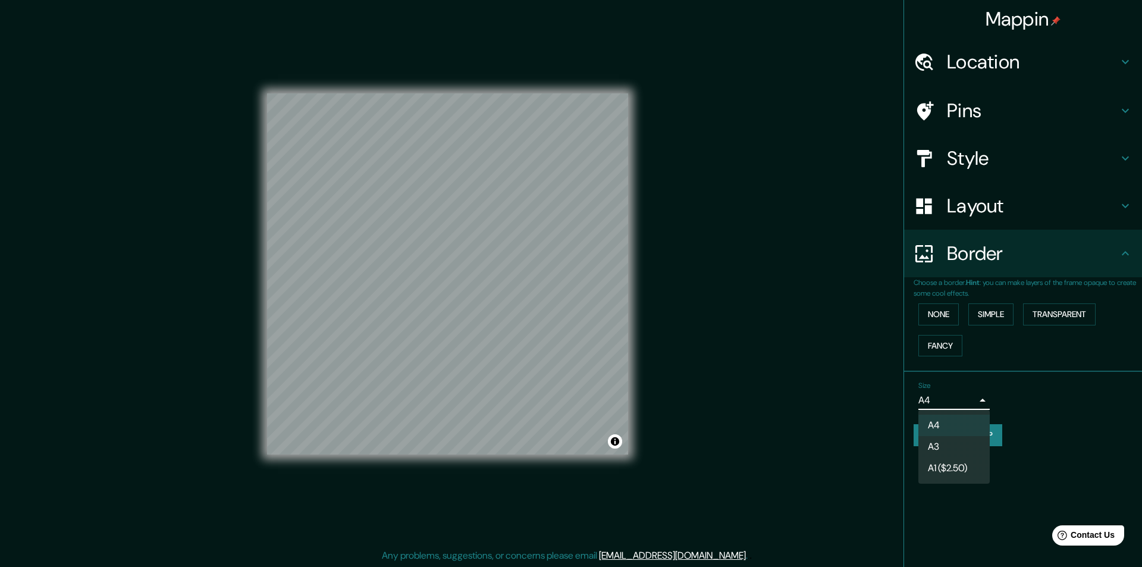
click at [944, 446] on li "A3" at bounding box center [953, 446] width 71 height 21
type input "a4"
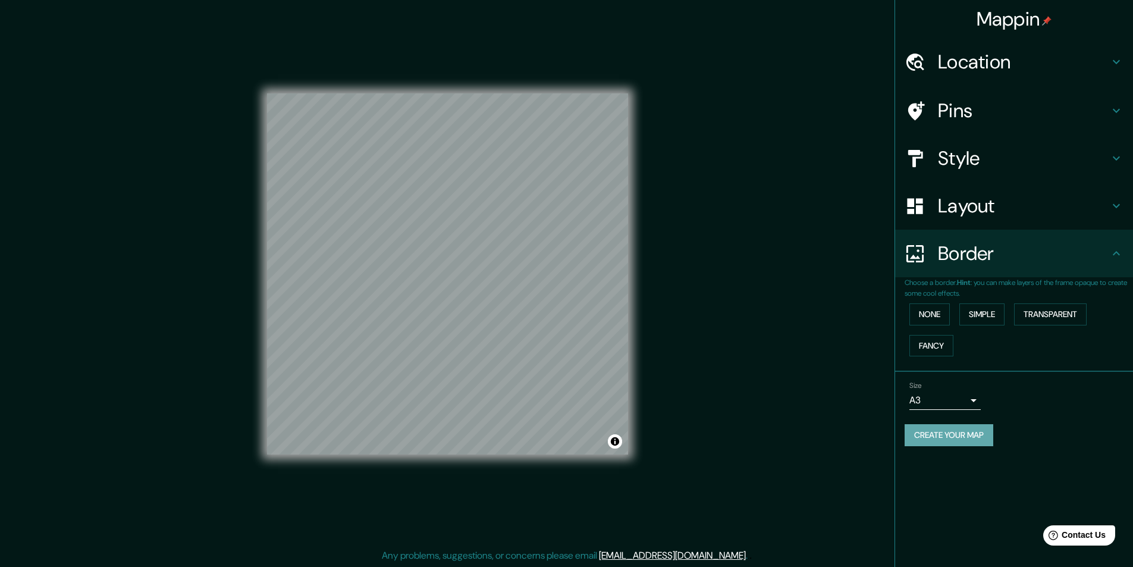
click at [960, 444] on button "Create your map" at bounding box center [949, 435] width 89 height 22
click at [949, 440] on button "Create your map" at bounding box center [949, 435] width 89 height 22
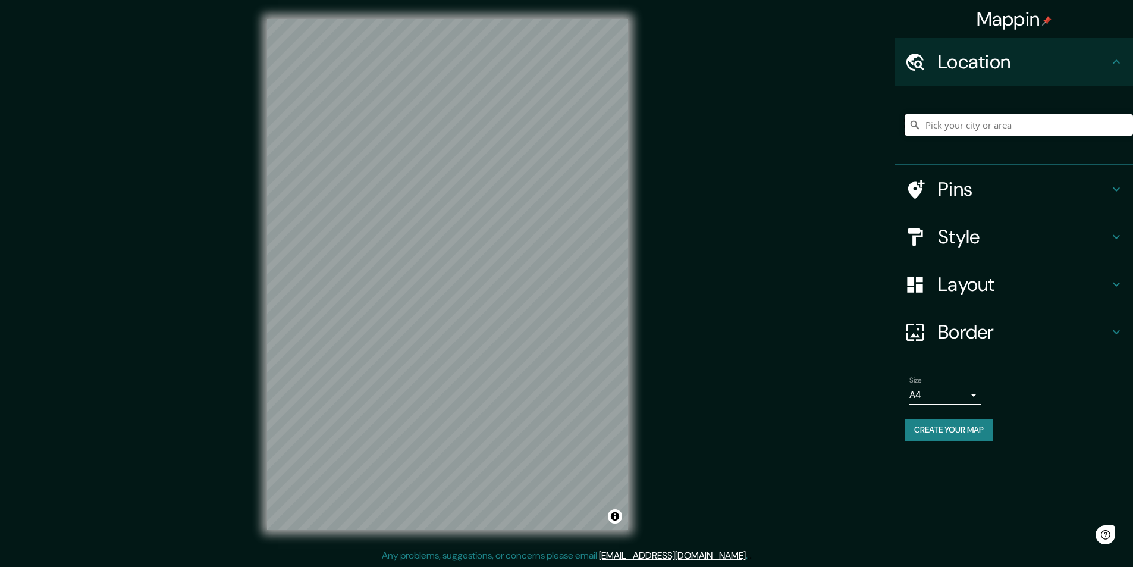
click at [982, 133] on input "Pick your city or area" at bounding box center [1019, 124] width 228 height 21
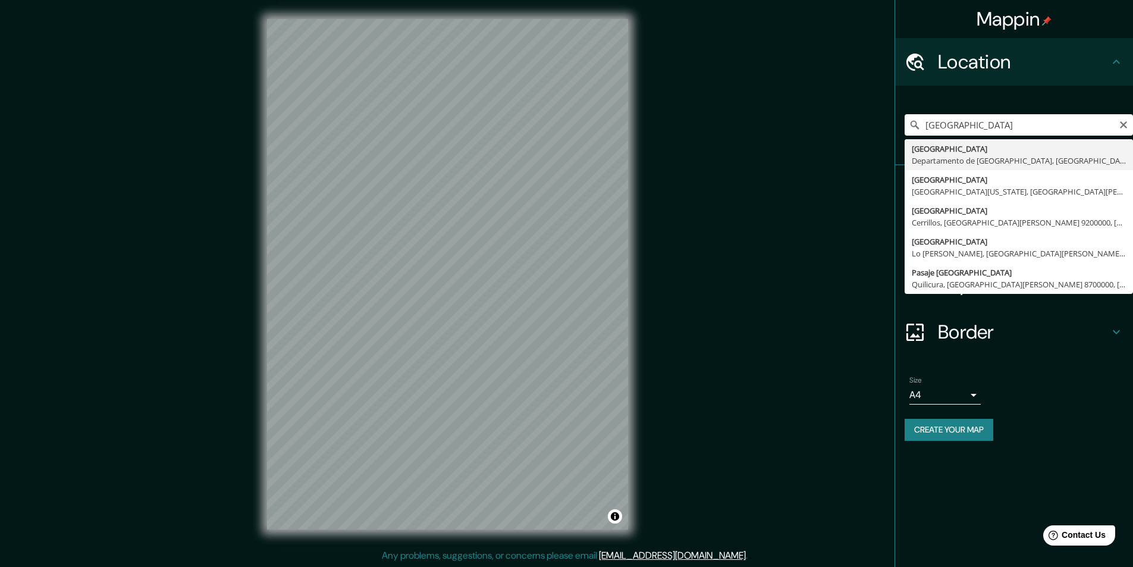
type input "[GEOGRAPHIC_DATA], [GEOGRAPHIC_DATA], [GEOGRAPHIC_DATA]"
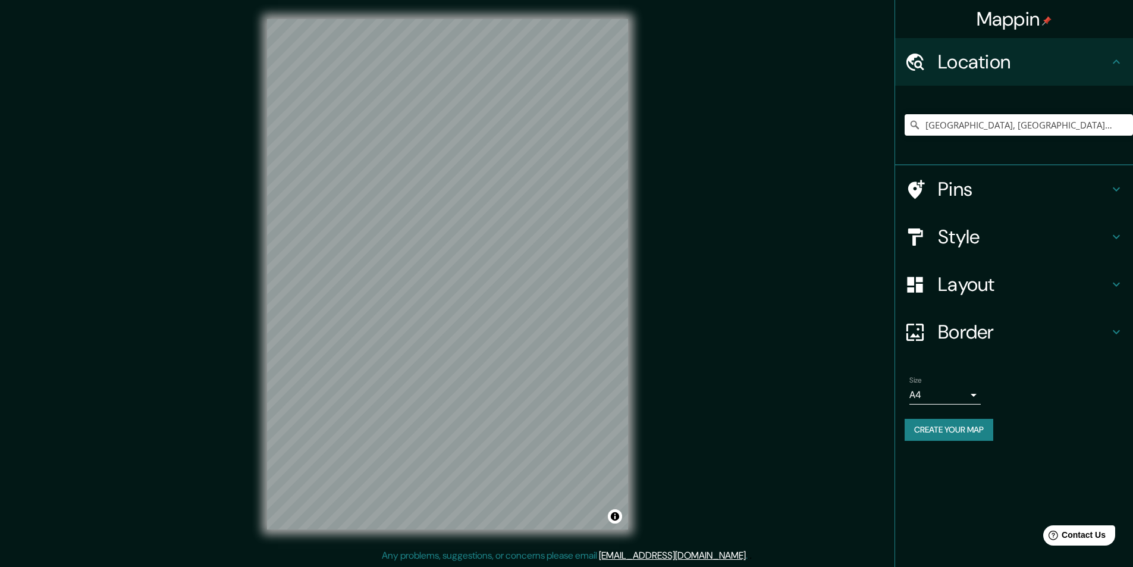
click at [984, 232] on h4 "Style" at bounding box center [1023, 237] width 171 height 24
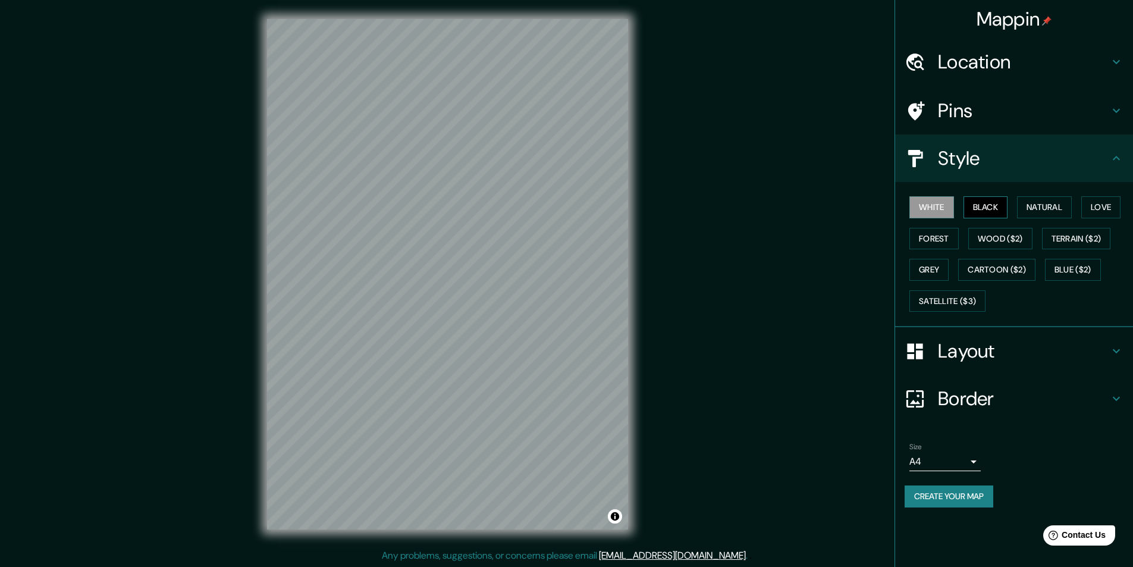
click at [990, 207] on button "Black" at bounding box center [985, 207] width 45 height 22
click at [1011, 349] on h4 "Layout" at bounding box center [1023, 351] width 171 height 24
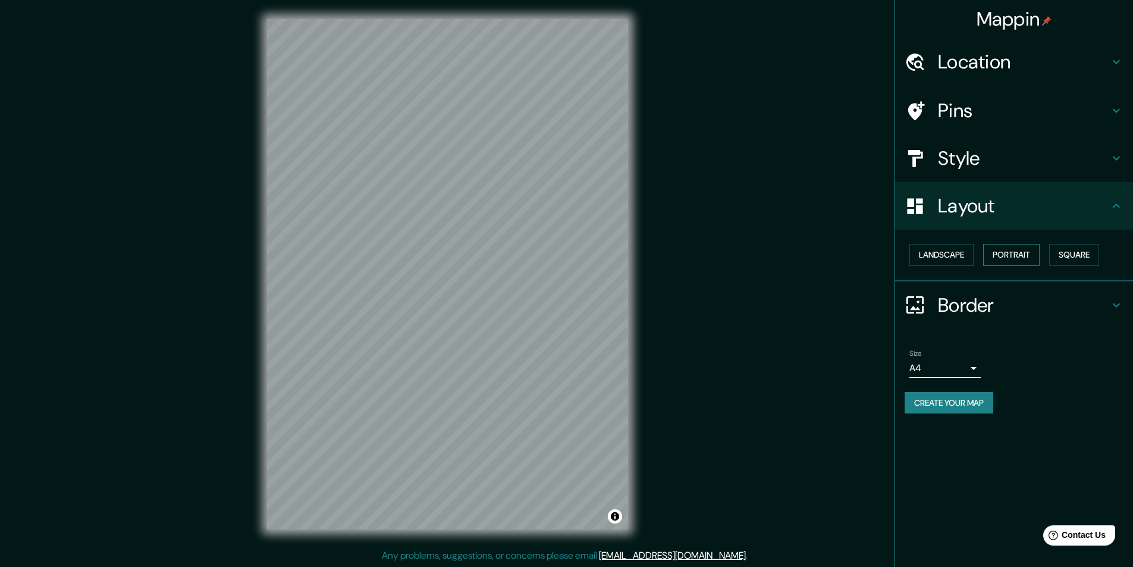
click at [1021, 253] on button "Portrait" at bounding box center [1011, 255] width 56 height 22
click at [1095, 252] on button "Square" at bounding box center [1074, 255] width 50 height 22
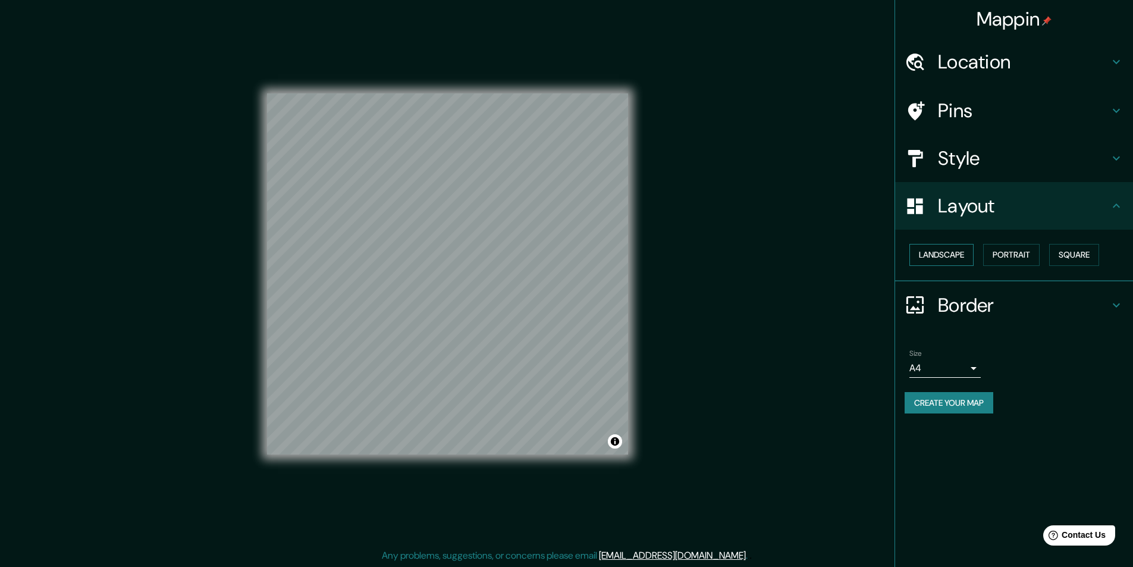
click at [959, 265] on button "Landscape" at bounding box center [941, 255] width 64 height 22
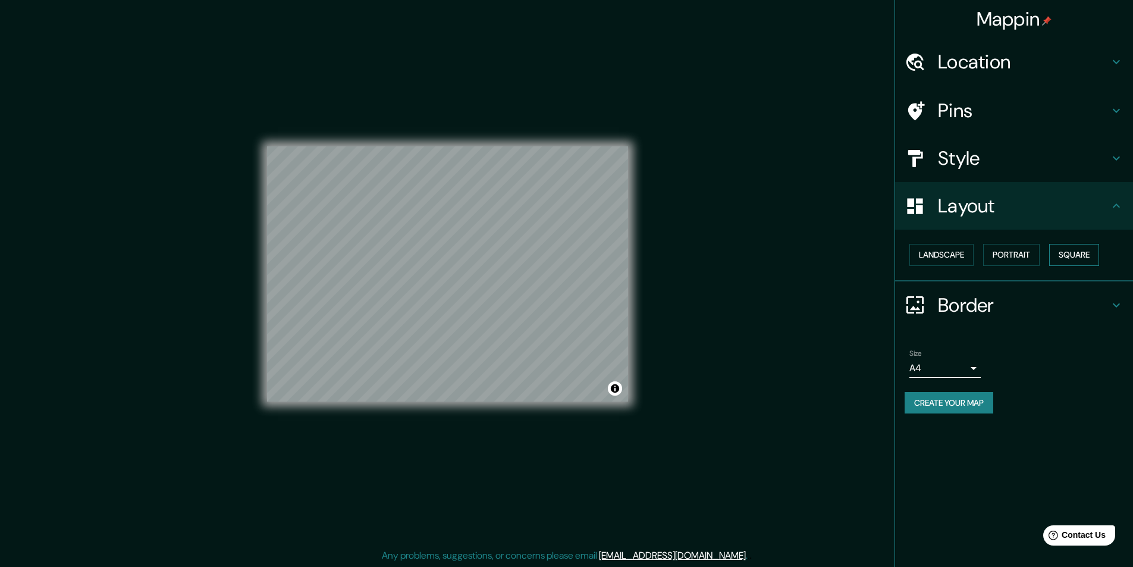
click at [1078, 255] on button "Square" at bounding box center [1074, 255] width 50 height 22
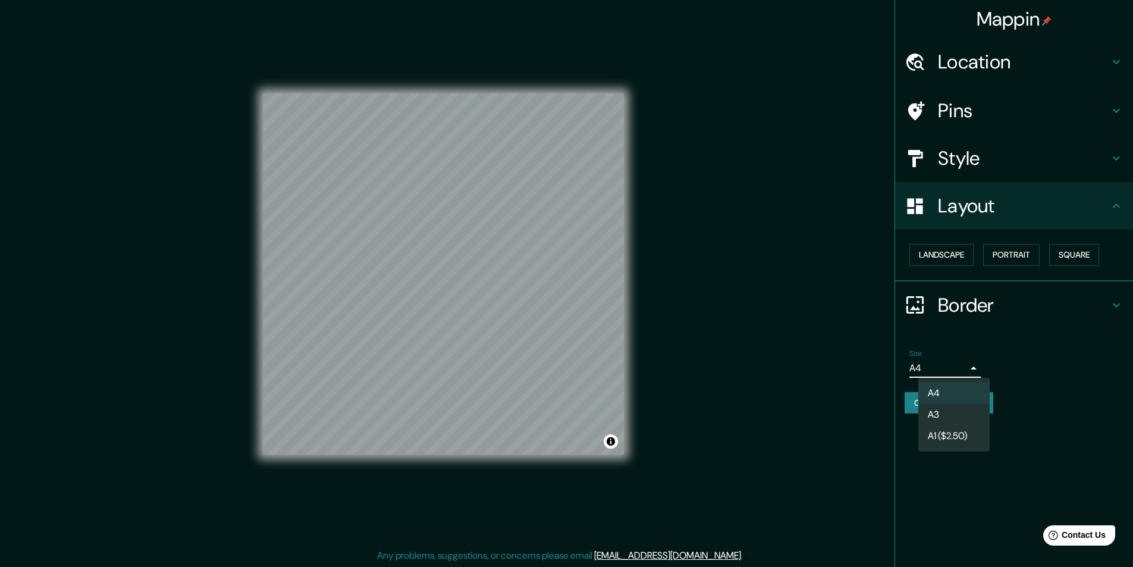
click at [917, 372] on body "Mappin Location [GEOGRAPHIC_DATA], [GEOGRAPHIC_DATA], [GEOGRAPHIC_DATA] Pins St…" at bounding box center [566, 283] width 1133 height 567
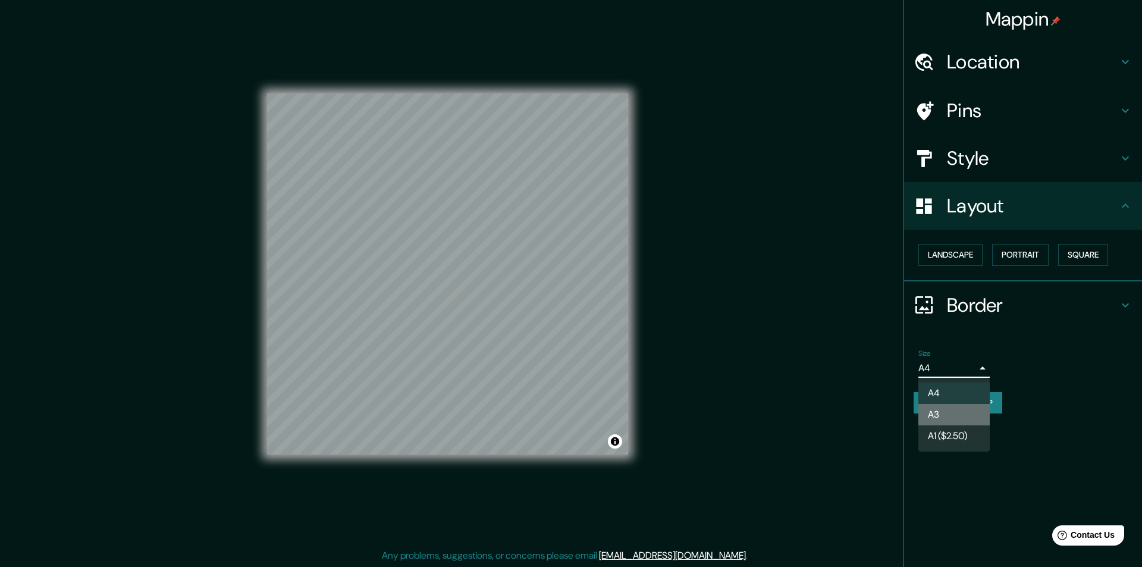
click at [948, 412] on li "A3" at bounding box center [953, 414] width 71 height 21
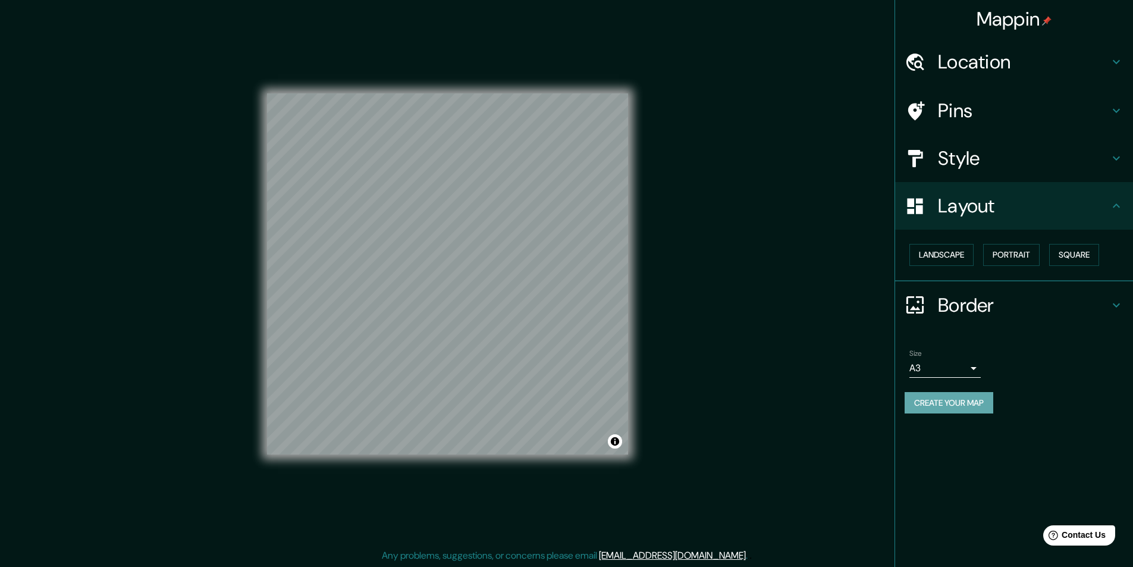
click at [937, 397] on button "Create your map" at bounding box center [949, 403] width 89 height 22
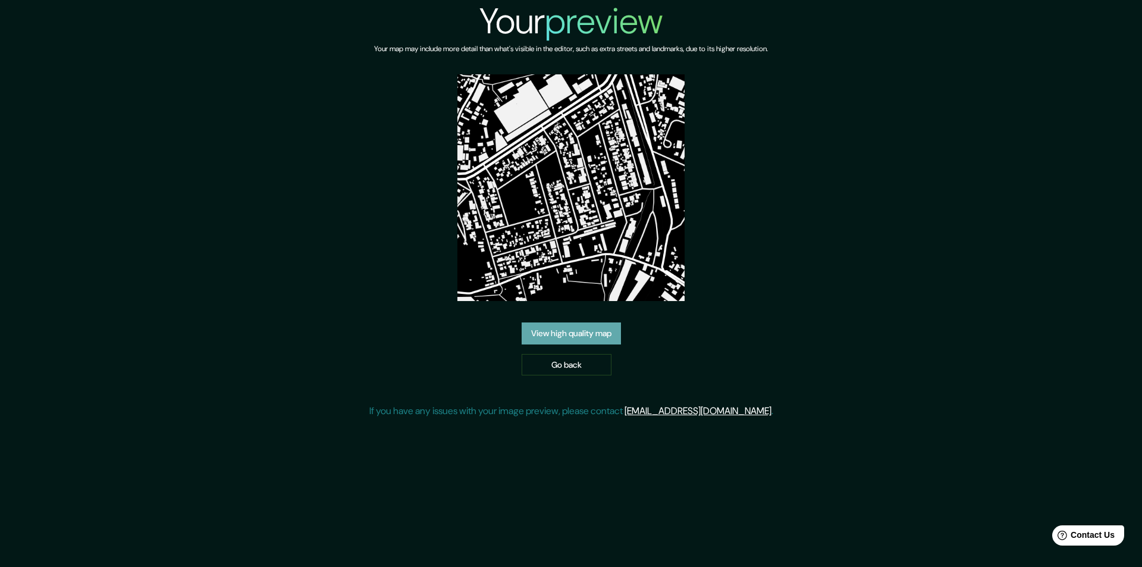
click at [574, 337] on link "View high quality map" at bounding box center [571, 333] width 99 height 22
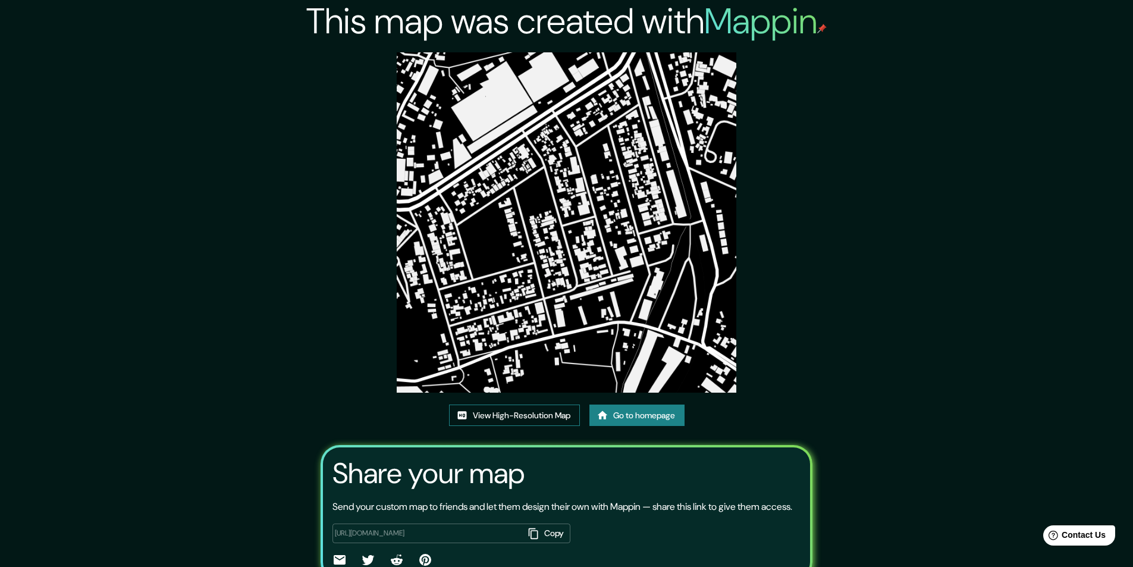
click at [550, 420] on link "View High-Resolution Map" at bounding box center [514, 415] width 131 height 22
